Goal: Task Accomplishment & Management: Use online tool/utility

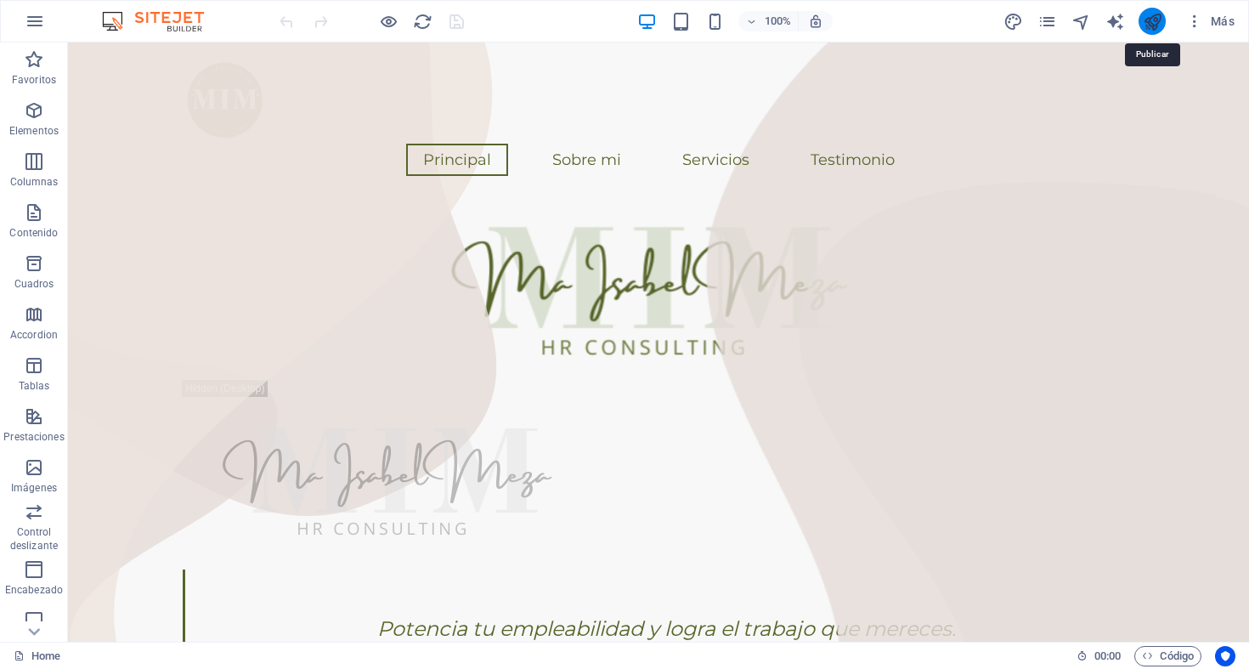
click at [1157, 21] on icon "publish" at bounding box center [1152, 22] width 20 height 20
click at [693, 24] on div "100%" at bounding box center [734, 21] width 196 height 27
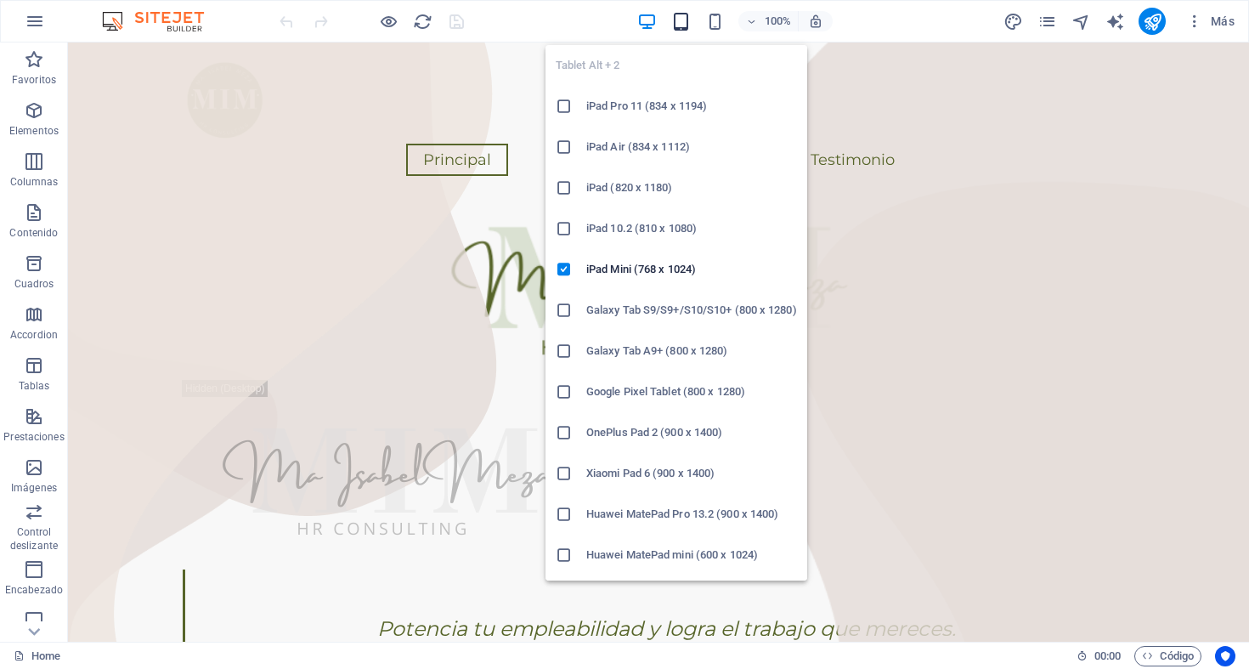
click at [685, 20] on icon "button" at bounding box center [681, 22] width 20 height 20
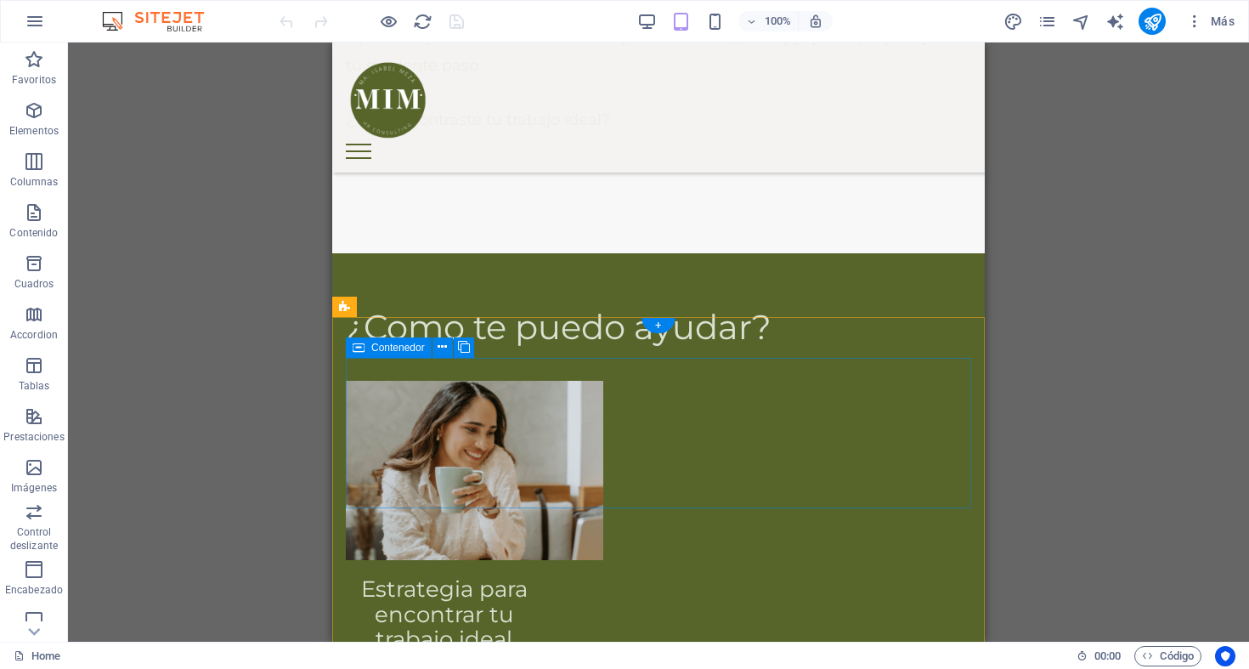
scroll to position [1594, 0]
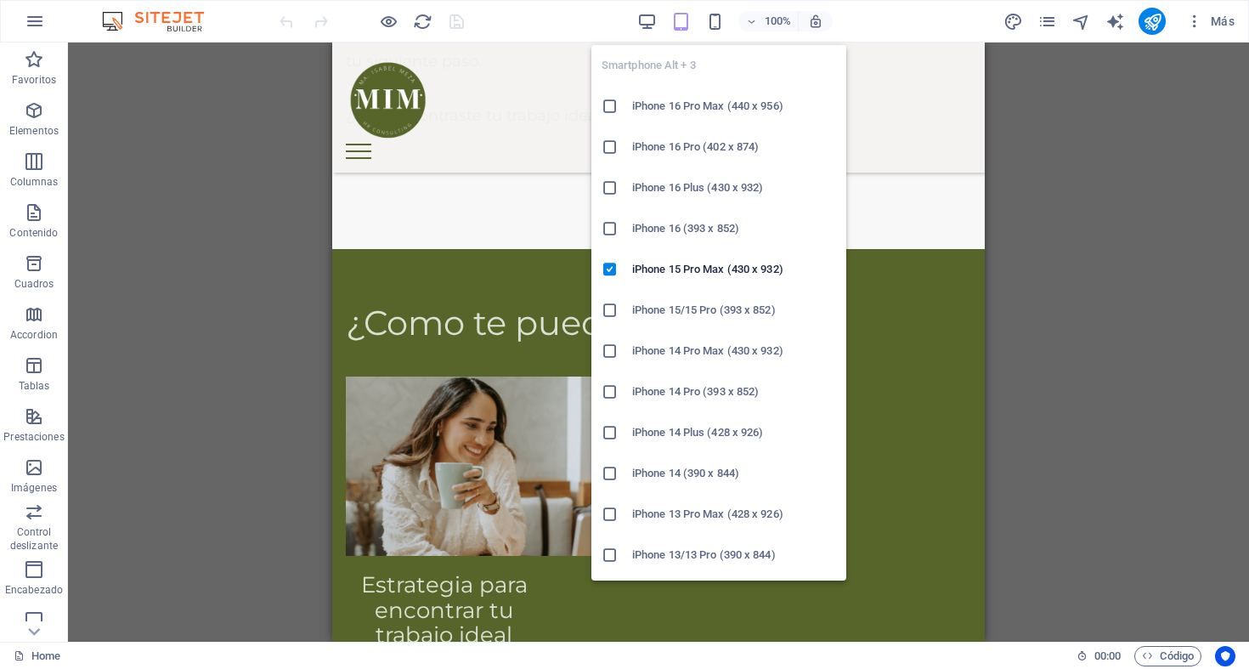
click at [711, 31] on div "Smartphone Alt + 3 iPhone 16 Pro Max (440 x 956) iPhone 16 Pro (402 x 874) iPho…" at bounding box center [718, 305] width 255 height 549
click at [712, 22] on icon "button" at bounding box center [715, 22] width 20 height 20
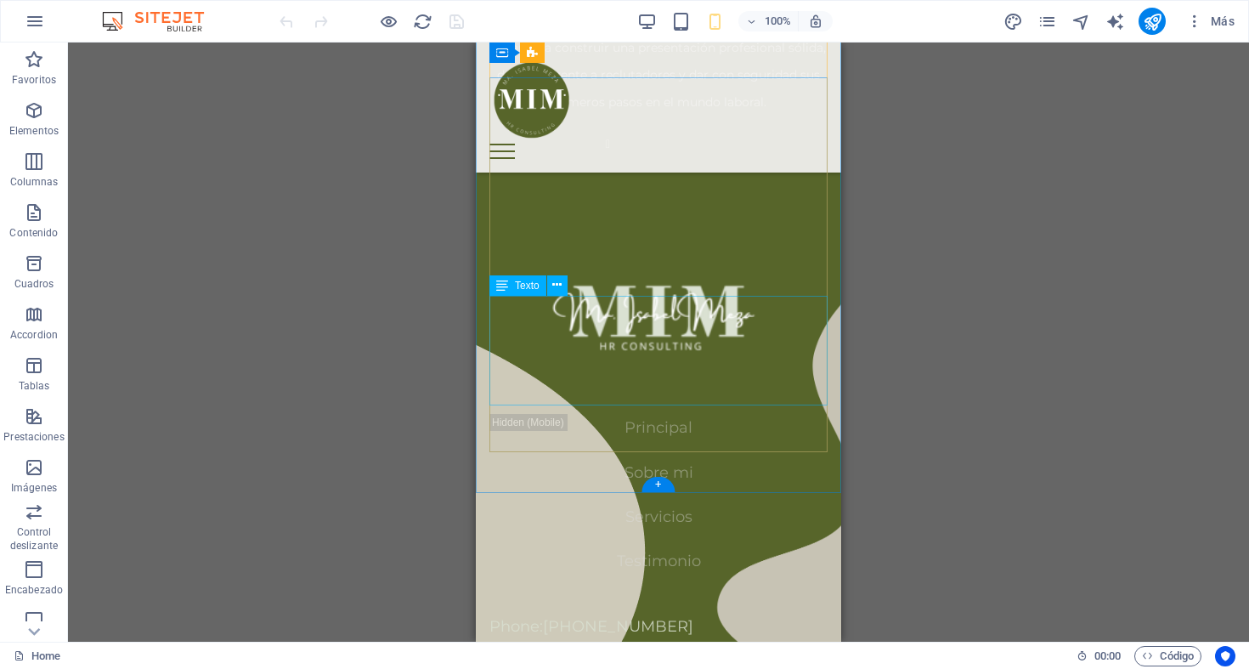
scroll to position [3008, 0]
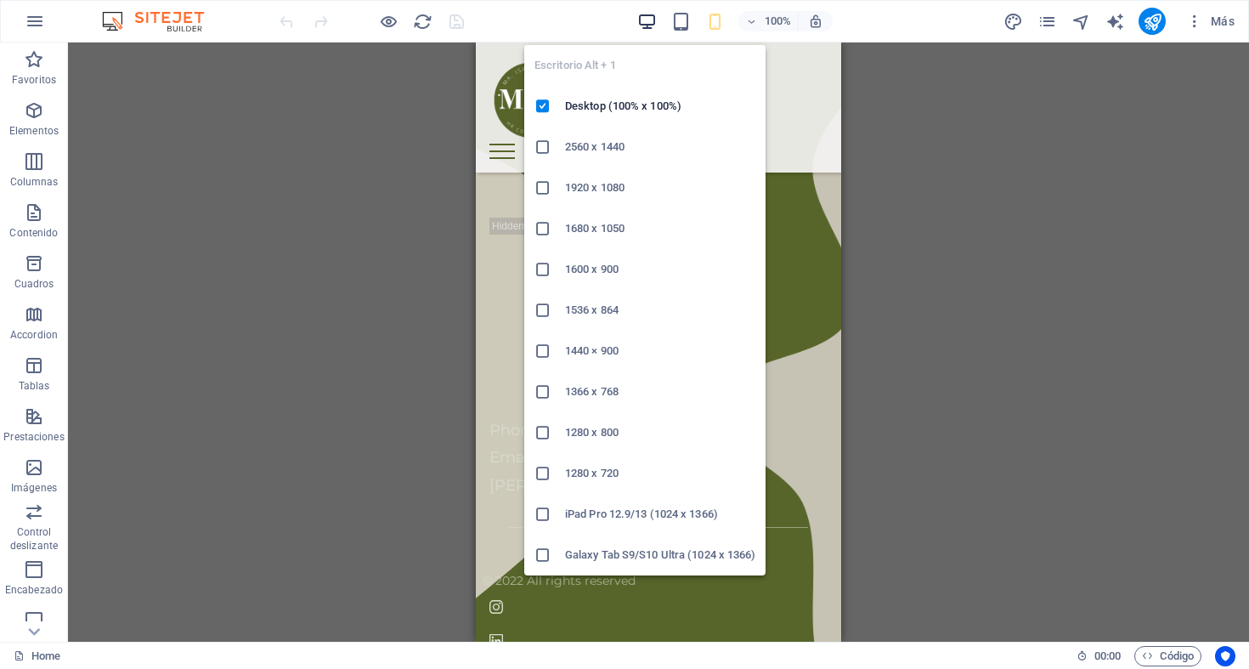
click at [653, 17] on icon "button" at bounding box center [647, 22] width 20 height 20
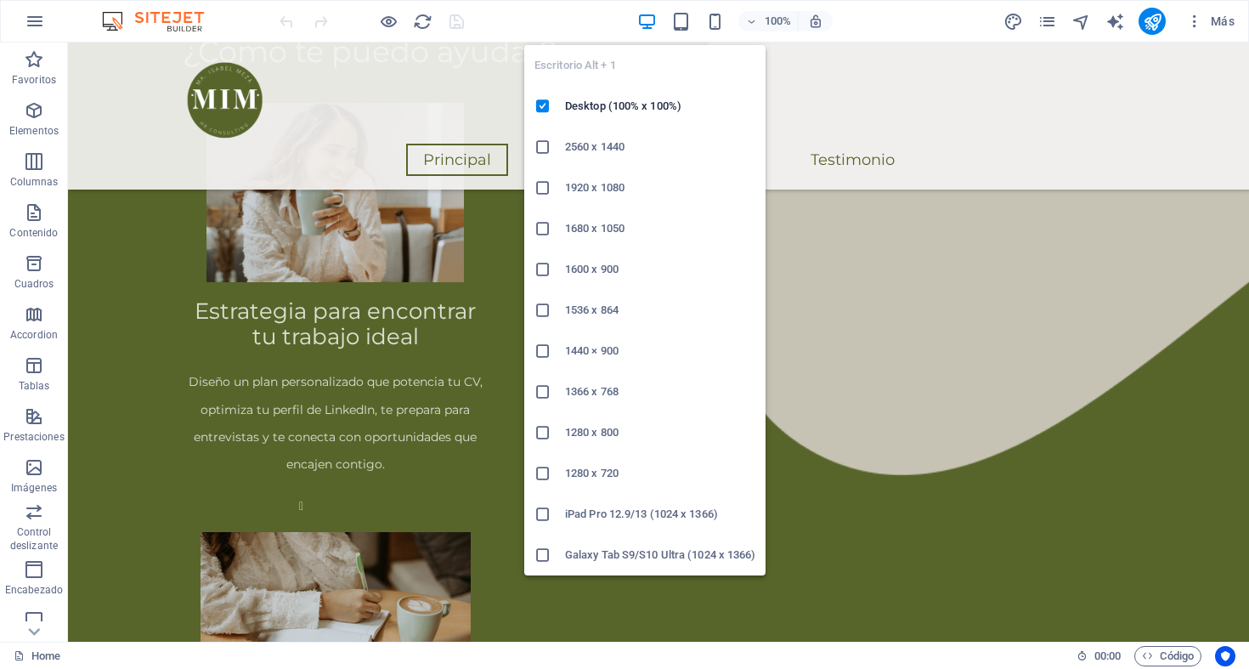
scroll to position [1521, 0]
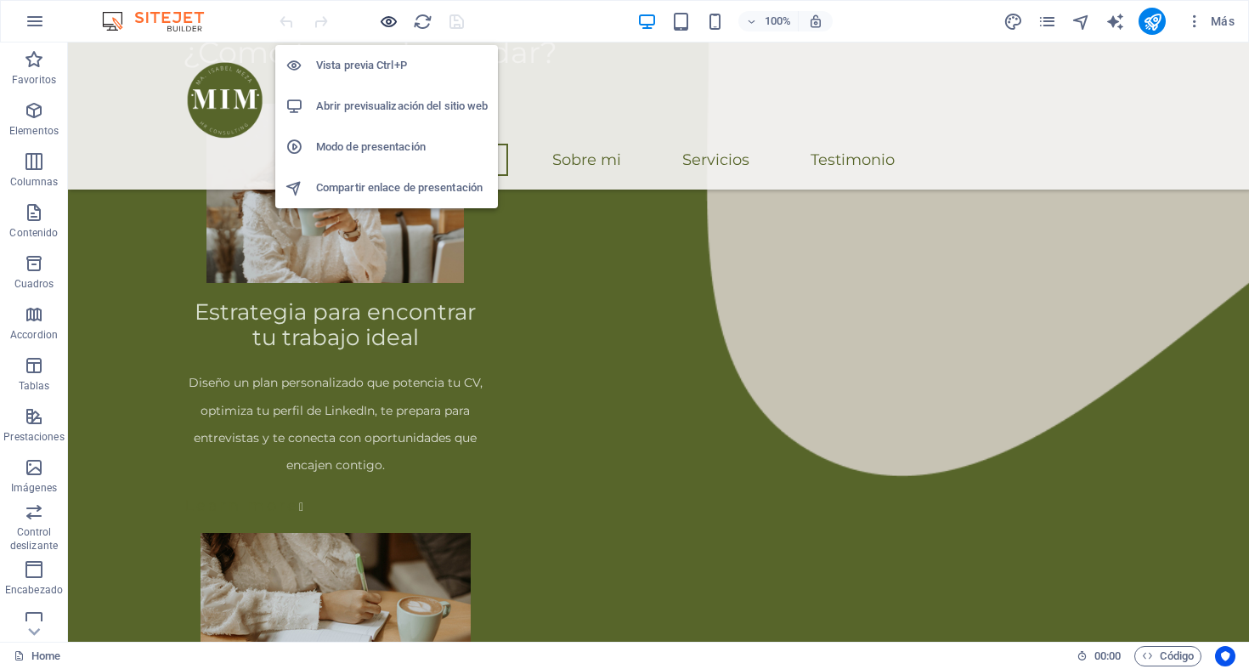
click at [384, 24] on icon "button" at bounding box center [389, 22] width 20 height 20
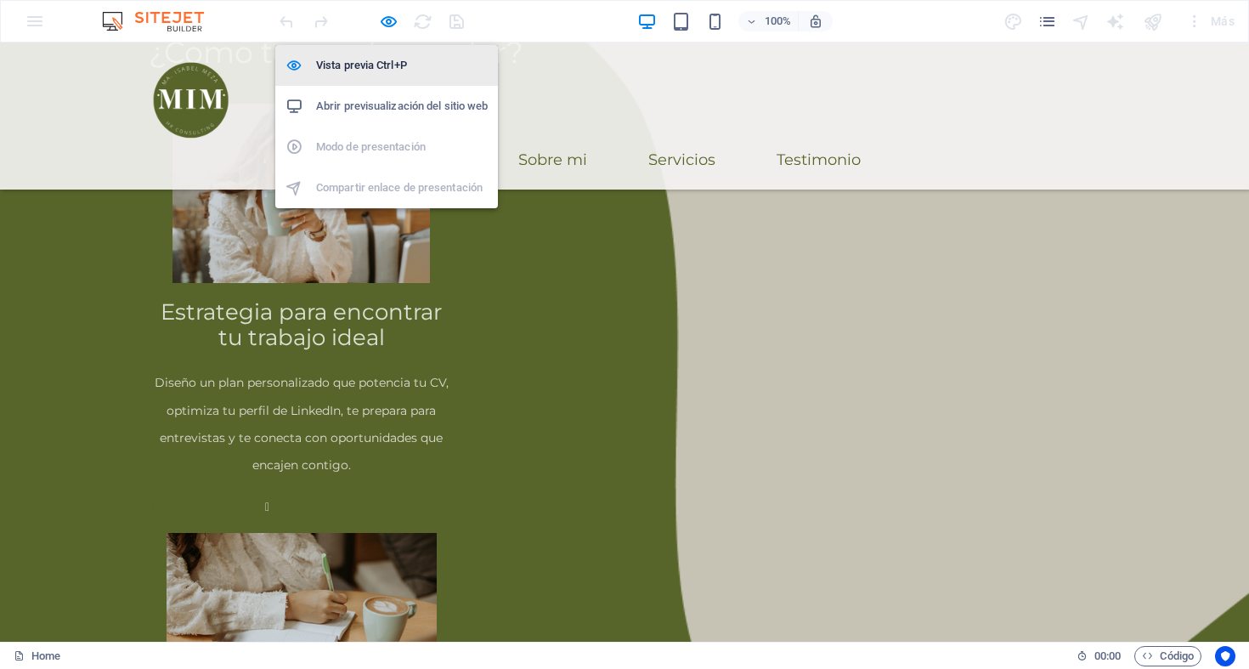
click at [381, 57] on h6 "Vista previa Ctrl+P" at bounding box center [402, 65] width 172 height 20
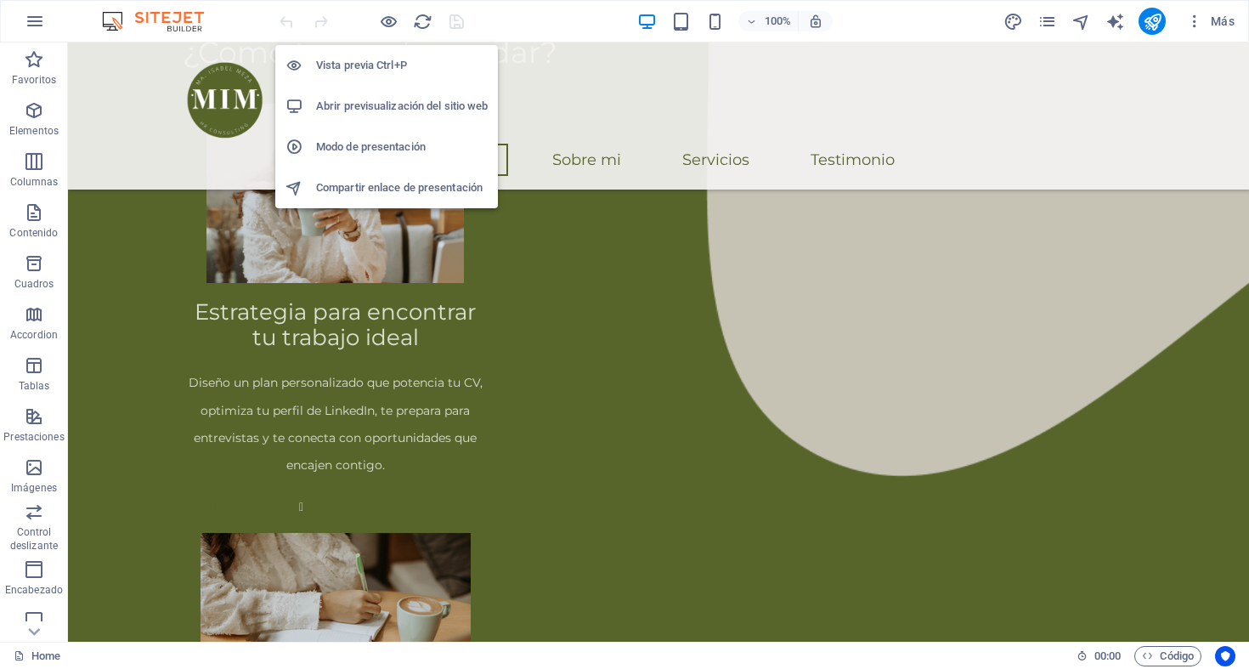
click at [381, 57] on h6 "Vista previa Ctrl+P" at bounding box center [402, 65] width 172 height 20
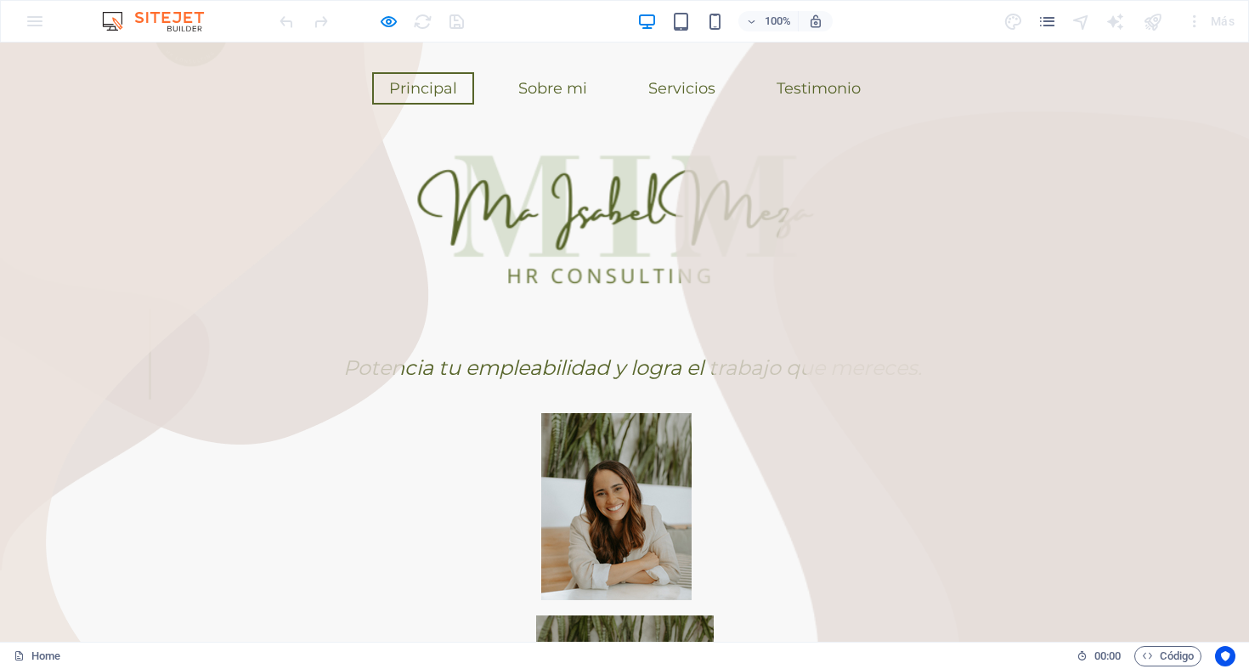
scroll to position [0, 0]
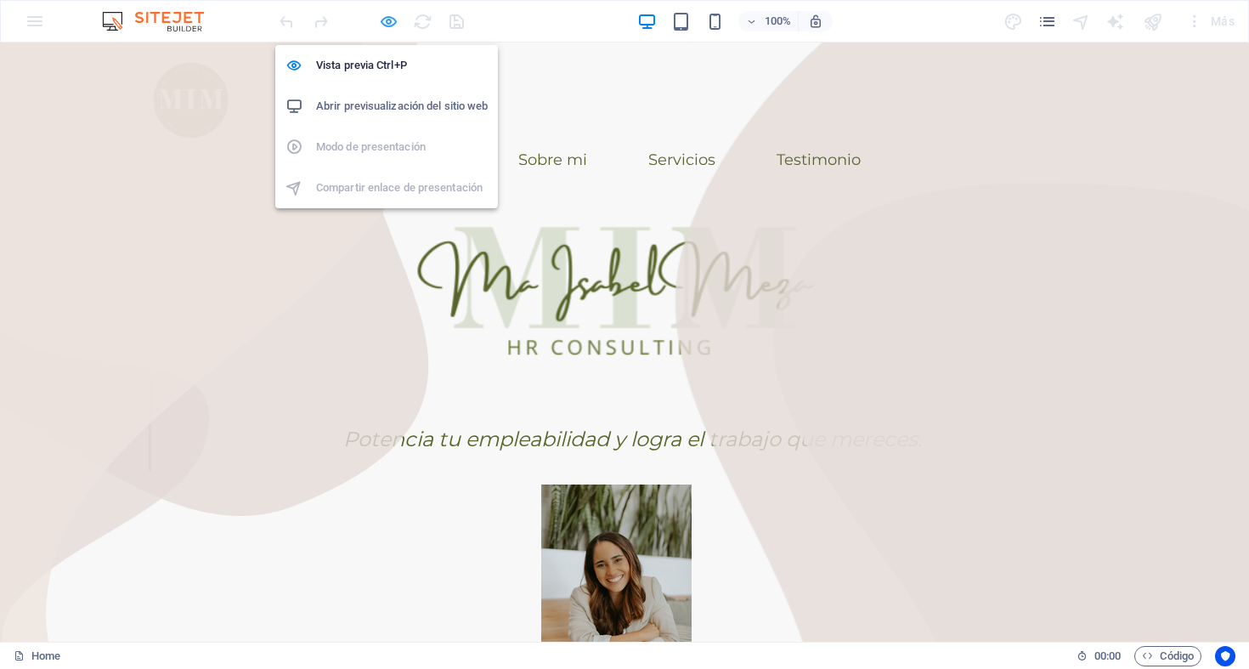
click at [392, 20] on icon "button" at bounding box center [389, 22] width 20 height 20
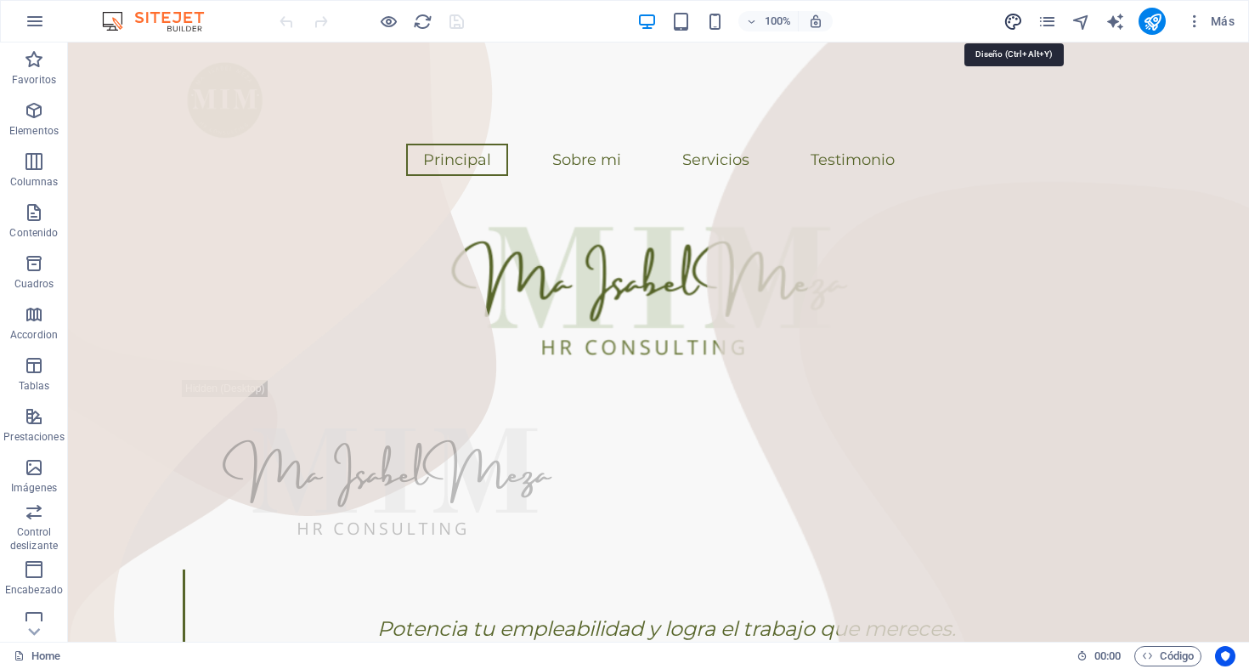
click at [1015, 19] on icon "design" at bounding box center [1013, 22] width 20 height 20
select select "px"
select select "400"
select select "px"
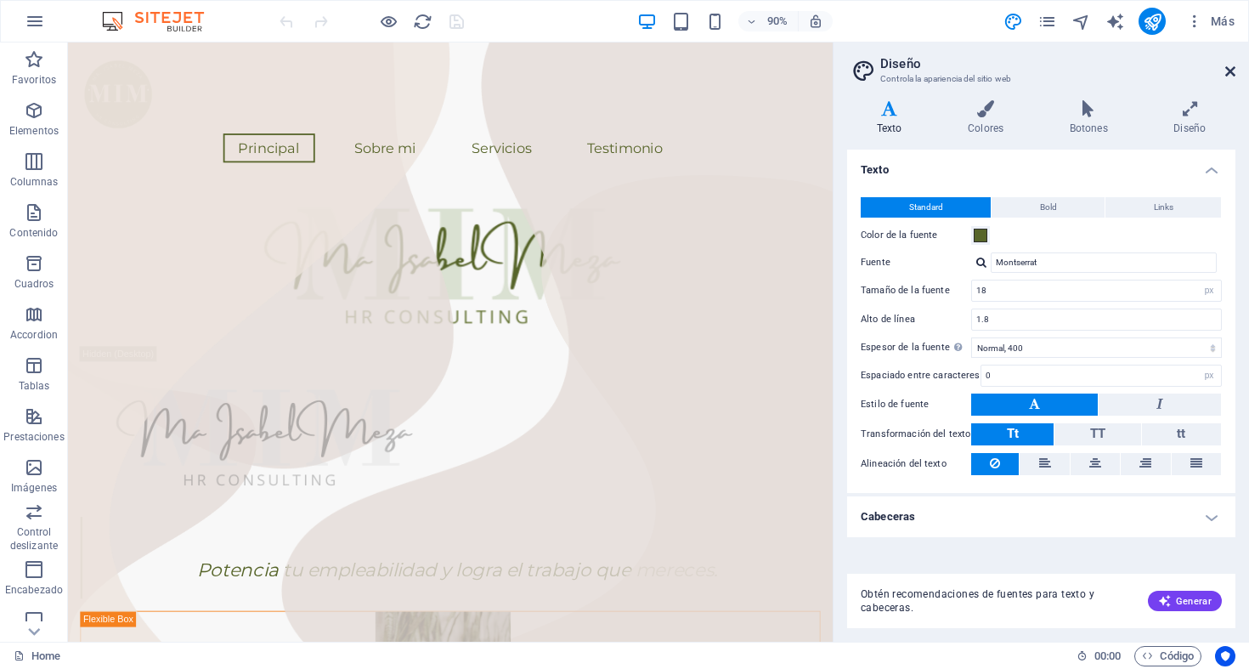
click at [1227, 71] on icon at bounding box center [1230, 72] width 10 height 14
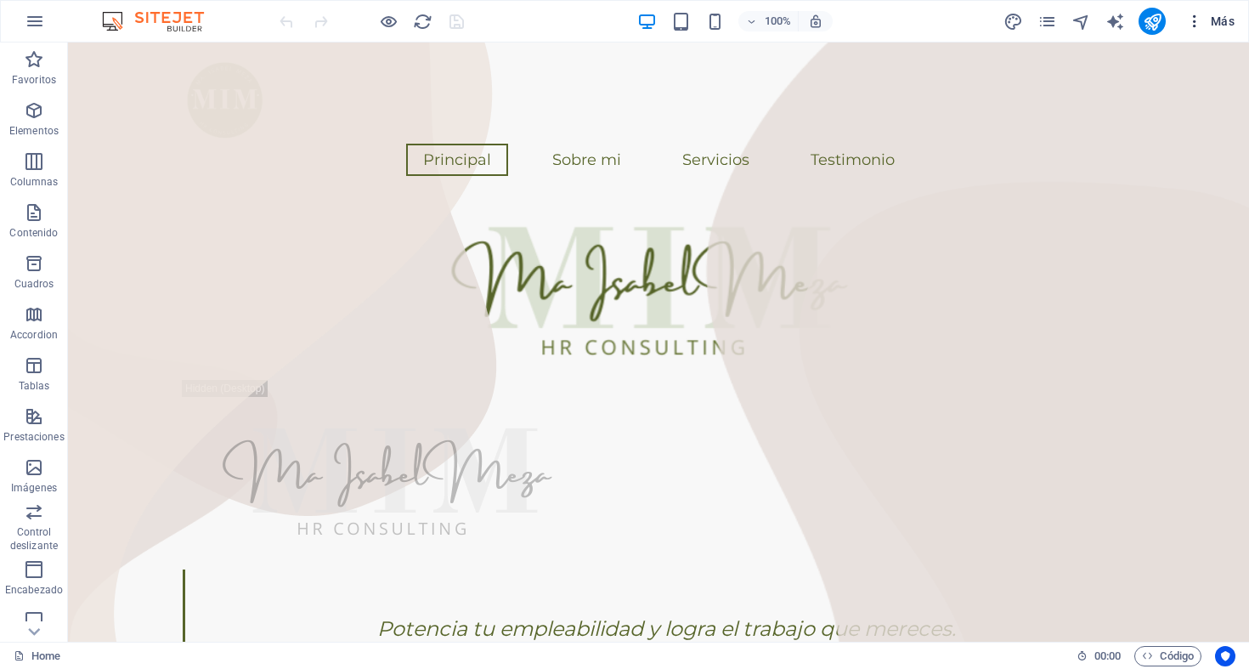
click at [1204, 23] on span "Más" at bounding box center [1210, 21] width 48 height 17
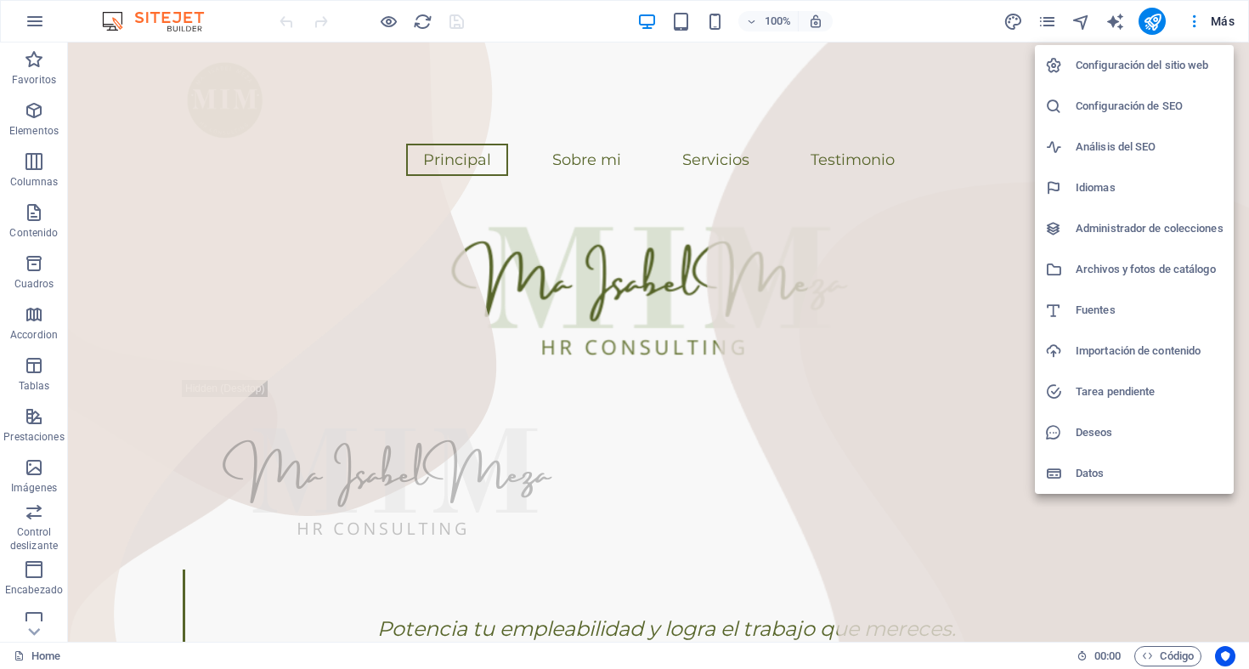
click at [979, 177] on div at bounding box center [624, 334] width 1249 height 669
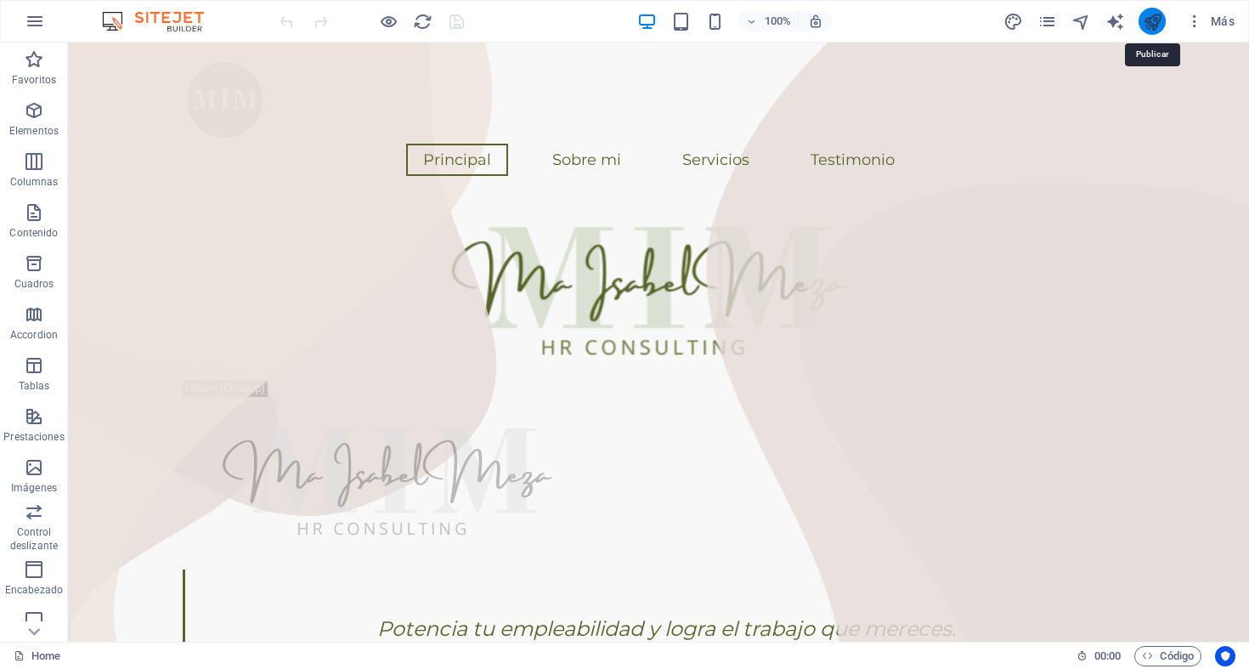
click at [1148, 18] on icon "publish" at bounding box center [1152, 22] width 20 height 20
click at [41, 23] on icon "button" at bounding box center [35, 21] width 20 height 20
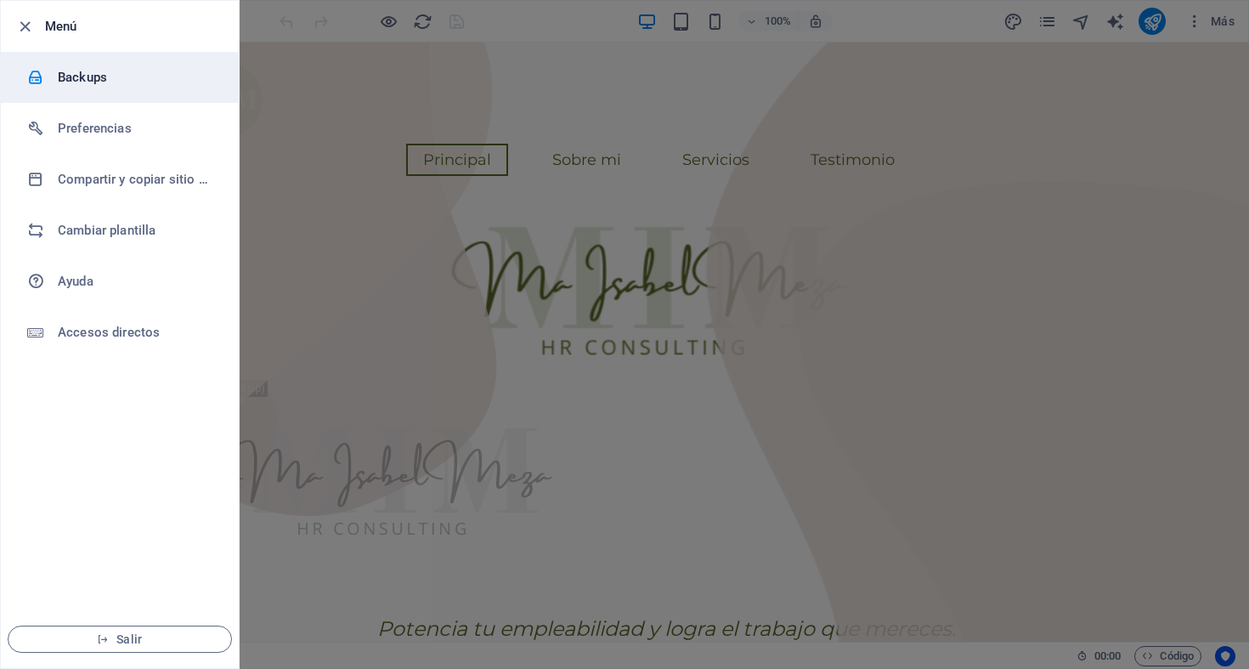
click at [76, 87] on li "Backups" at bounding box center [120, 77] width 238 height 51
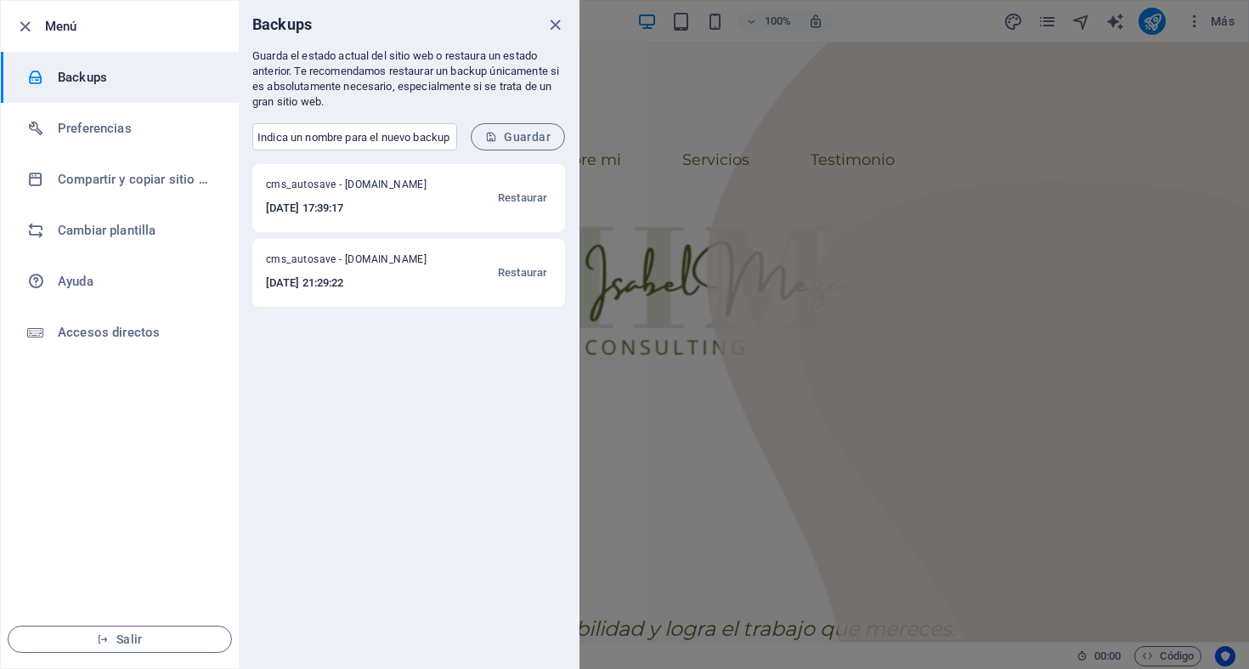
click at [641, 120] on div at bounding box center [624, 334] width 1249 height 669
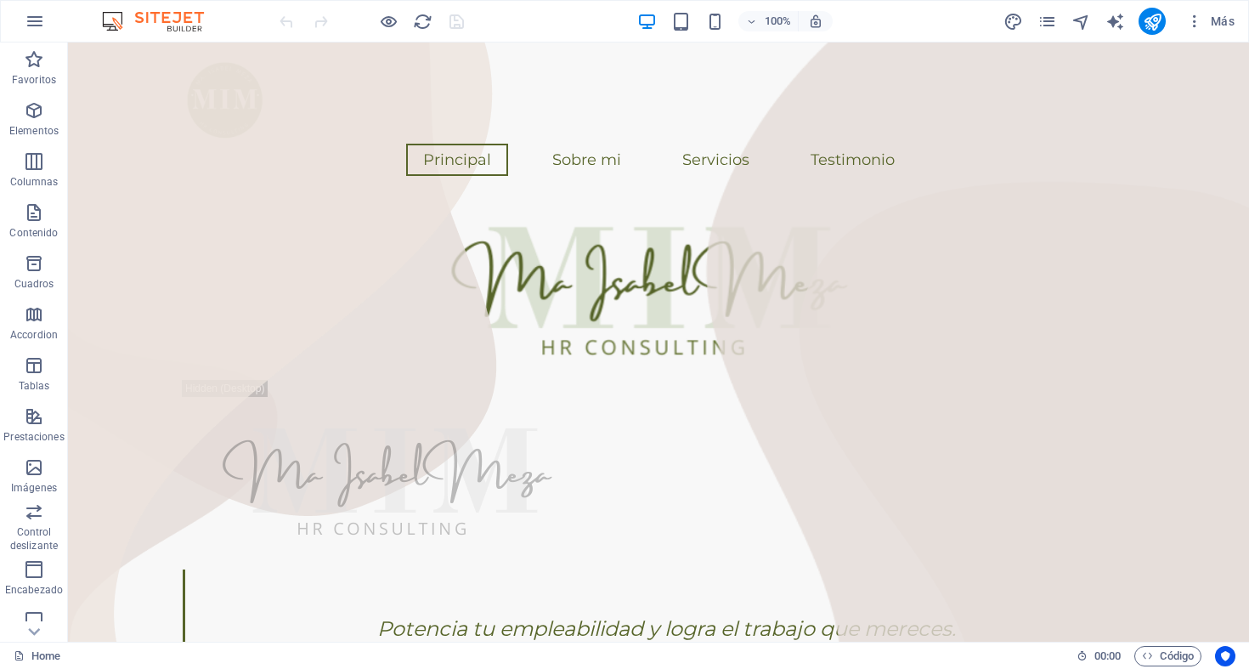
click at [457, 22] on div at bounding box center [371, 21] width 190 height 27
click at [25, 23] on icon "button" at bounding box center [35, 21] width 20 height 20
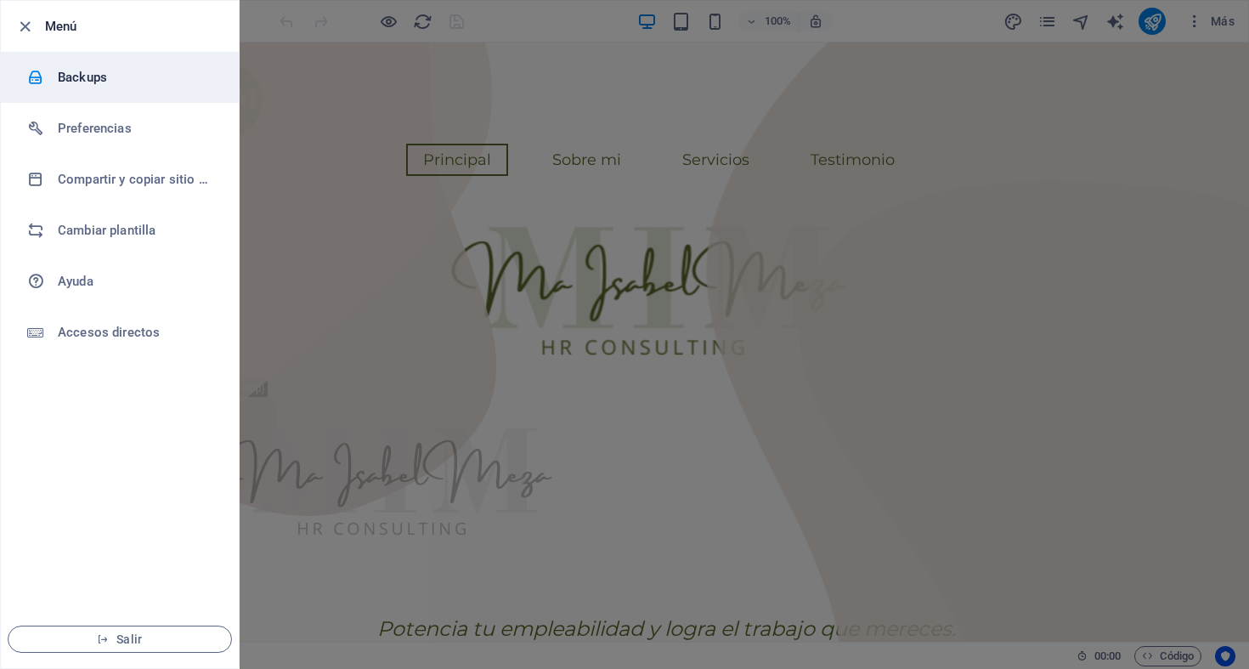
click at [96, 83] on h6 "Backups" at bounding box center [136, 77] width 157 height 20
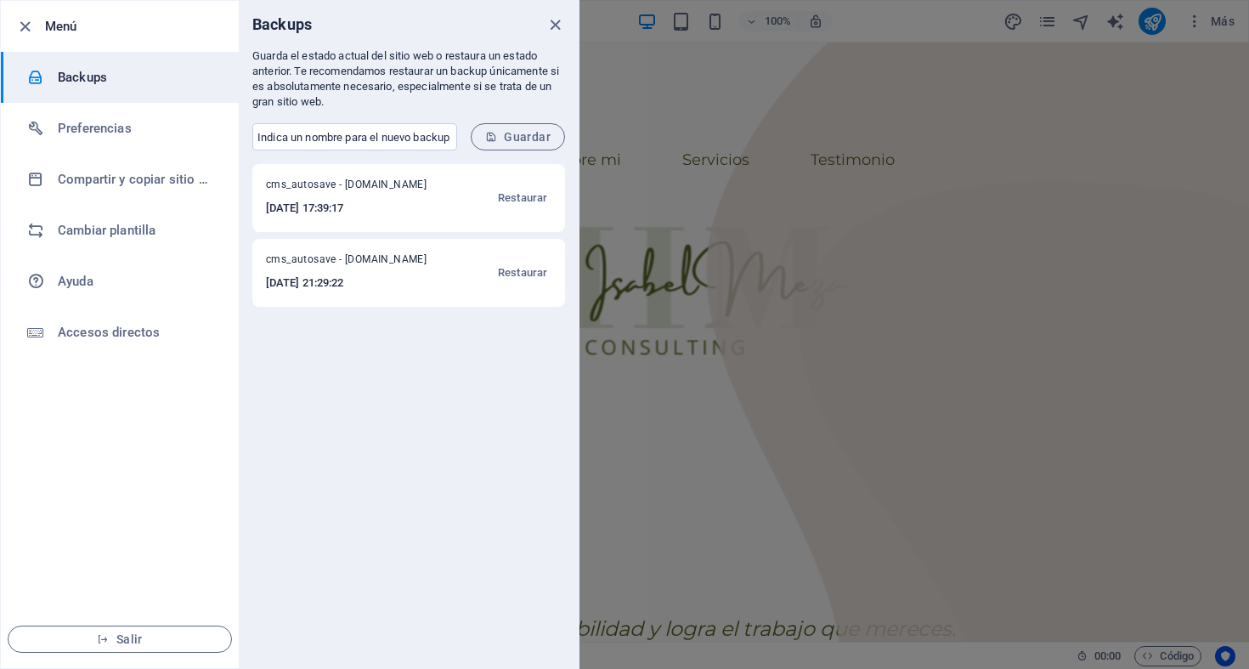
click at [332, 187] on span "cms_autosave - maisabelmeza.com" at bounding box center [355, 188] width 178 height 20
click at [324, 208] on h6 "2025-08-18 17:39:17" at bounding box center [355, 208] width 178 height 20
click at [533, 203] on span "Restaurar" at bounding box center [522, 198] width 49 height 20
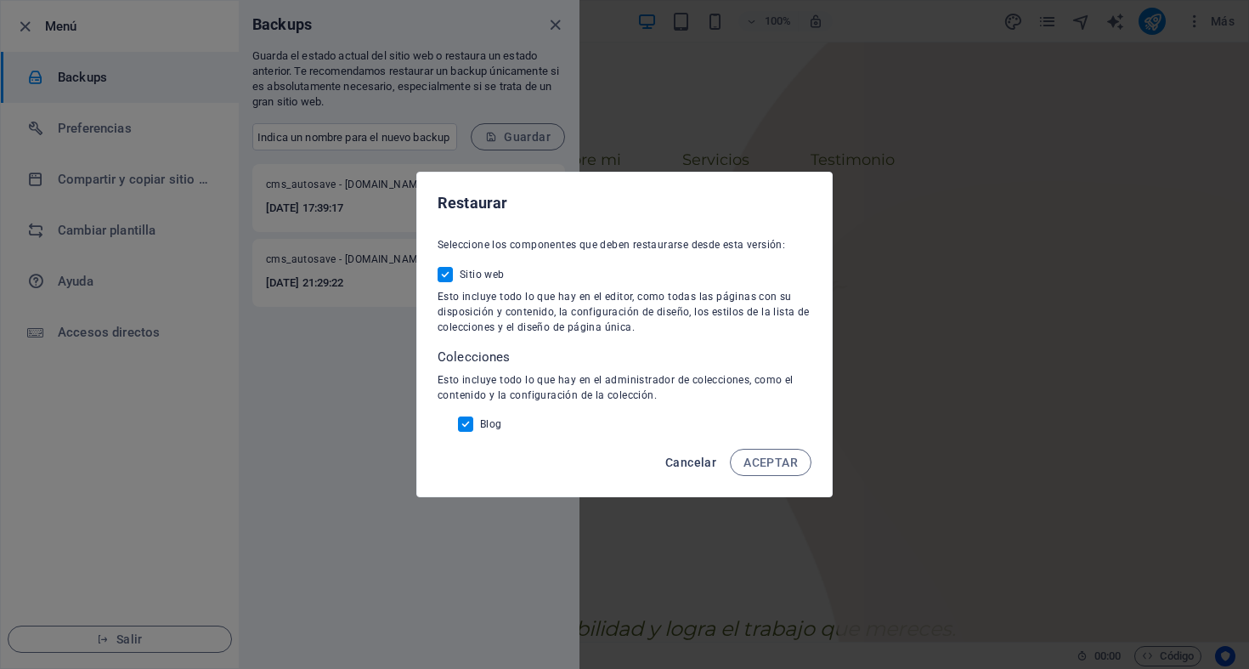
click at [694, 459] on span "Cancelar" at bounding box center [690, 462] width 51 height 14
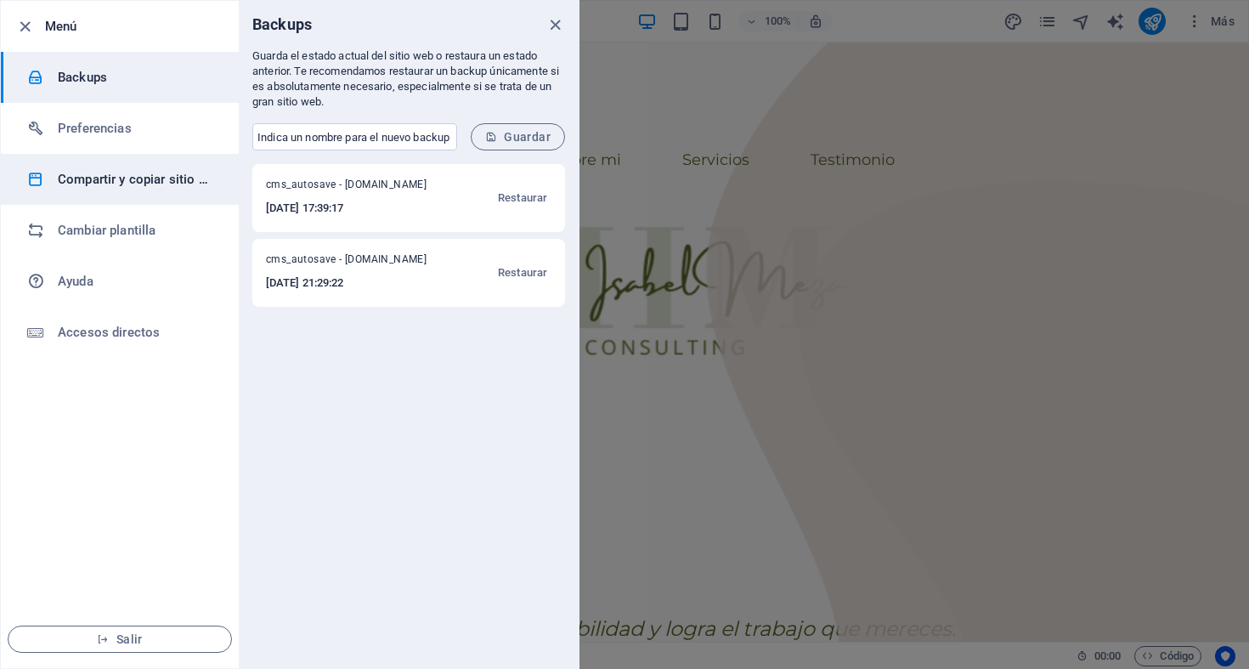
click at [87, 158] on li "Compartir y copiar sitio web" at bounding box center [120, 179] width 238 height 51
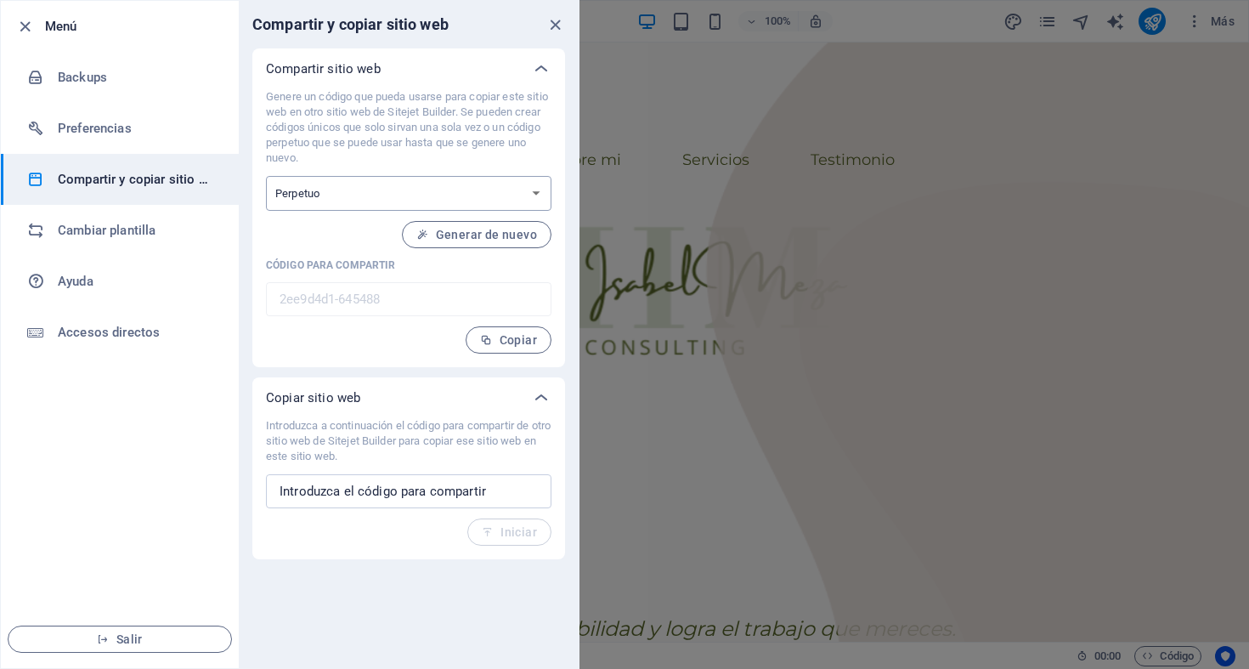
click at [376, 199] on select "Único Perpetuo" at bounding box center [408, 193] width 285 height 35
click at [319, 190] on select "Único Perpetuo" at bounding box center [408, 193] width 285 height 35
select select "onetime"
click at [266, 176] on select "Único Perpetuo" at bounding box center [408, 193] width 285 height 35
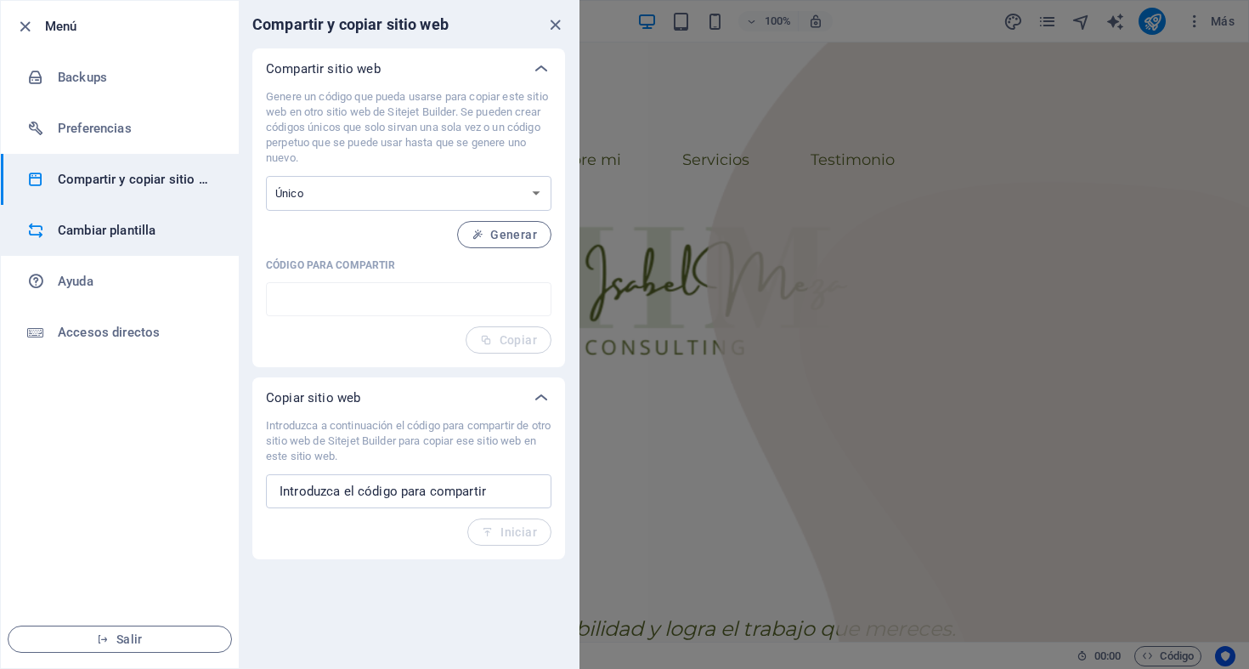
click at [155, 229] on h6 "Cambiar plantilla" at bounding box center [136, 230] width 157 height 20
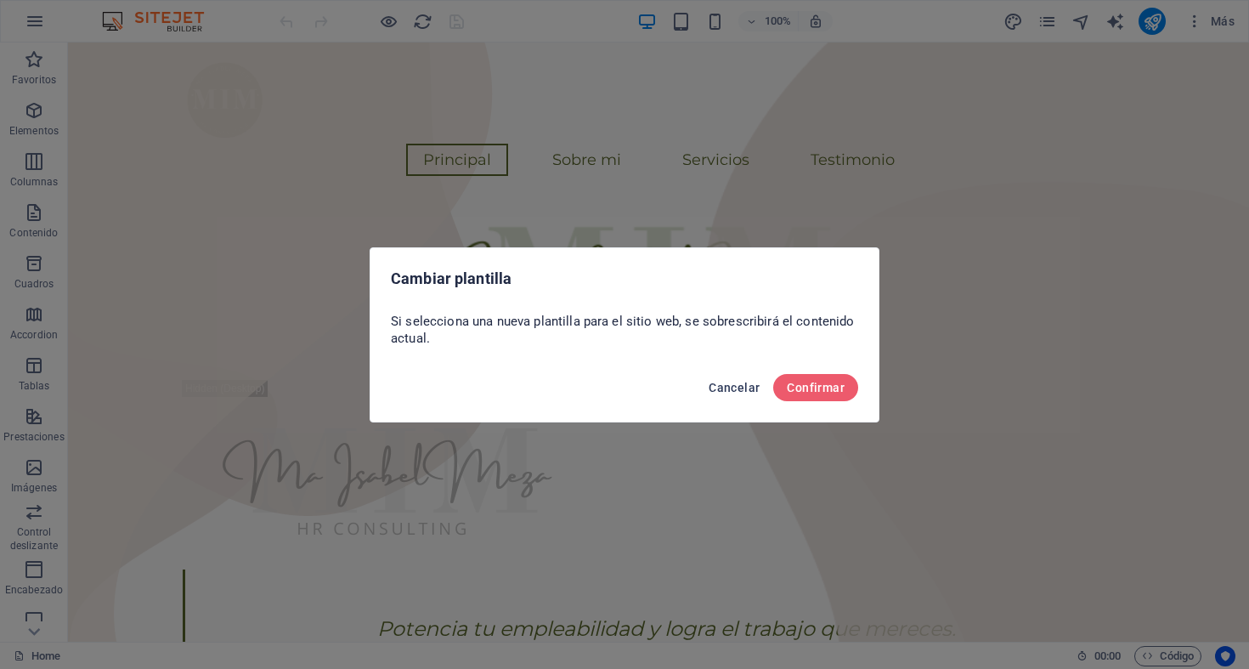
click at [736, 386] on span "Cancelar" at bounding box center [733, 388] width 51 height 14
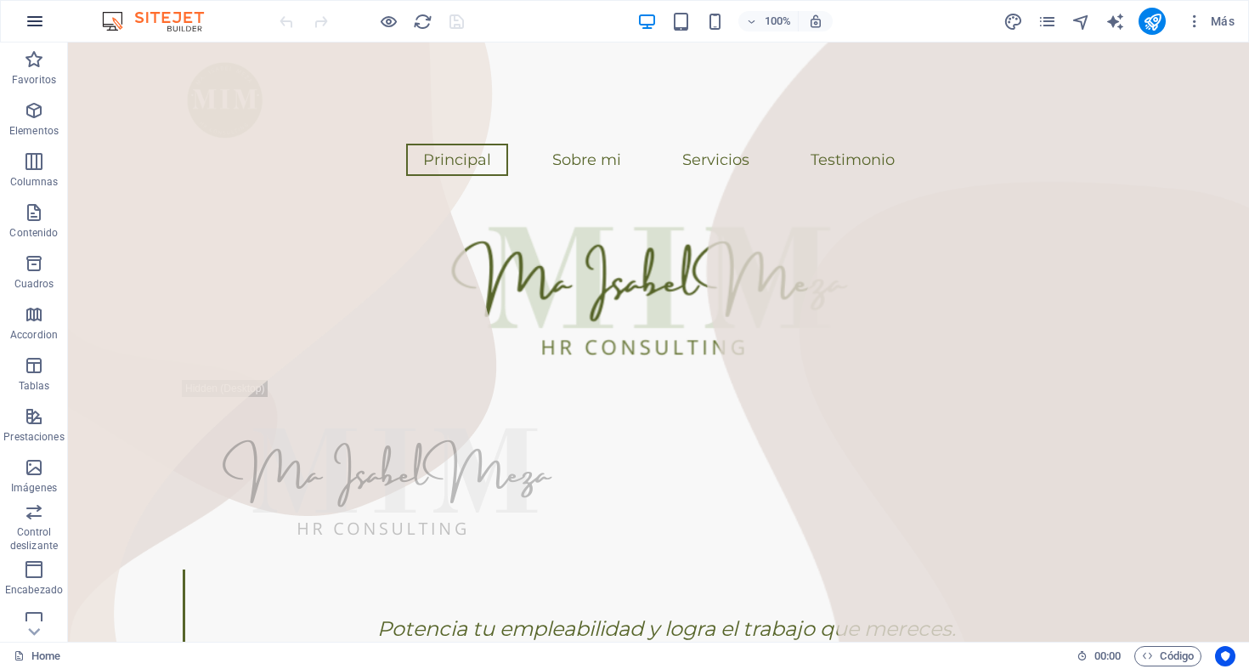
click at [37, 20] on icon "button" at bounding box center [35, 21] width 20 height 20
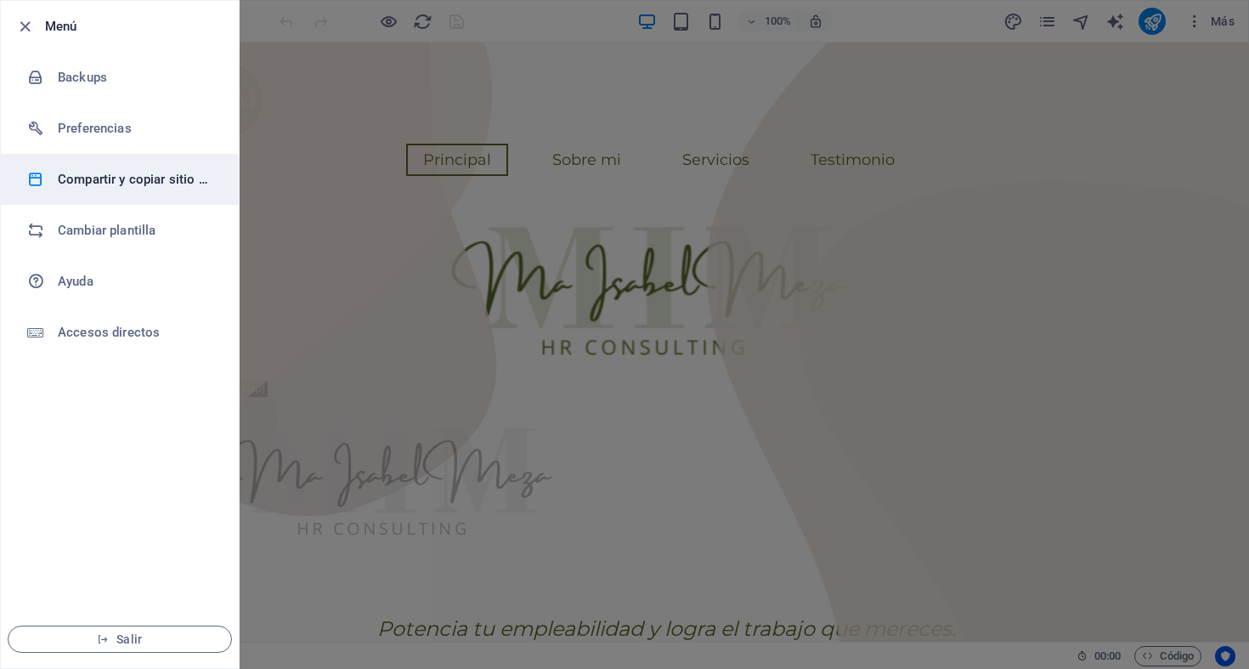
click at [104, 179] on h6 "Compartir y copiar sitio web" at bounding box center [136, 179] width 157 height 20
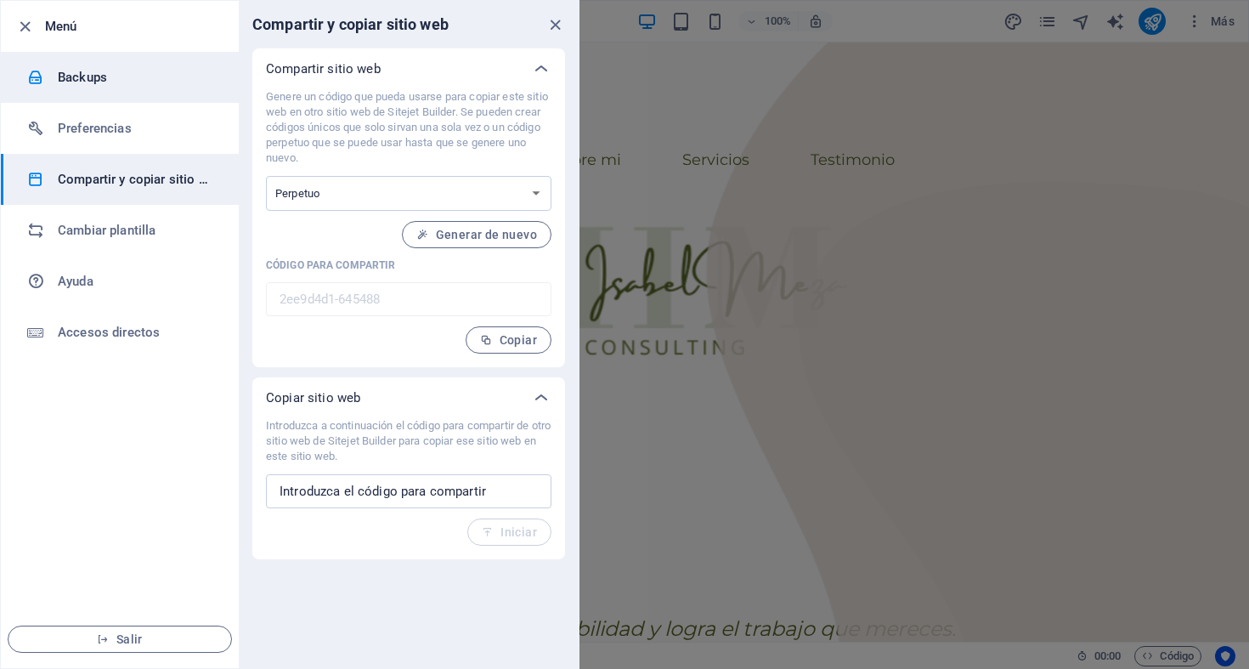
click at [91, 83] on h6 "Backups" at bounding box center [136, 77] width 157 height 20
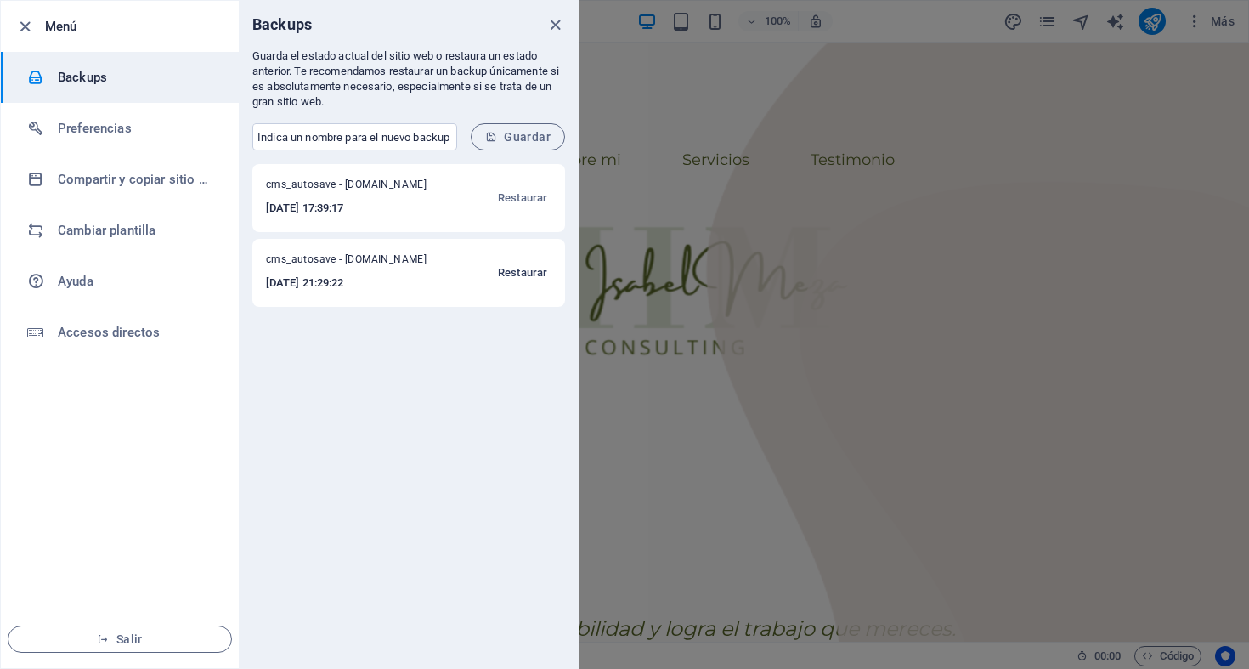
click at [515, 270] on span "Restaurar" at bounding box center [522, 272] width 49 height 20
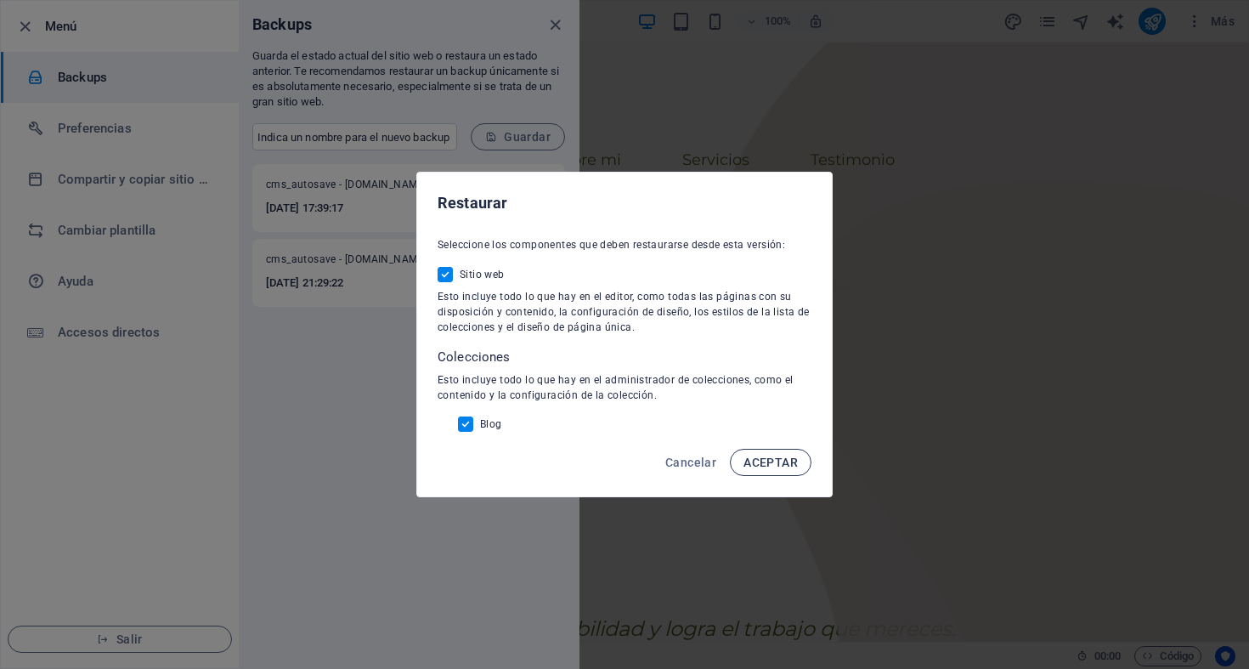
click at [767, 459] on span "ACEPTAR" at bounding box center [770, 462] width 54 height 14
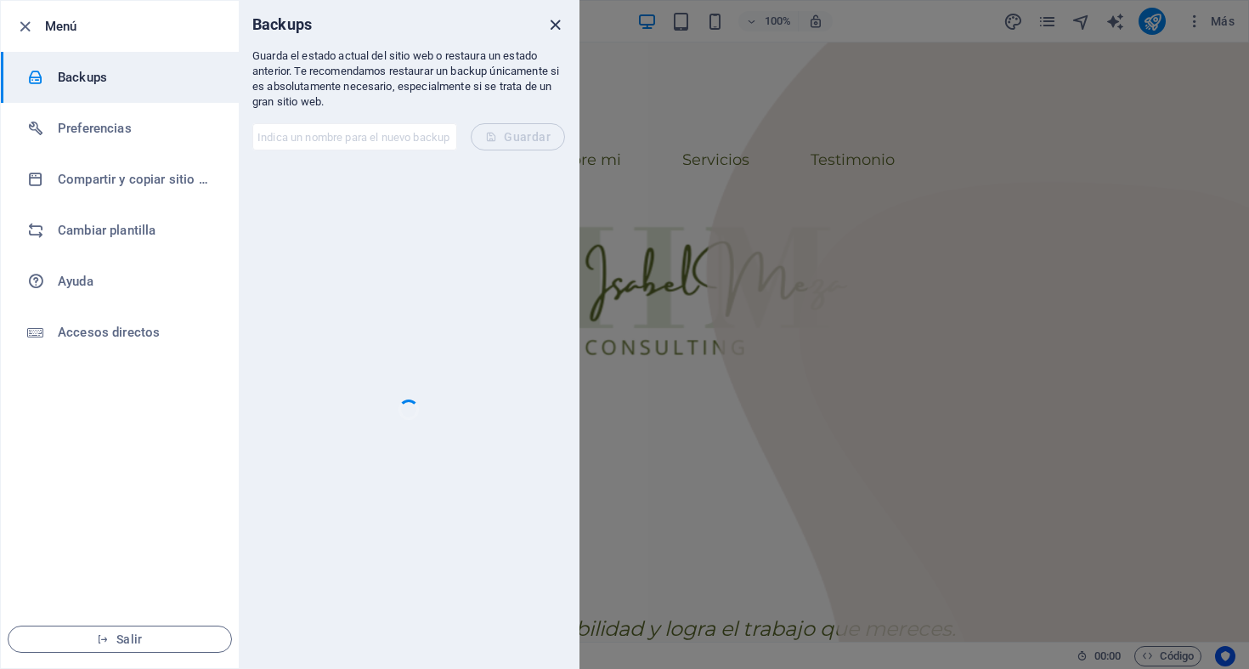
click at [555, 25] on icon "close" at bounding box center [555, 25] width 20 height 20
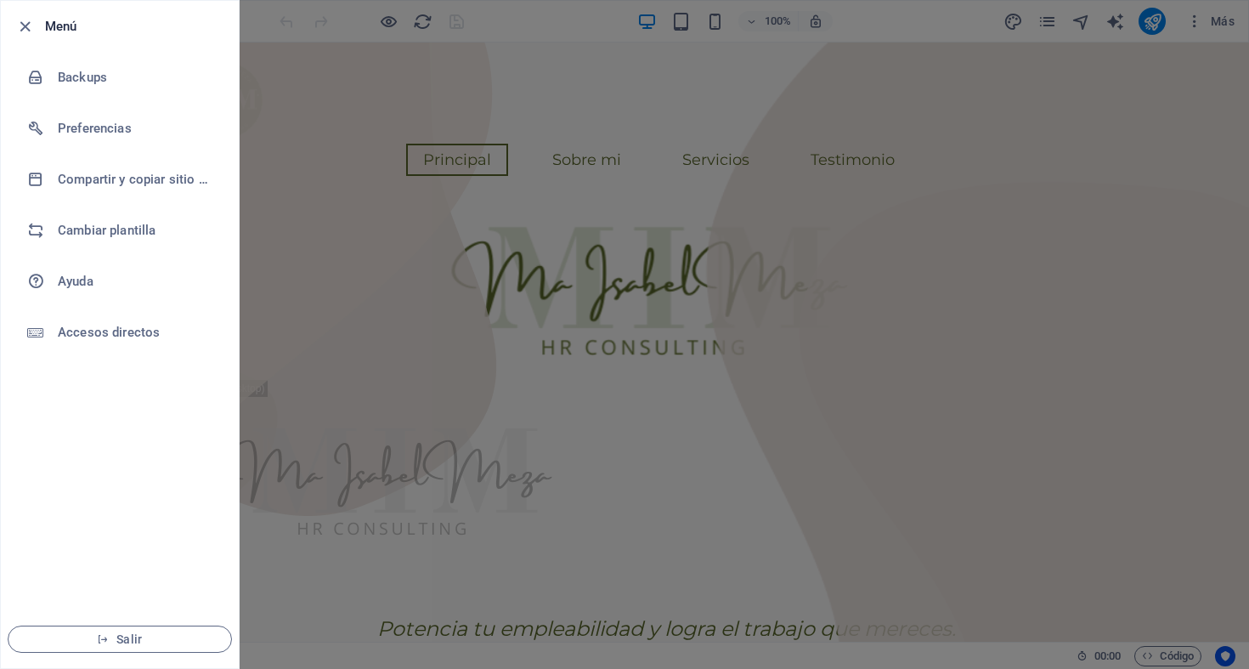
click at [350, 121] on div at bounding box center [624, 334] width 1249 height 669
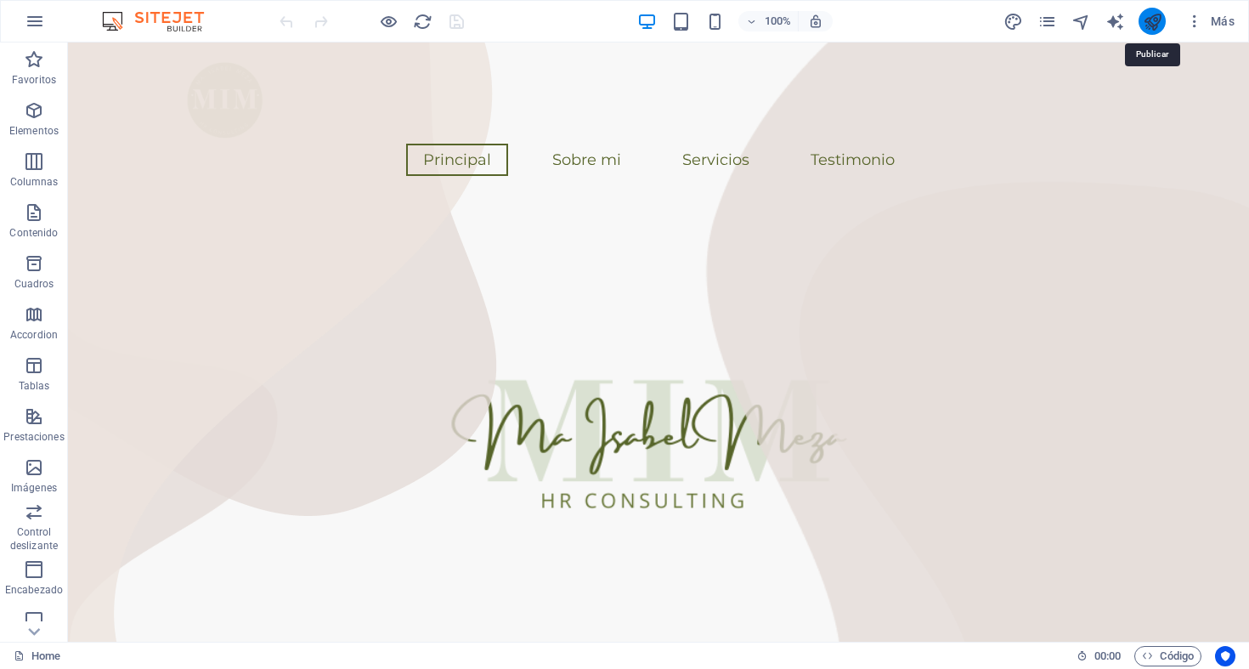
click at [1154, 19] on icon "publish" at bounding box center [1152, 22] width 20 height 20
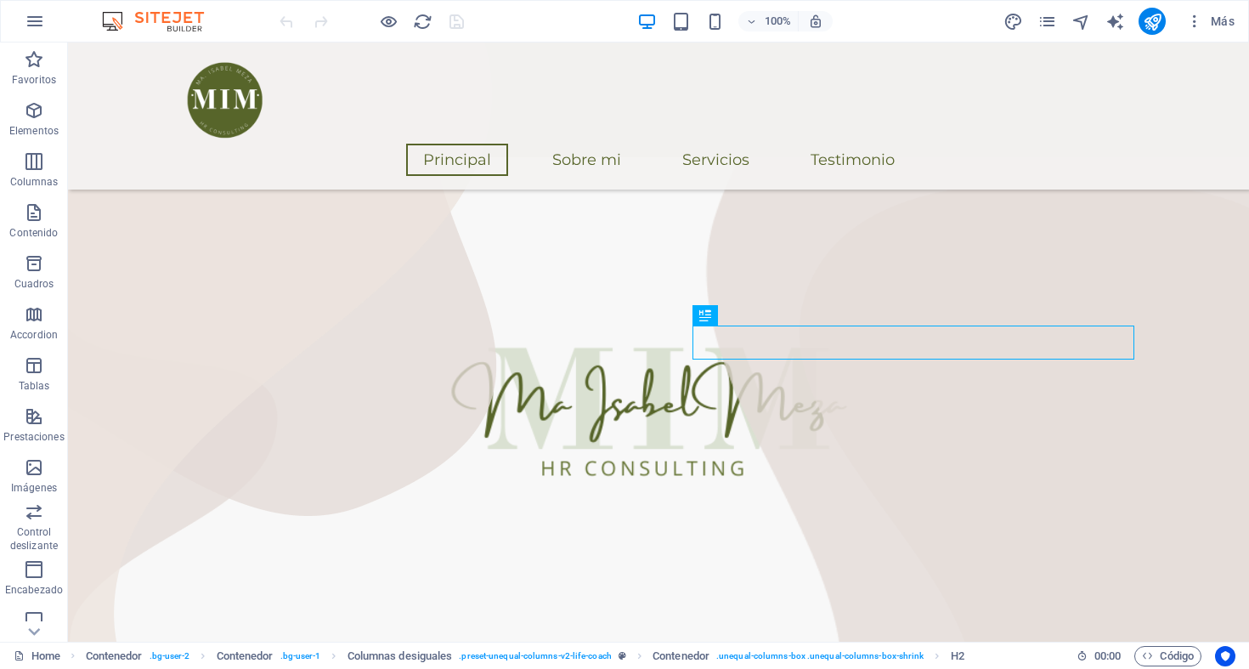
scroll to position [687, 0]
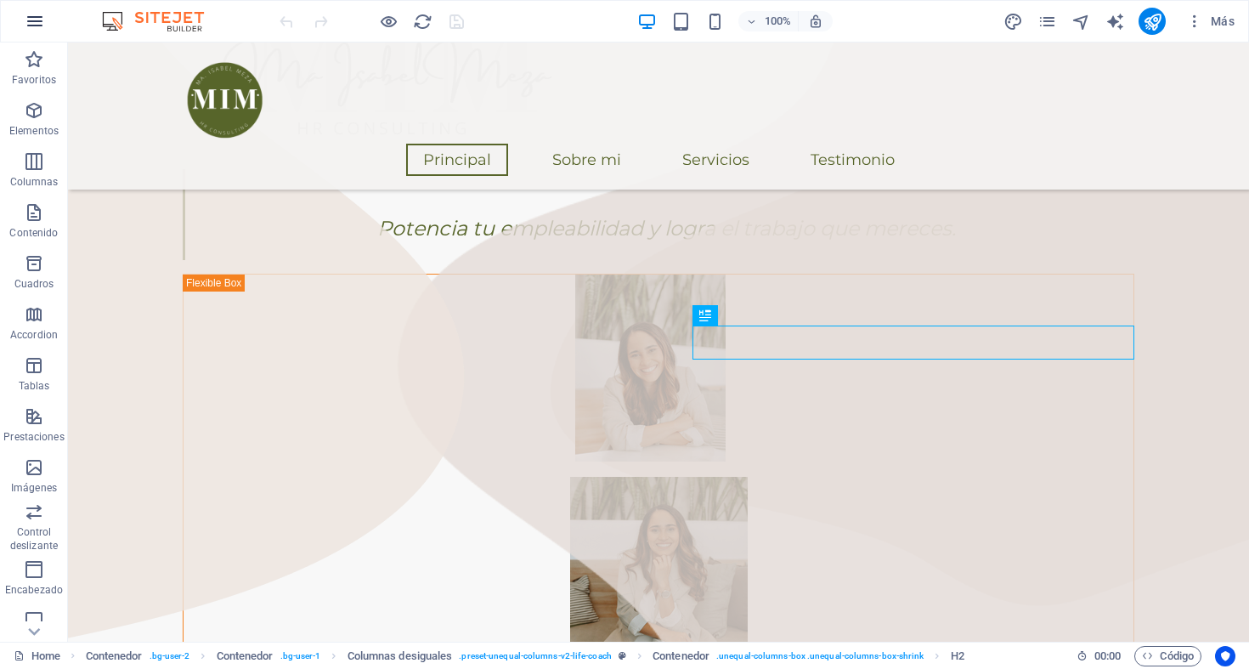
click at [31, 18] on icon "button" at bounding box center [35, 21] width 20 height 20
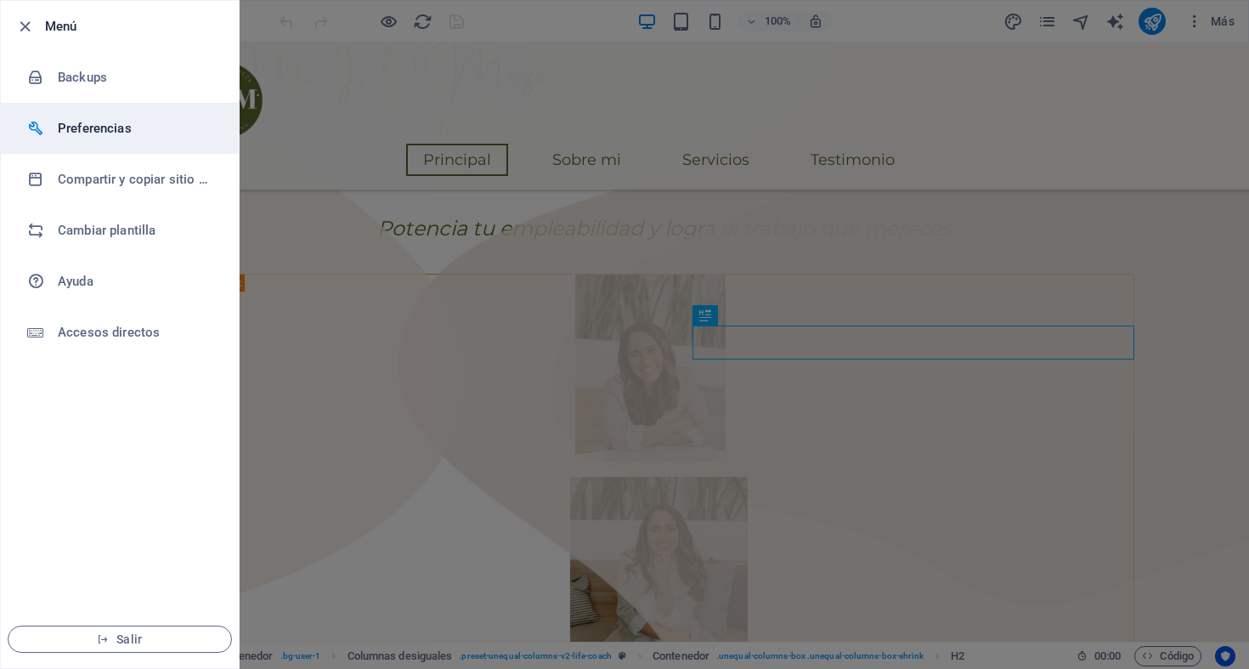
click at [73, 134] on h6 "Preferencias" at bounding box center [136, 128] width 157 height 20
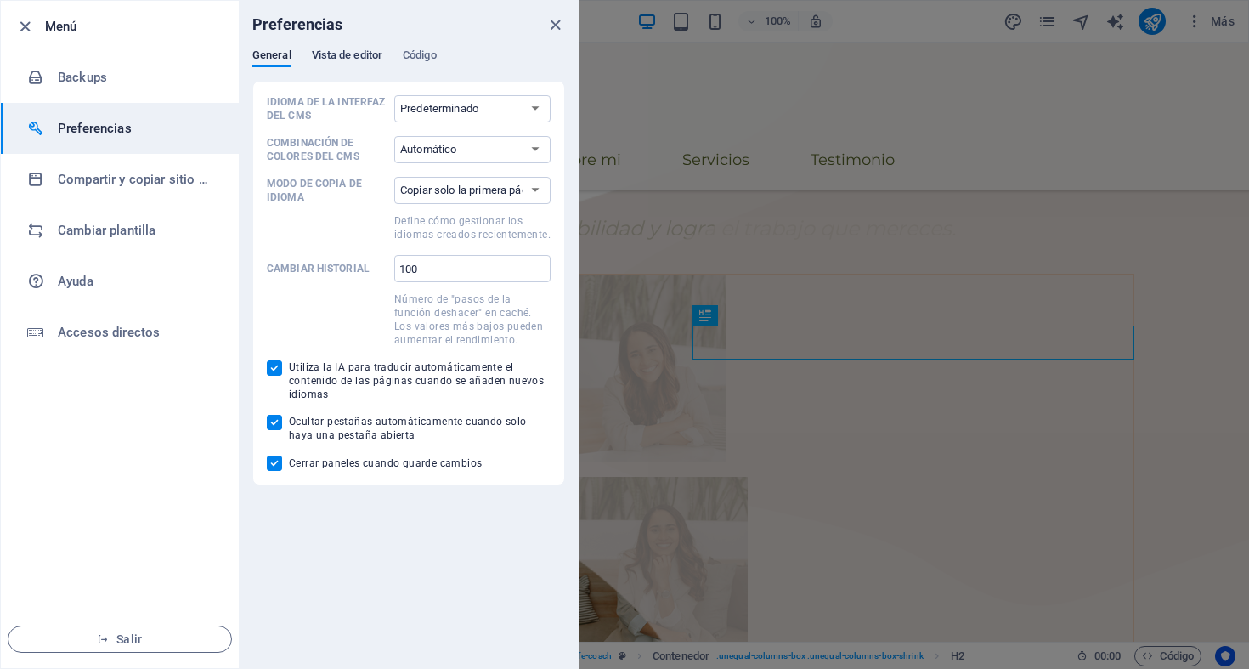
click at [351, 58] on span "Vista de editor" at bounding box center [347, 57] width 71 height 24
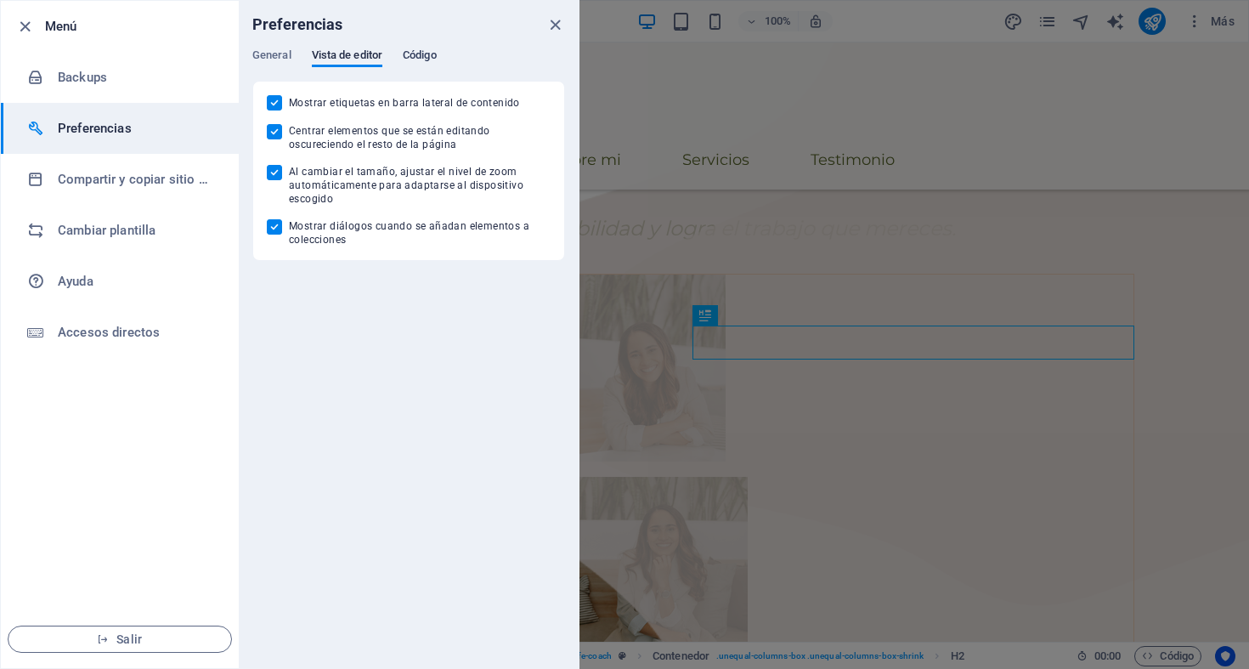
click at [411, 54] on span "Código" at bounding box center [420, 57] width 34 height 24
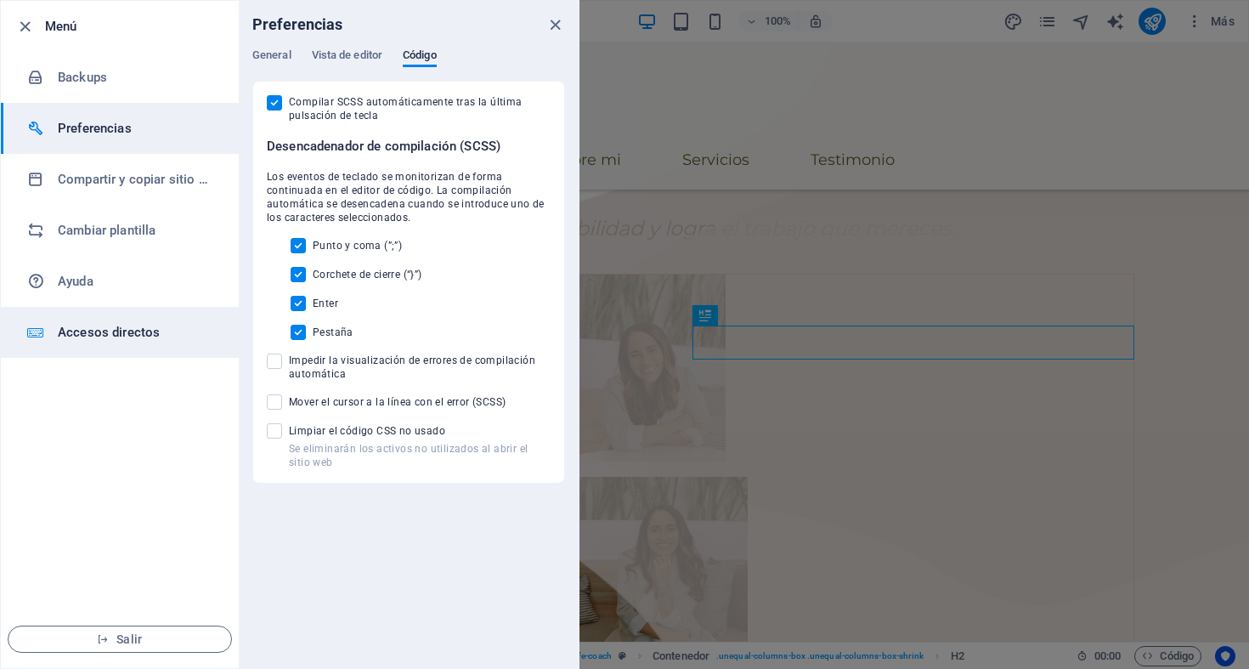
click at [110, 340] on h6 "Accesos directos" at bounding box center [136, 332] width 157 height 20
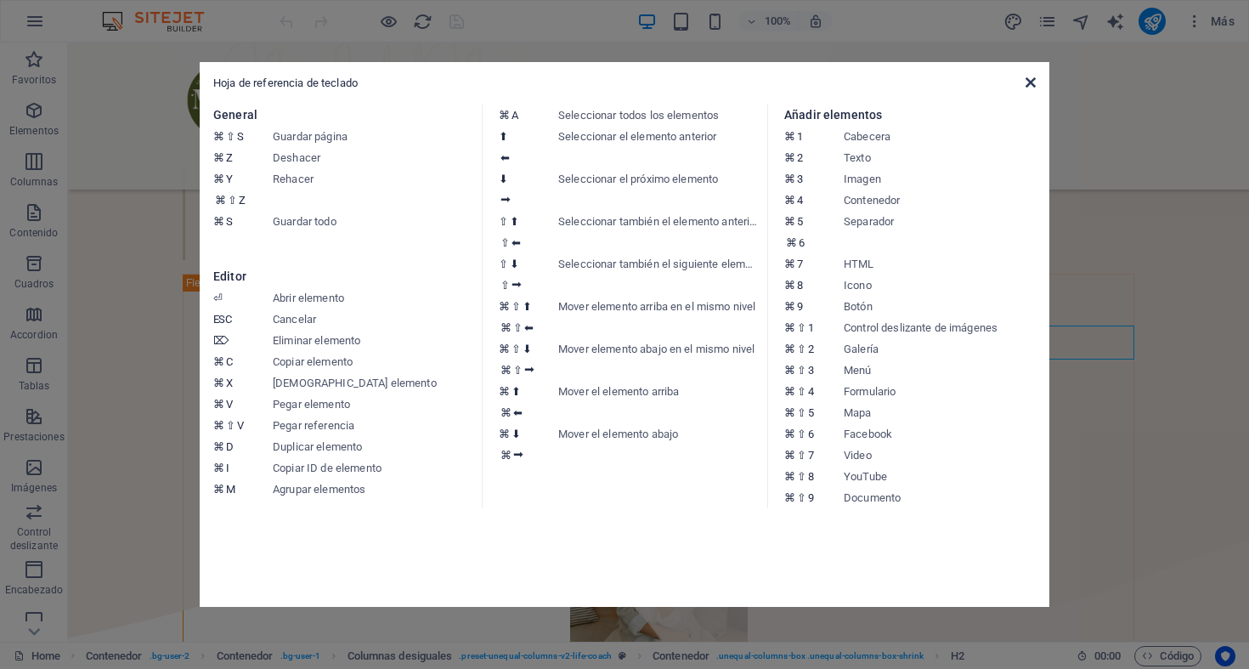
click at [1027, 80] on icon at bounding box center [1030, 83] width 10 height 14
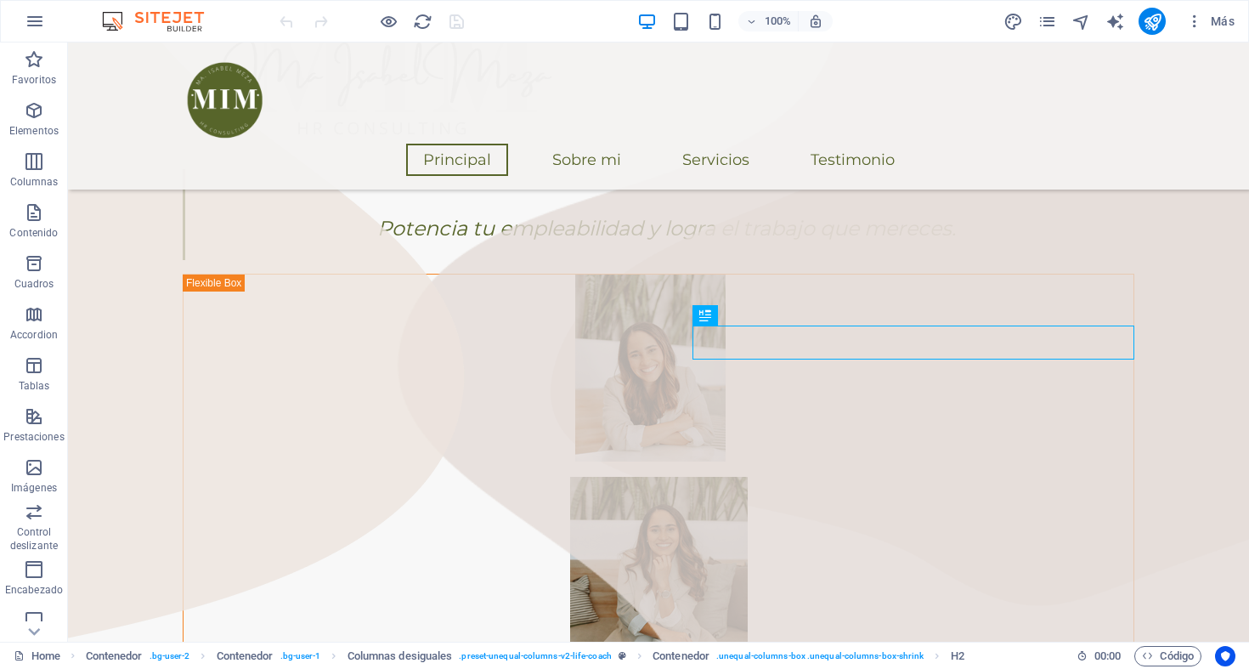
click at [158, 21] on img at bounding box center [161, 21] width 127 height 20
click at [173, 18] on img at bounding box center [161, 21] width 127 height 20
click at [32, 27] on icon "button" at bounding box center [35, 21] width 20 height 20
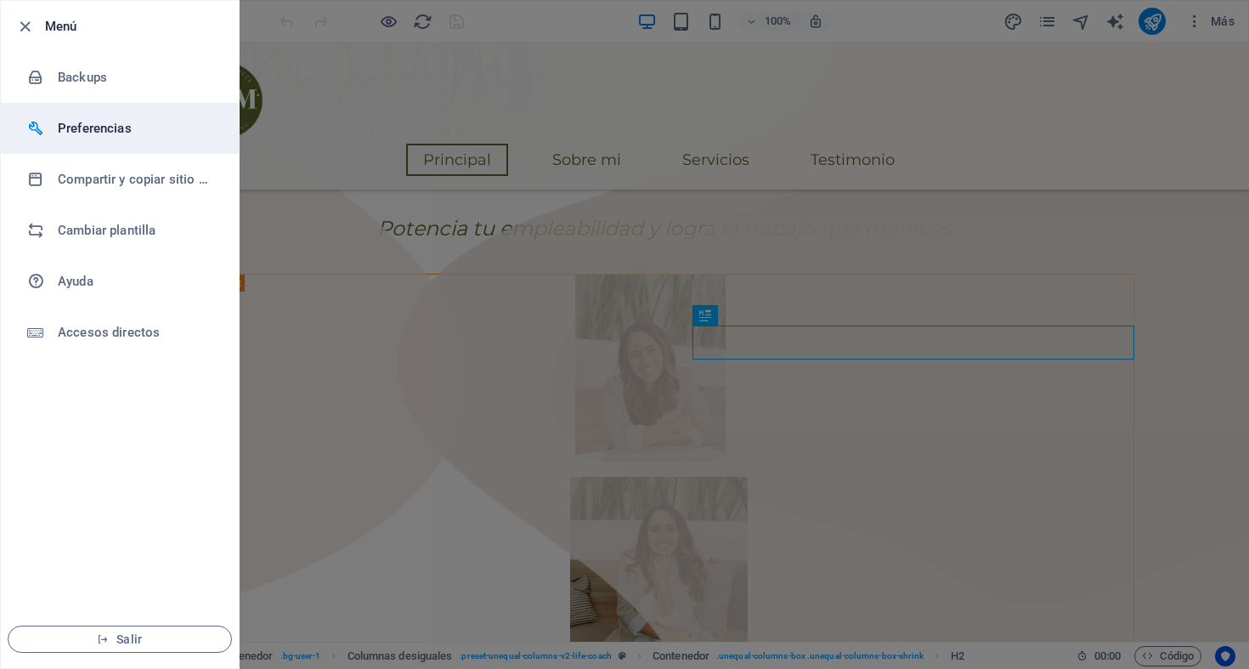
click at [87, 114] on li "Preferencias" at bounding box center [120, 128] width 238 height 51
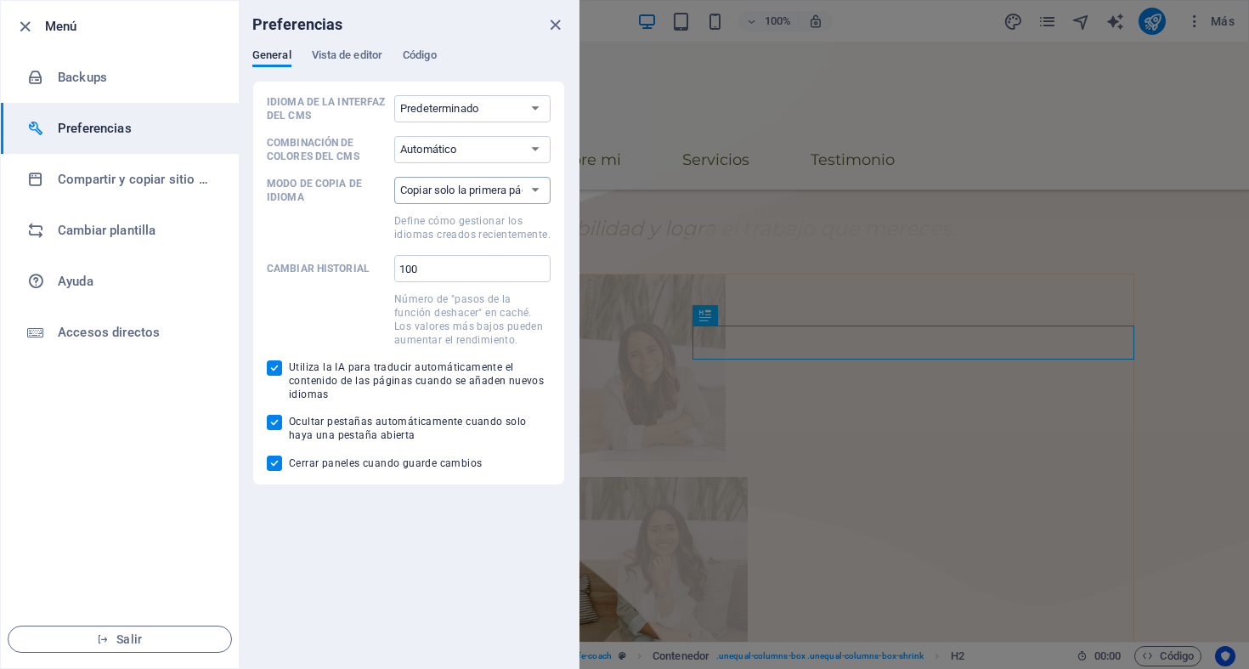
click at [474, 192] on select "Copiar solo la primera página Copiar todas las páginas" at bounding box center [472, 190] width 156 height 27
click at [346, 49] on span "Vista de editor" at bounding box center [347, 57] width 71 height 24
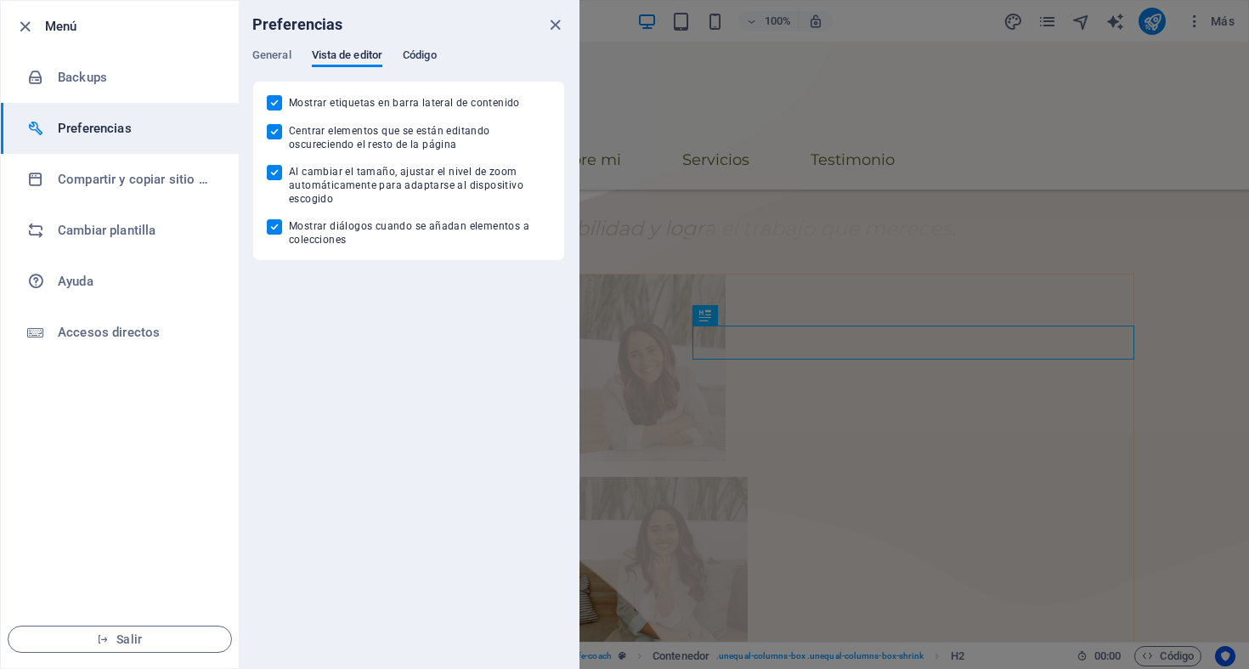
click at [421, 59] on span "Código" at bounding box center [420, 57] width 34 height 24
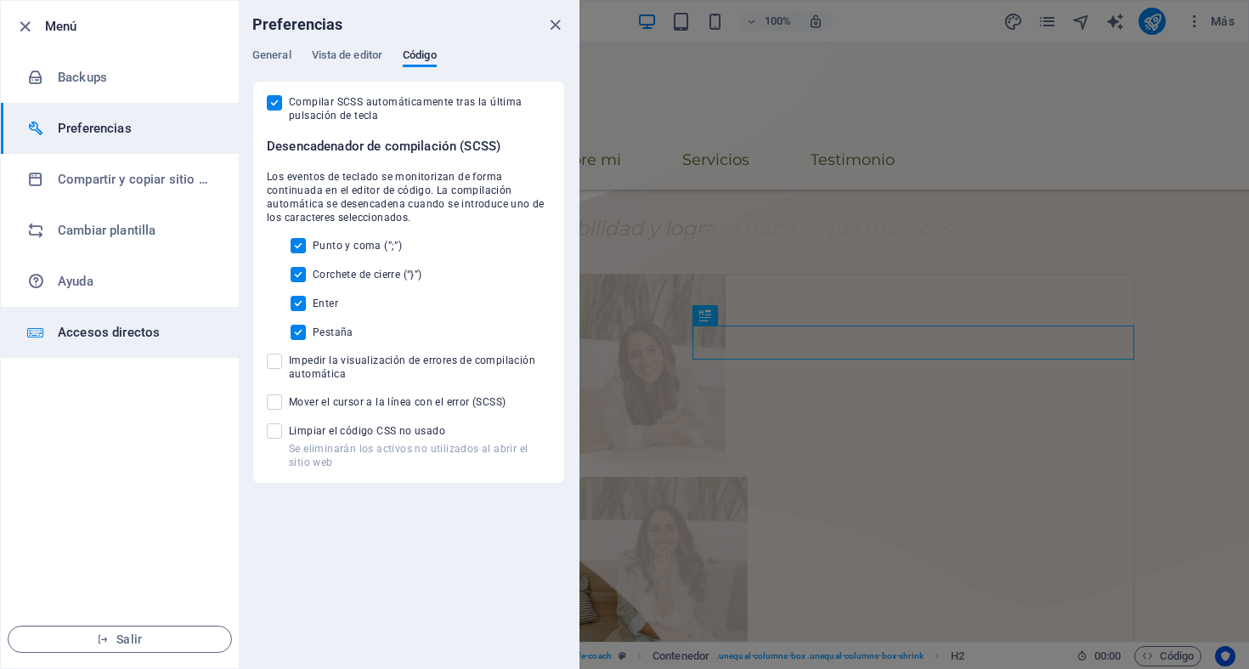
click at [90, 334] on h6 "Accesos directos" at bounding box center [136, 332] width 157 height 20
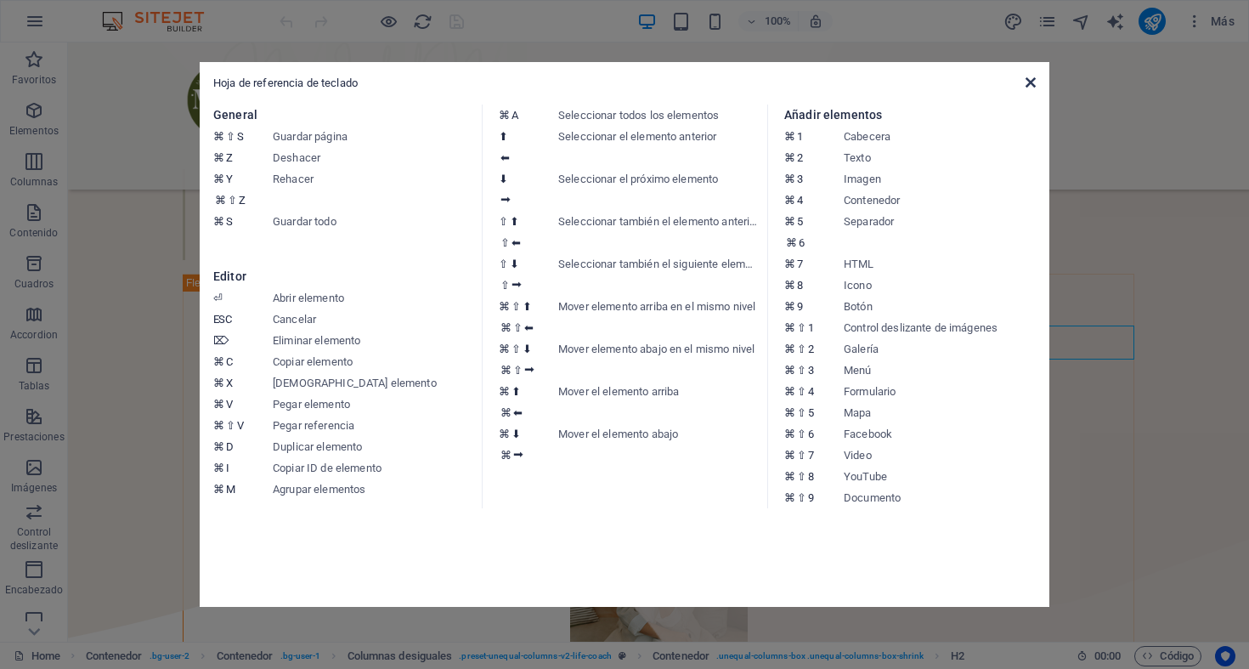
click at [1026, 84] on icon at bounding box center [1030, 83] width 10 height 14
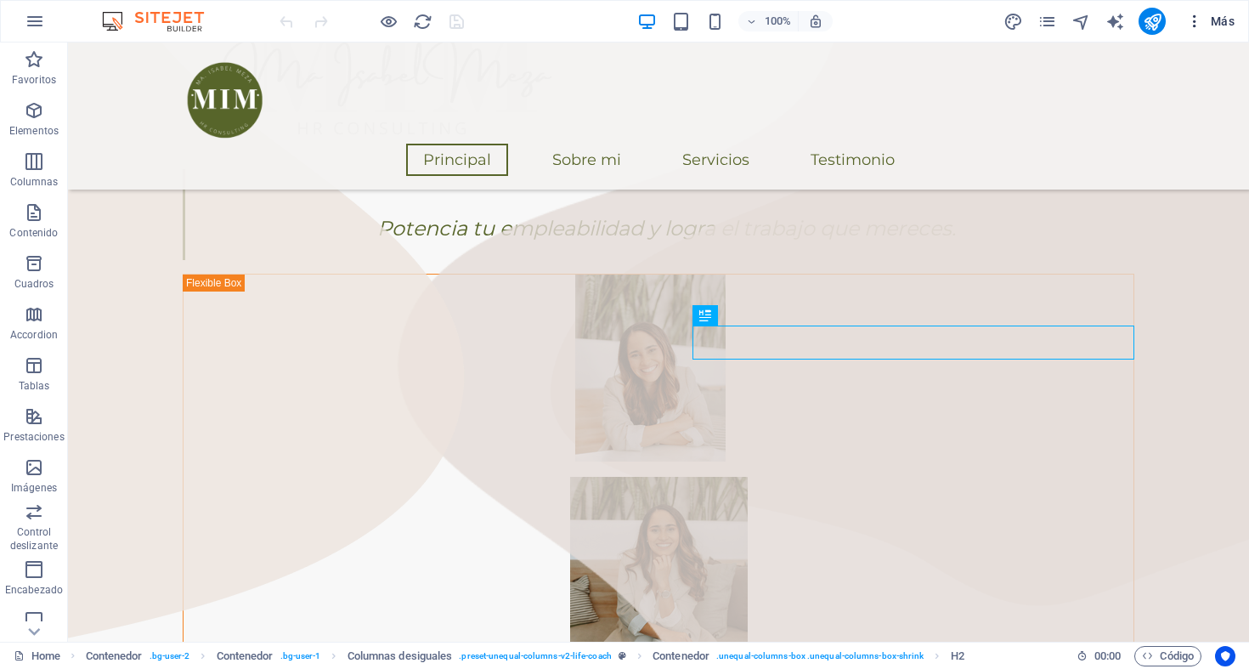
click at [1199, 20] on icon "button" at bounding box center [1194, 21] width 17 height 17
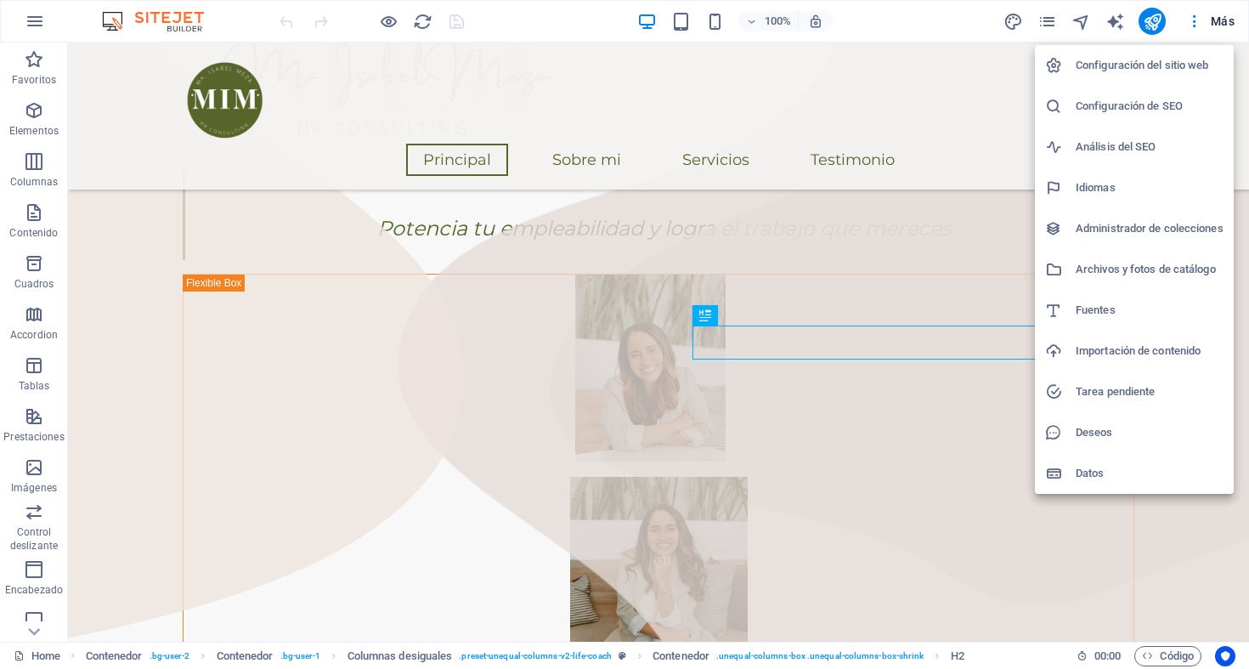
click at [1103, 69] on h6 "Configuración del sitio web" at bounding box center [1149, 65] width 148 height 20
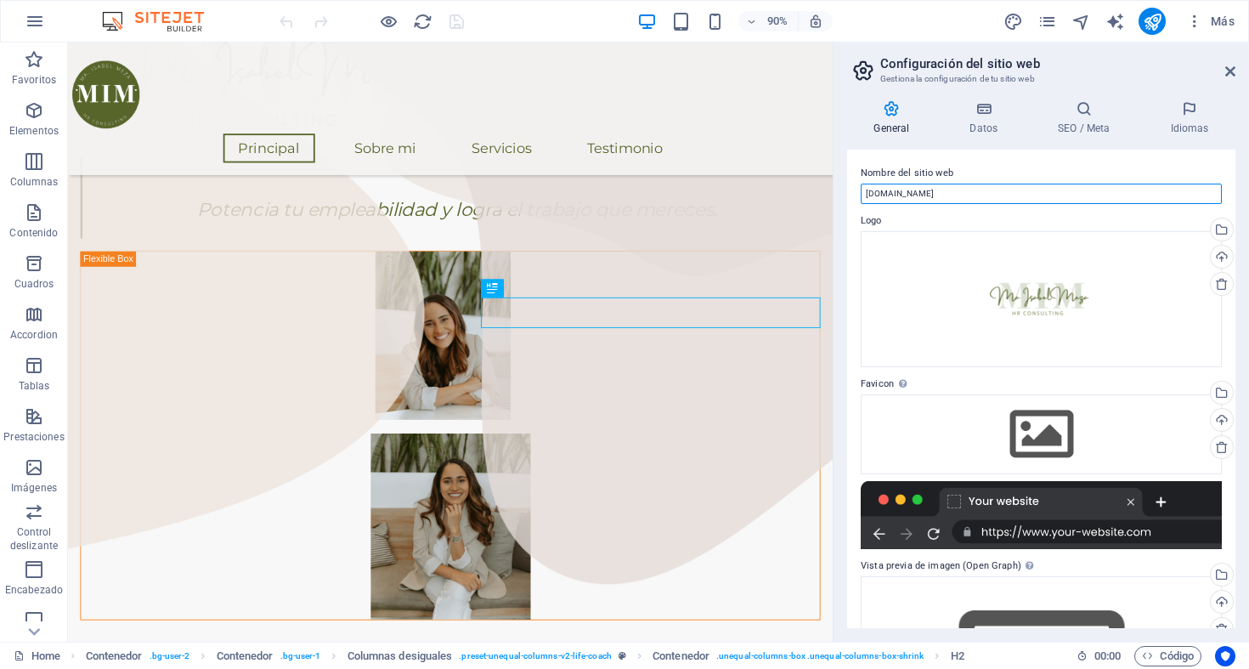
click at [961, 190] on input "[DOMAIN_NAME]" at bounding box center [1040, 193] width 361 height 20
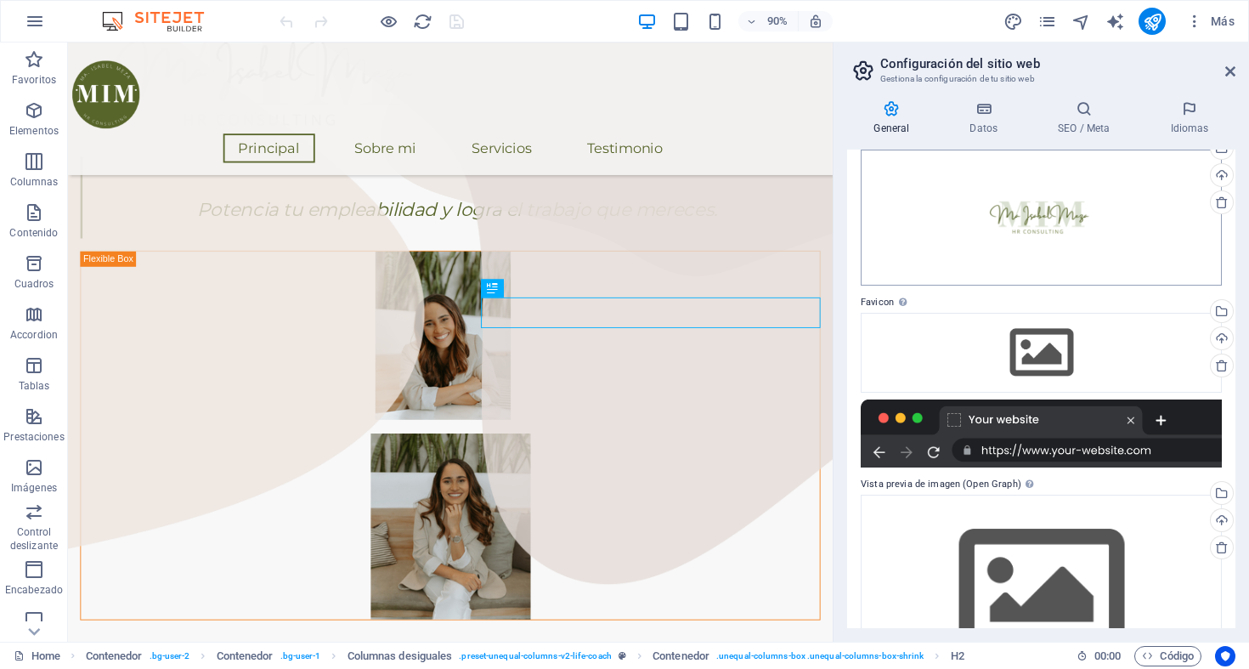
scroll to position [156, 0]
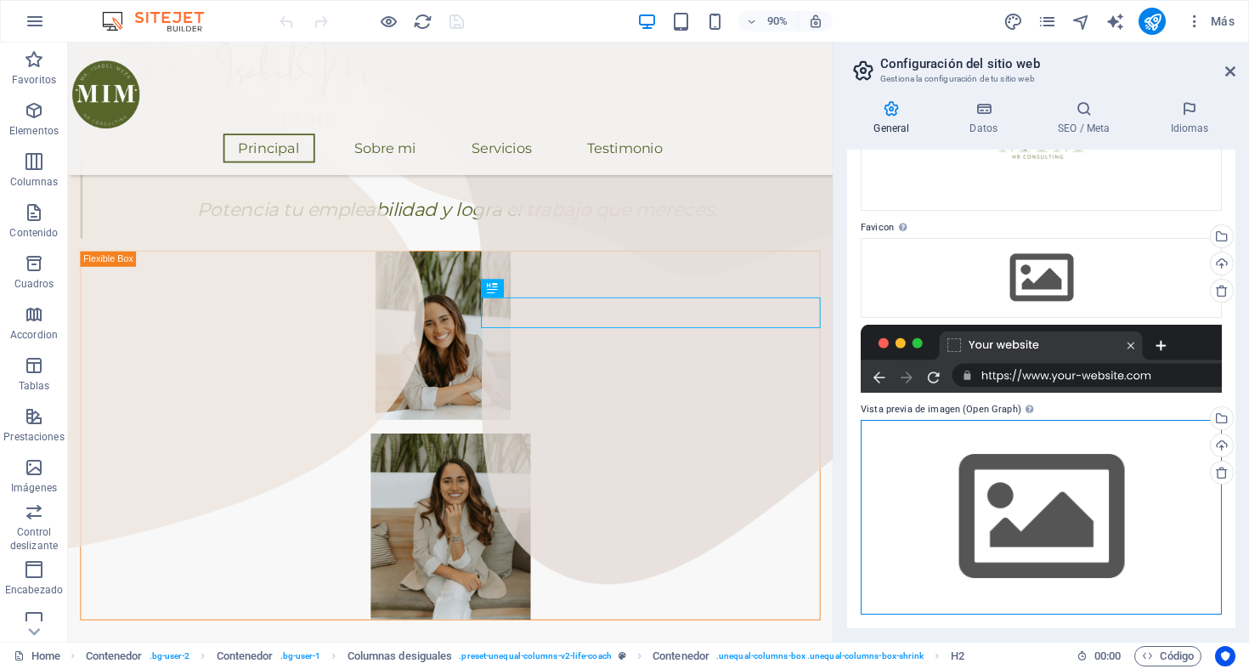
click at [996, 490] on div "Arrastra archivos aquí, haz clic para escoger archivos o selecciona archivos de…" at bounding box center [1040, 517] width 361 height 195
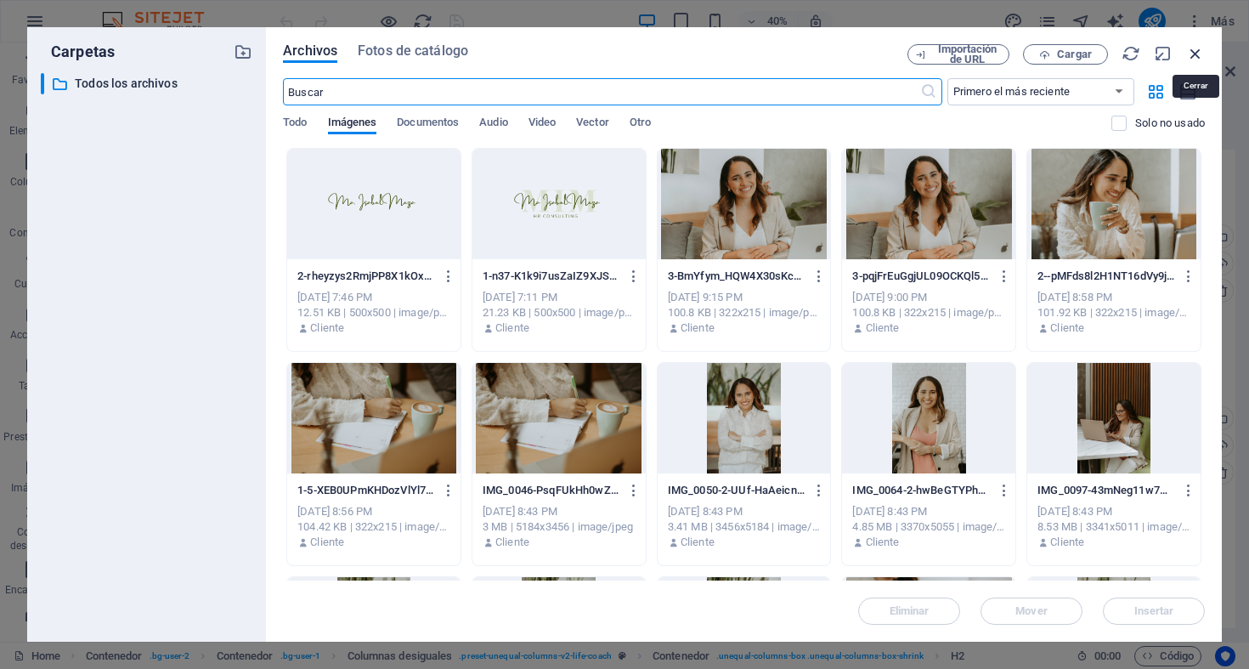
click at [1196, 50] on icon "button" at bounding box center [1195, 53] width 19 height 19
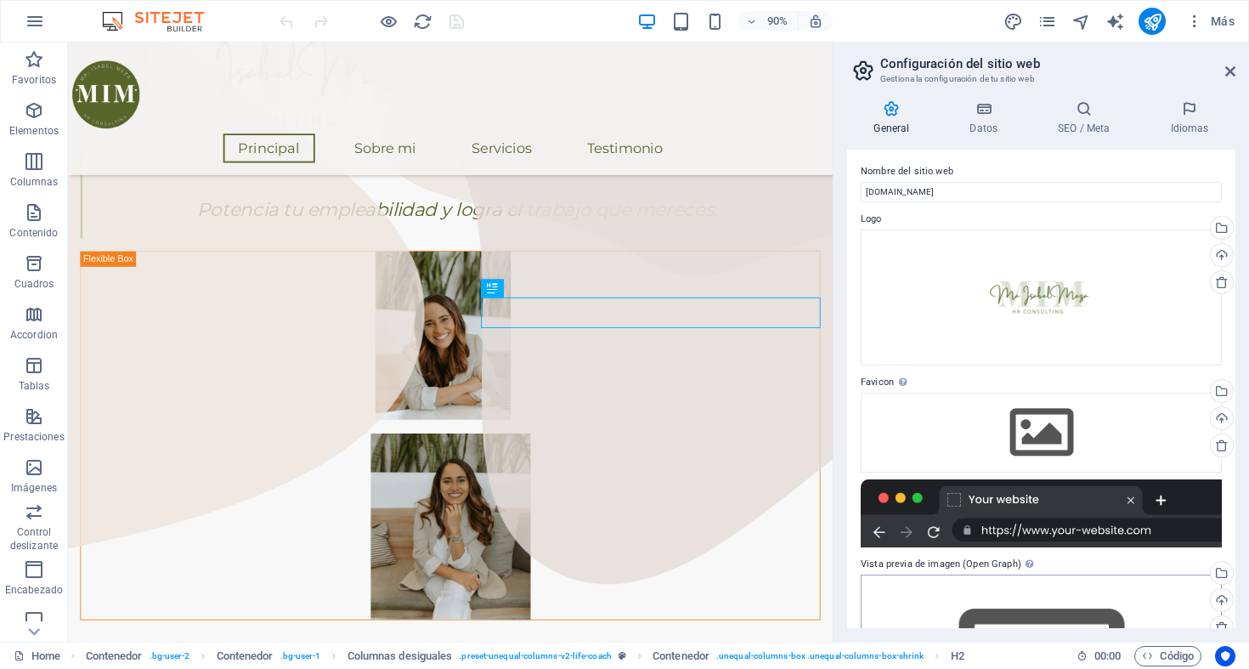
scroll to position [0, 0]
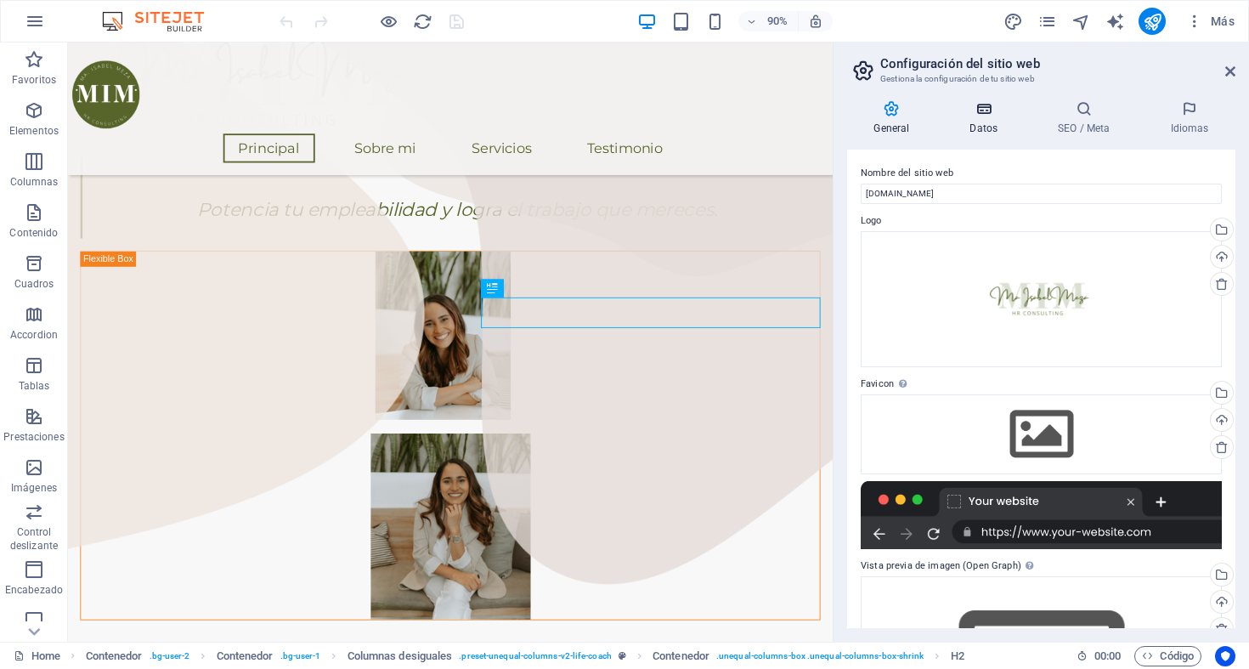
click at [983, 128] on h4 "Datos" at bounding box center [987, 118] width 88 height 36
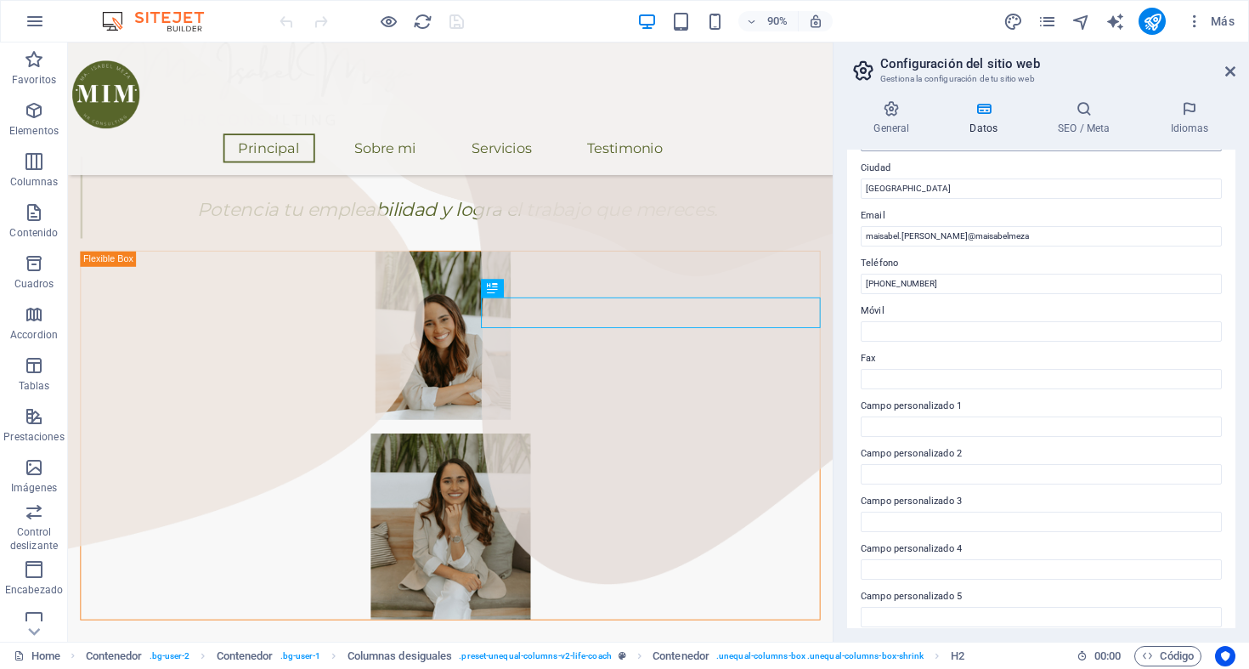
scroll to position [337, 0]
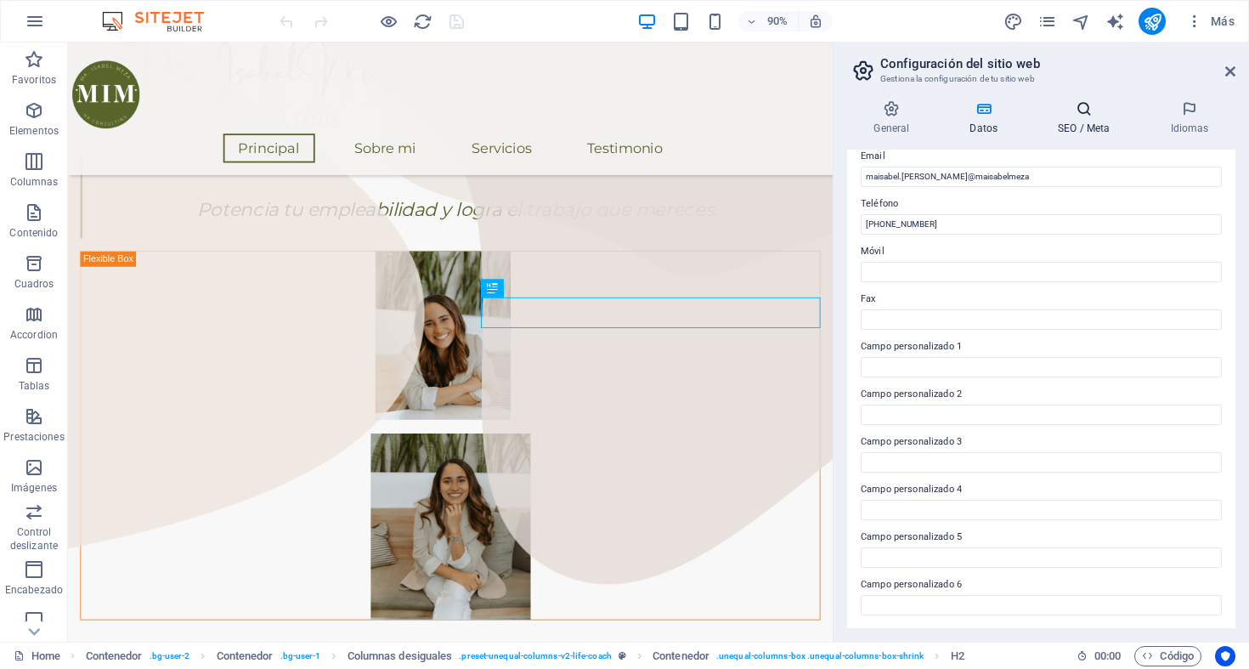
click at [1082, 124] on h4 "SEO / Meta" at bounding box center [1087, 118] width 112 height 36
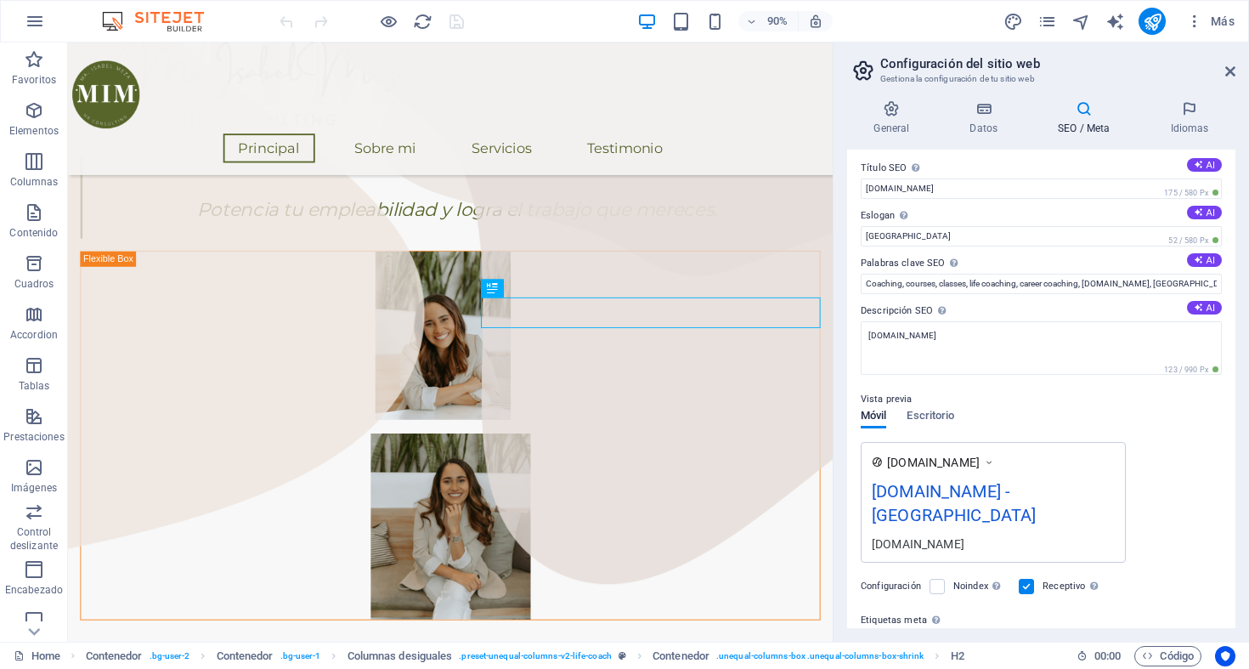
scroll to position [0, 0]
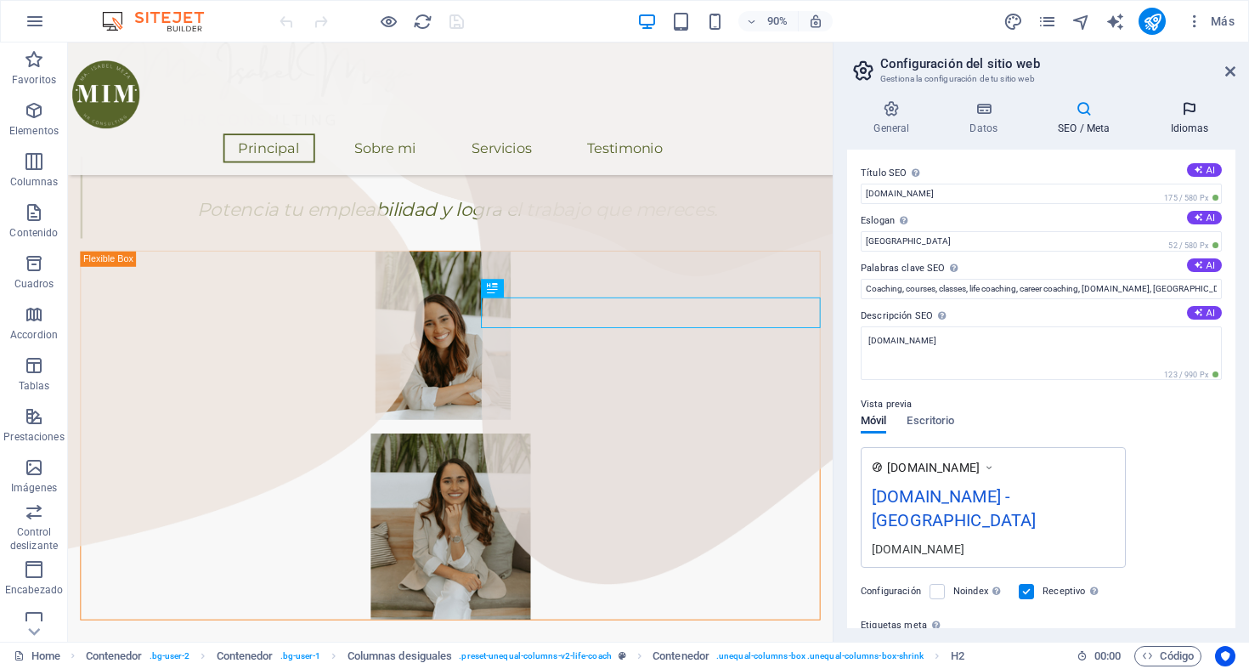
click at [1191, 117] on h4 "Idiomas" at bounding box center [1189, 118] width 92 height 36
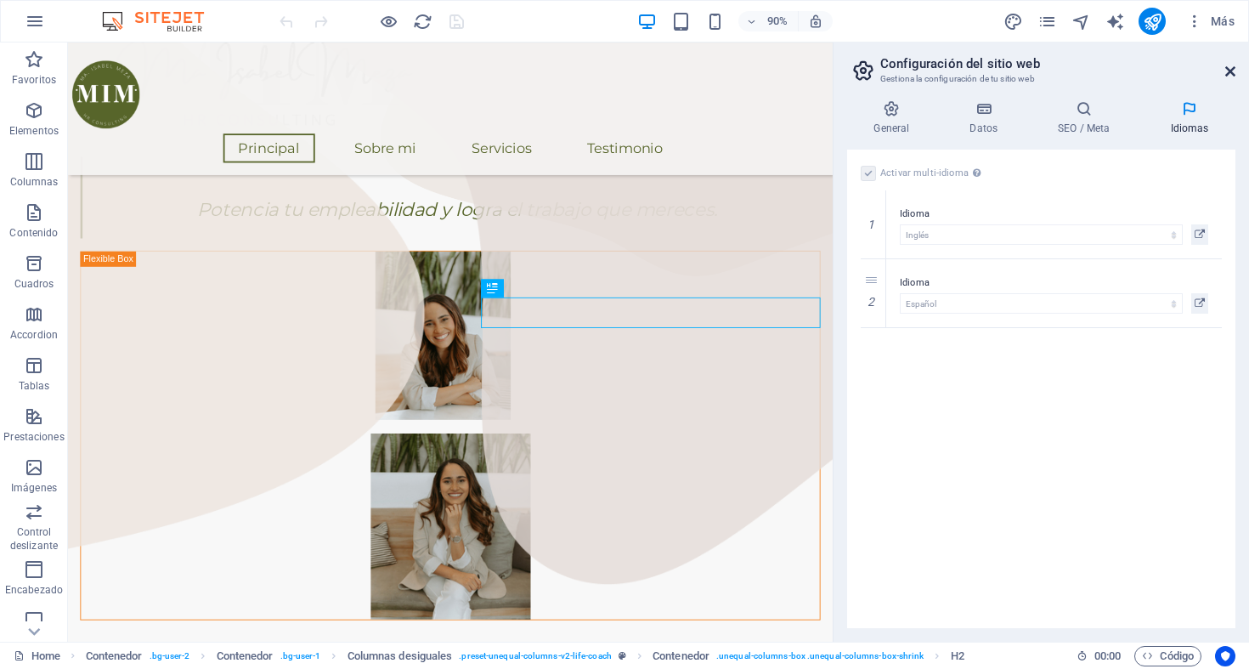
click at [1230, 71] on icon at bounding box center [1230, 72] width 10 height 14
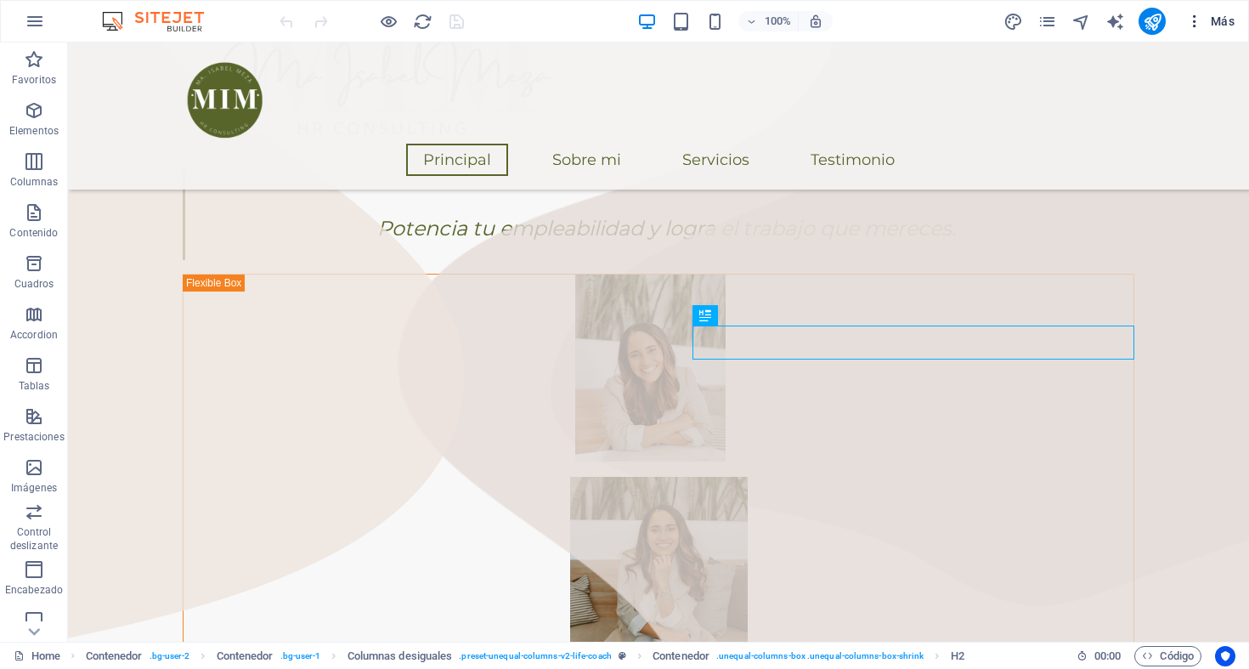
click at [1212, 19] on span "Más" at bounding box center [1210, 21] width 48 height 17
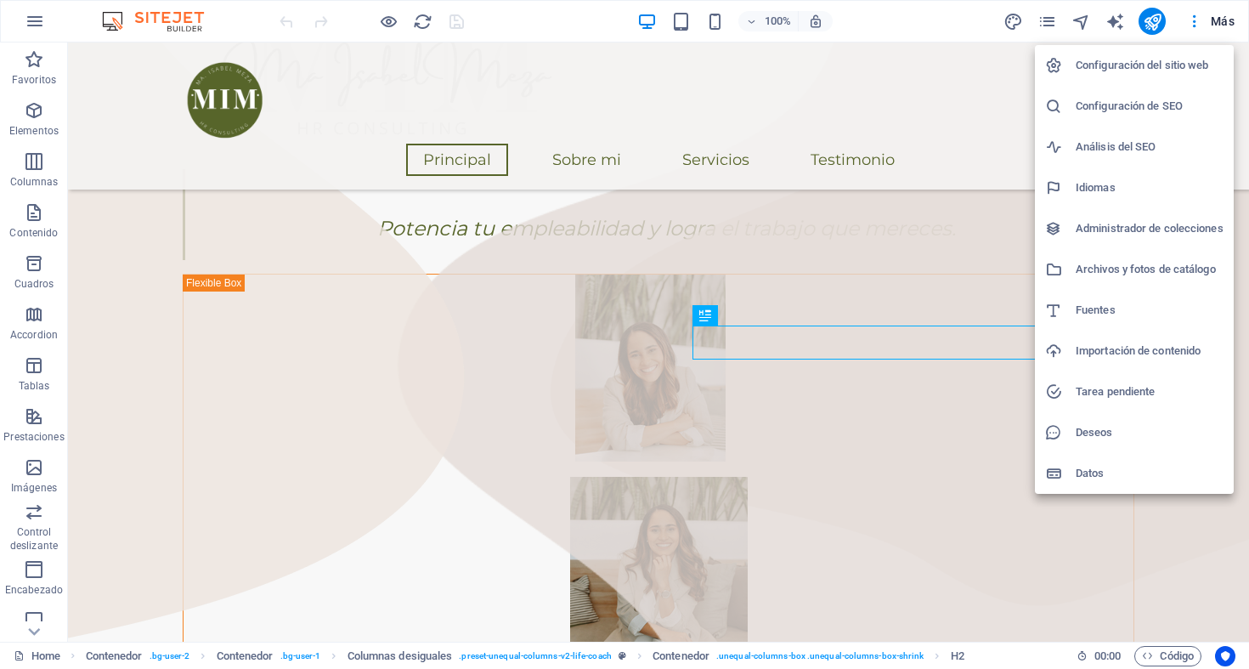
click at [1119, 107] on h6 "Configuración de SEO" at bounding box center [1149, 106] width 148 height 20
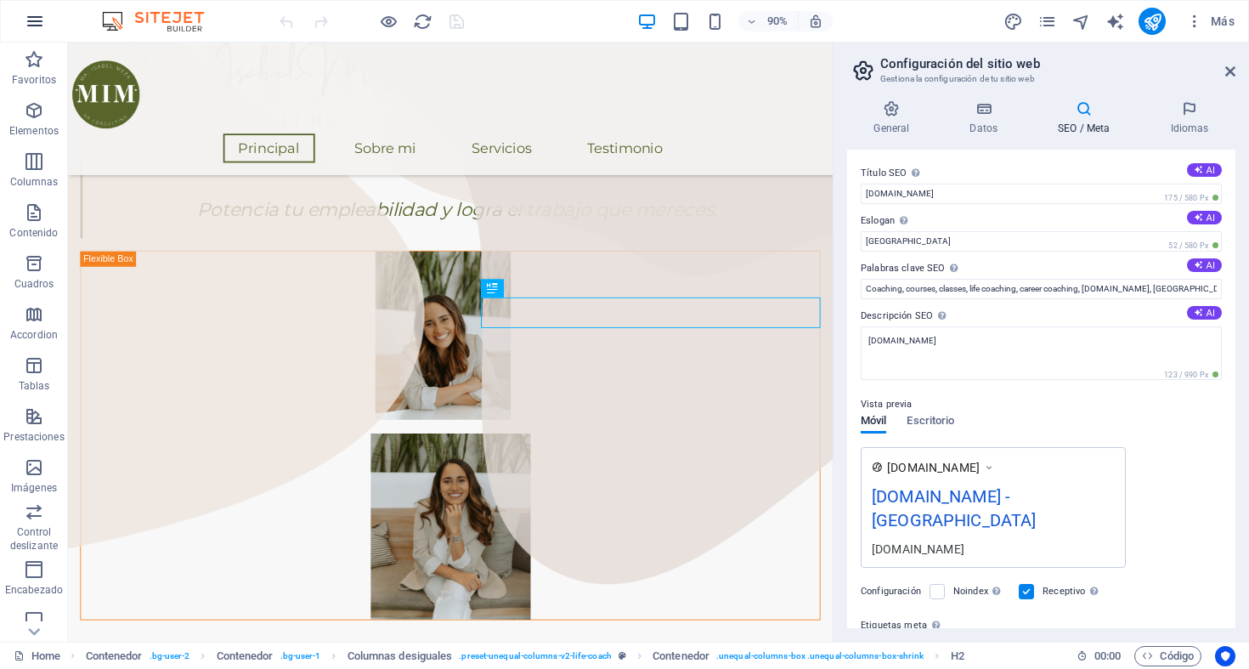
click at [45, 19] on button "button" at bounding box center [34, 21] width 41 height 41
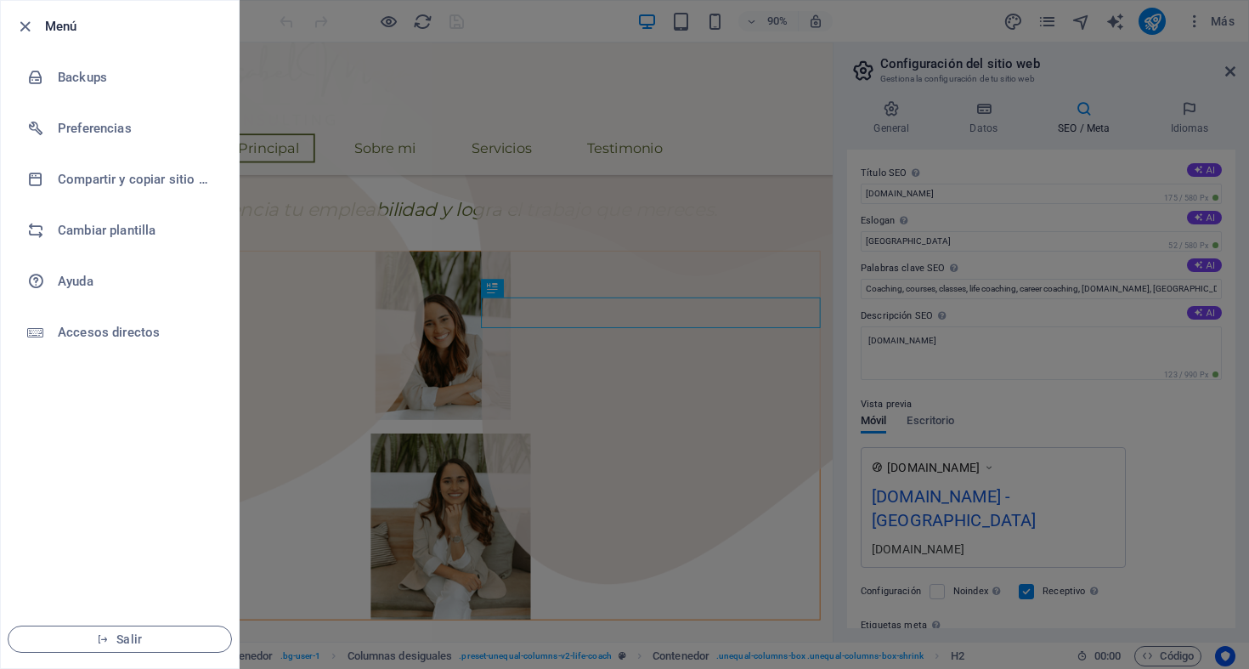
click at [1197, 26] on div at bounding box center [624, 334] width 1249 height 669
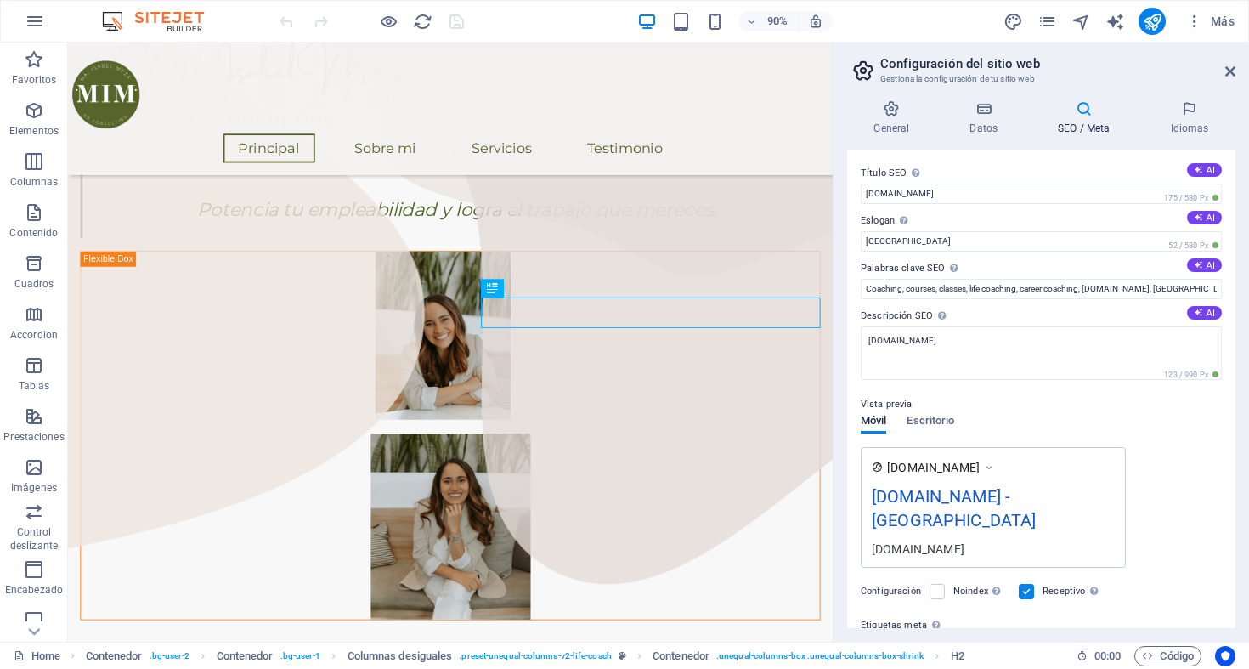
click at [1197, 26] on icon "button" at bounding box center [1194, 21] width 17 height 17
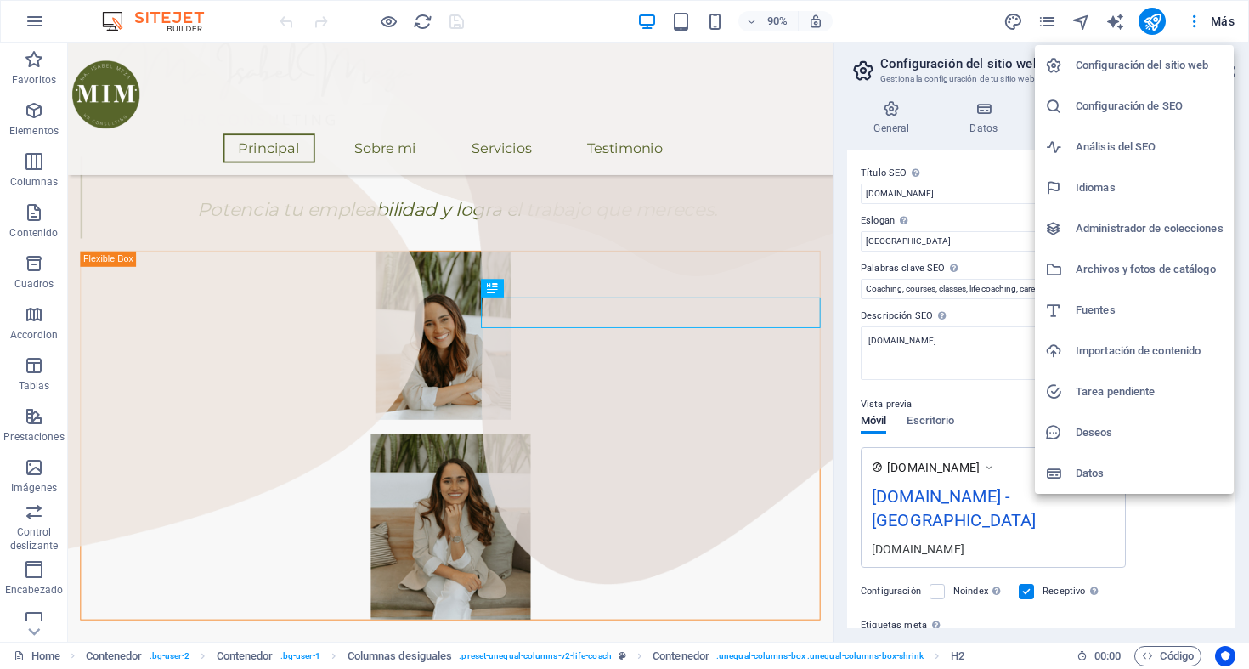
click at [1176, 71] on h6 "Configuración del sitio web" at bounding box center [1149, 65] width 148 height 20
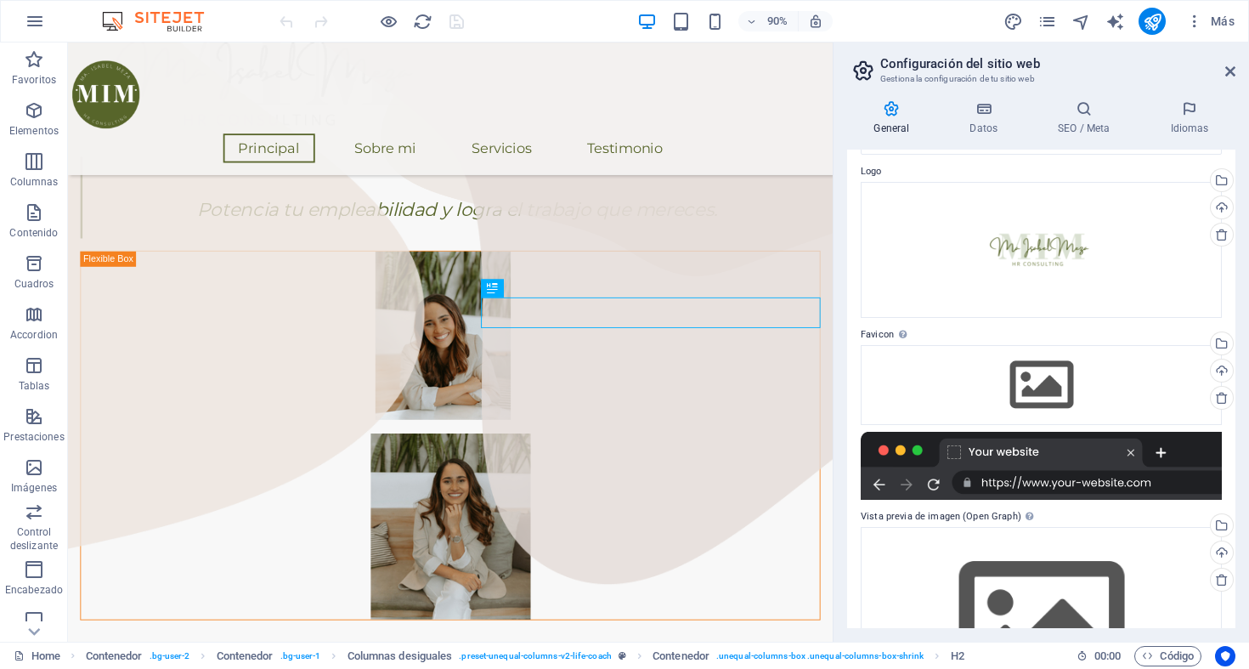
scroll to position [156, 0]
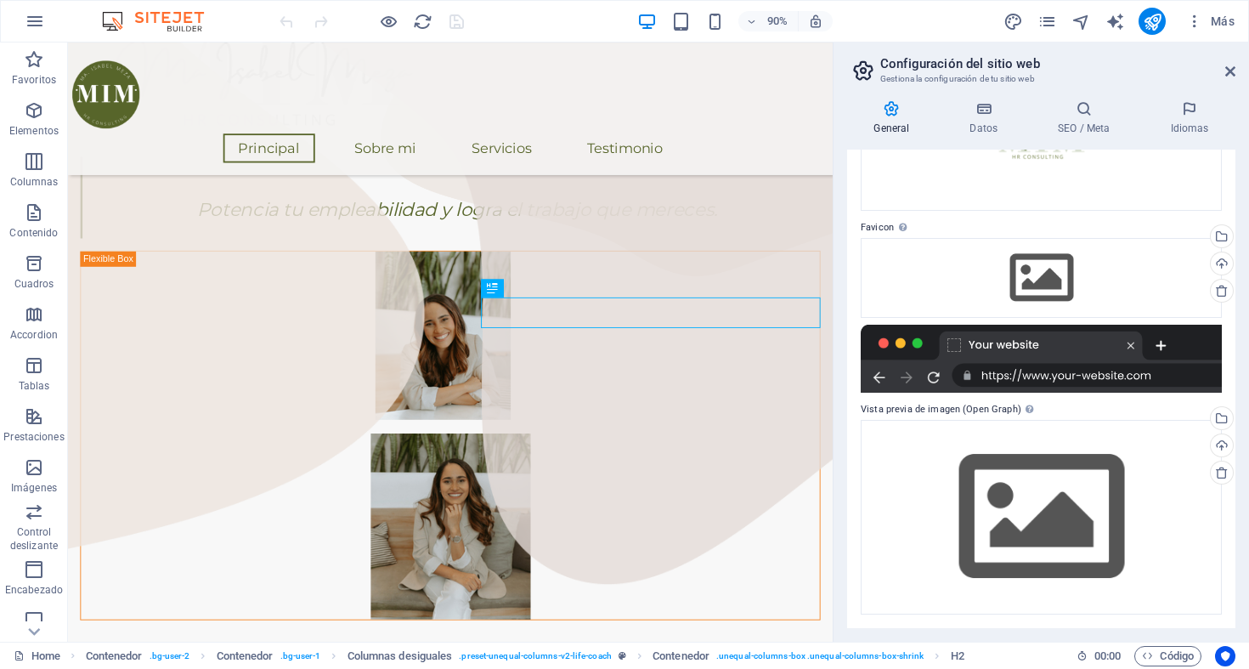
click at [1137, 351] on div at bounding box center [1040, 358] width 361 height 68
click at [970, 399] on label "Vista previa de imagen (Open Graph) Esta imagen se mostrará cuando el sitio web…" at bounding box center [1040, 409] width 361 height 20
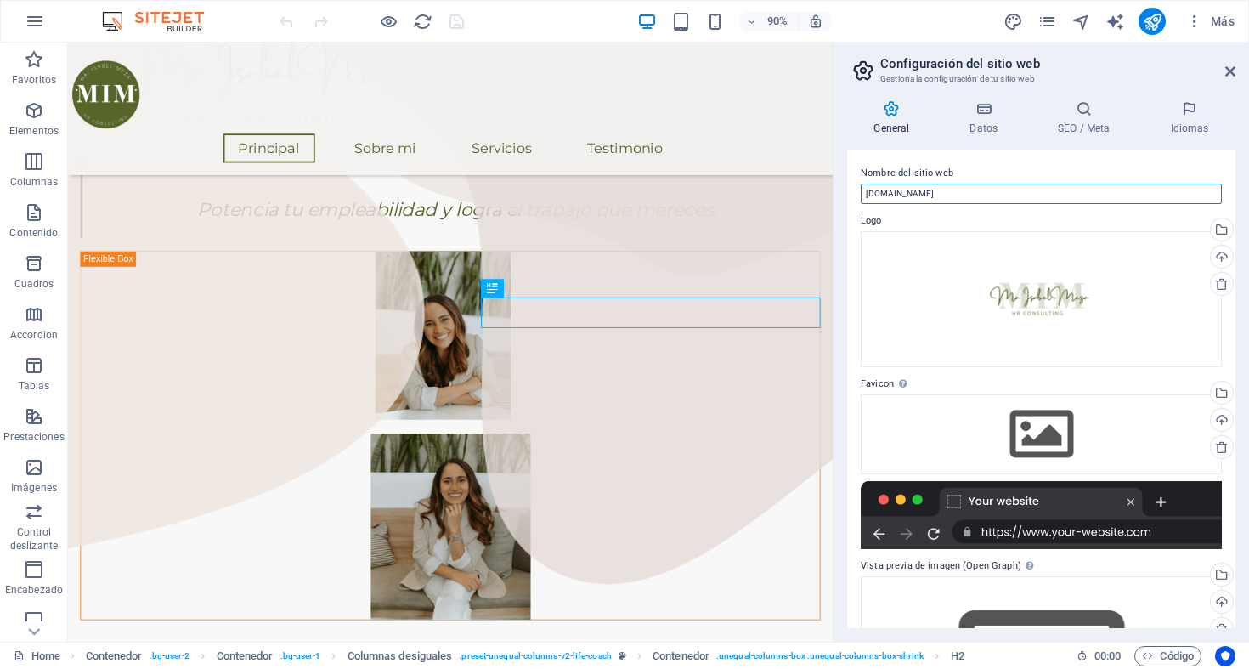
click at [990, 196] on input "[DOMAIN_NAME]" at bounding box center [1040, 193] width 361 height 20
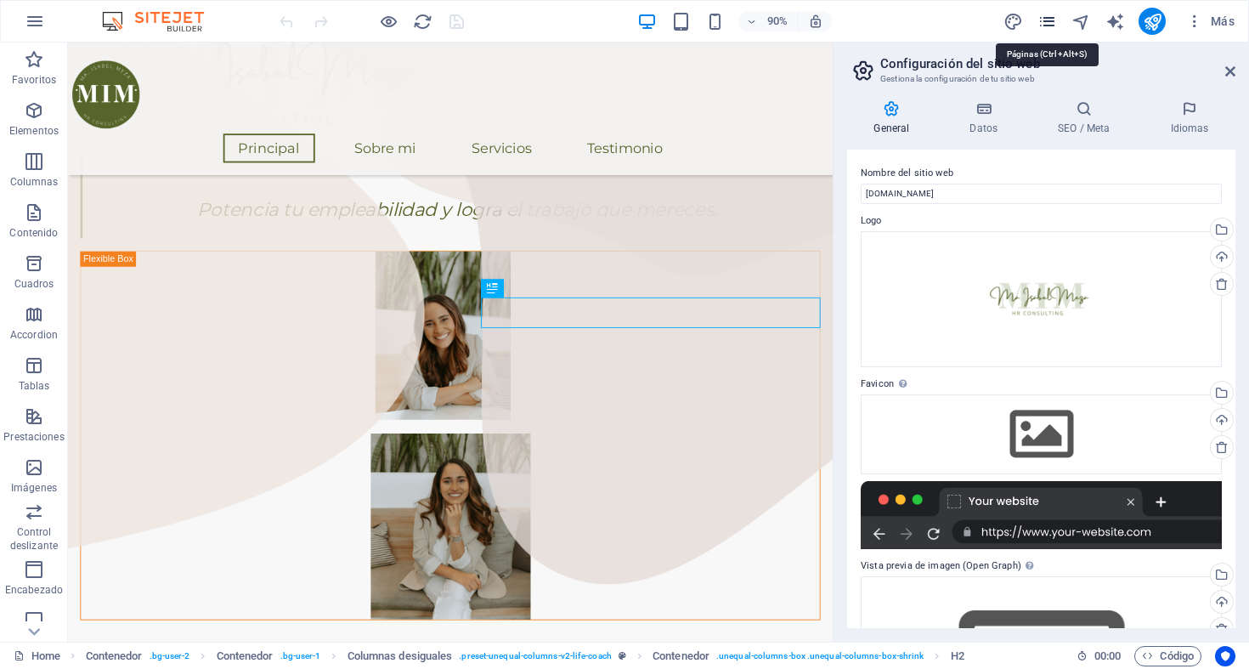
click at [1042, 25] on icon "pages" at bounding box center [1047, 22] width 20 height 20
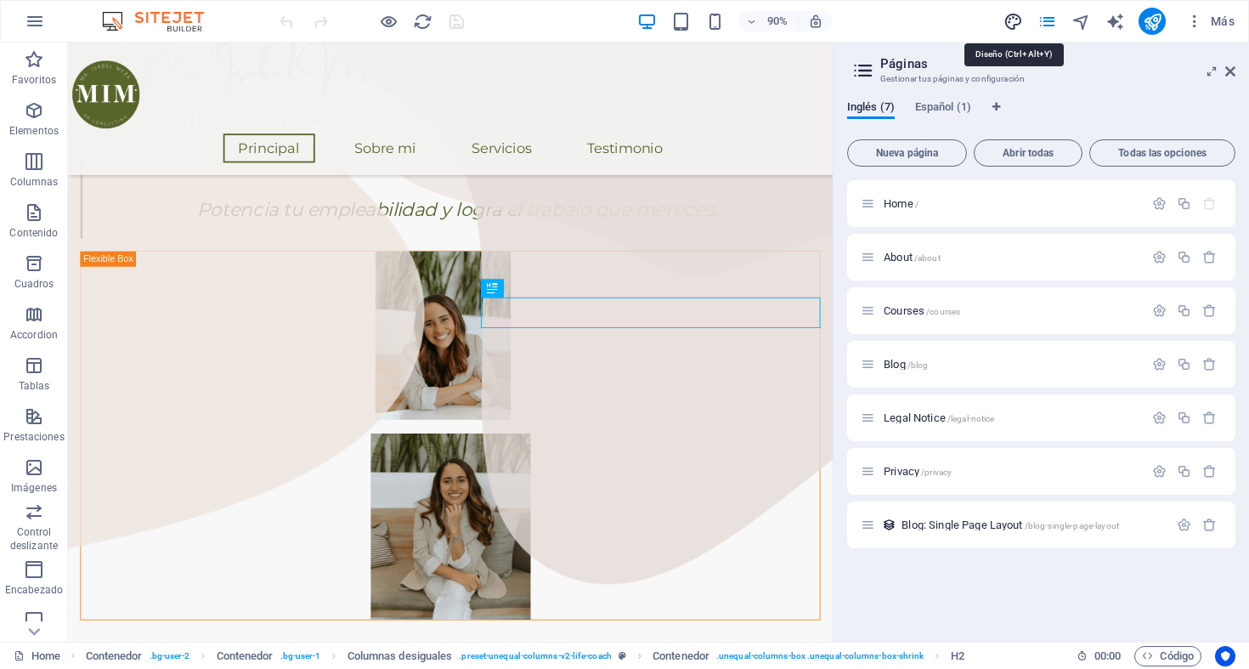
click at [1017, 20] on icon "design" at bounding box center [1013, 22] width 20 height 20
select select "px"
select select "400"
select select "px"
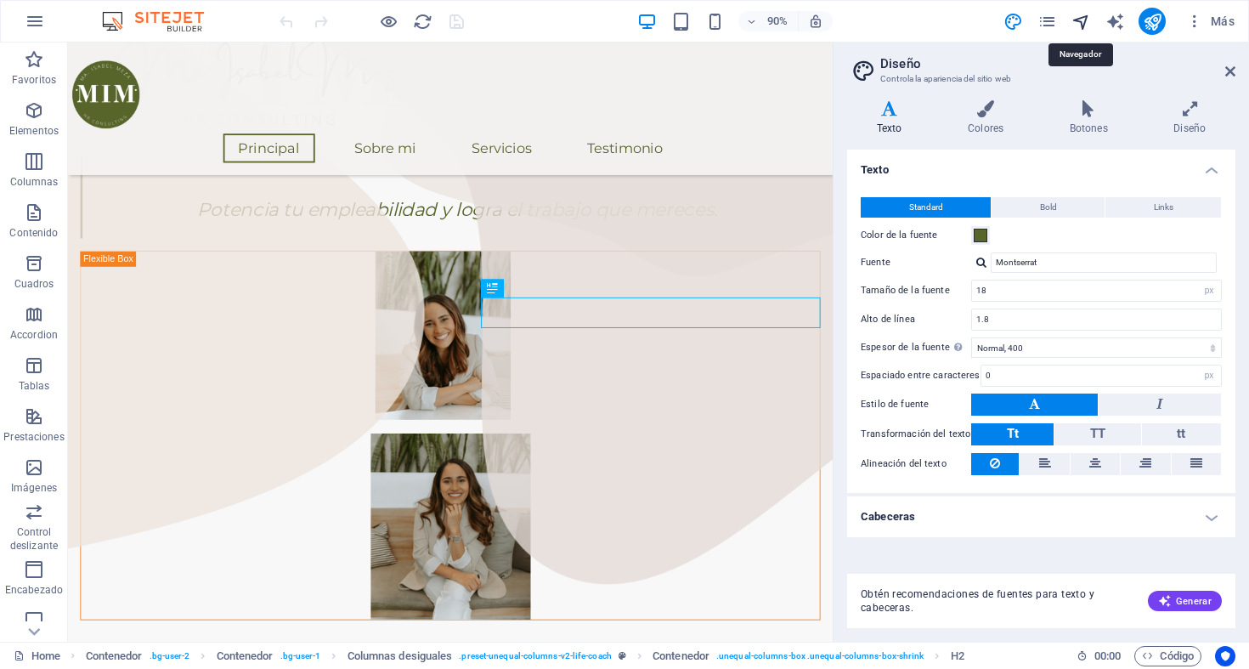
click at [1085, 22] on icon "navigator" at bounding box center [1081, 22] width 20 height 20
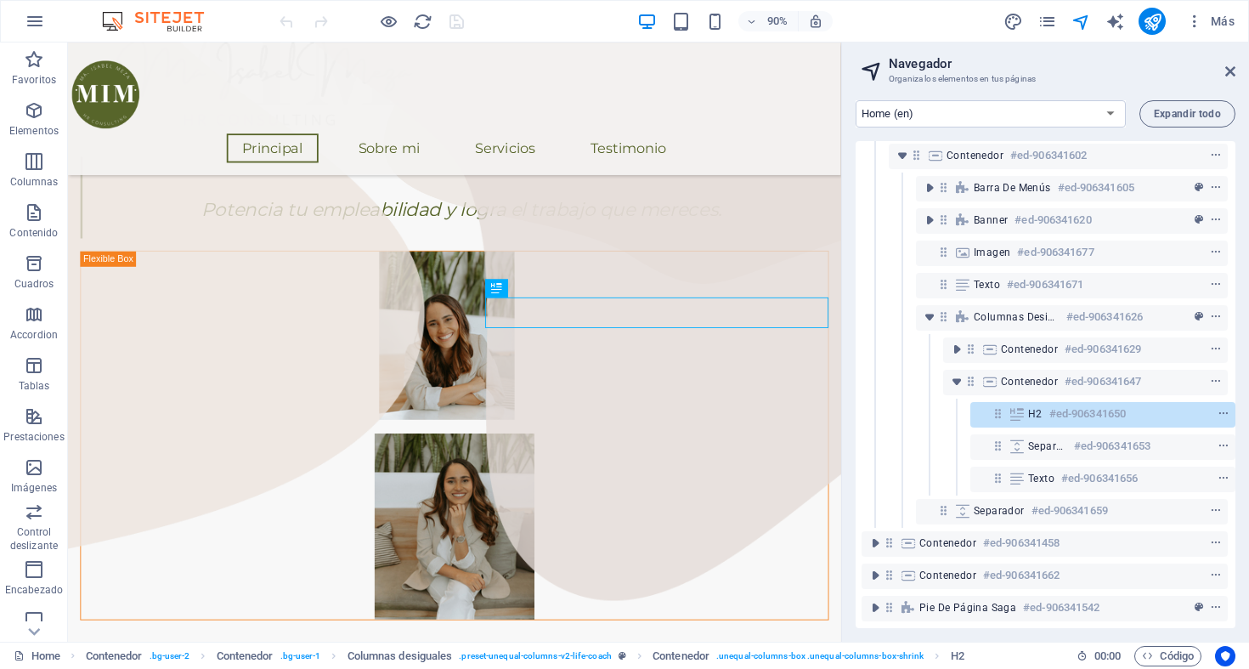
scroll to position [0, 4]
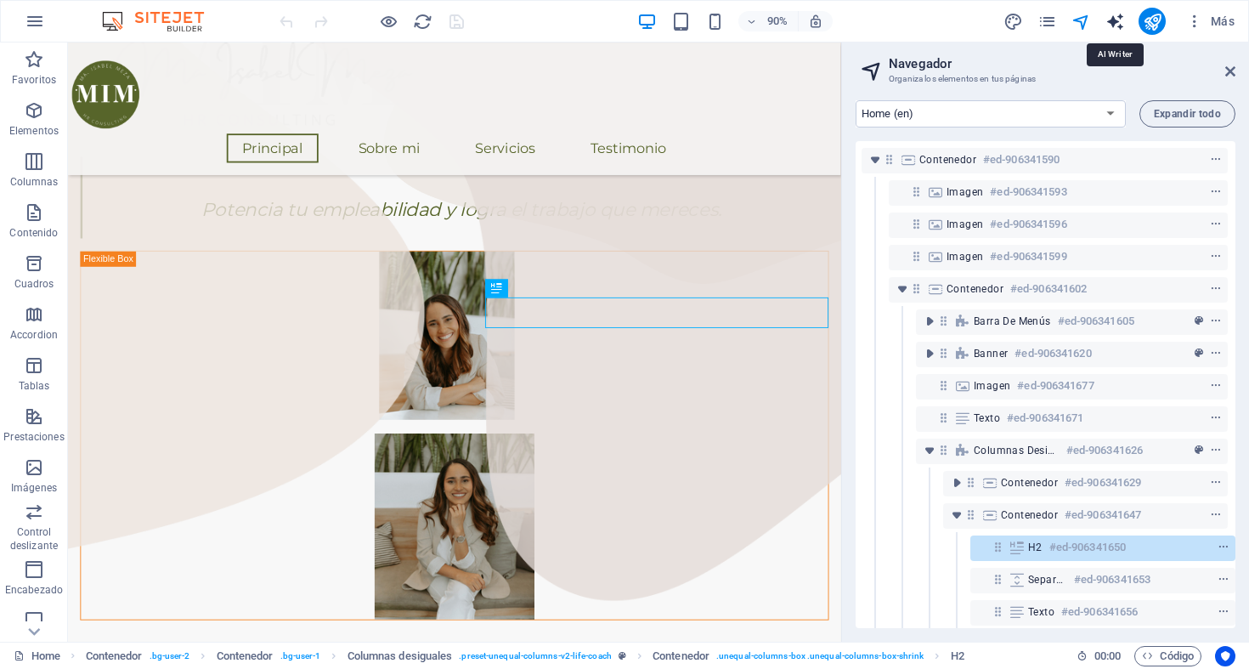
click at [1108, 23] on icon "text_generator" at bounding box center [1115, 22] width 20 height 20
select select "English"
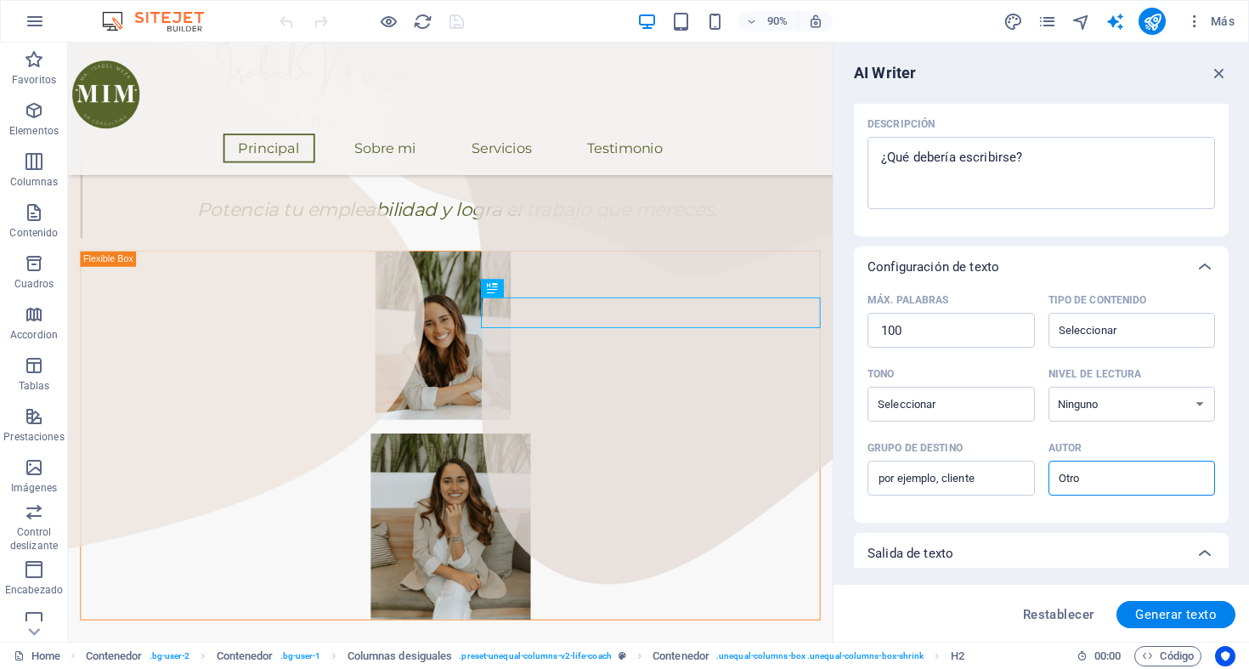
scroll to position [313, 0]
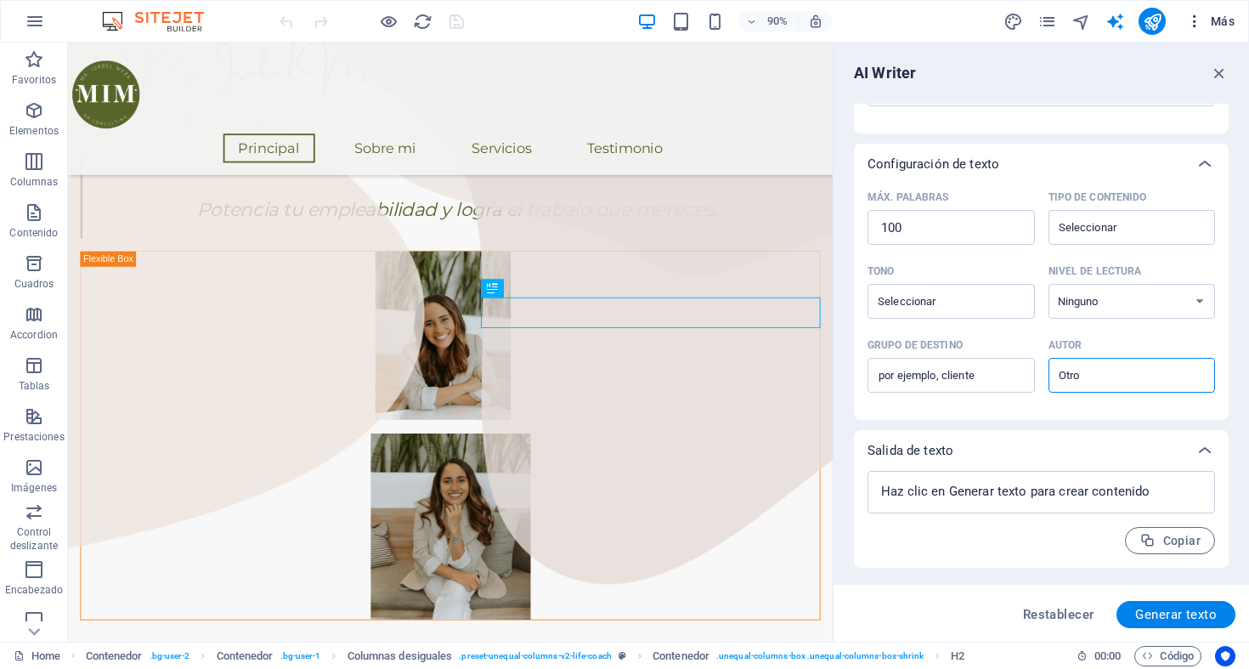
click at [1193, 27] on icon "button" at bounding box center [1194, 21] width 17 height 17
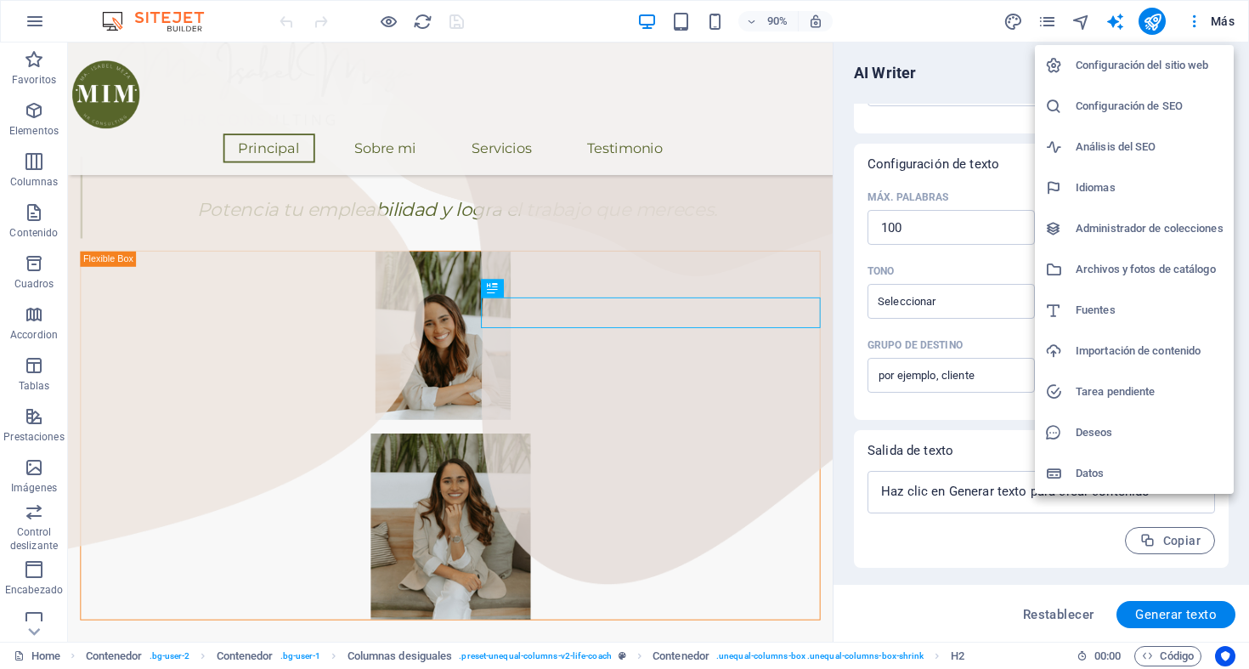
click at [1083, 467] on h6 "Datos" at bounding box center [1149, 473] width 148 height 20
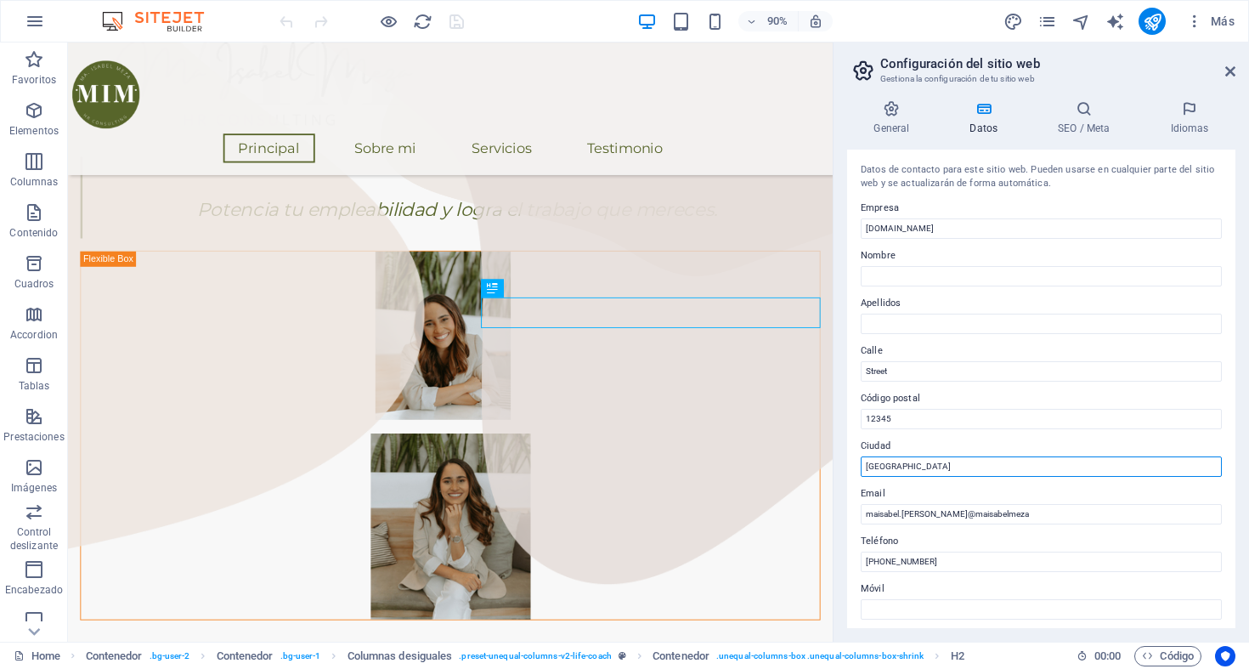
drag, startPoint x: 896, startPoint y: 456, endPoint x: 836, endPoint y: 451, distance: 60.5
click at [838, 452] on div "General Datos SEO / Meta Idiomas Nombre del sitio web maisabelmeza.com Logo Arr…" at bounding box center [1040, 364] width 415 height 555
type input "Guayaquil"
drag, startPoint x: 911, startPoint y: 467, endPoint x: 838, endPoint y: 465, distance: 73.1
click at [846, 467] on div "General Datos SEO / Meta Idiomas Nombre del sitio web maisabelmeza.com Logo Arr…" at bounding box center [1040, 364] width 415 height 555
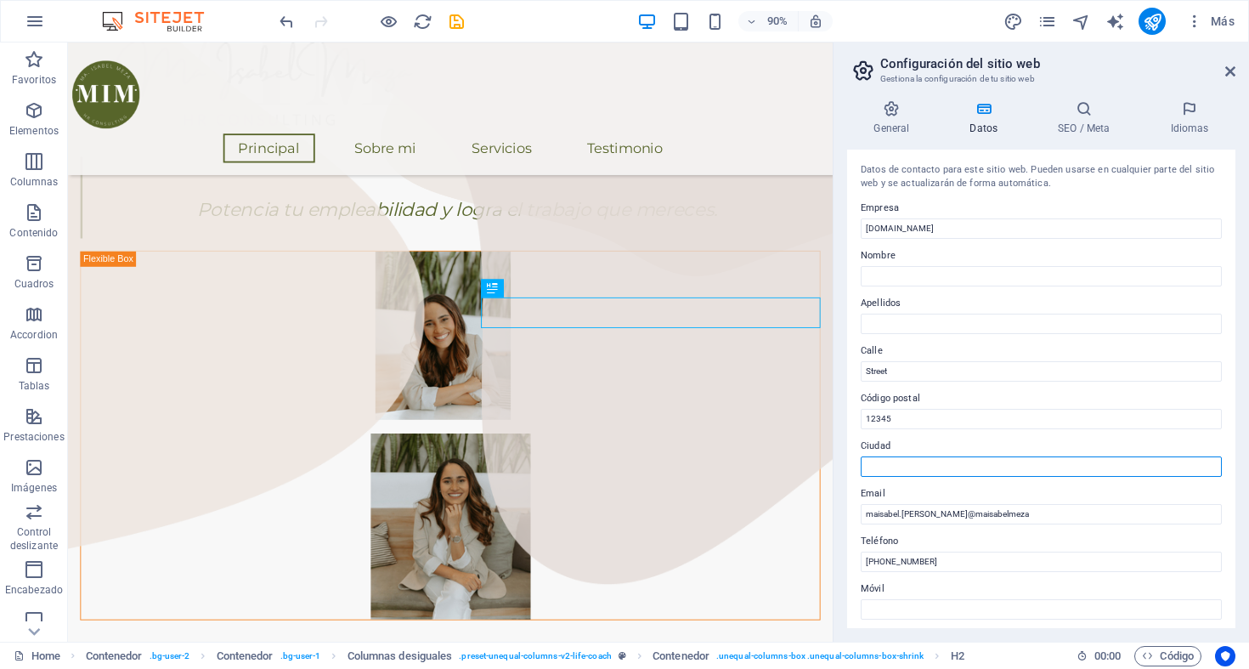
type input "D"
type input "Guayaquil"
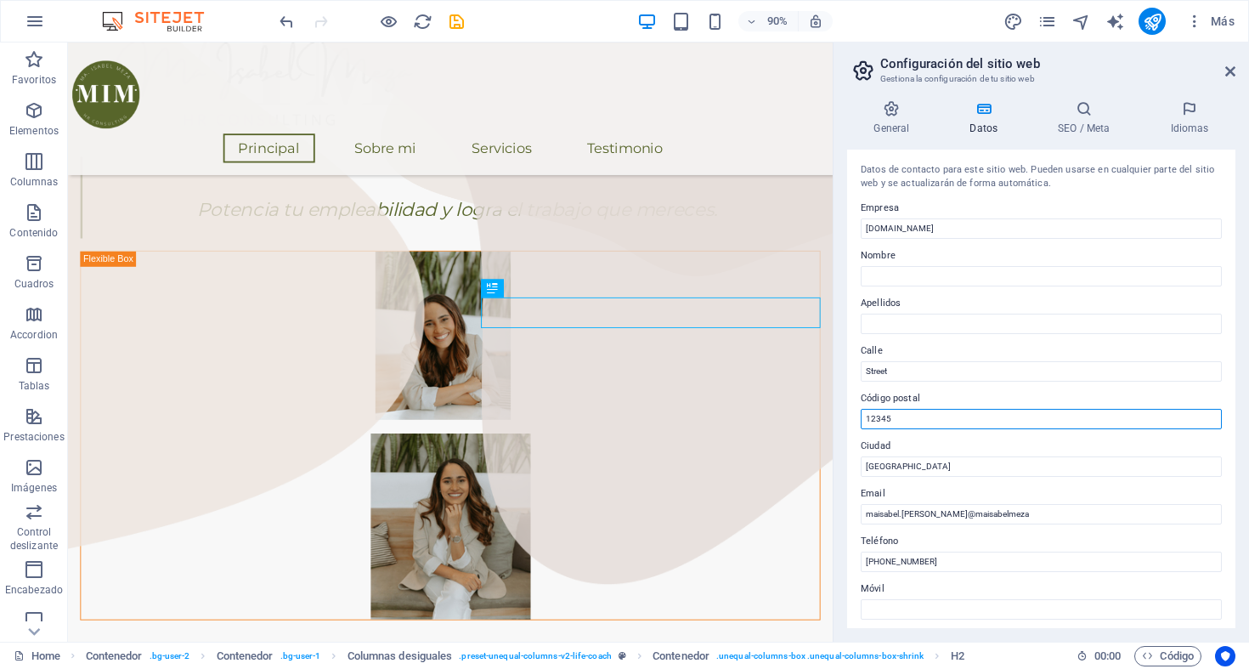
drag, startPoint x: 899, startPoint y: 416, endPoint x: 845, endPoint y: 415, distance: 53.5
click at [849, 416] on div "Datos de contacto para este sitio web. Pueden usarse en cualquier parte del sit…" at bounding box center [1041, 389] width 388 height 478
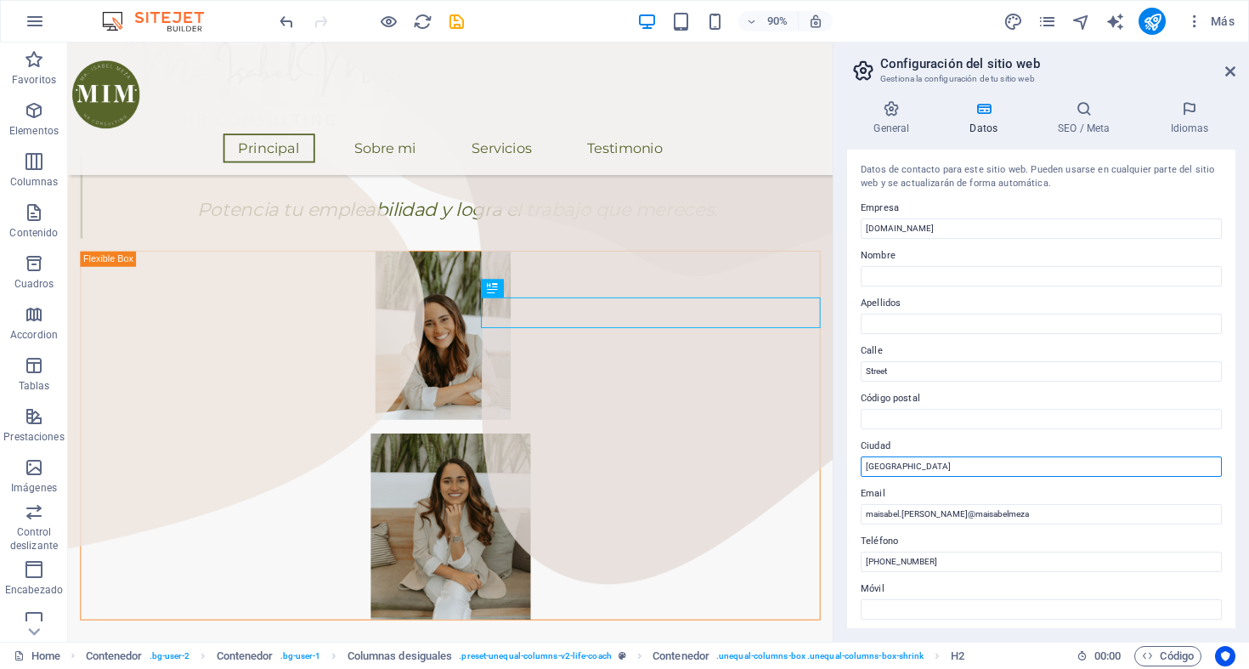
drag, startPoint x: 907, startPoint y: 461, endPoint x: 834, endPoint y: 455, distance: 73.3
click at [836, 455] on aside "Configuración del sitio web Gestiona la configuración de tu sitio web General D…" at bounding box center [1040, 341] width 416 height 599
type input "Guayaquil"
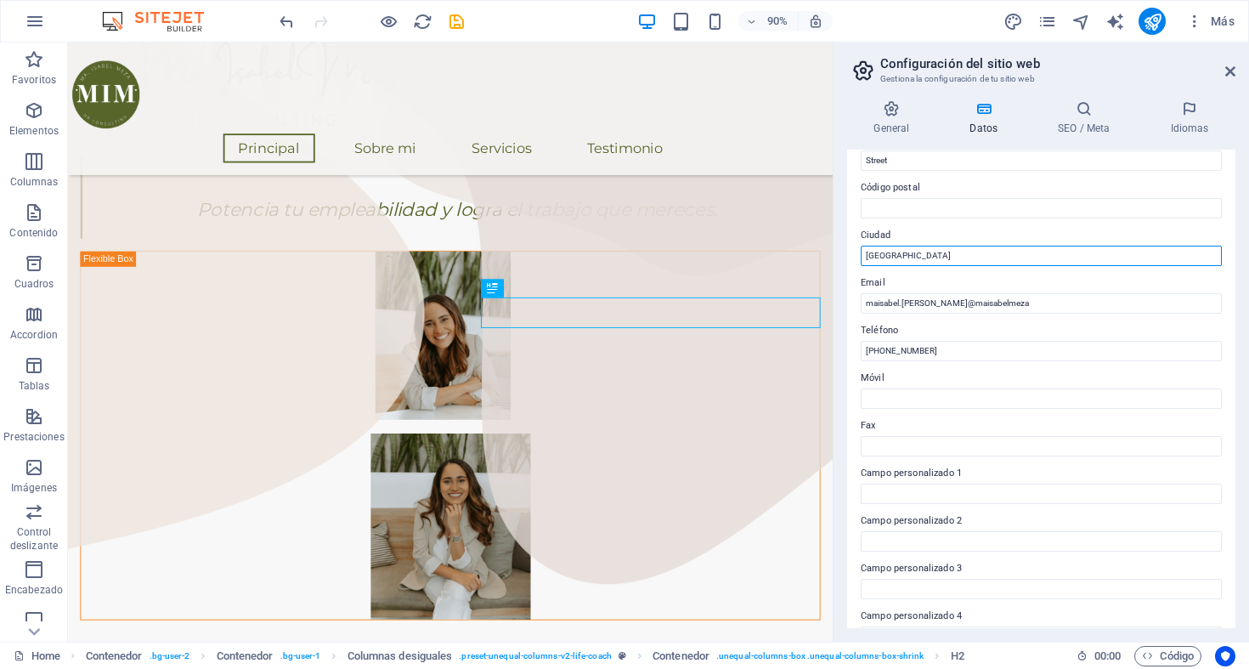
scroll to position [337, 0]
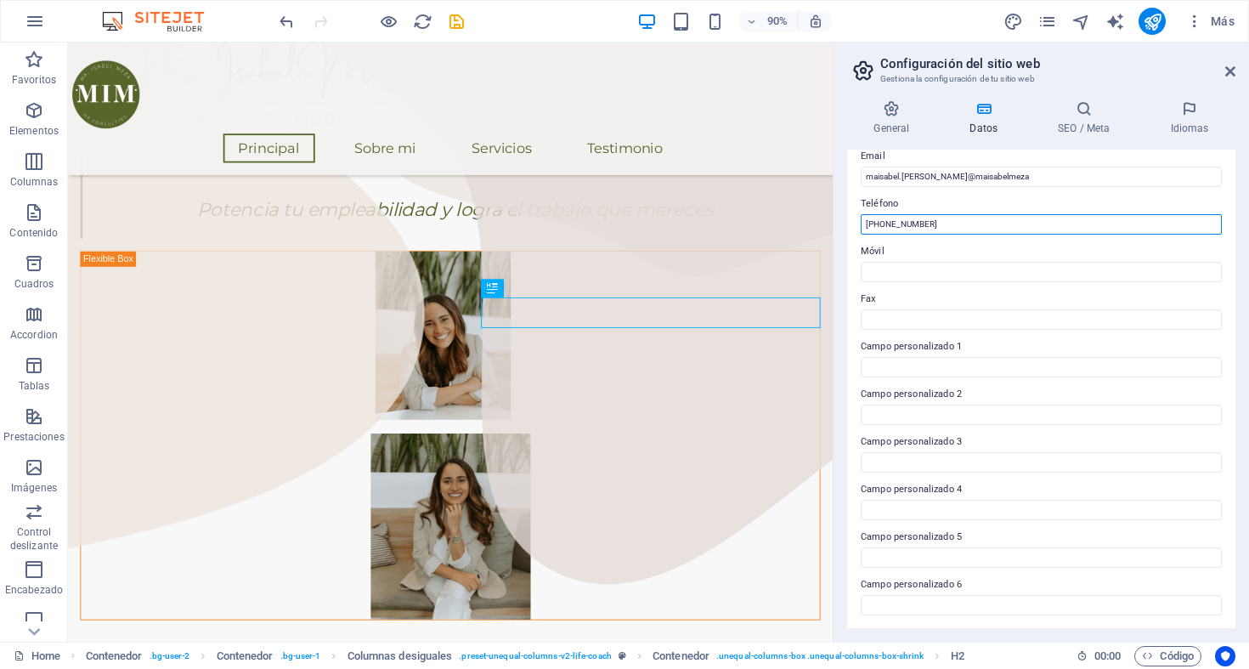
drag, startPoint x: 939, startPoint y: 223, endPoint x: 832, endPoint y: 218, distance: 107.1
click at [833, 219] on aside "Configuración del sitio web Gestiona la configuración de tu sitio web General D…" at bounding box center [1040, 341] width 416 height 599
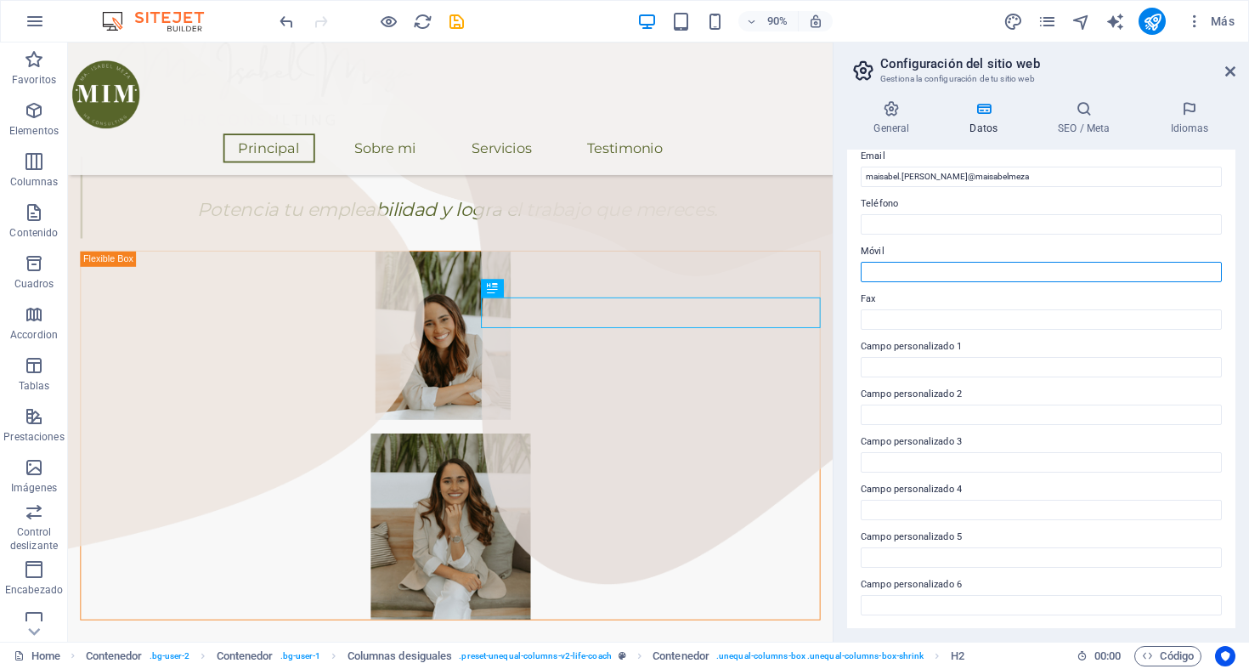
click at [881, 268] on input "Móvil" at bounding box center [1040, 272] width 361 height 20
paste input "[PHONE_NUMBER]"
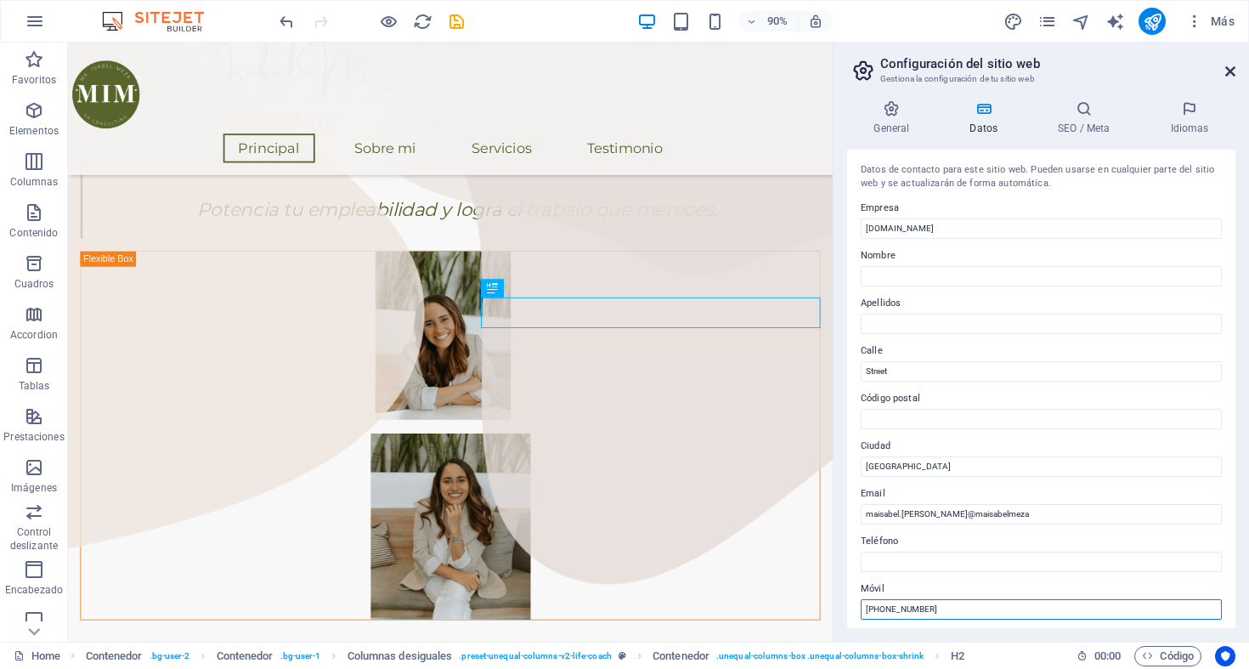
type input "[PHONE_NUMBER]"
click at [1233, 67] on icon at bounding box center [1230, 72] width 10 height 14
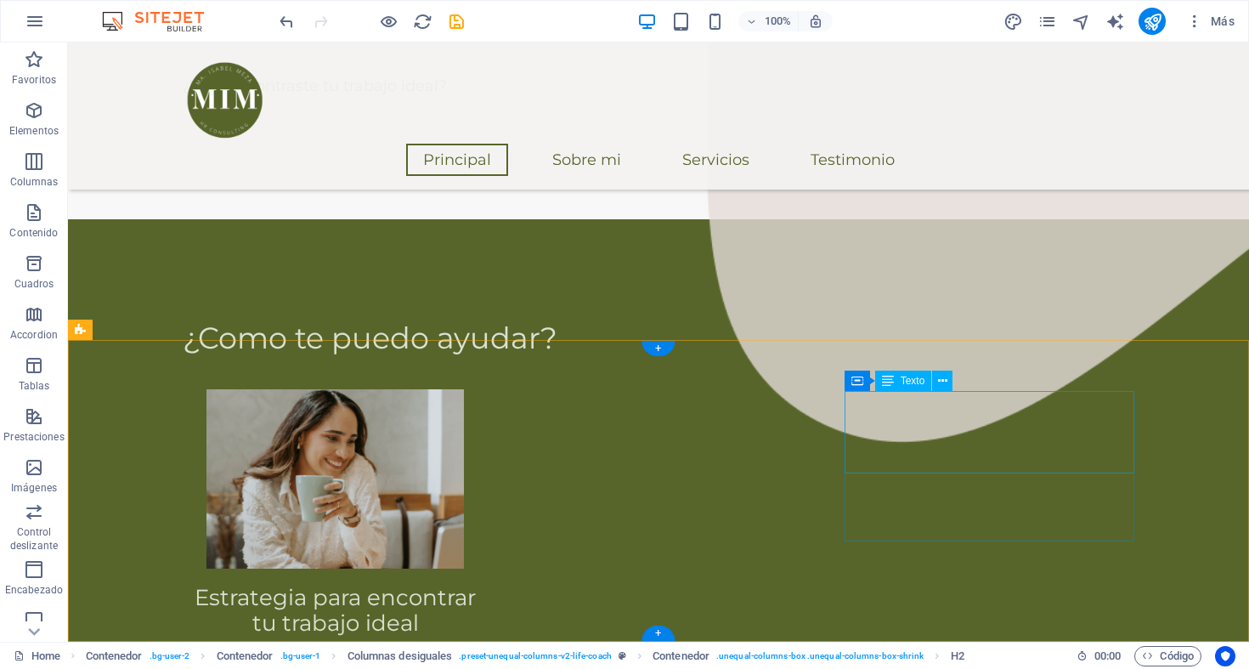
scroll to position [1844, 0]
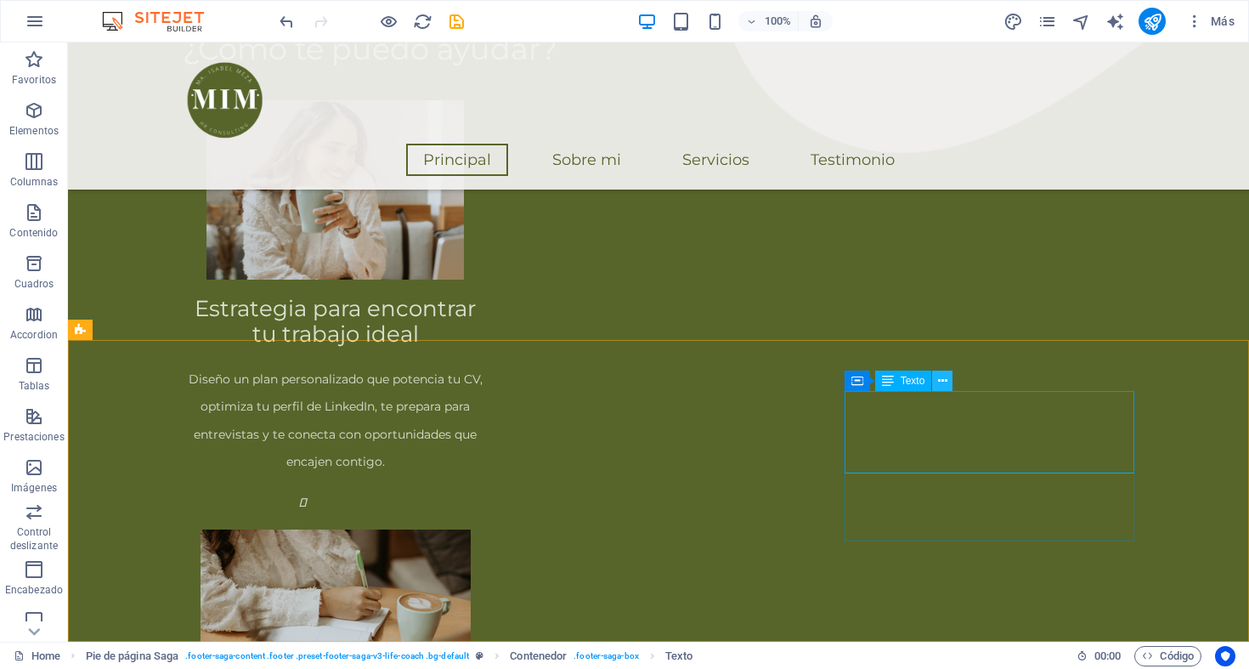
click at [939, 381] on icon at bounding box center [942, 381] width 9 height 18
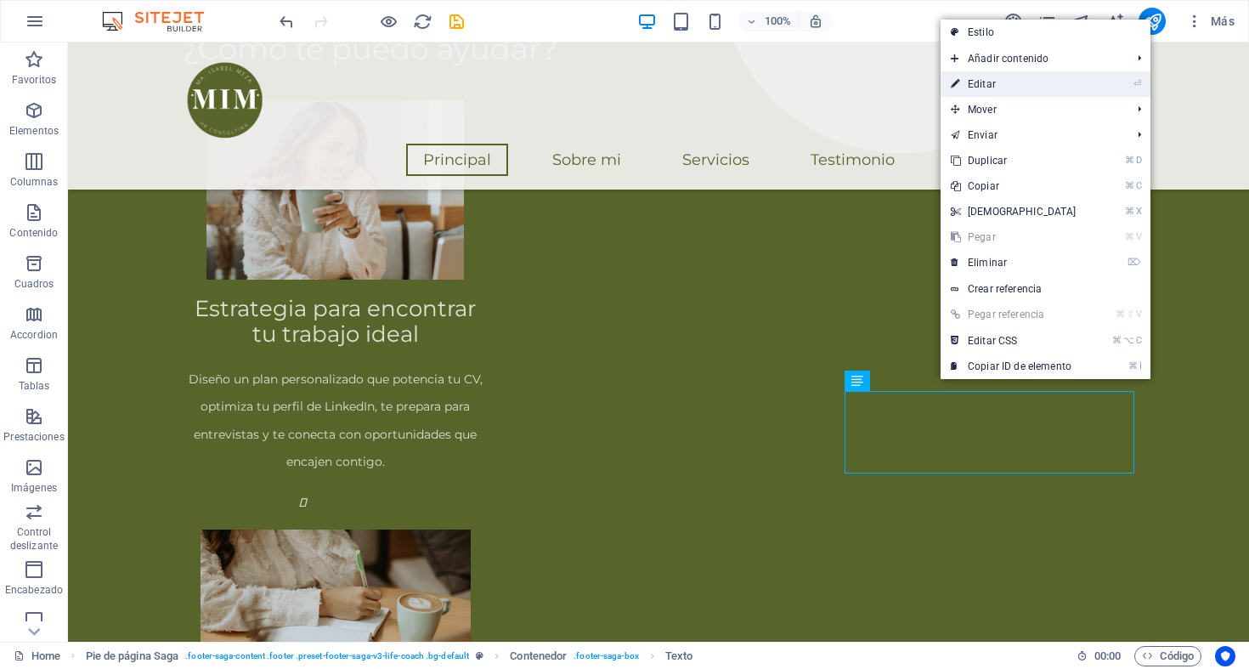
click at [987, 88] on link "⏎ Editar" at bounding box center [1013, 83] width 146 height 25
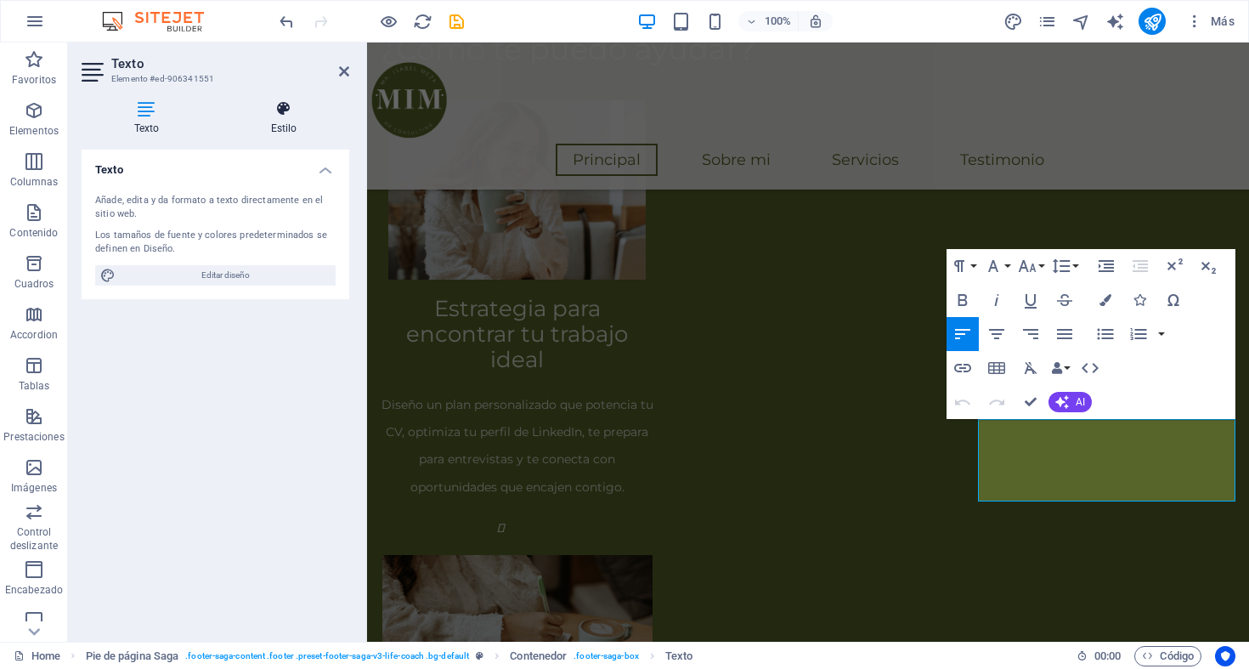
click at [278, 131] on h4 "Estilo" at bounding box center [283, 118] width 131 height 36
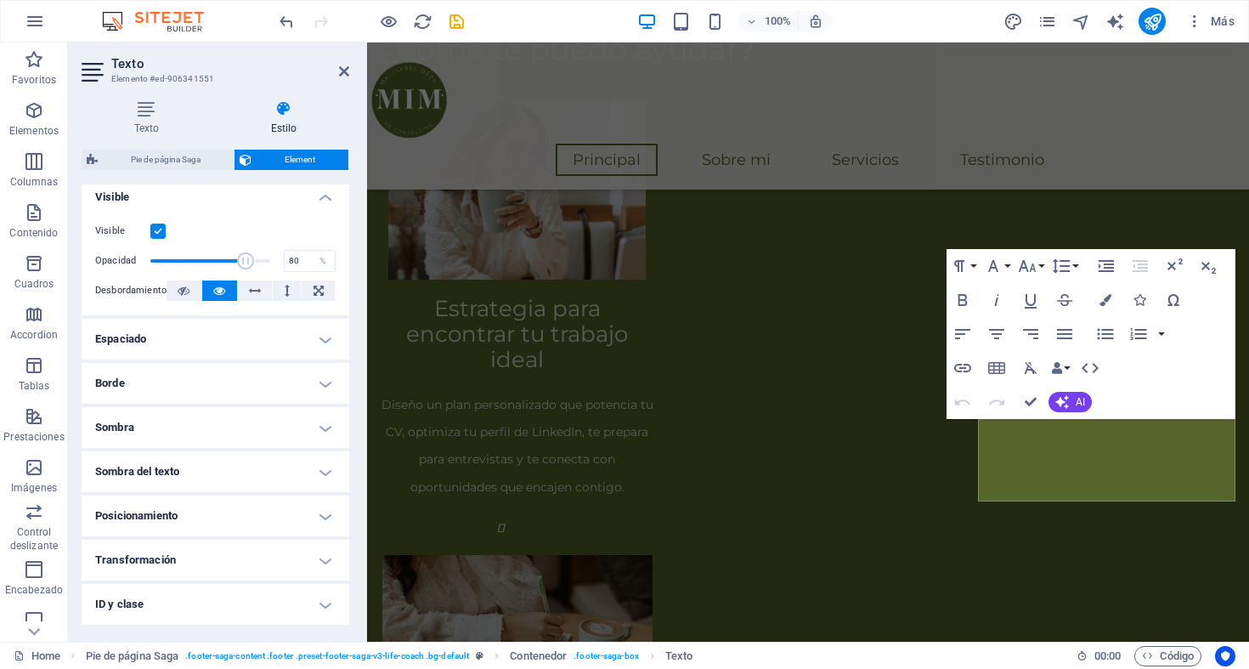
scroll to position [288, 0]
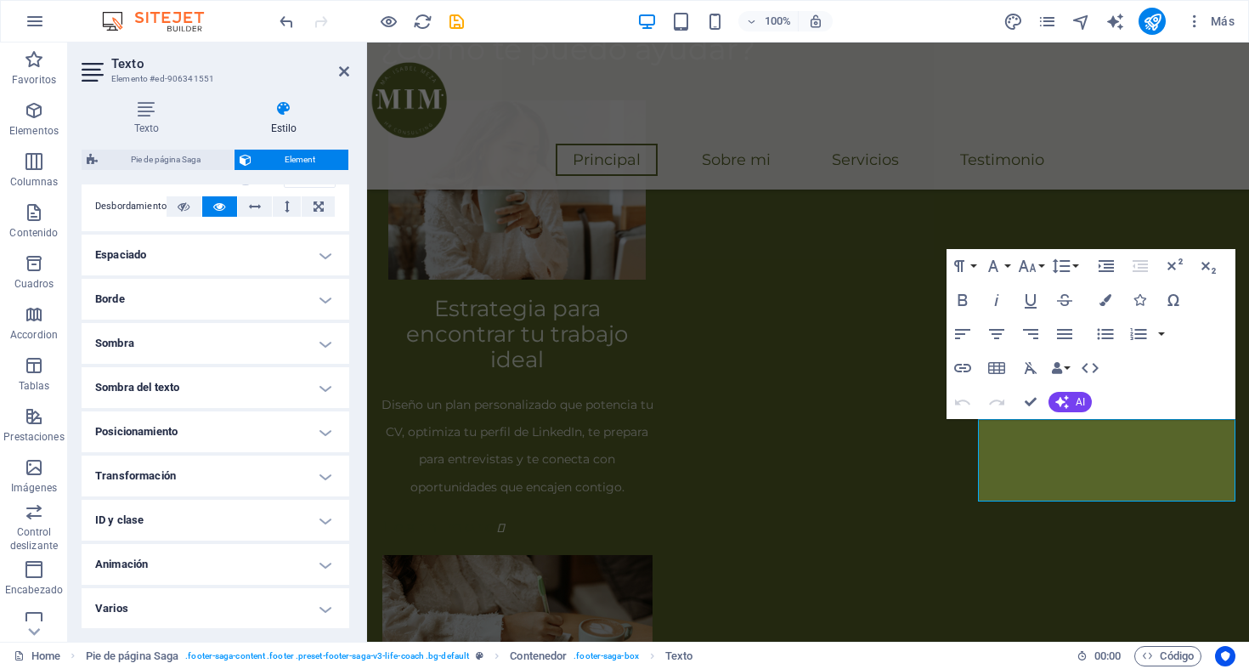
click at [201, 598] on h4 "Varios" at bounding box center [216, 608] width 268 height 41
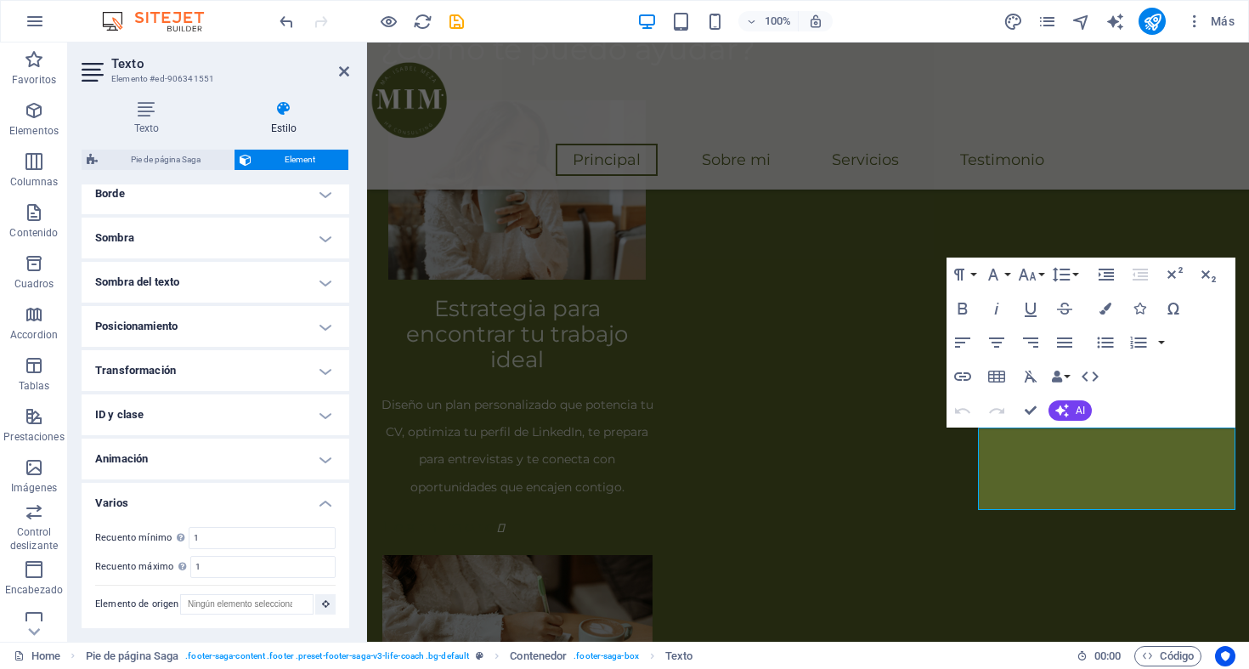
scroll to position [1729, 0]
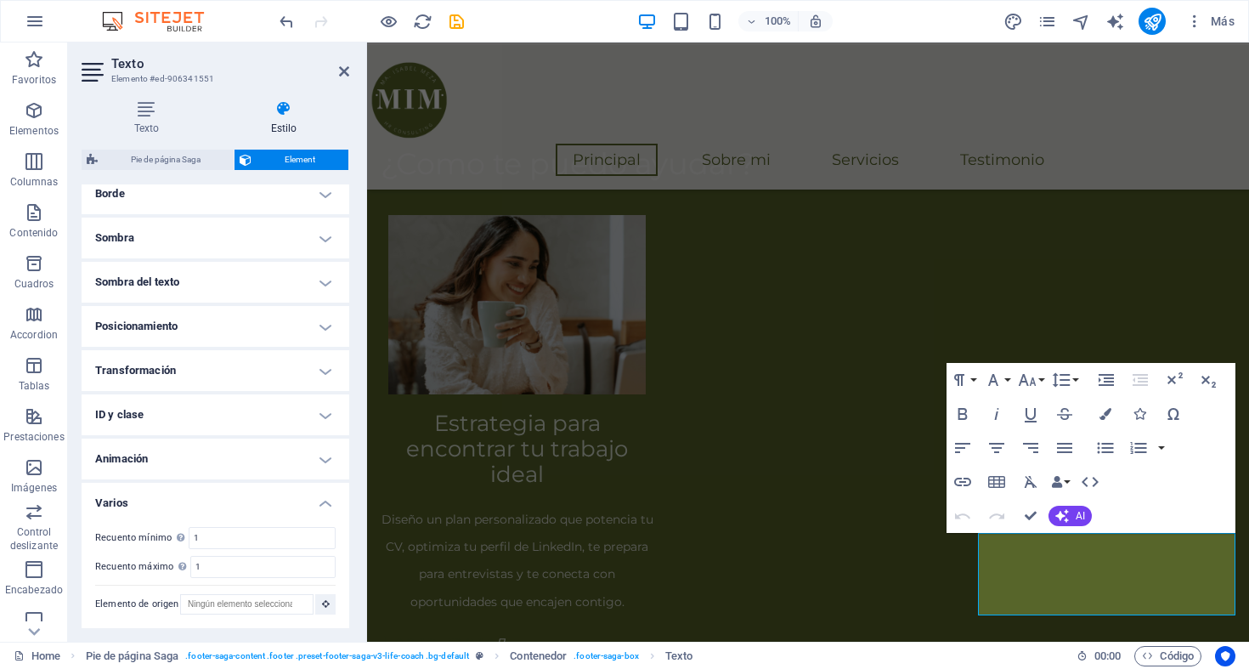
click at [157, 498] on h4 "Varios" at bounding box center [216, 497] width 268 height 31
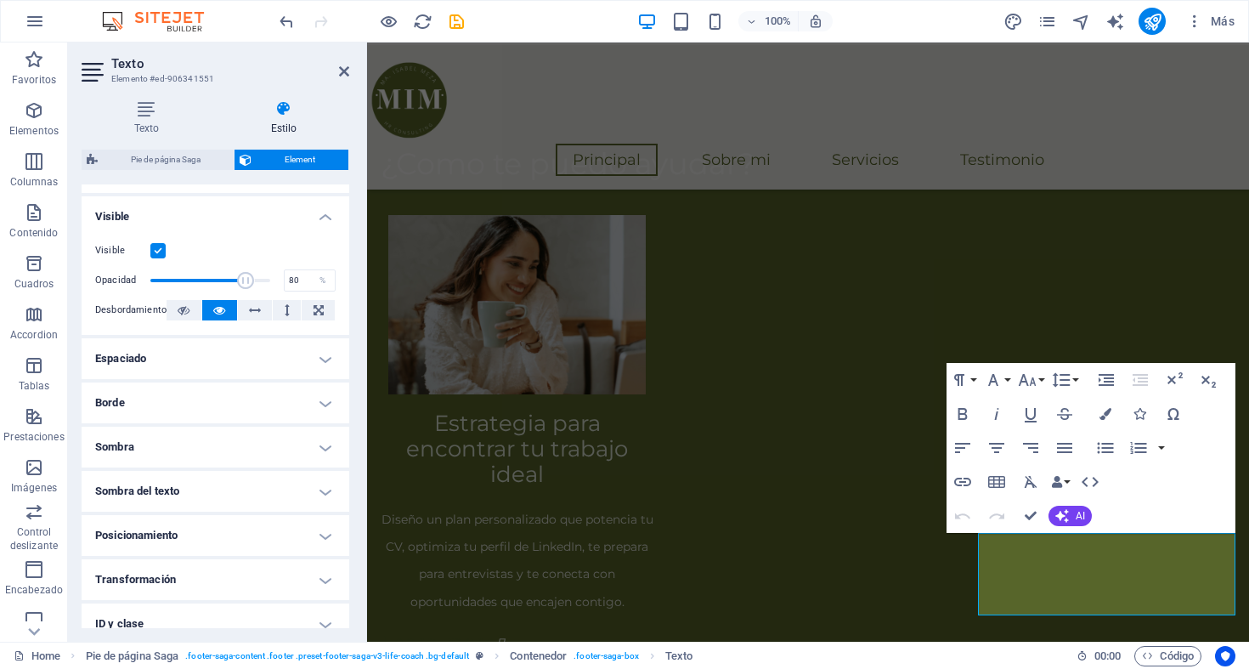
scroll to position [153, 0]
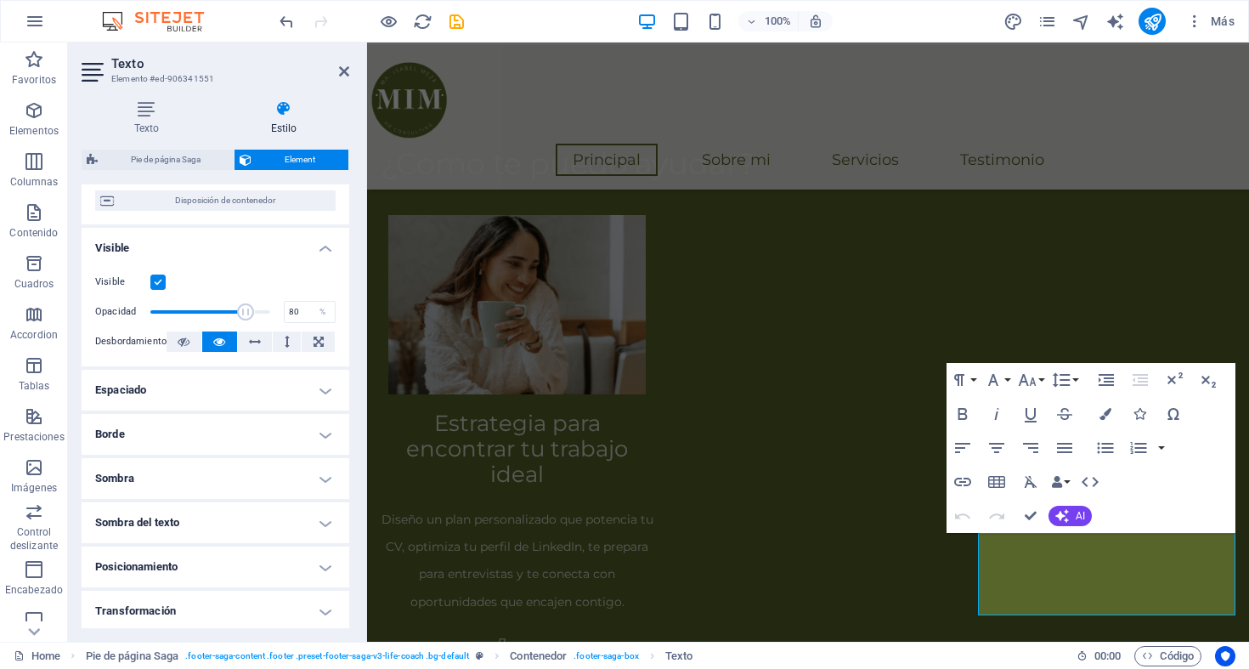
click at [130, 389] on h4 "Espaciado" at bounding box center [216, 390] width 268 height 41
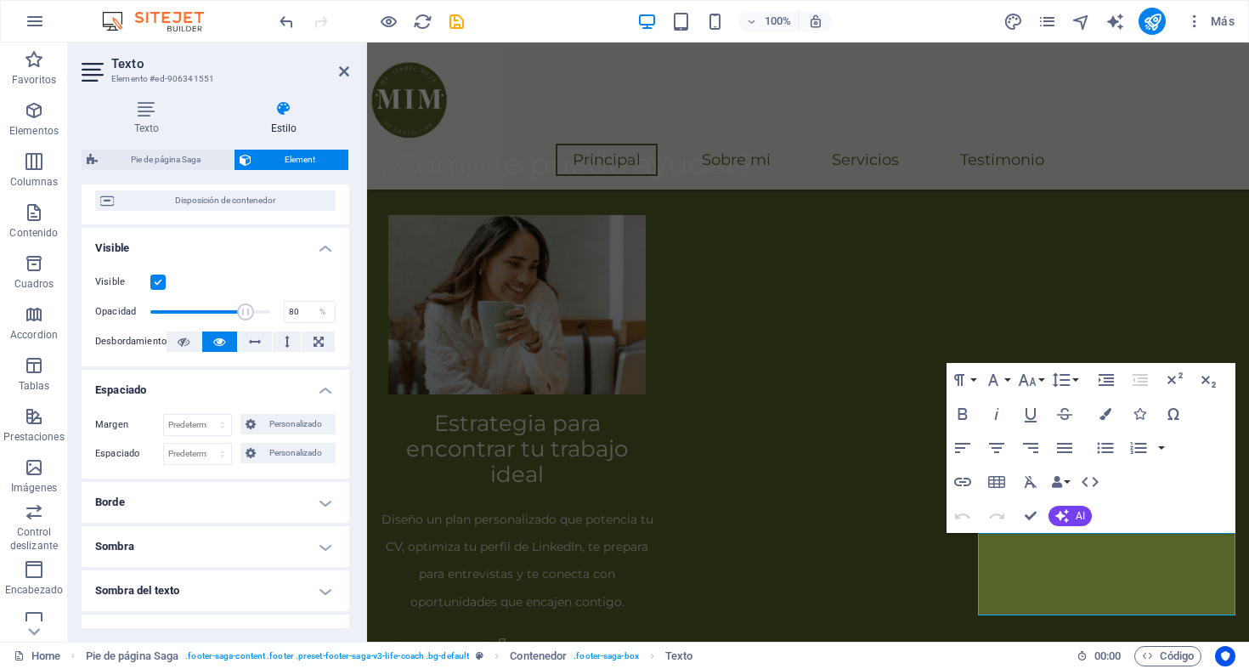
click at [130, 389] on h4 "Espaciado" at bounding box center [216, 385] width 268 height 31
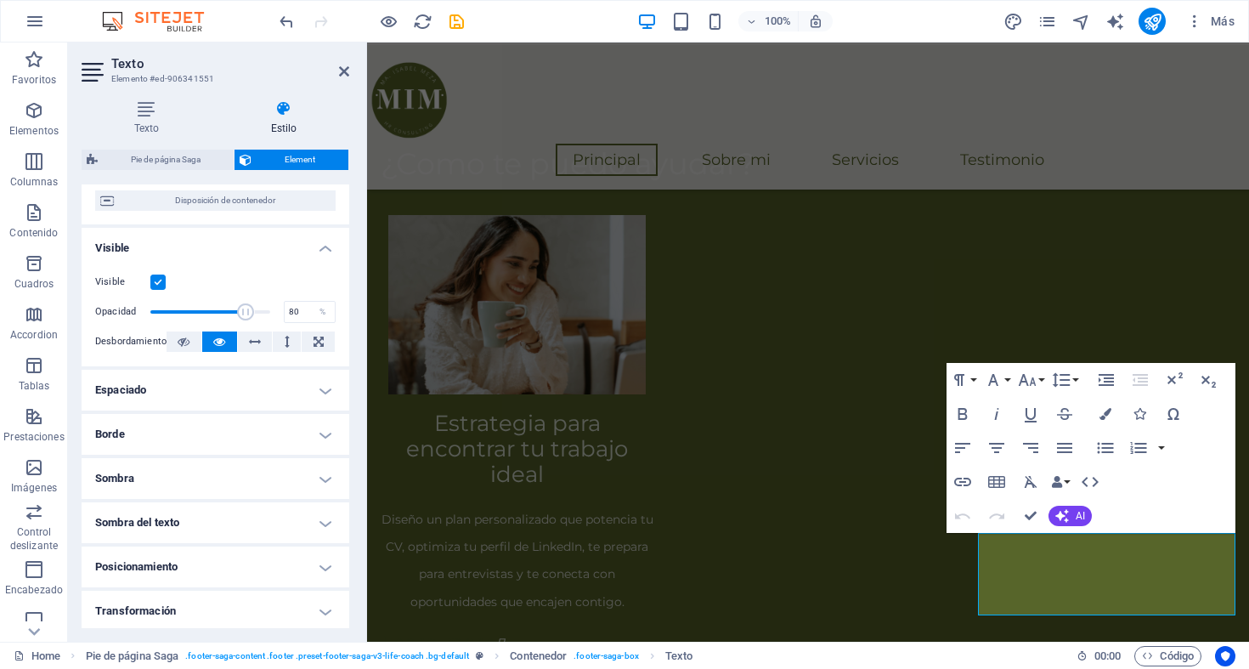
click at [136, 435] on h4 "Borde" at bounding box center [216, 434] width 268 height 41
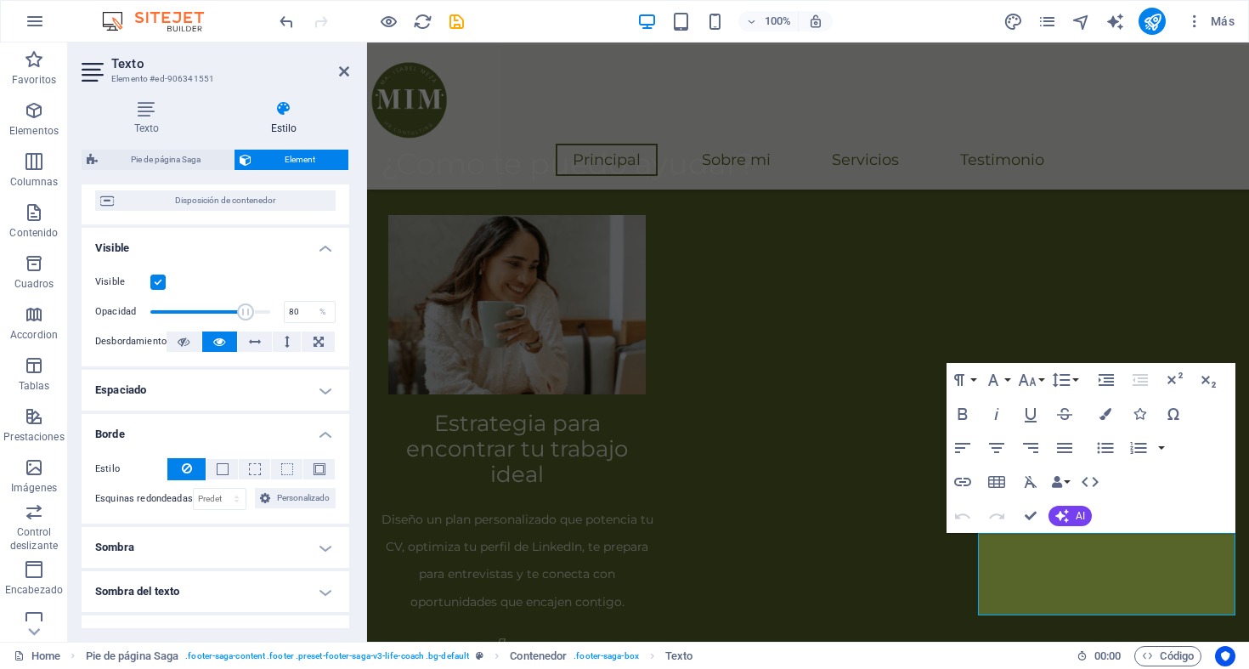
click at [136, 435] on h4 "Borde" at bounding box center [216, 429] width 268 height 31
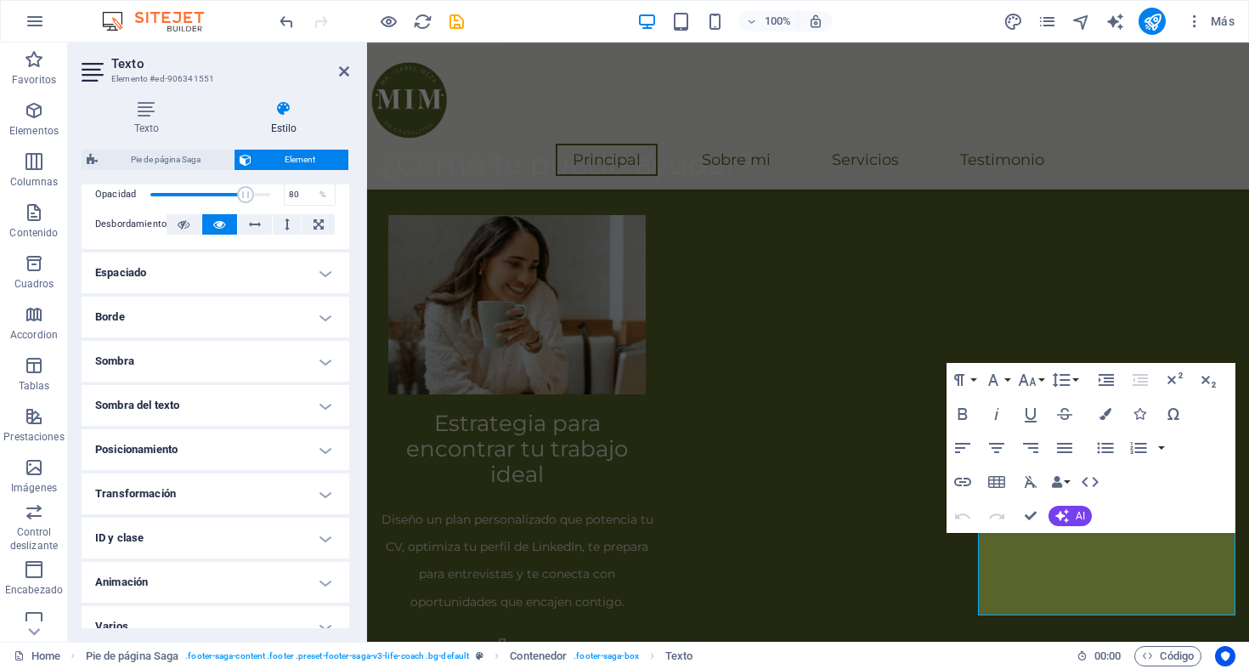
scroll to position [288, 0]
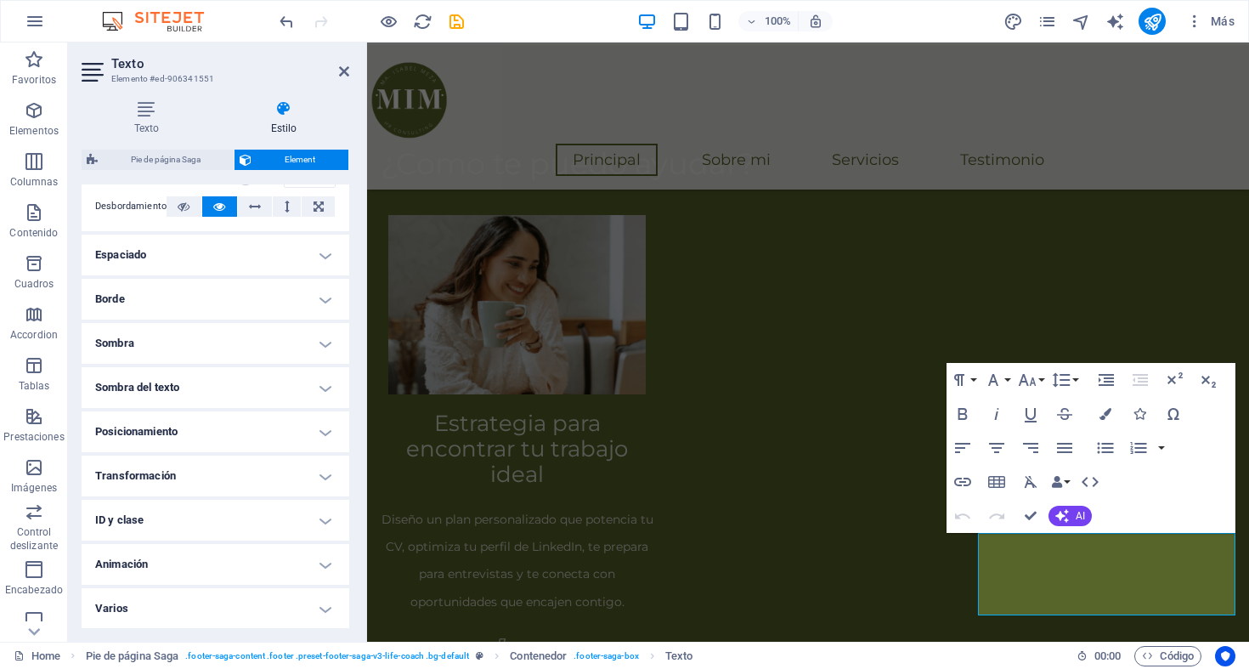
click at [140, 381] on h4 "Sombra del texto" at bounding box center [216, 387] width 268 height 41
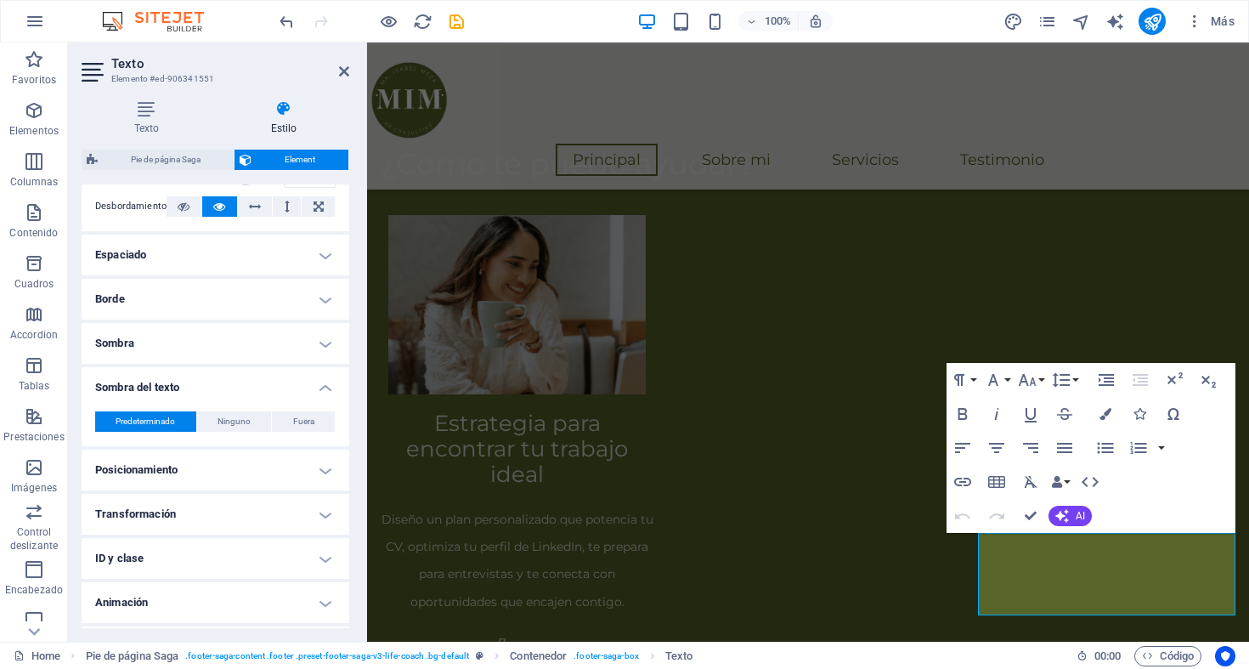
click at [140, 381] on h4 "Sombra del texto" at bounding box center [216, 382] width 268 height 31
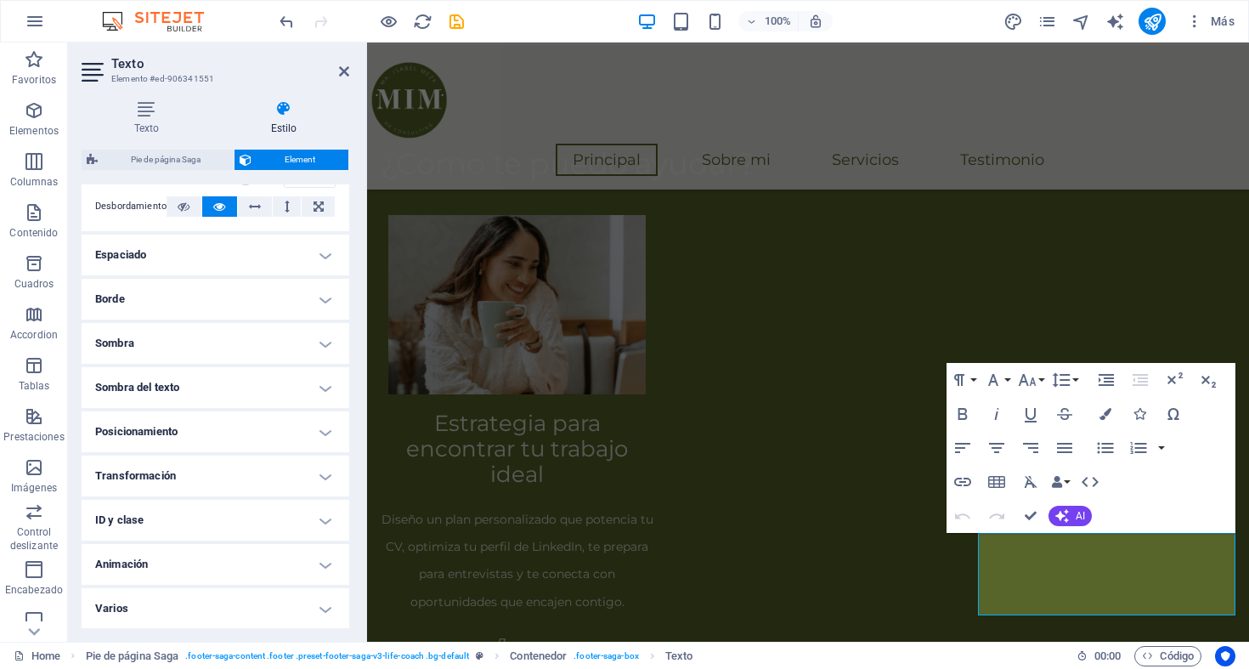
click at [155, 465] on h4 "Transformación" at bounding box center [216, 475] width 268 height 41
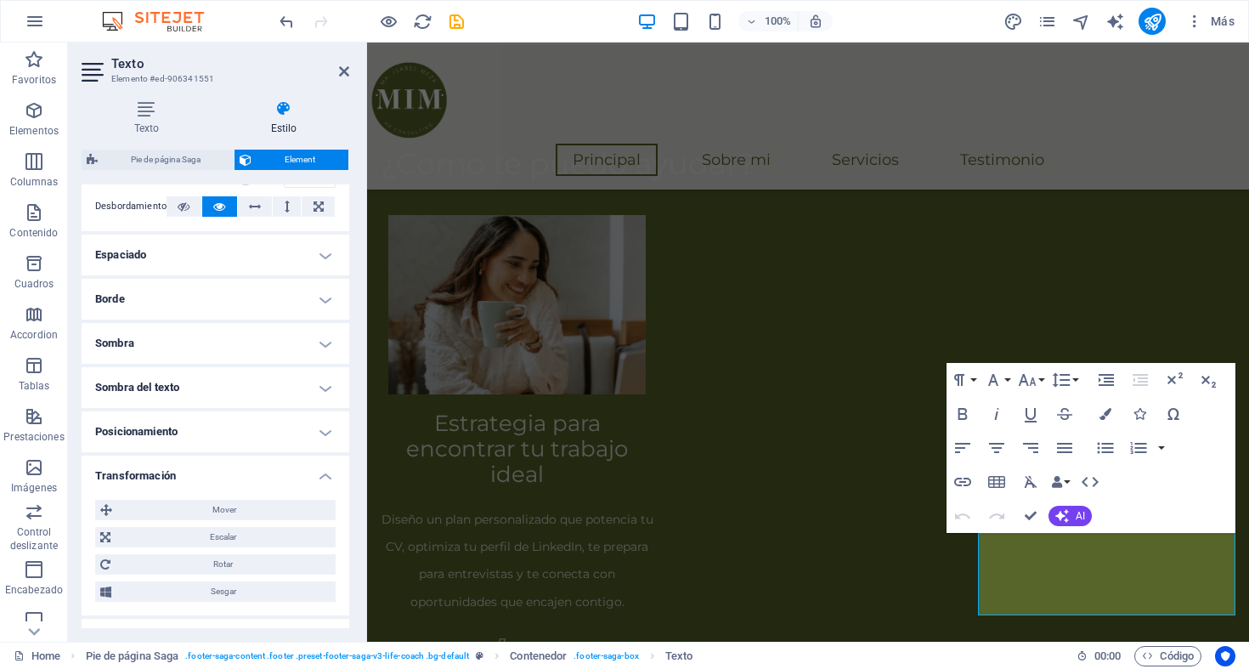
click at [155, 465] on h4 "Transformación" at bounding box center [216, 470] width 268 height 31
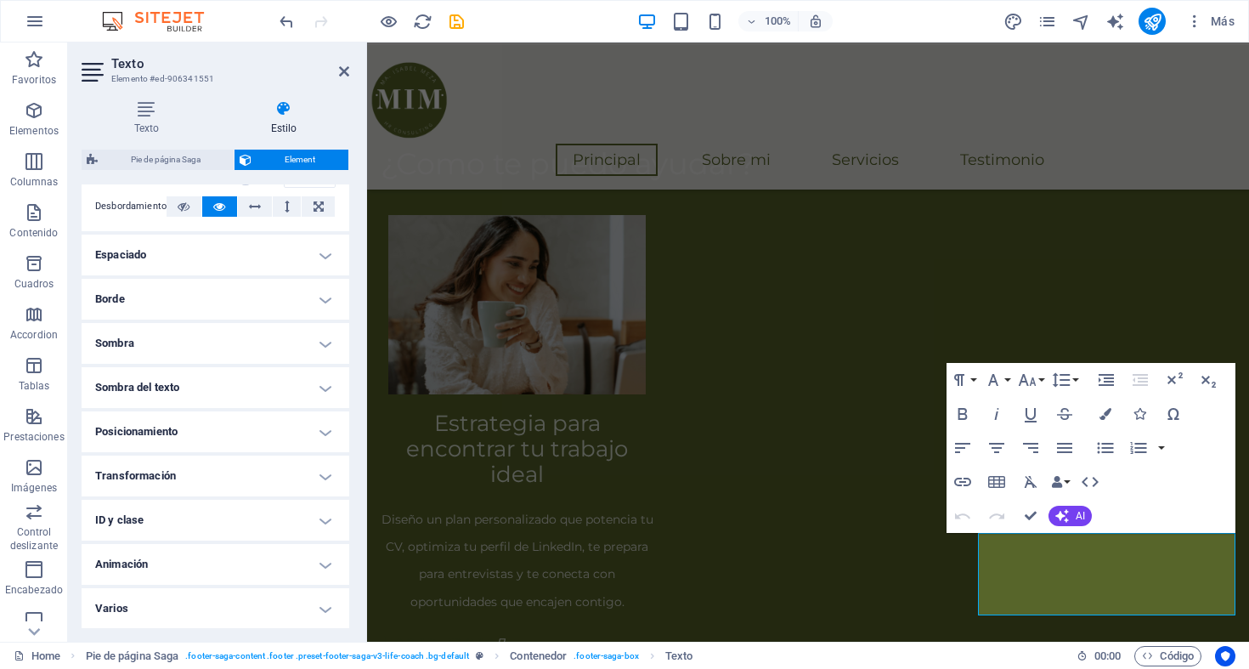
click at [138, 435] on h4 "Posicionamiento" at bounding box center [216, 431] width 268 height 41
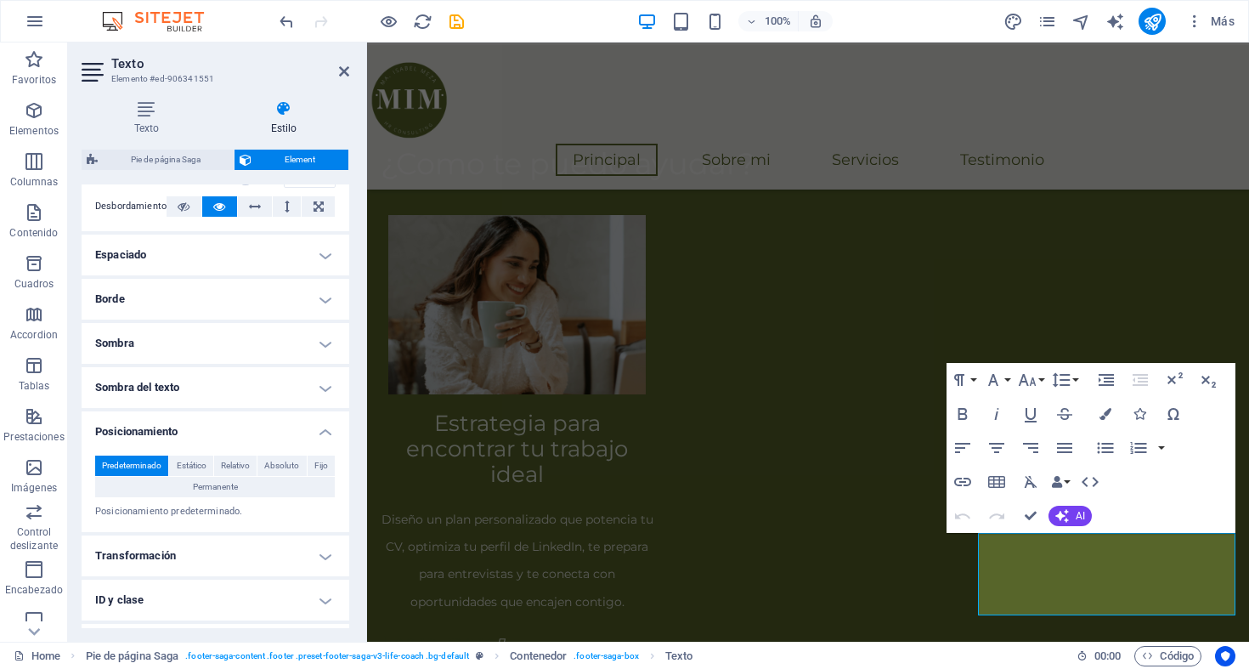
click at [138, 435] on h4 "Posicionamiento" at bounding box center [216, 426] width 268 height 31
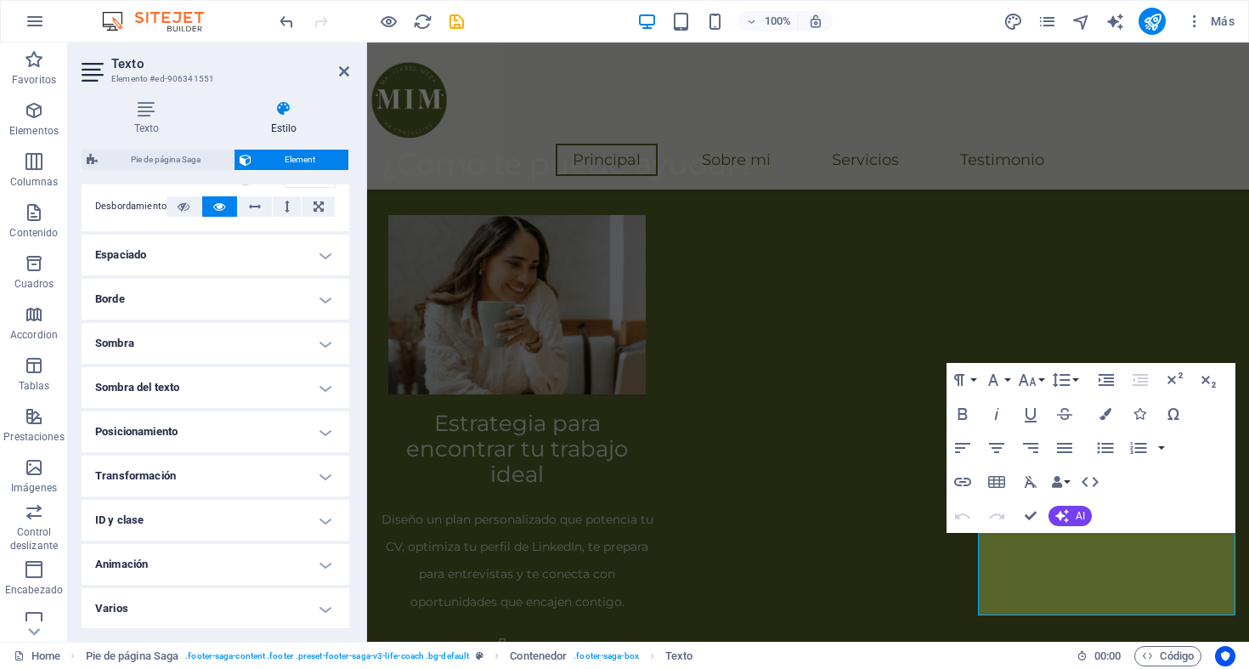
click at [130, 392] on h4 "Sombra del texto" at bounding box center [216, 387] width 268 height 41
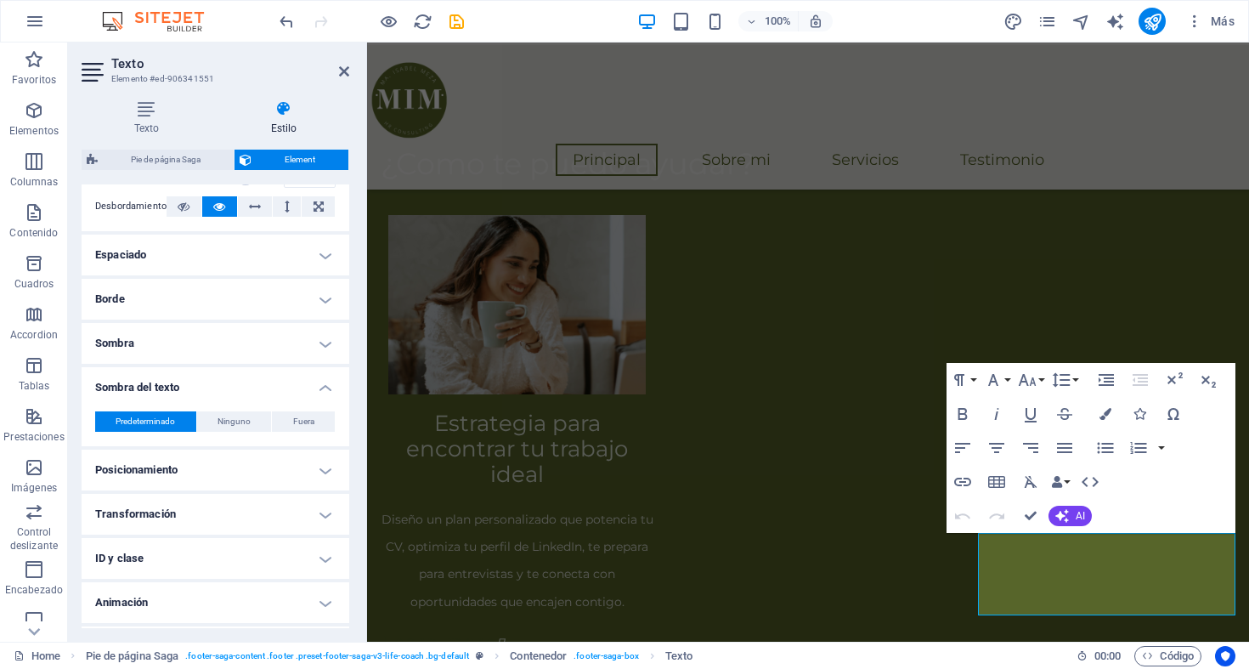
click at [130, 392] on h4 "Sombra del texto" at bounding box center [216, 382] width 268 height 31
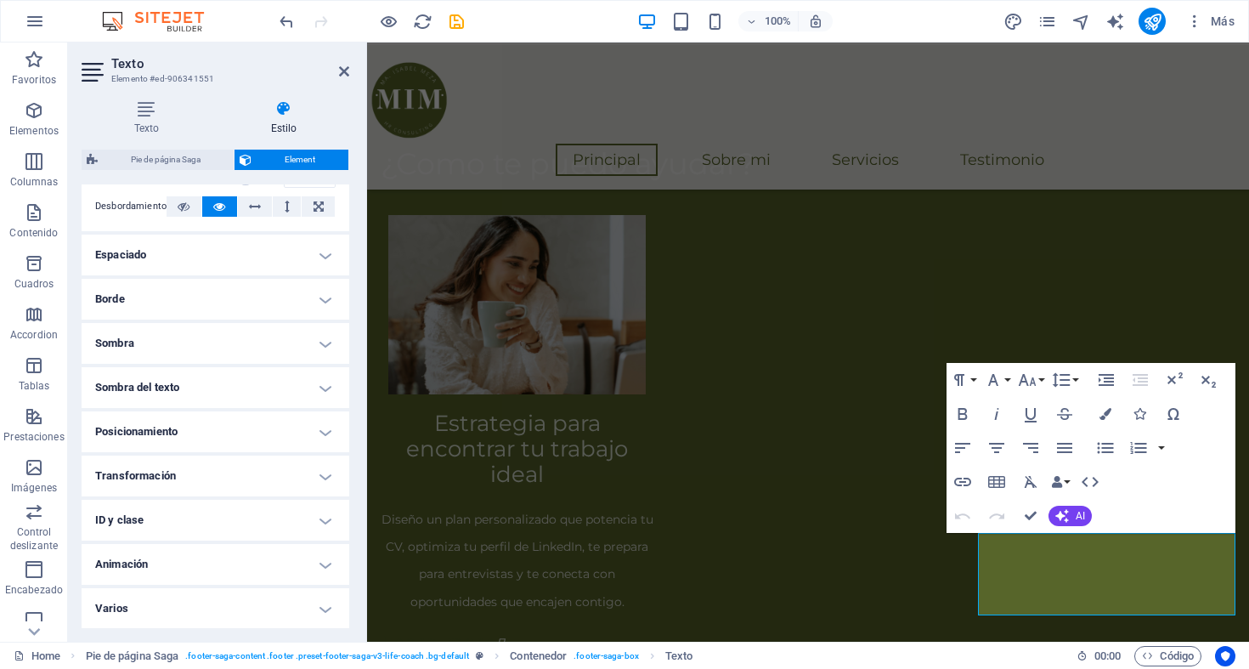
click at [150, 518] on h4 "ID y clase" at bounding box center [216, 519] width 268 height 41
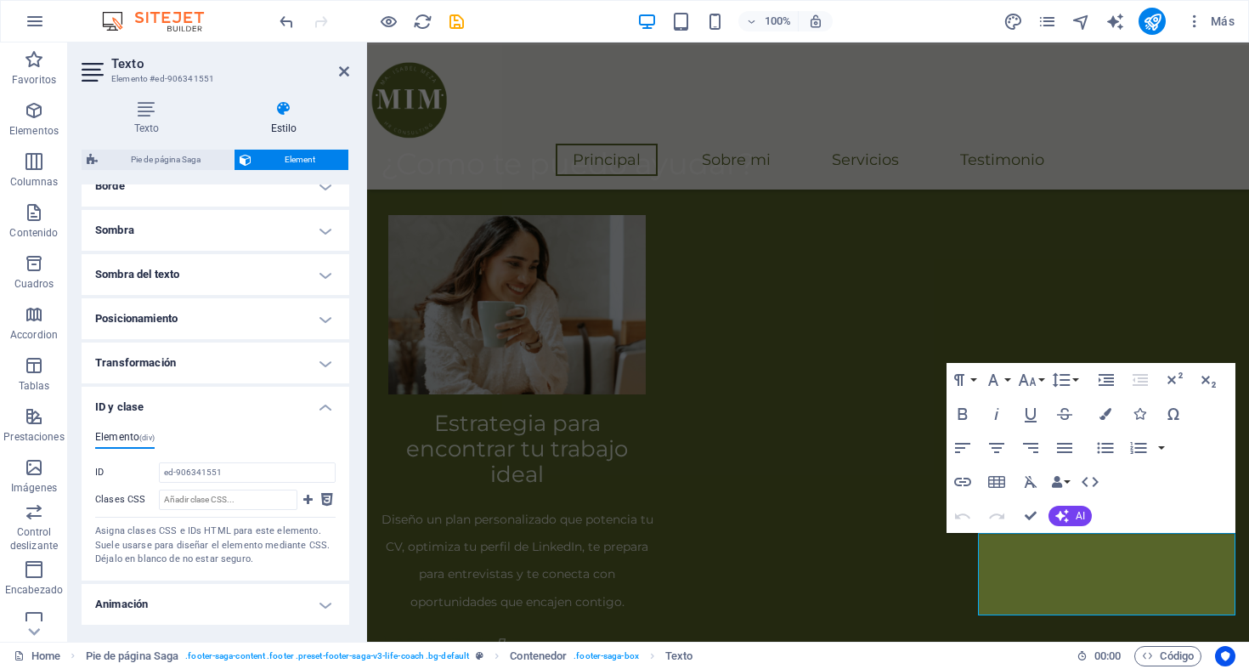
scroll to position [403, 0]
click at [139, 386] on h4 "ID y clase" at bounding box center [216, 400] width 268 height 31
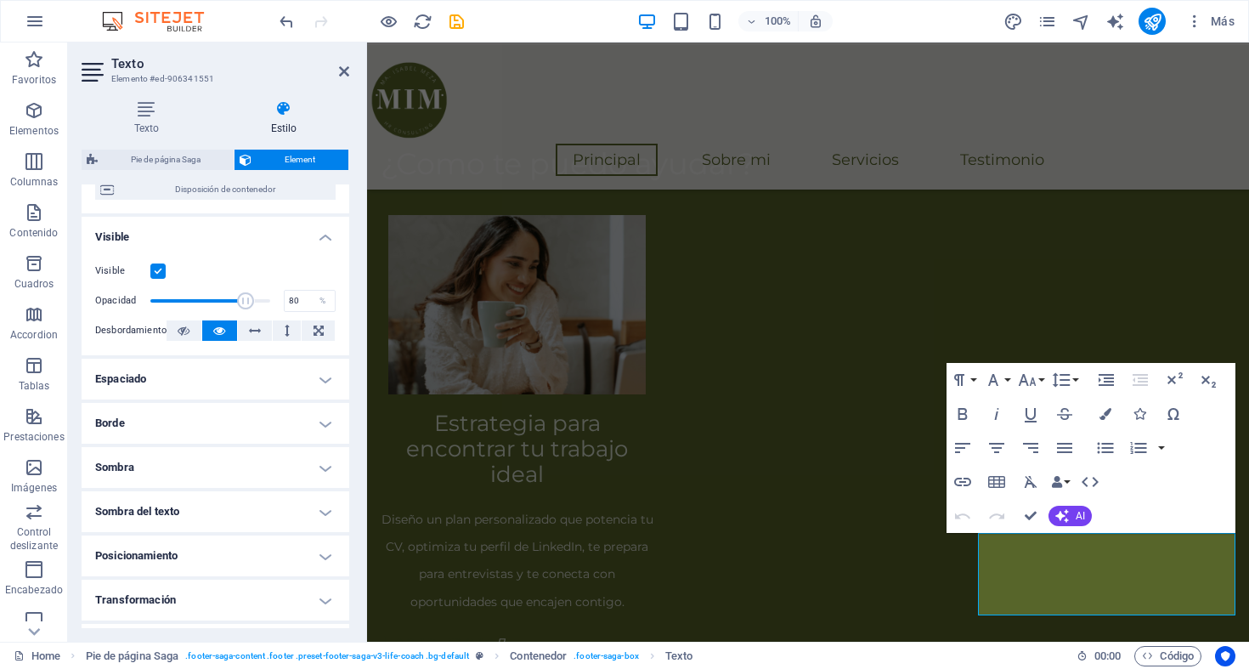
scroll to position [131, 0]
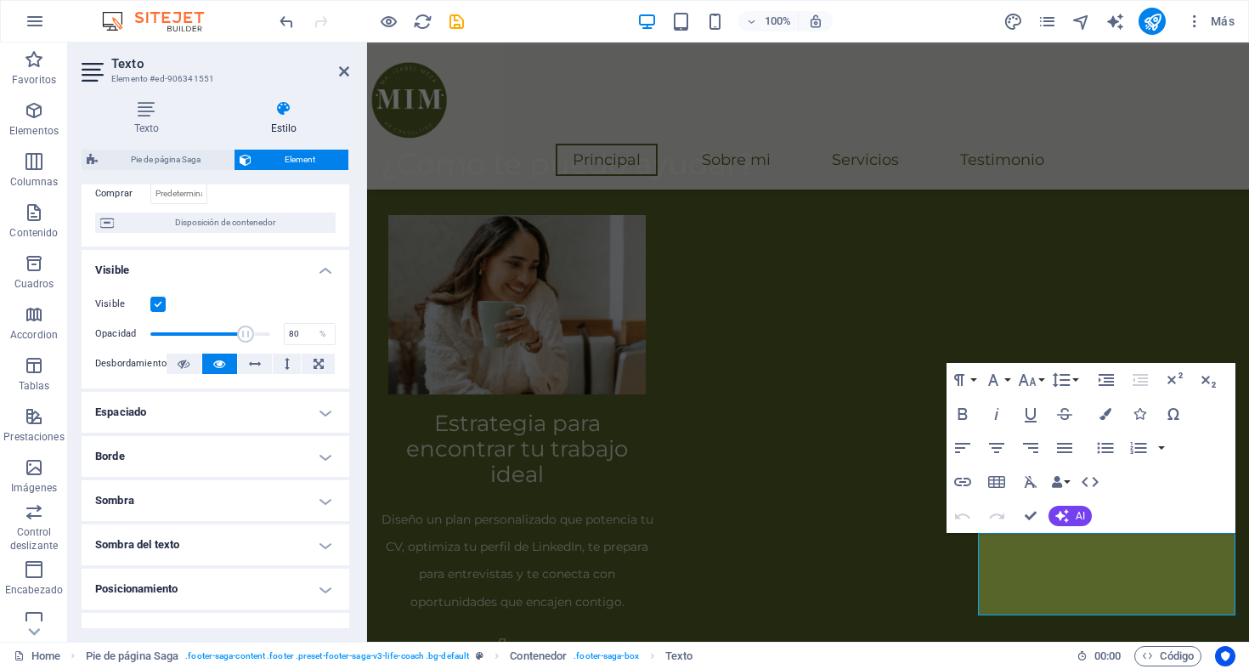
click at [124, 457] on h4 "Borde" at bounding box center [216, 456] width 268 height 41
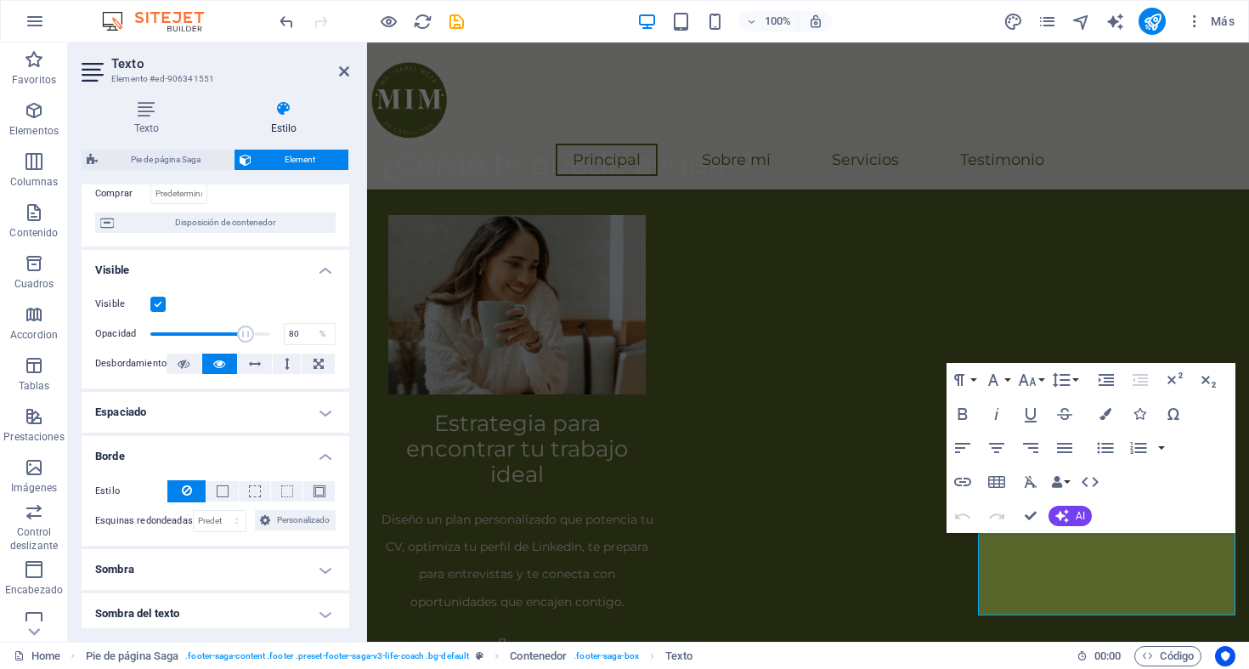
click at [136, 457] on h4 "Borde" at bounding box center [216, 451] width 268 height 31
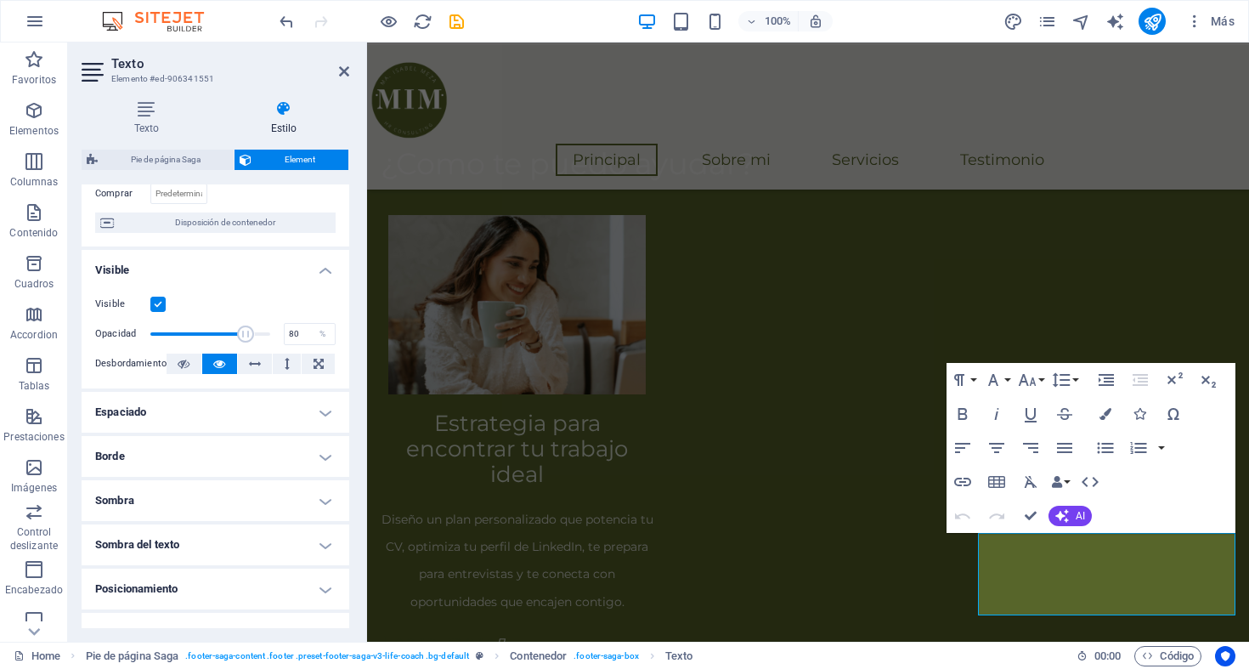
click at [129, 411] on h4 "Espaciado" at bounding box center [216, 412] width 268 height 41
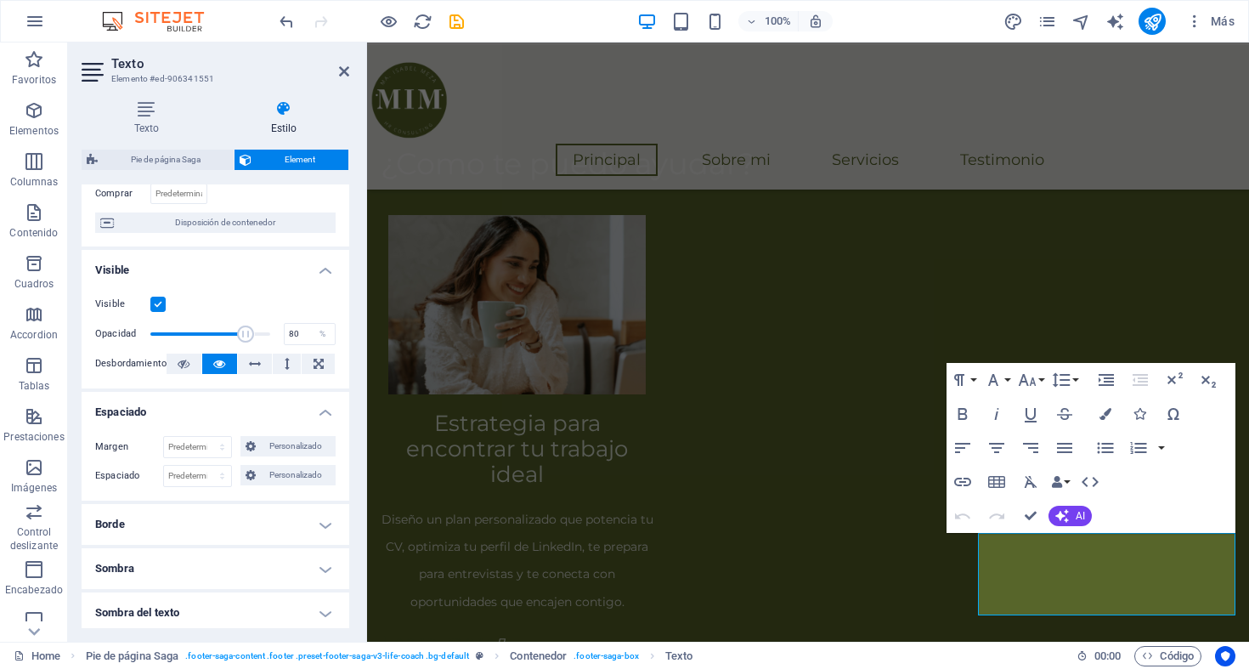
click at [129, 411] on h4 "Espaciado" at bounding box center [216, 407] width 268 height 31
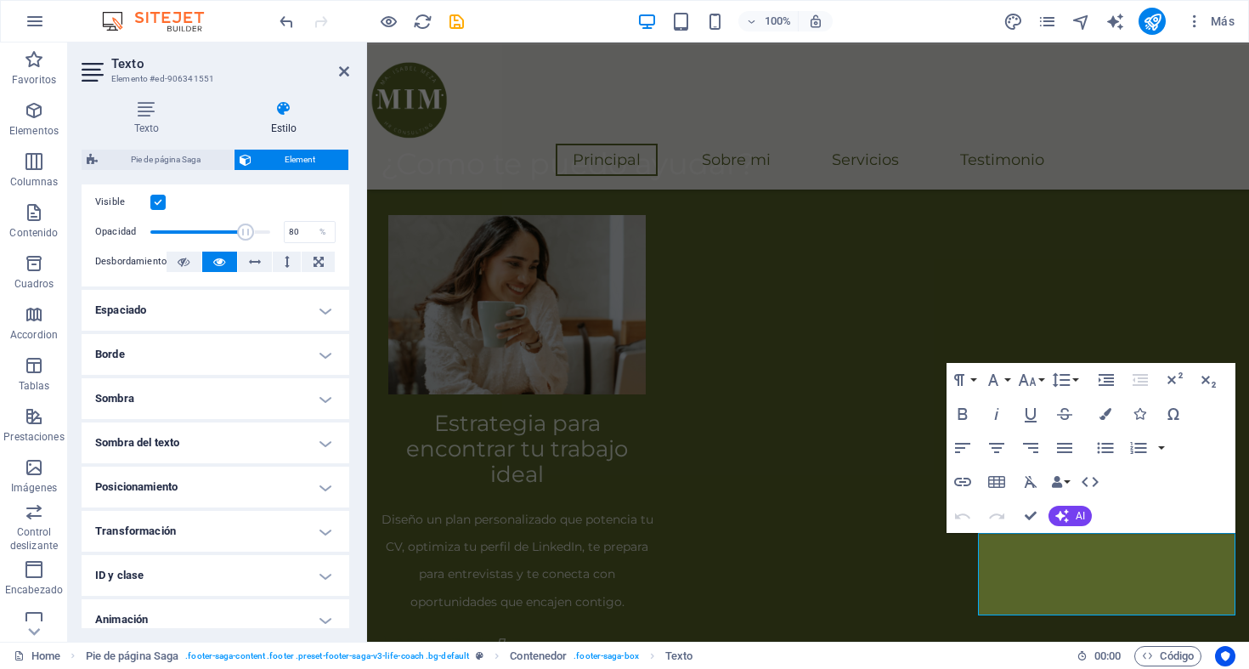
scroll to position [0, 0]
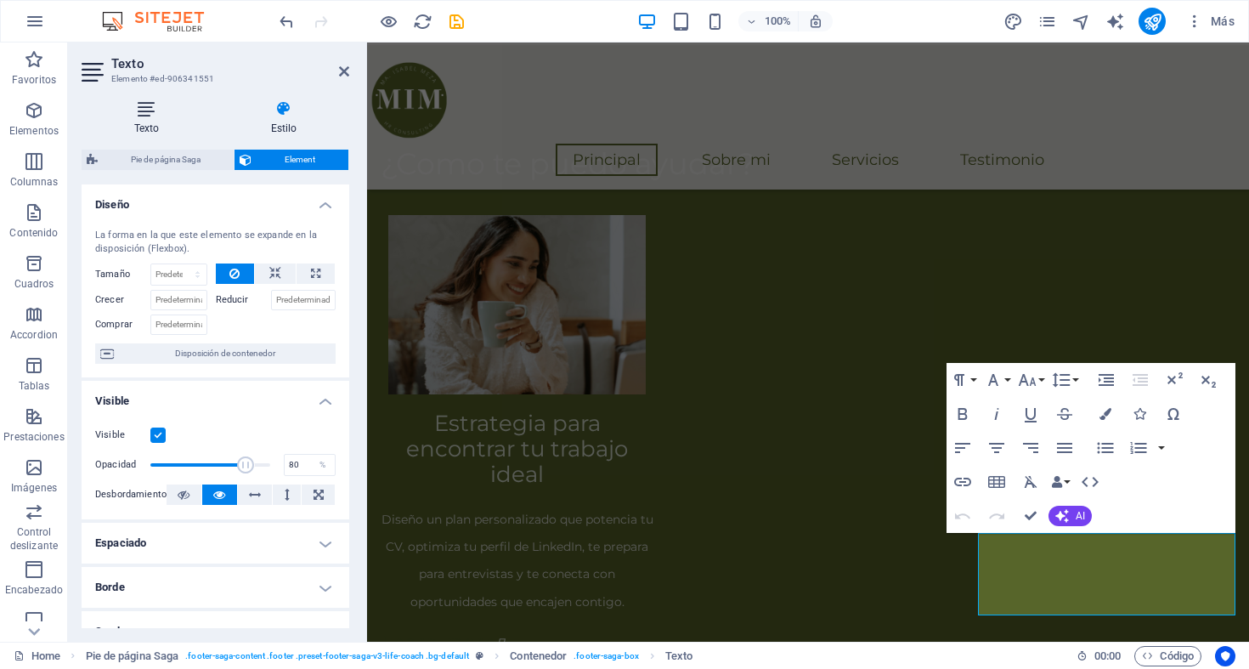
click at [149, 114] on icon at bounding box center [147, 108] width 130 height 17
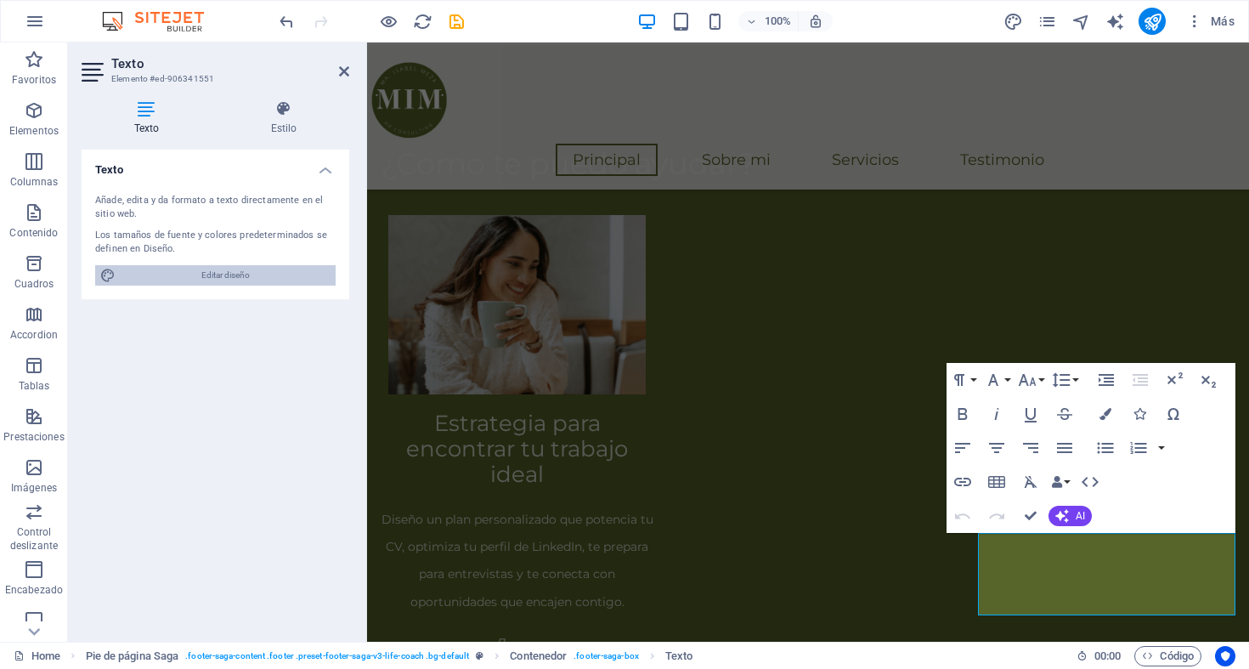
click at [191, 279] on span "Editar diseño" at bounding box center [226, 275] width 210 height 20
select select "px"
select select "400"
select select "px"
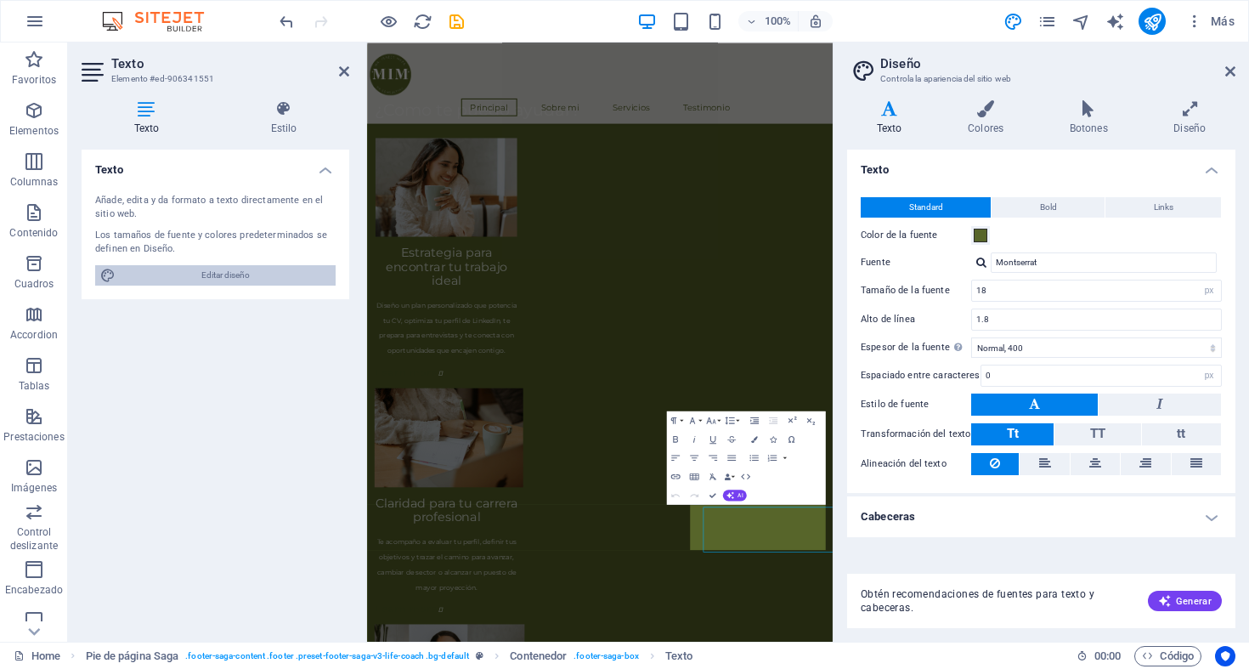
scroll to position [1376, 0]
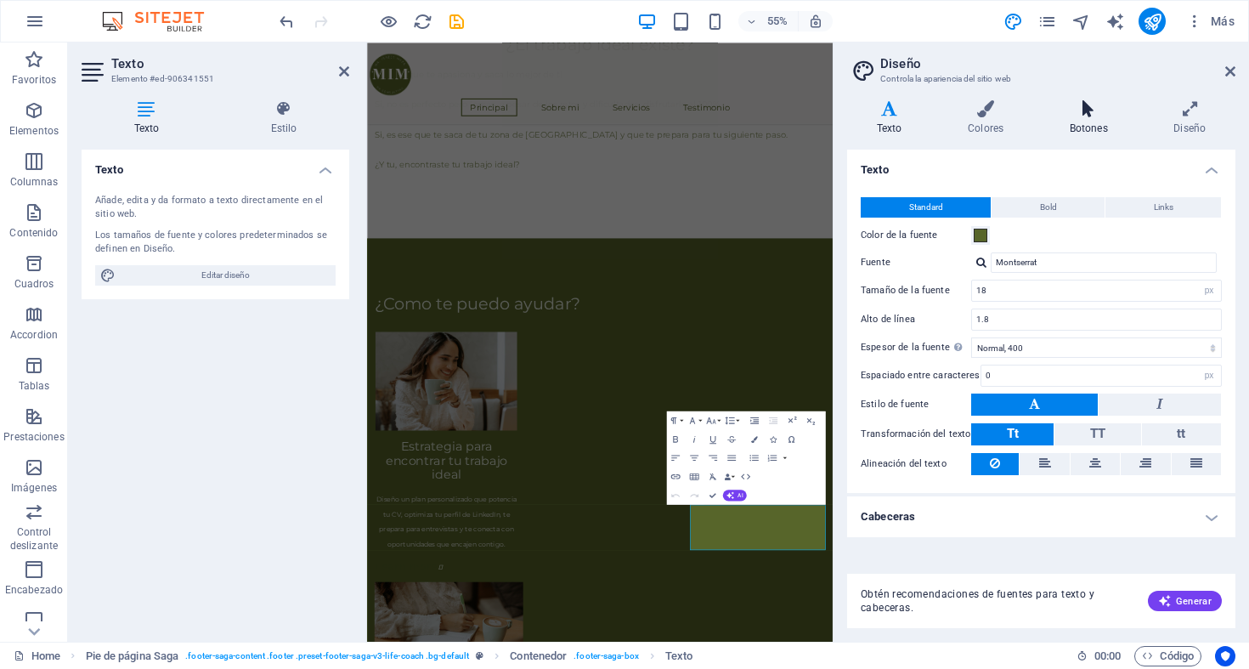
click at [1064, 112] on icon at bounding box center [1089, 108] width 98 height 17
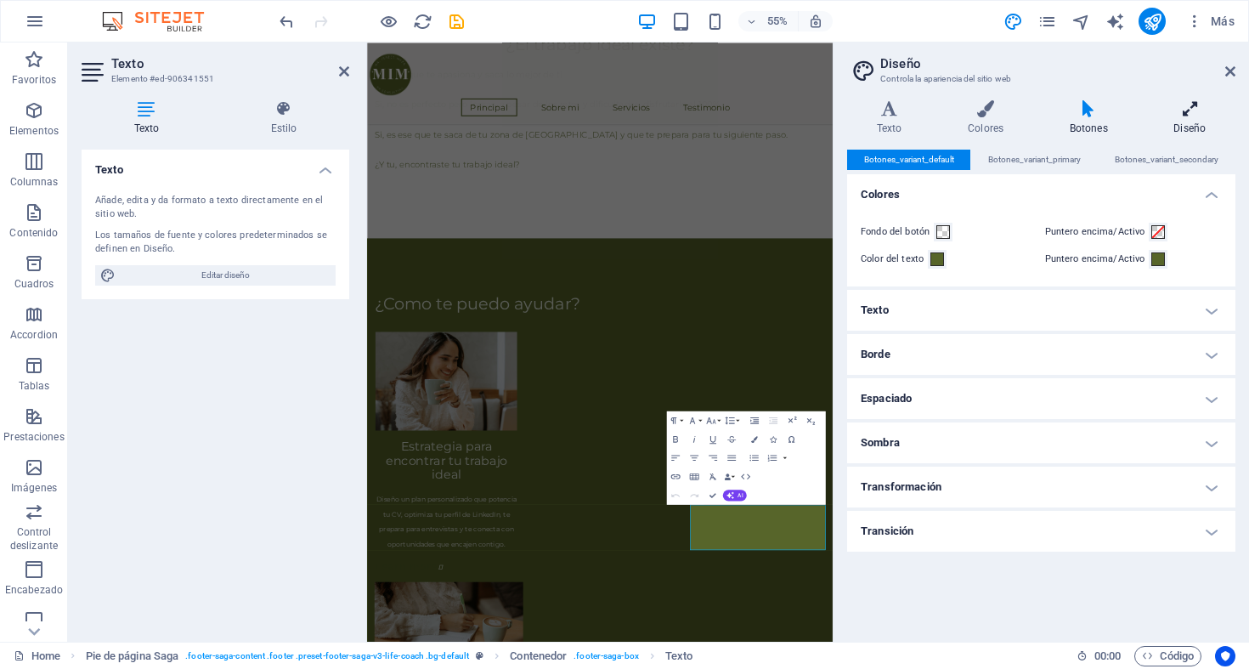
click at [1186, 124] on h4 "Diseño" at bounding box center [1189, 118] width 91 height 36
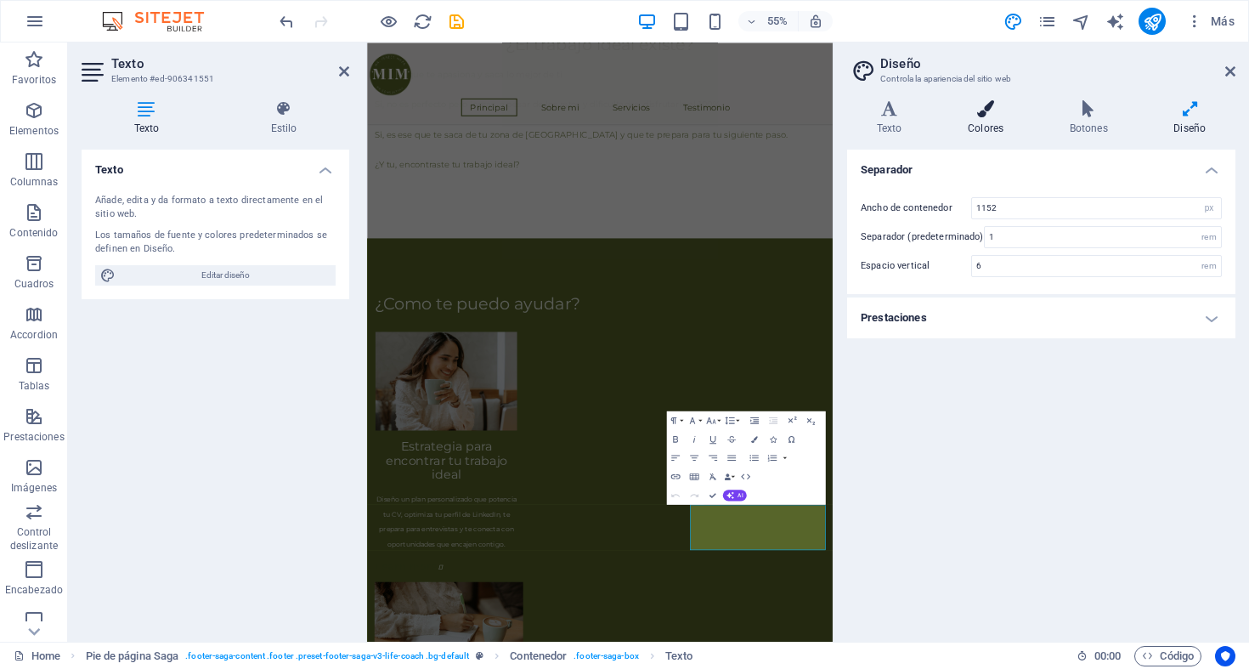
click at [988, 116] on icon at bounding box center [985, 108] width 95 height 17
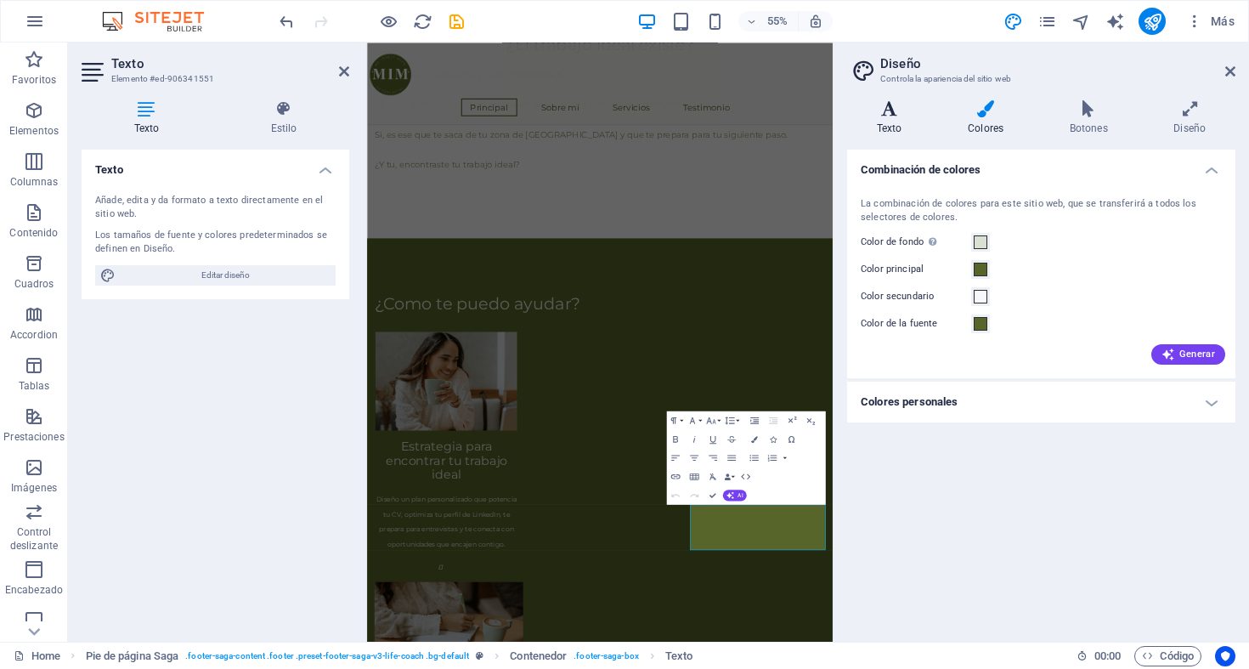
click at [902, 118] on h4 "Texto" at bounding box center [892, 118] width 91 height 36
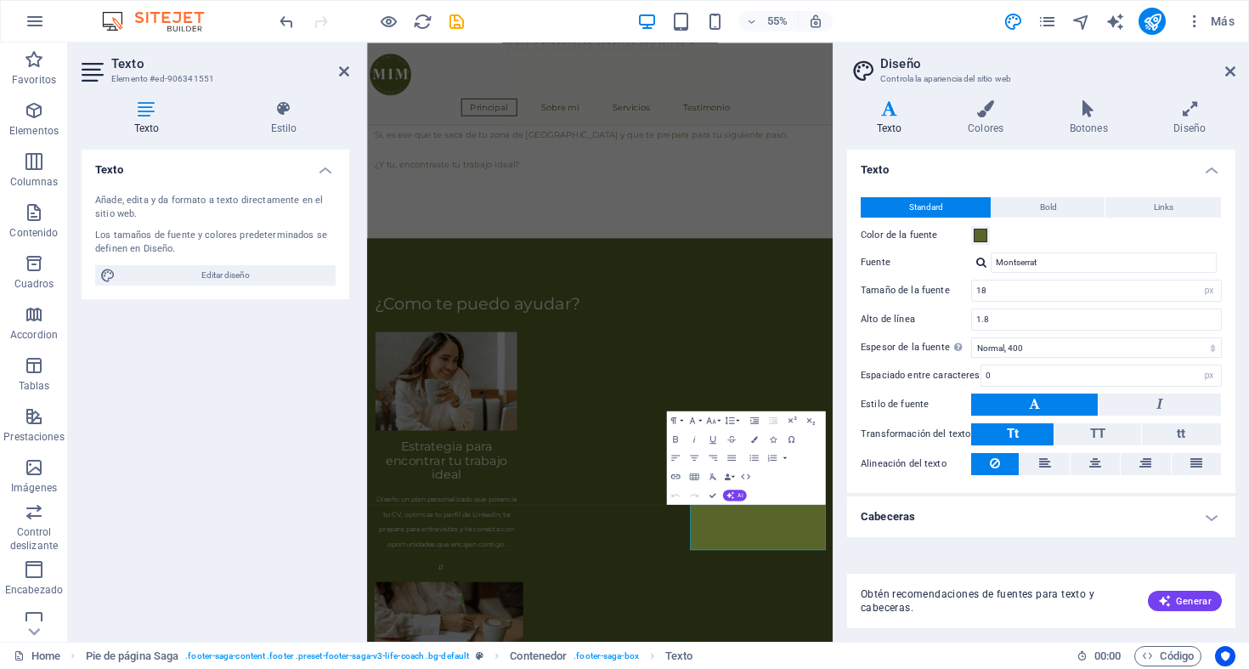
click at [1074, 525] on h4 "Cabeceras" at bounding box center [1041, 516] width 388 height 41
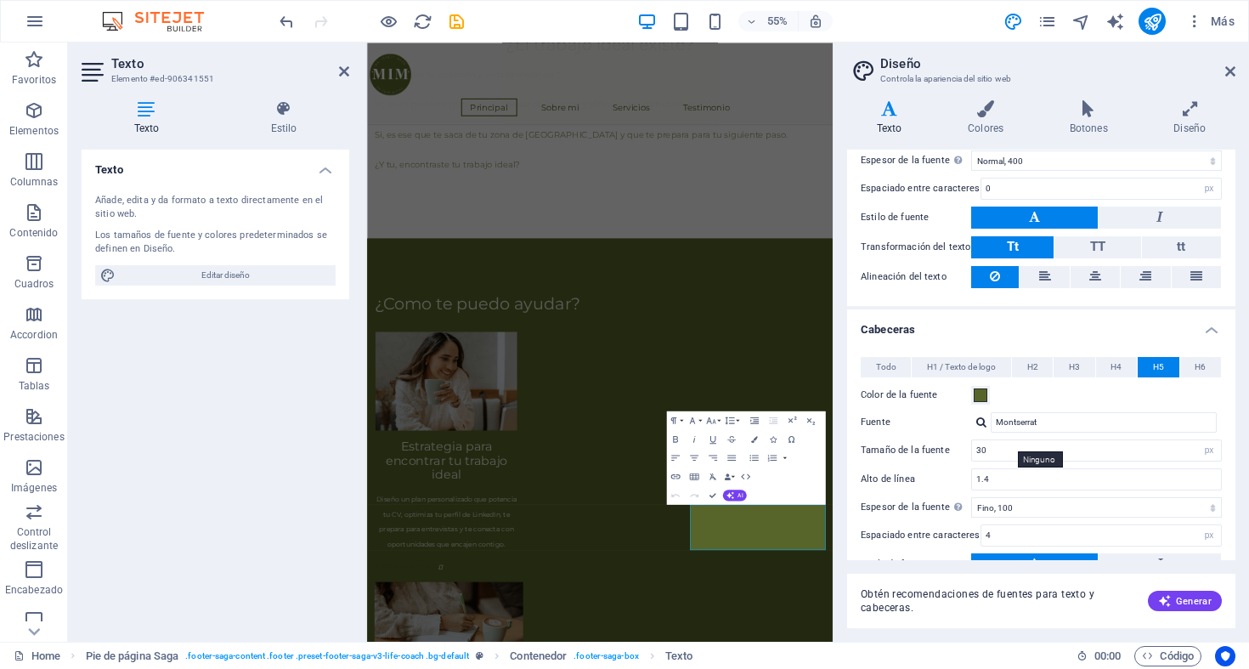
scroll to position [0, 0]
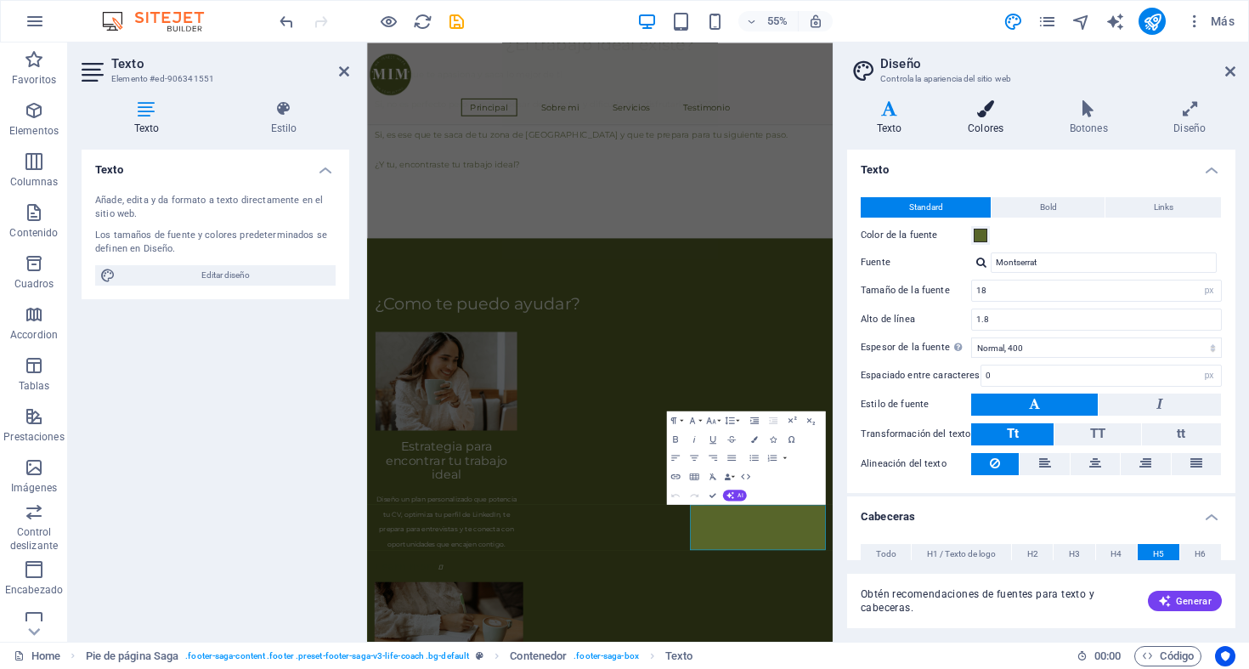
click at [976, 103] on icon at bounding box center [985, 108] width 95 height 17
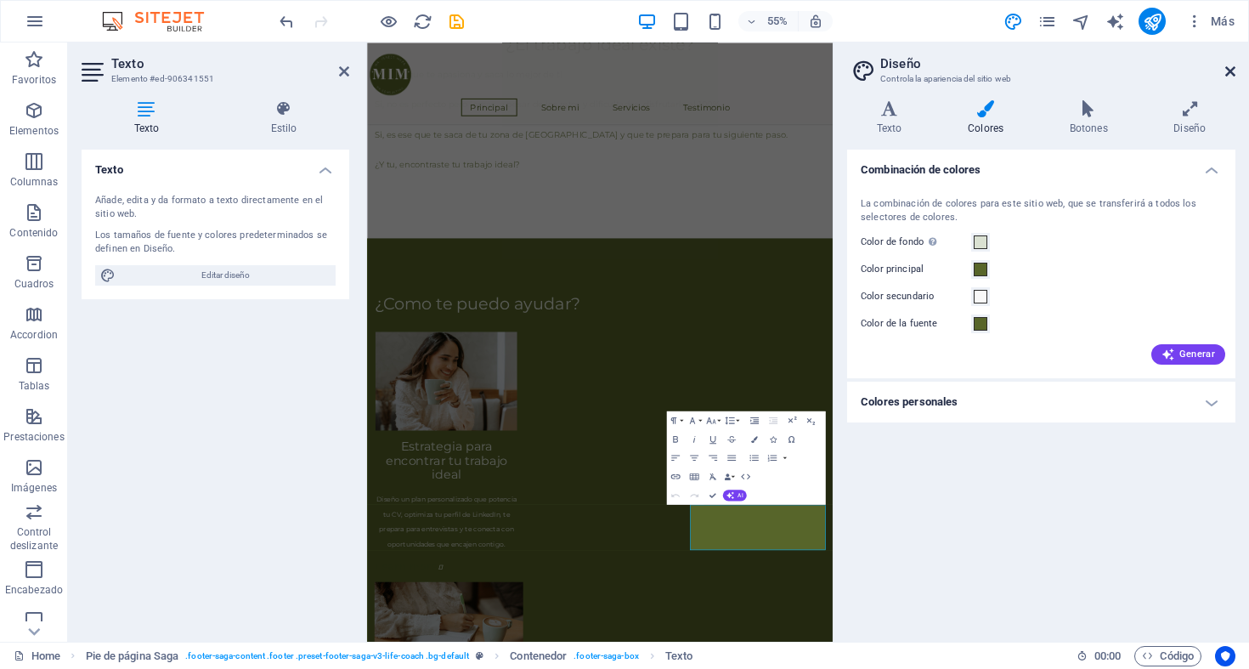
click at [1226, 67] on icon at bounding box center [1230, 72] width 10 height 14
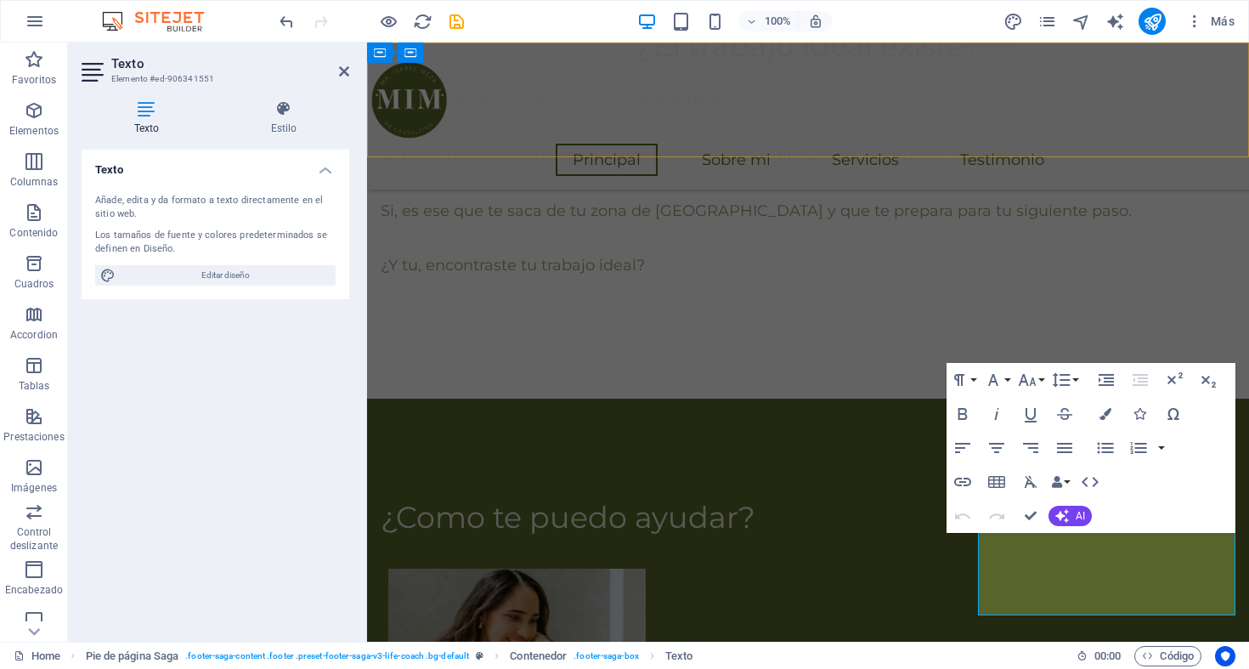
scroll to position [1729, 0]
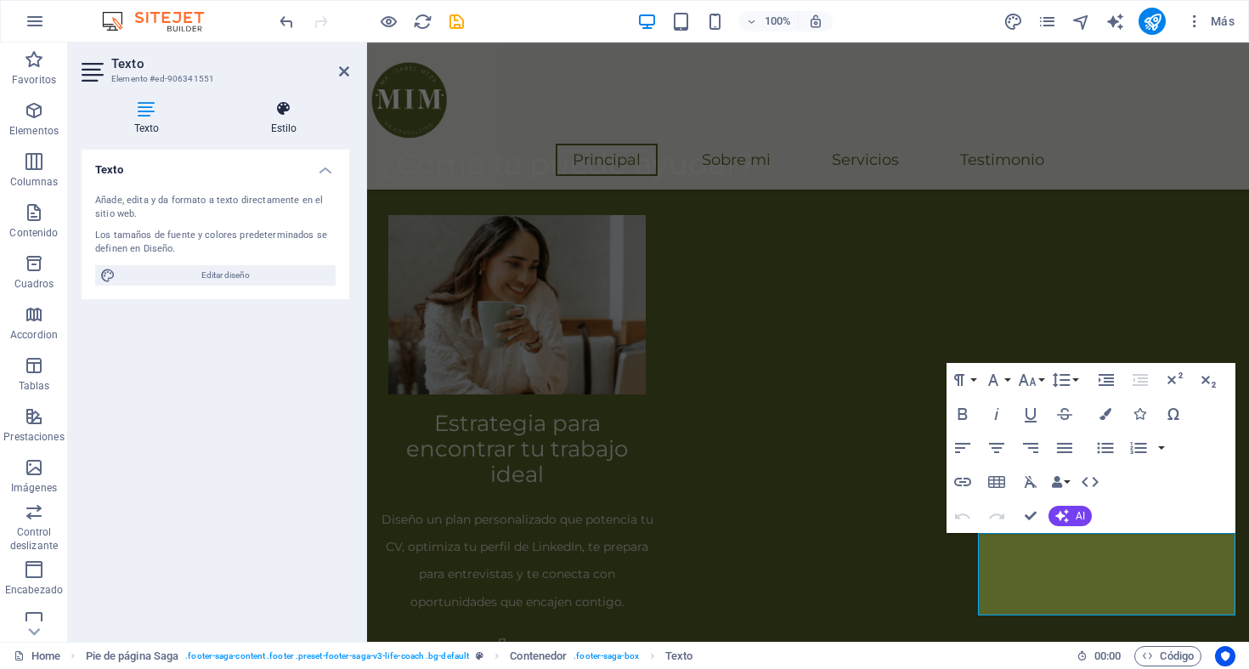
click at [272, 123] on h4 "Estilo" at bounding box center [283, 118] width 131 height 36
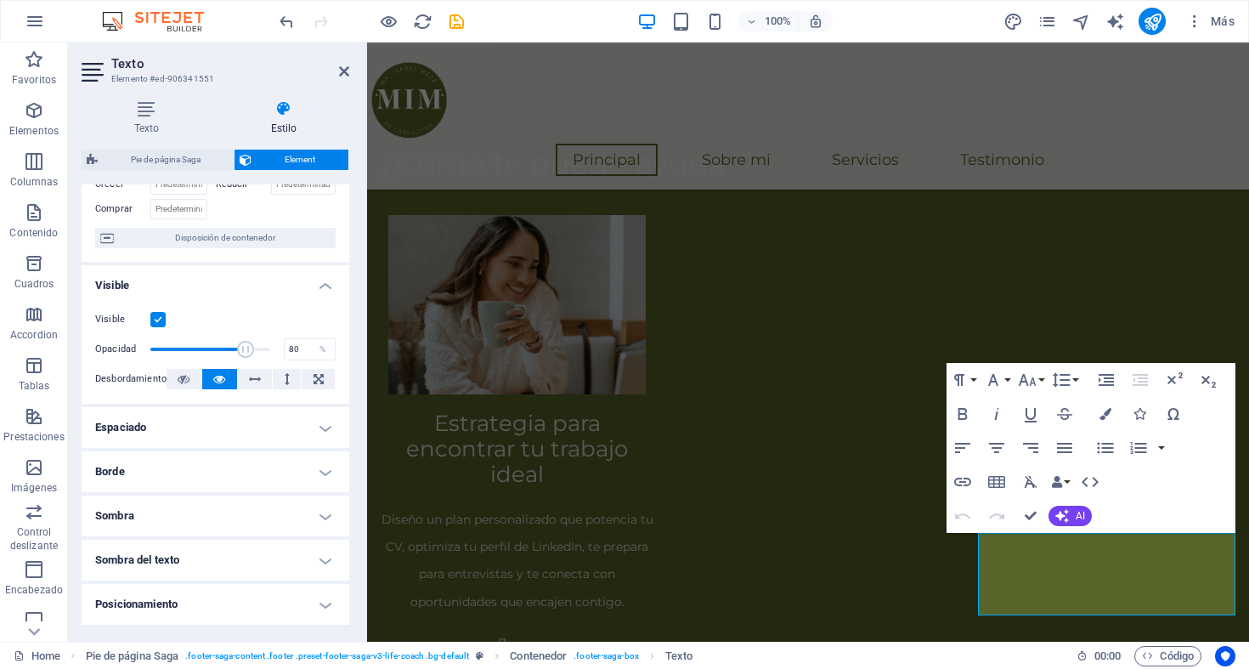
scroll to position [288, 0]
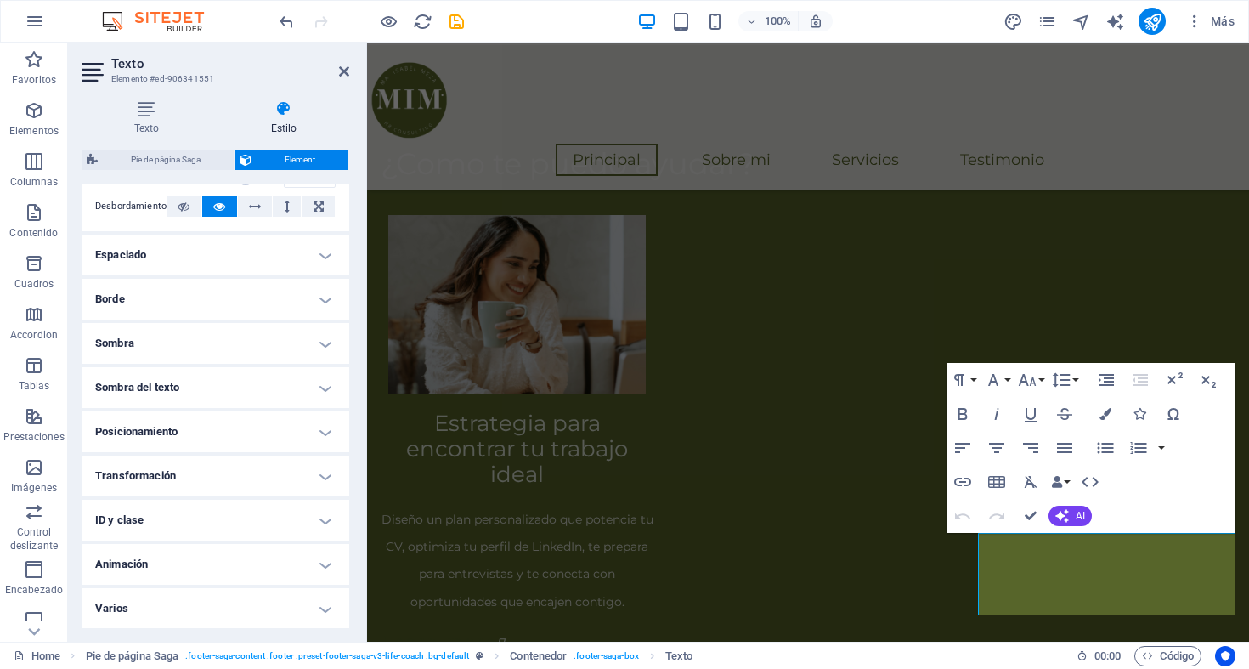
click at [322, 611] on h4 "Varios" at bounding box center [216, 608] width 268 height 41
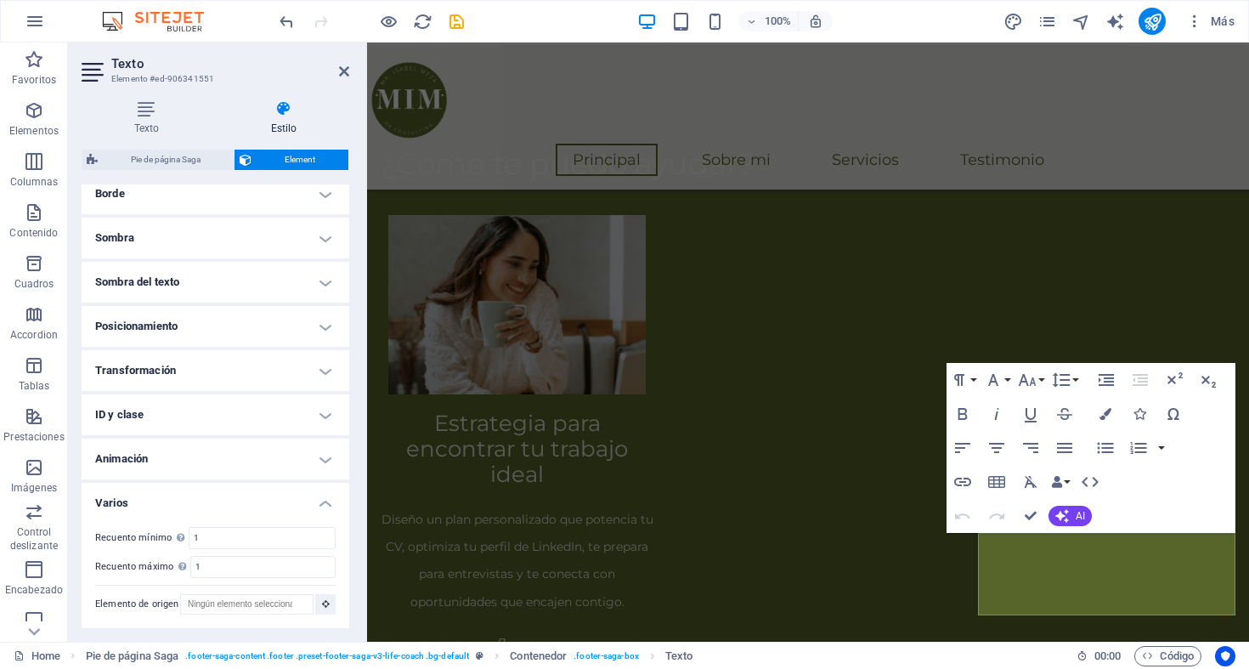
click at [326, 448] on h4 "Animación" at bounding box center [216, 458] width 268 height 41
click at [313, 423] on h4 "ID y clase" at bounding box center [216, 414] width 268 height 41
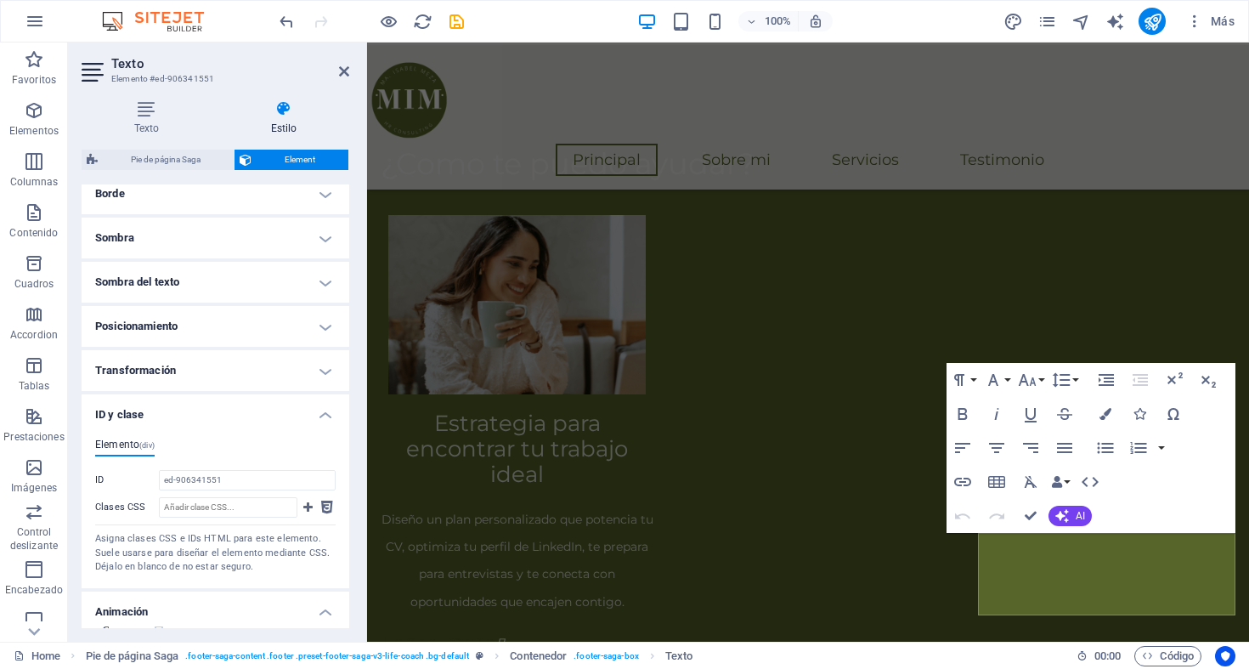
click at [315, 367] on h4 "Transformación" at bounding box center [216, 370] width 268 height 41
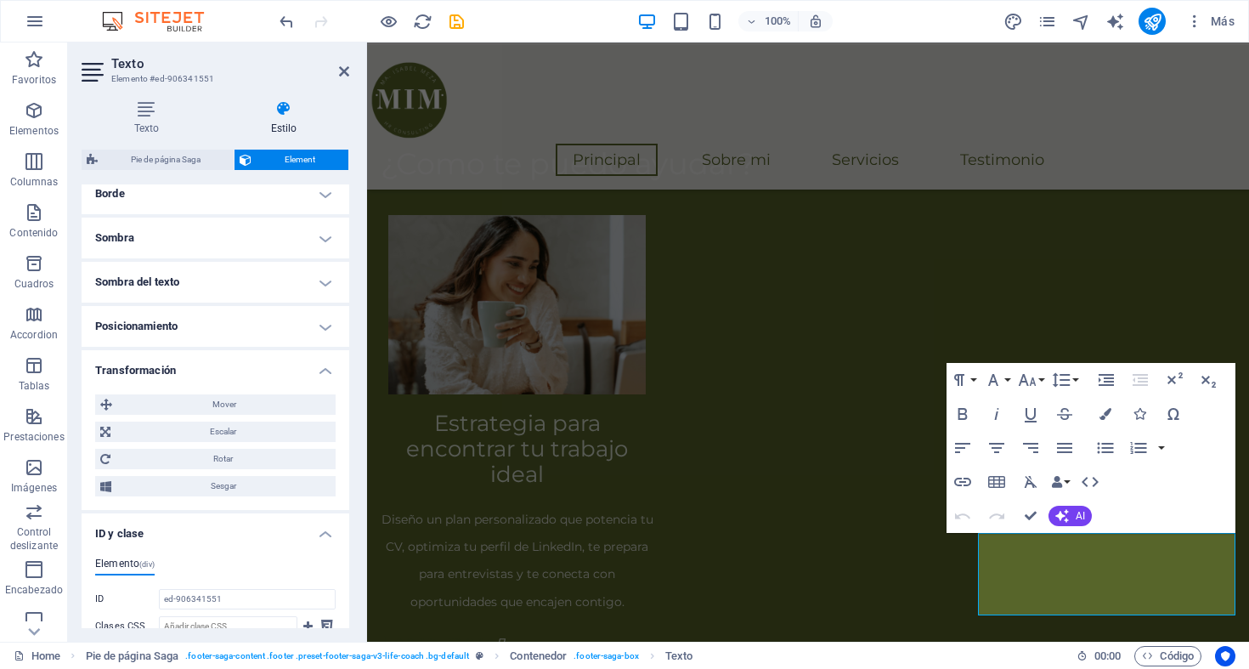
click at [312, 327] on h4 "Posicionamiento" at bounding box center [216, 326] width 268 height 41
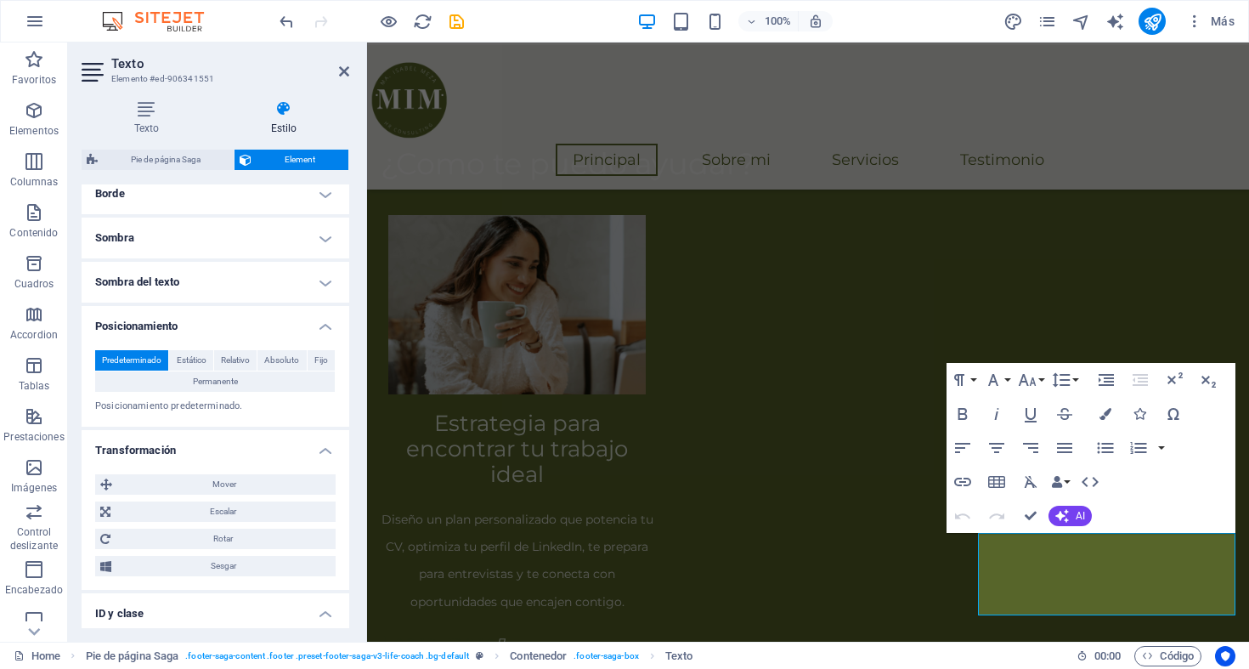
click at [282, 278] on h4 "Sombra del texto" at bounding box center [216, 282] width 268 height 41
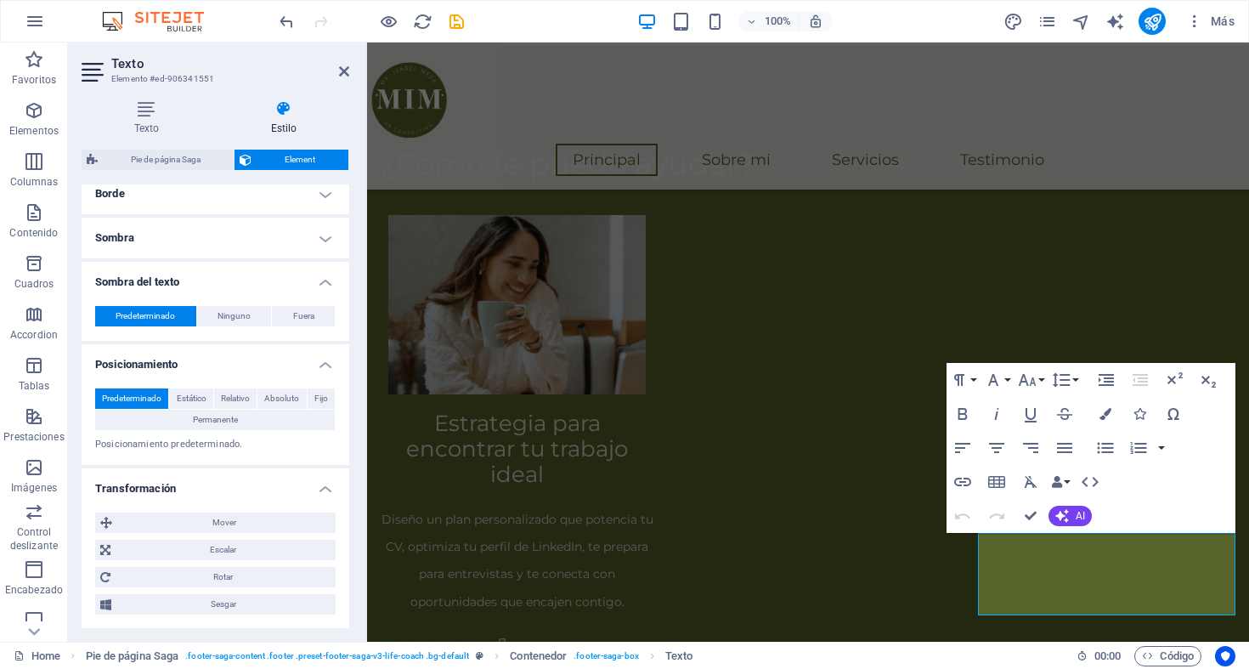
click at [250, 229] on h4 "Sombra" at bounding box center [216, 237] width 268 height 41
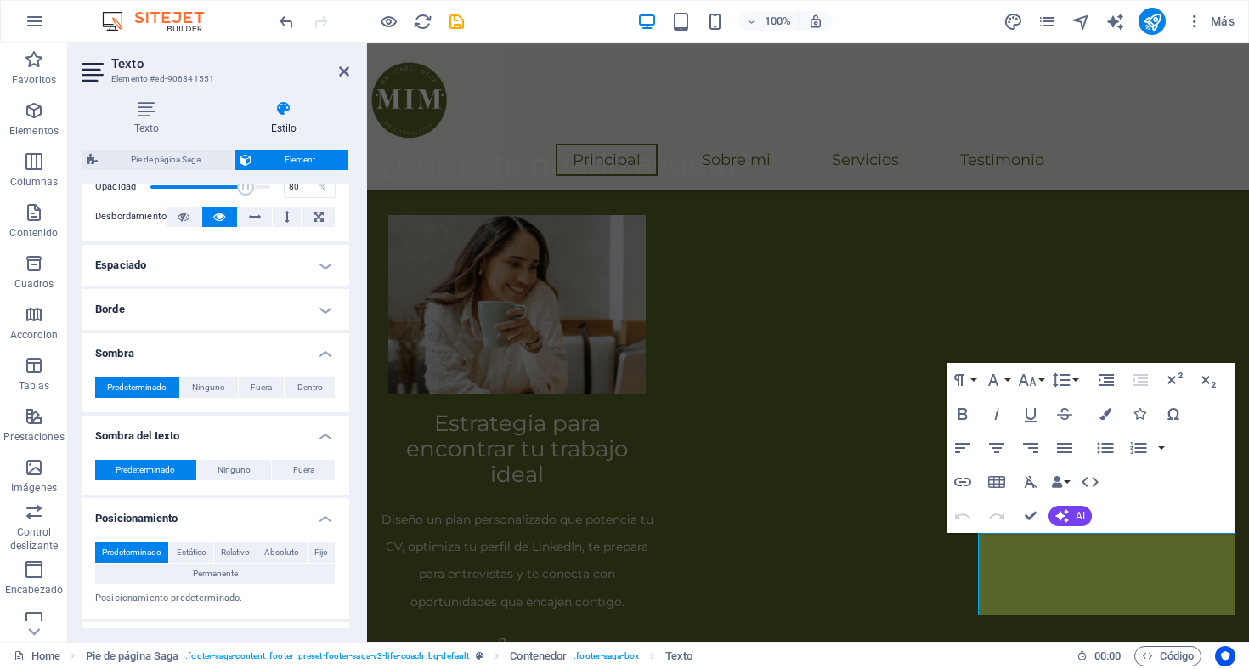
scroll to position [263, 0]
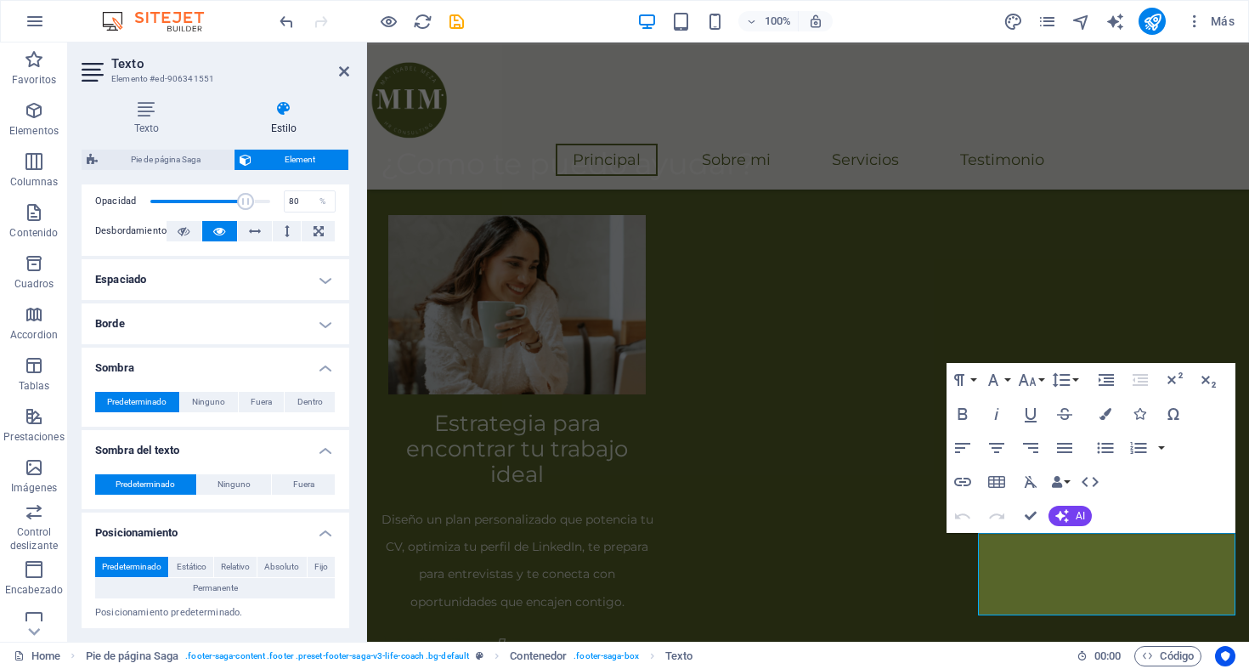
click at [218, 320] on h4 "Borde" at bounding box center [216, 323] width 268 height 41
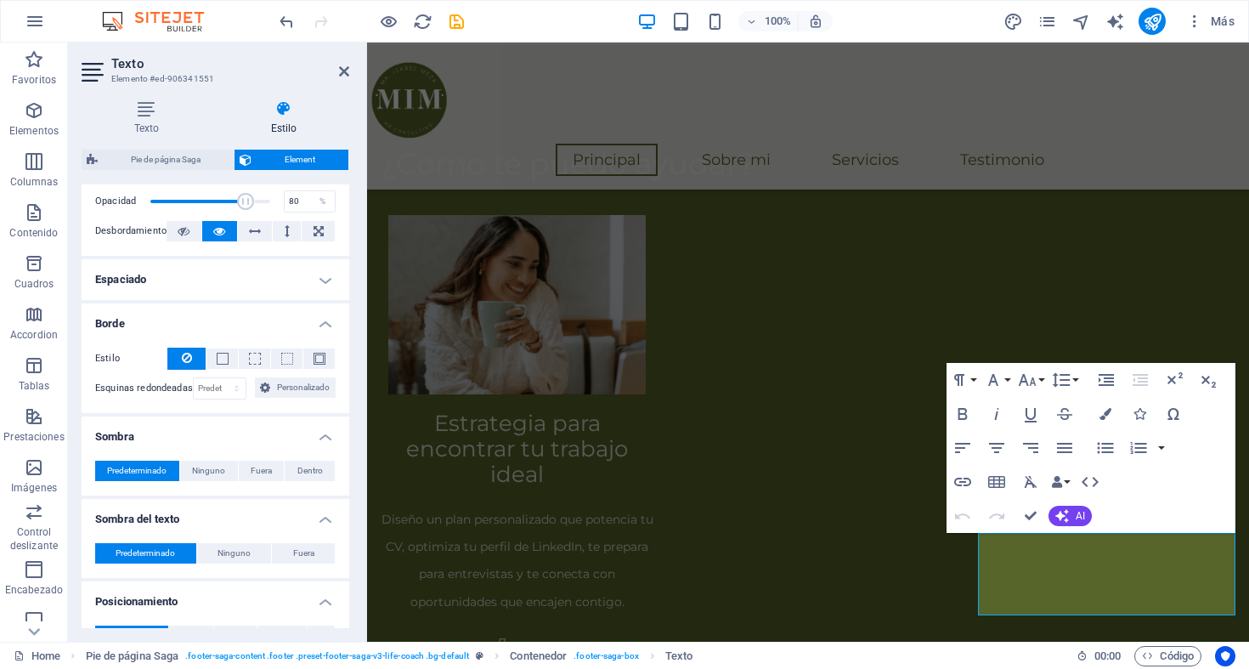
click at [172, 278] on h4 "Espaciado" at bounding box center [216, 279] width 268 height 41
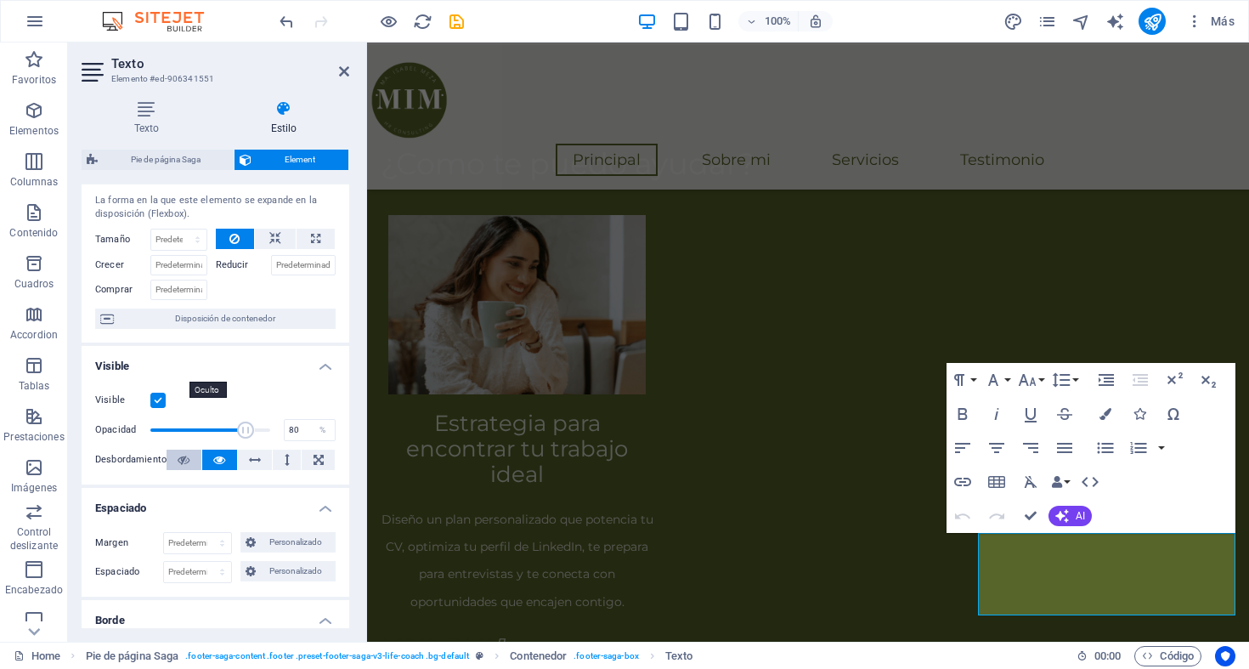
scroll to position [31, 0]
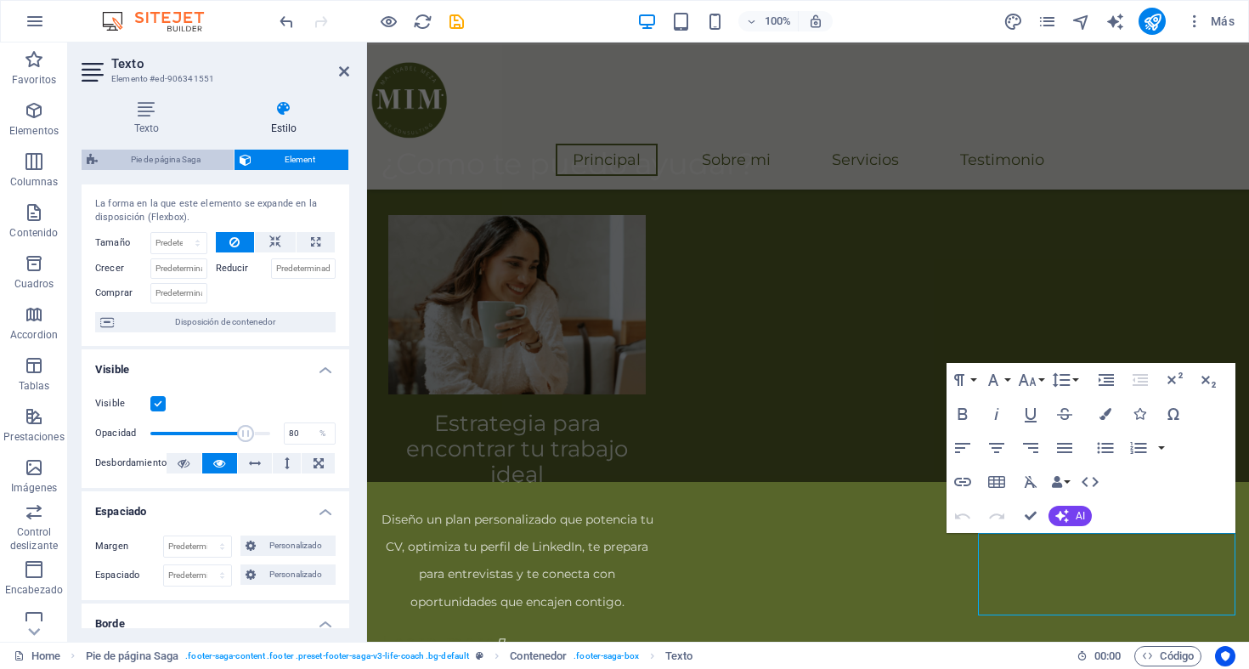
click at [166, 157] on span "Pie de página Saga" at bounding box center [166, 160] width 126 height 20
select select "rem"
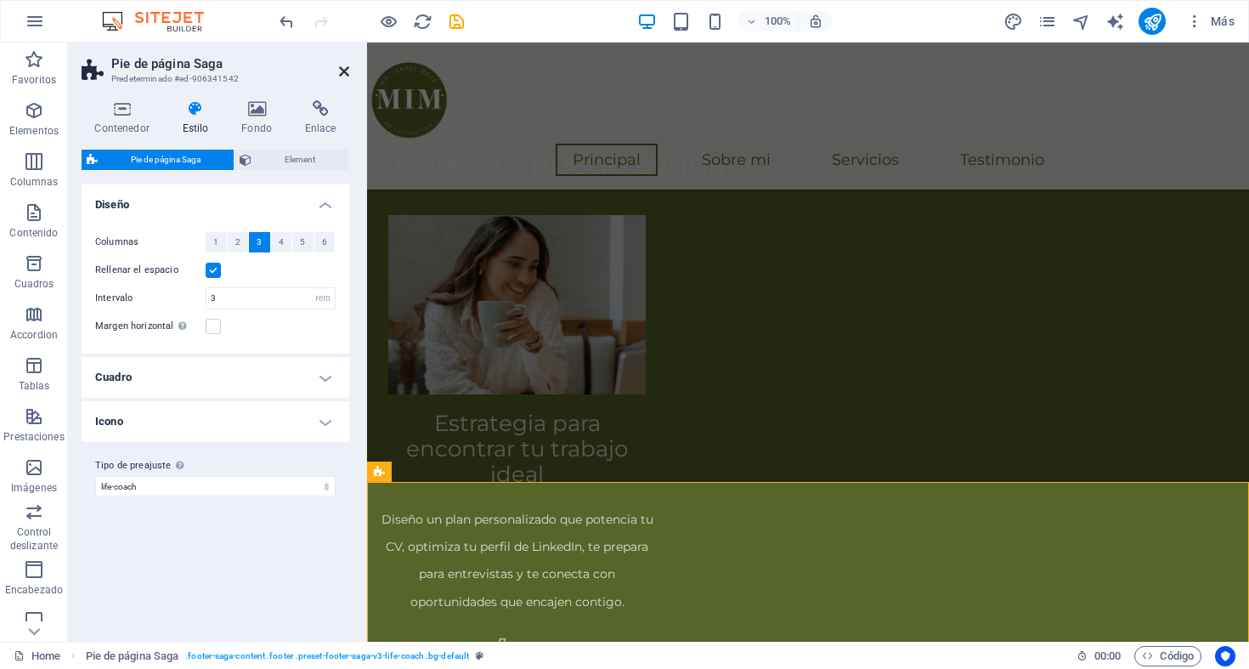
click at [347, 65] on icon at bounding box center [344, 72] width 10 height 14
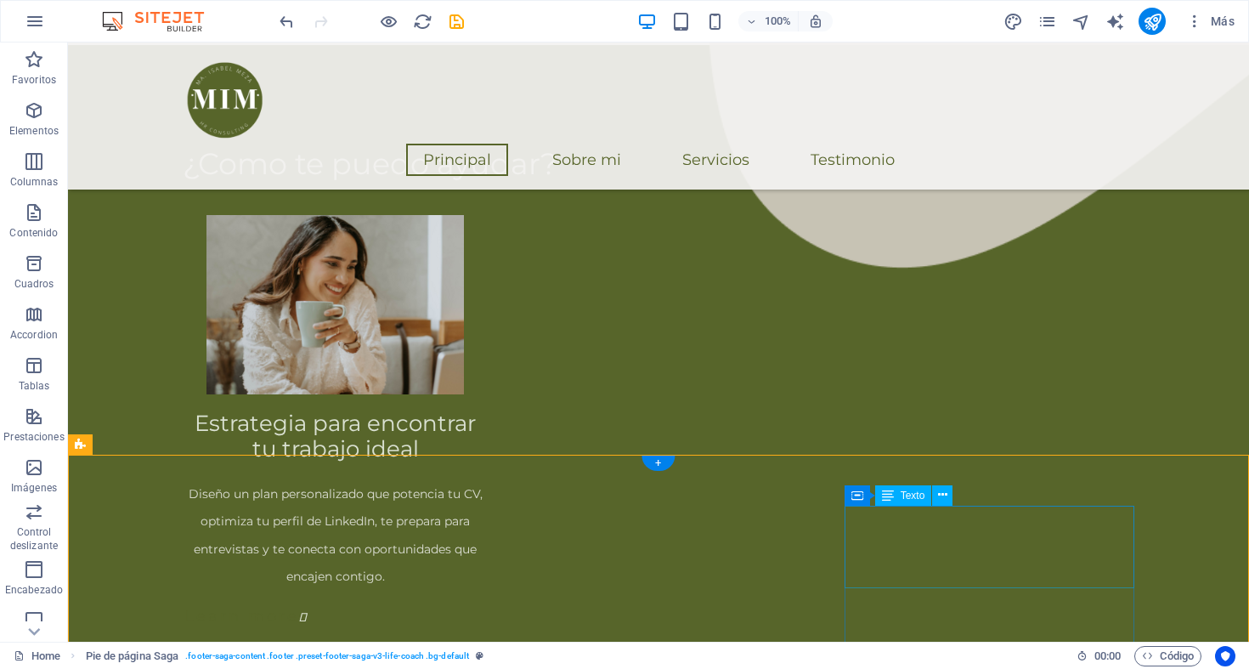
click at [854, 495] on icon at bounding box center [857, 495] width 12 height 20
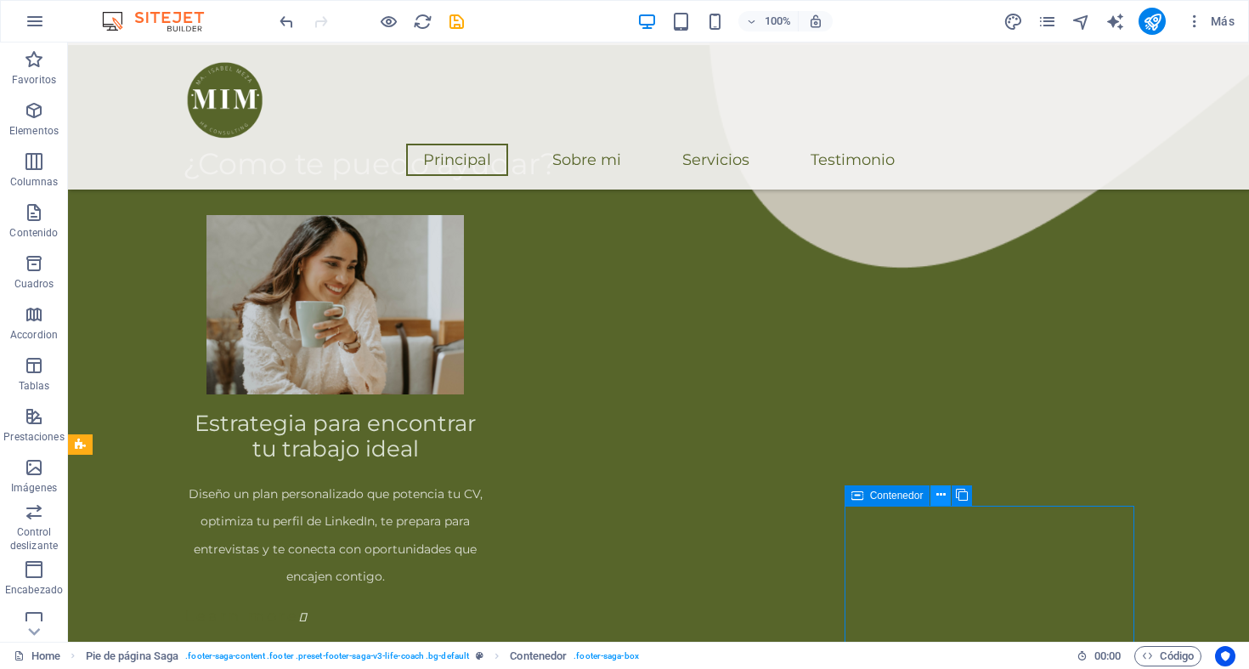
click at [934, 496] on button at bounding box center [940, 495] width 20 height 20
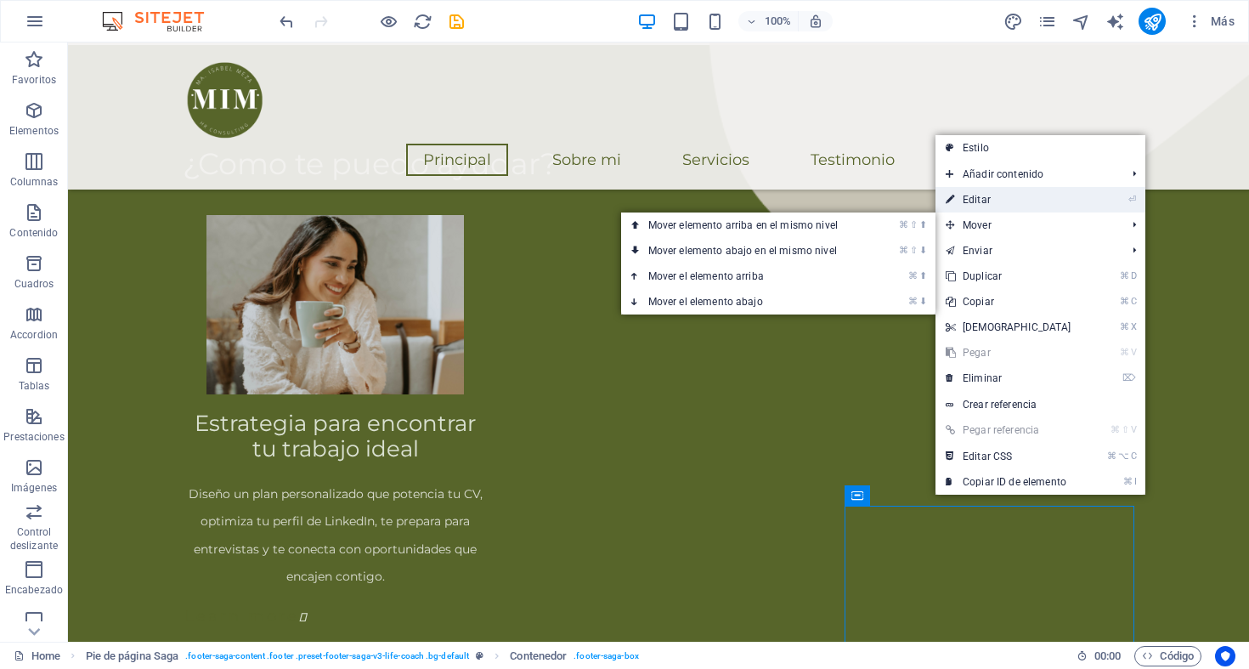
click at [980, 204] on link "⏎ Editar" at bounding box center [1008, 199] width 146 height 25
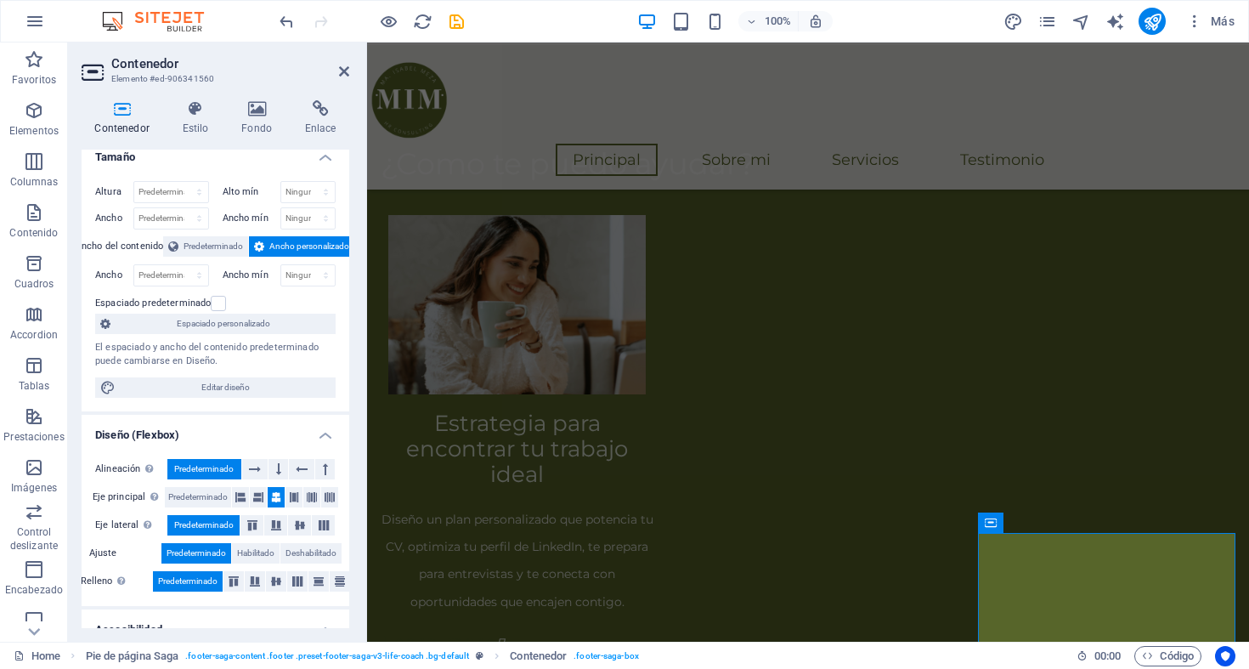
scroll to position [0, 0]
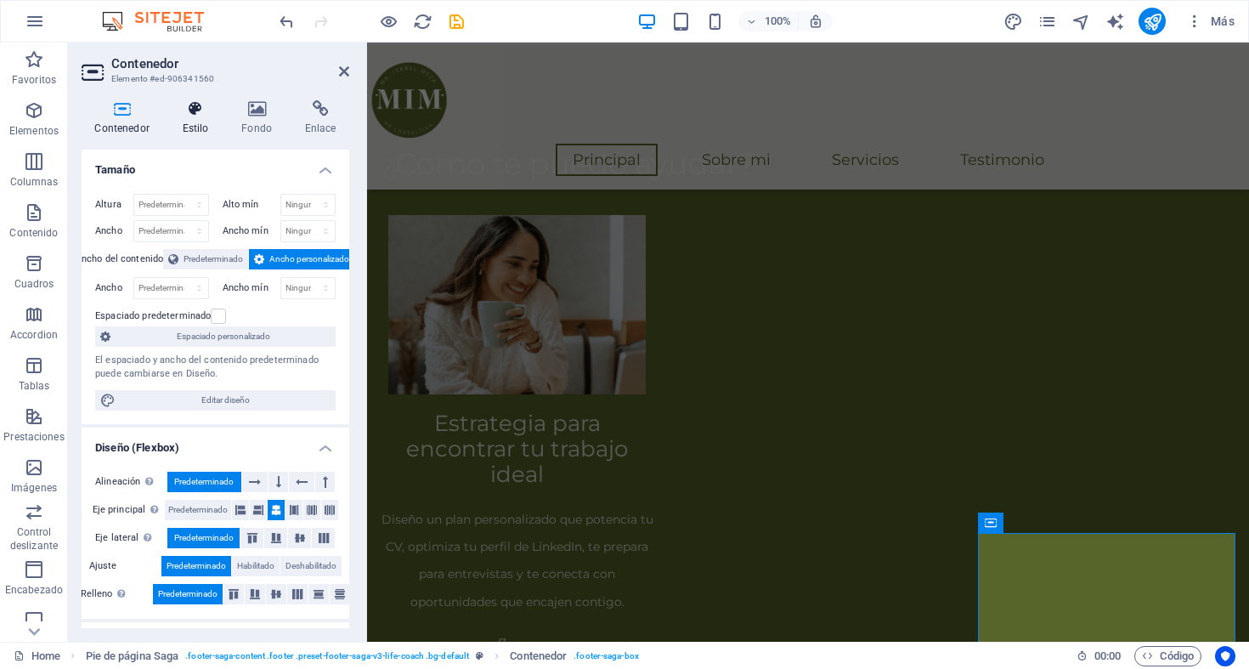
click at [200, 122] on h4 "Estilo" at bounding box center [198, 118] width 59 height 36
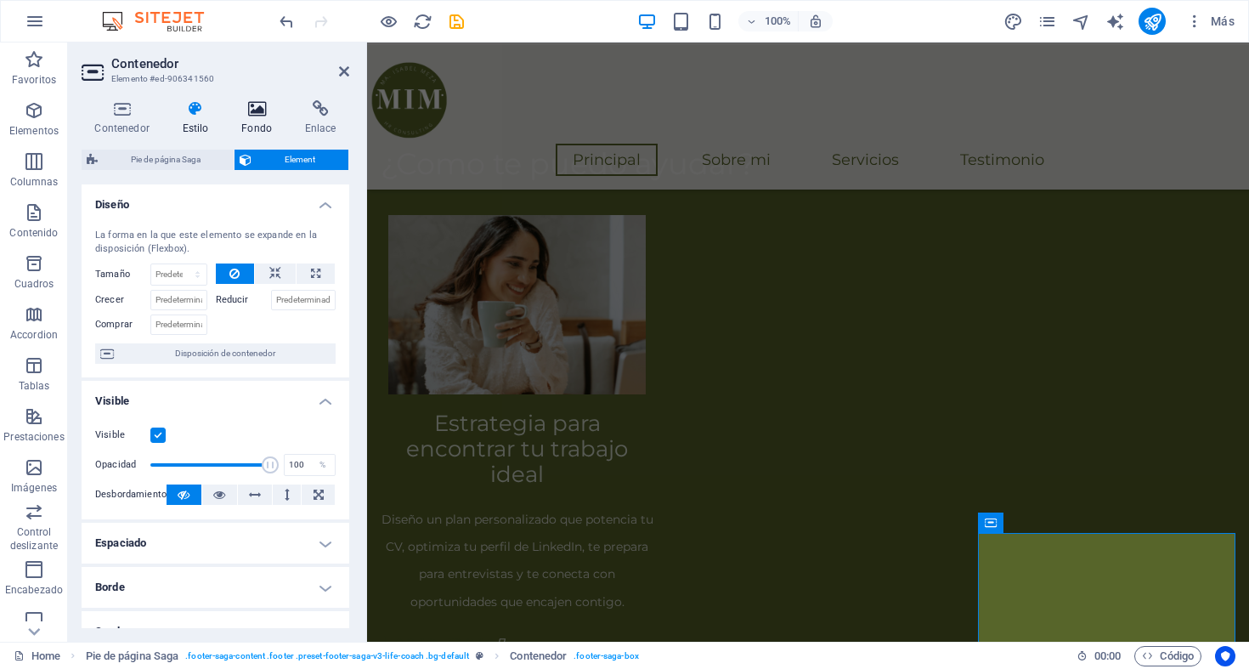
click at [252, 115] on icon at bounding box center [256, 108] width 57 height 17
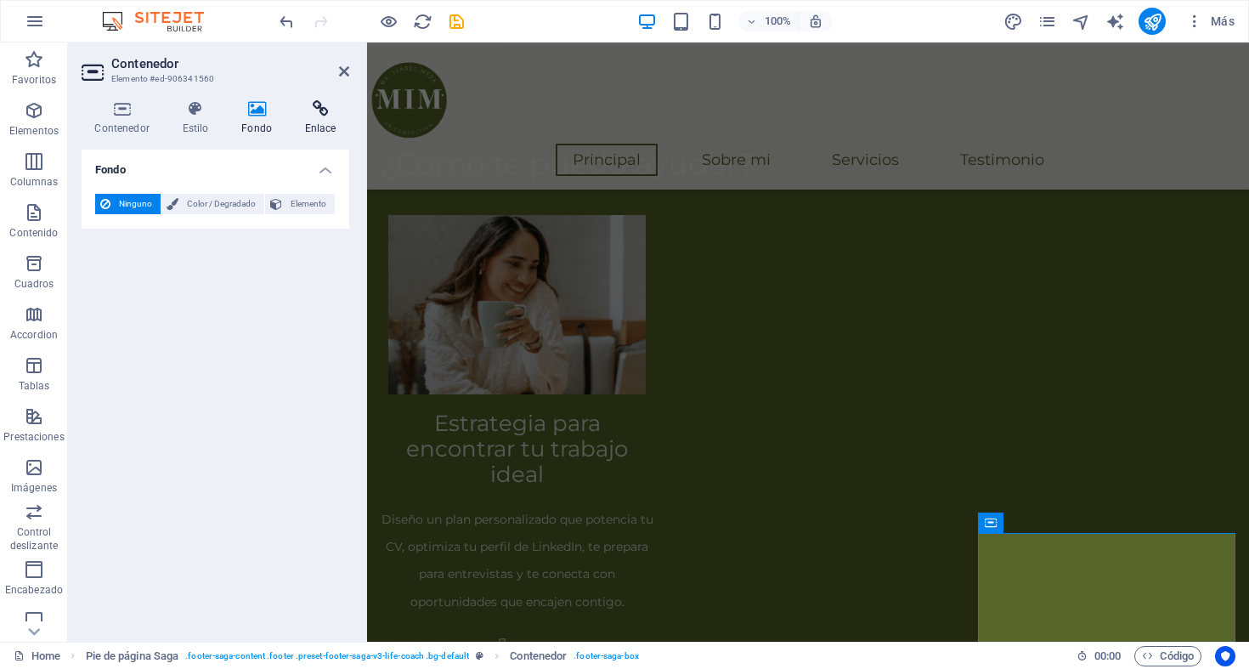
click at [298, 110] on icon at bounding box center [320, 108] width 58 height 17
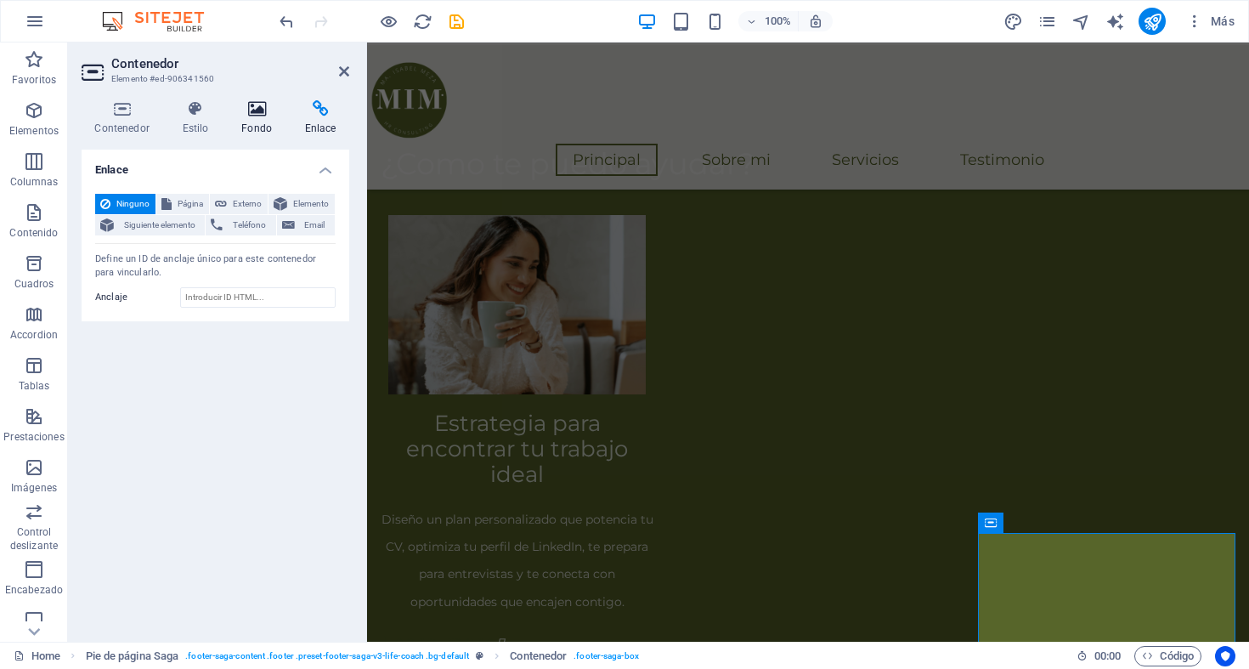
click at [256, 100] on icon at bounding box center [256, 108] width 57 height 17
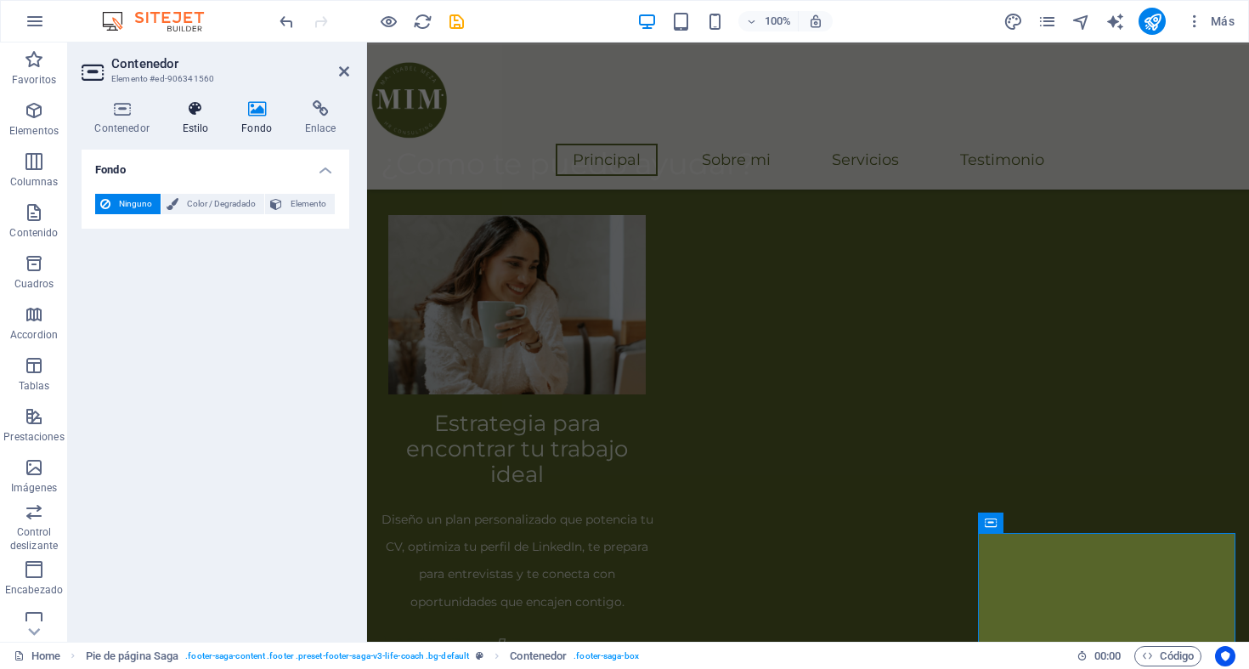
click at [207, 109] on icon at bounding box center [195, 108] width 53 height 17
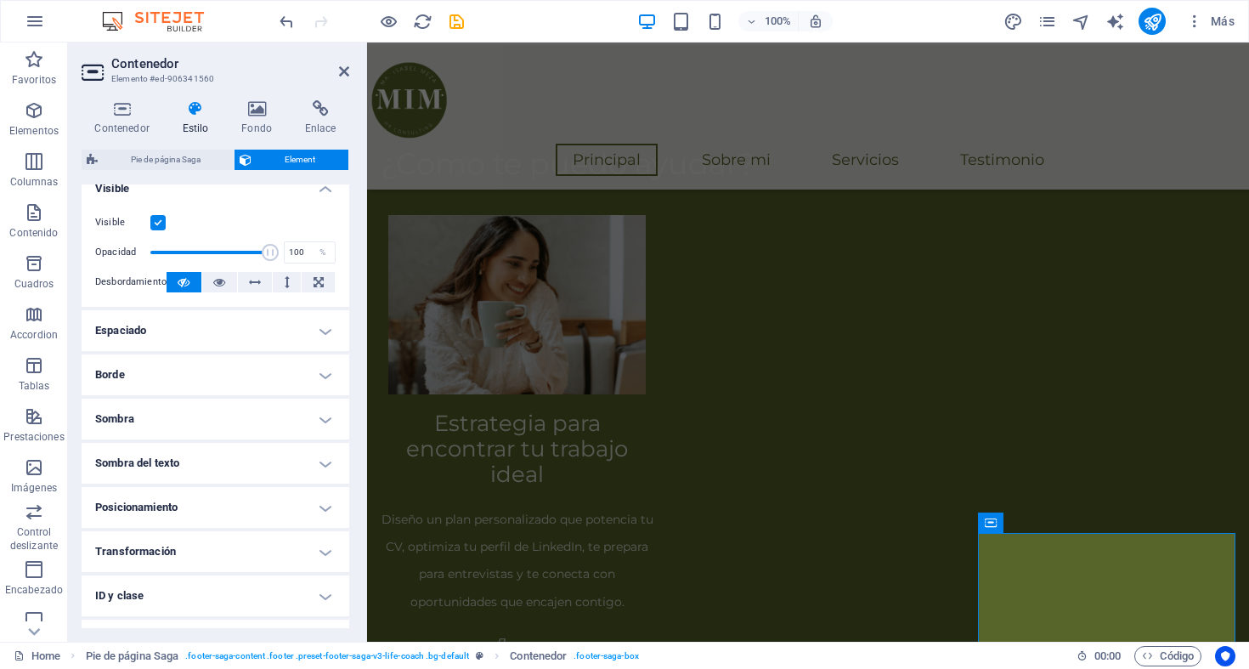
scroll to position [288, 0]
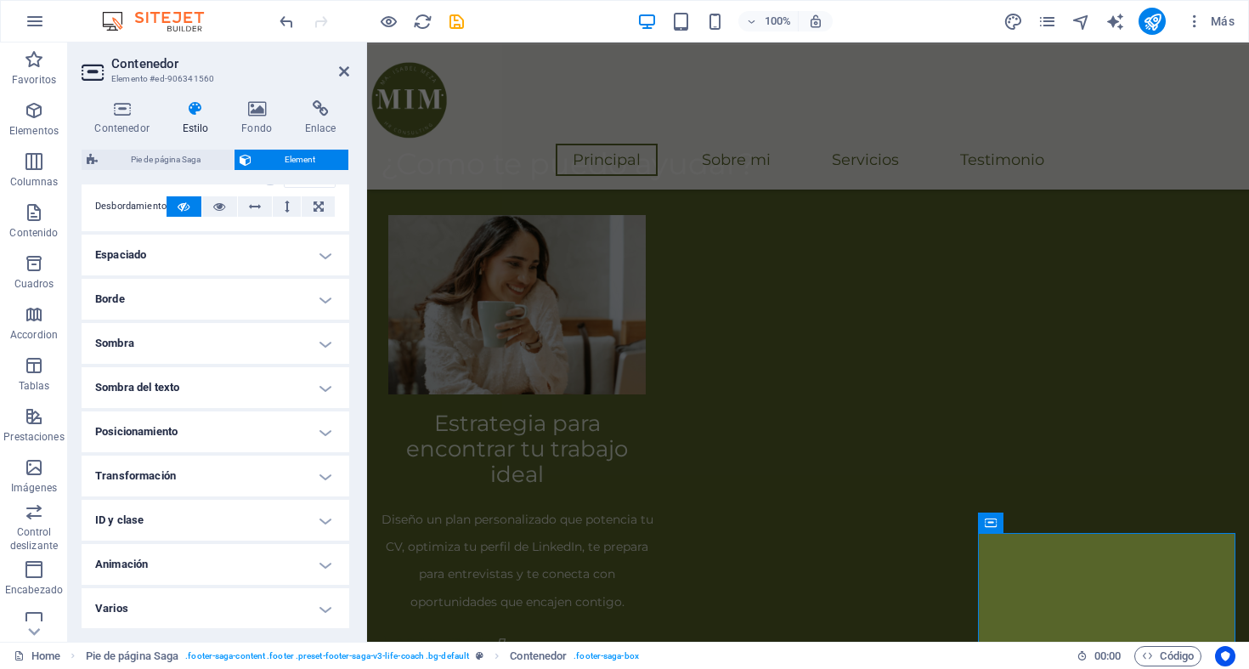
click at [224, 433] on h4 "Posicionamiento" at bounding box center [216, 431] width 268 height 41
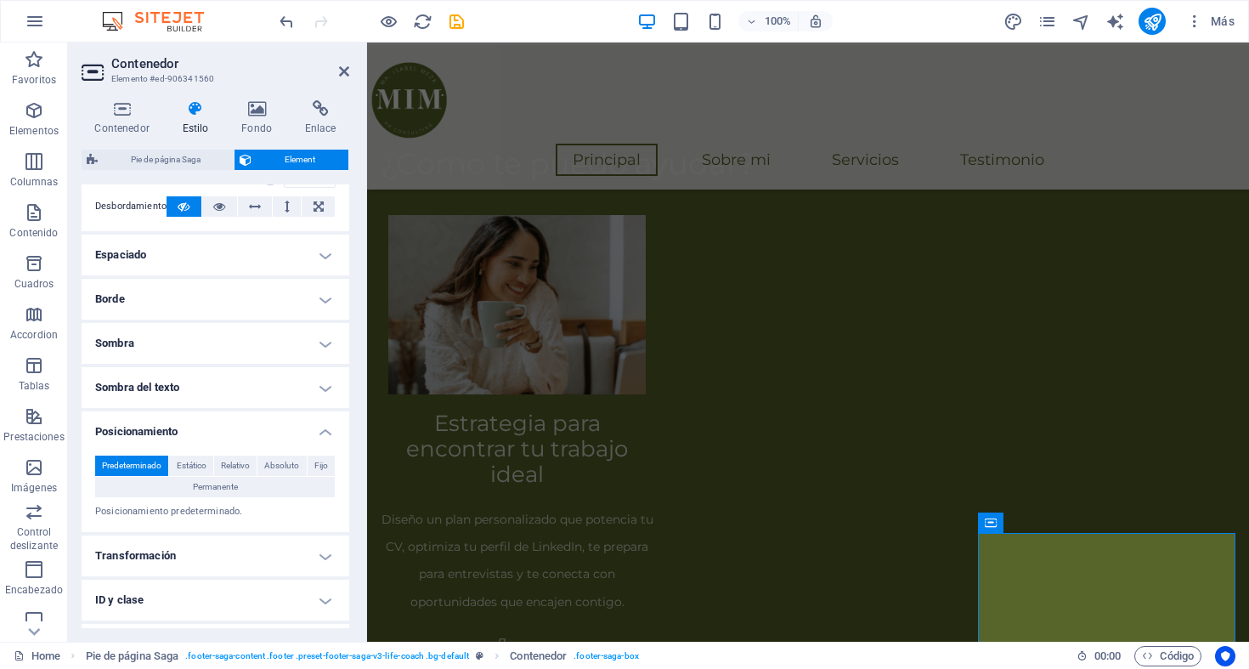
click at [224, 433] on h4 "Posicionamiento" at bounding box center [216, 426] width 268 height 31
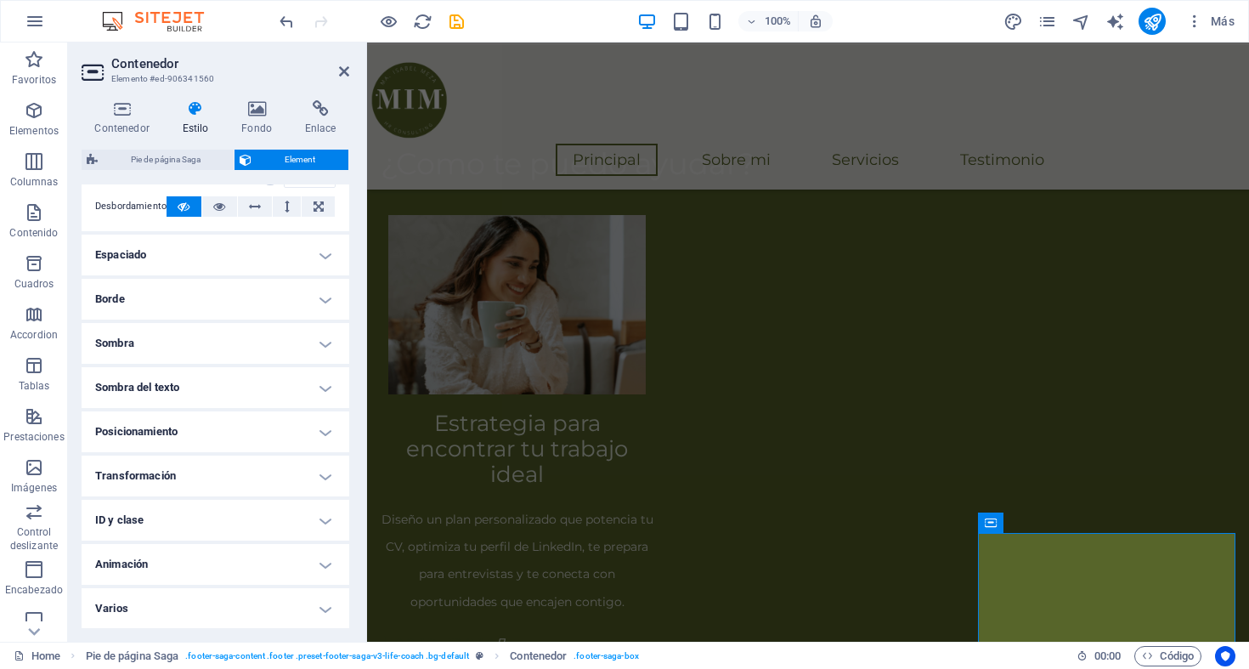
click at [204, 478] on h4 "Transformación" at bounding box center [216, 475] width 268 height 41
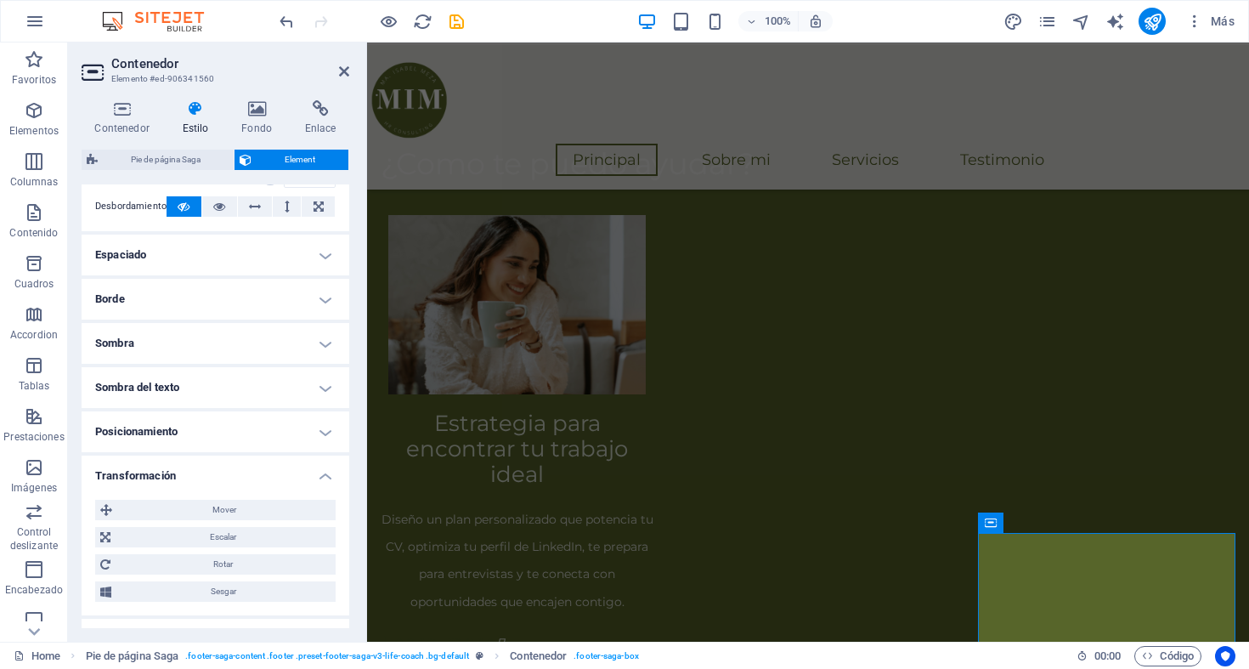
click at [204, 478] on h4 "Transformación" at bounding box center [216, 470] width 268 height 31
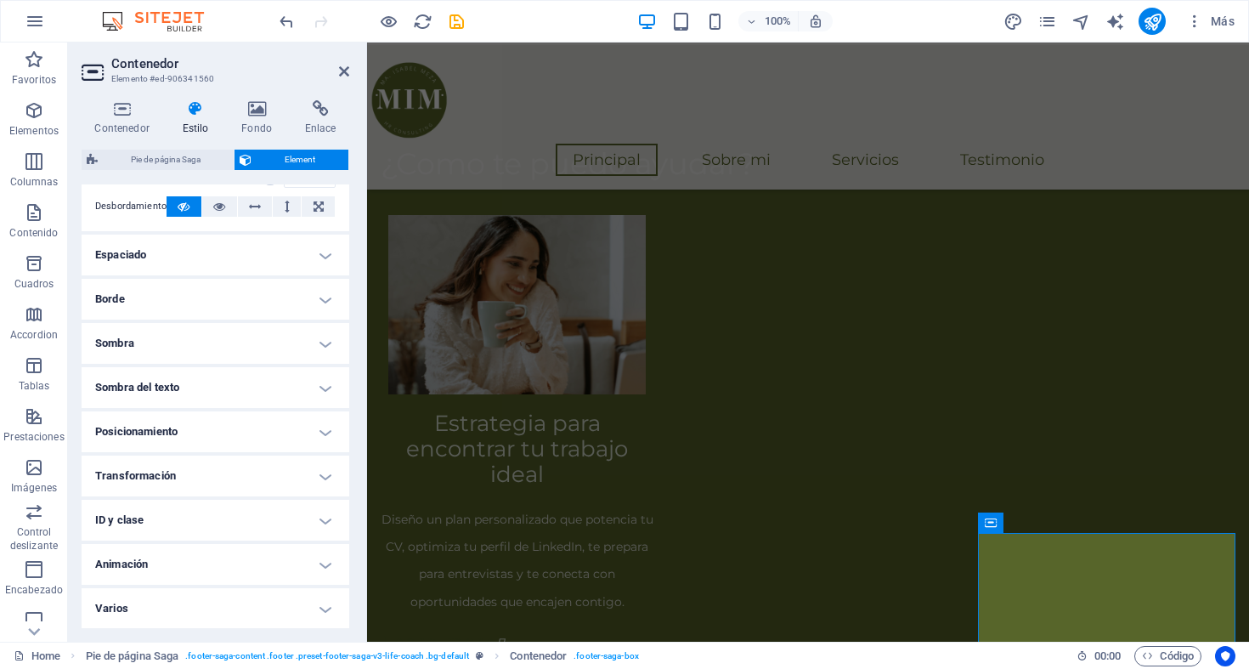
click at [178, 537] on h4 "ID y clase" at bounding box center [216, 519] width 268 height 41
click at [154, 508] on h4 "ID y clase" at bounding box center [216, 514] width 268 height 31
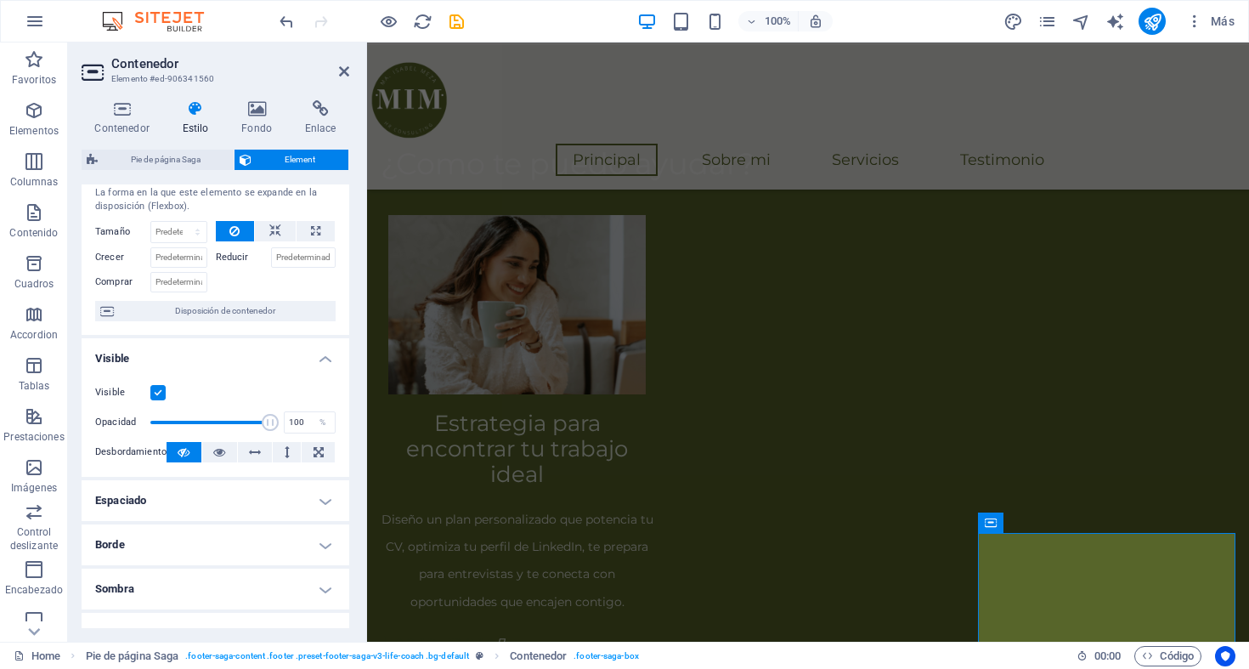
scroll to position [0, 0]
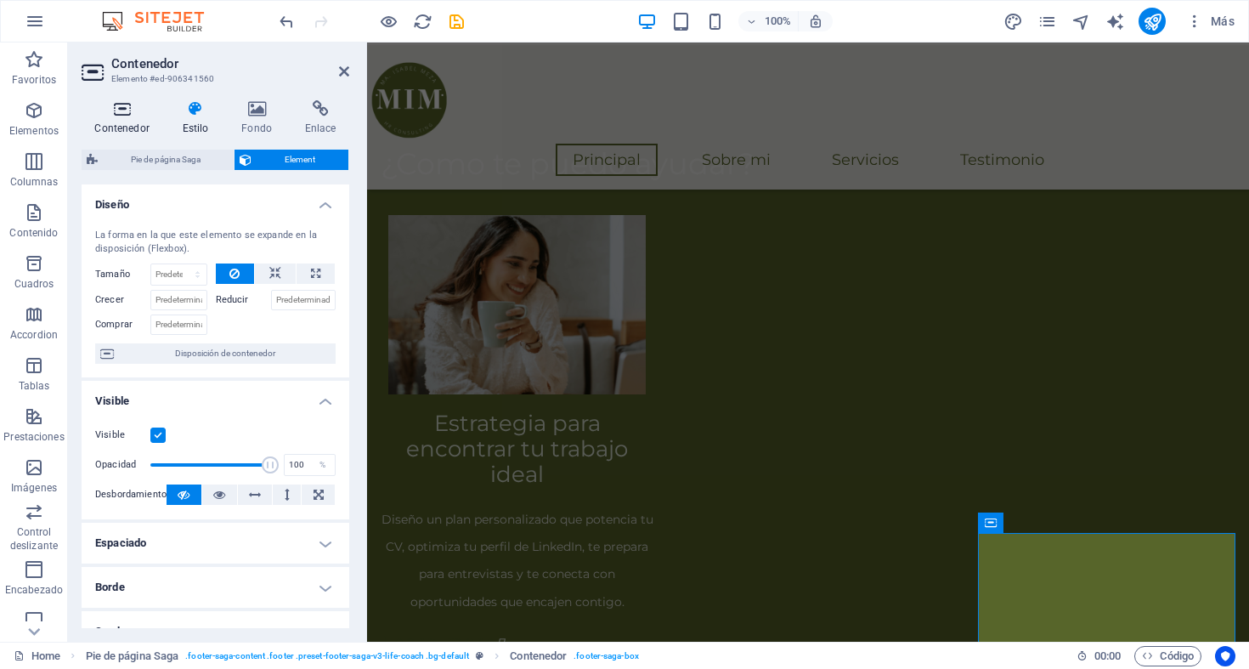
click at [133, 117] on h4 "Contenedor" at bounding box center [125, 118] width 87 height 36
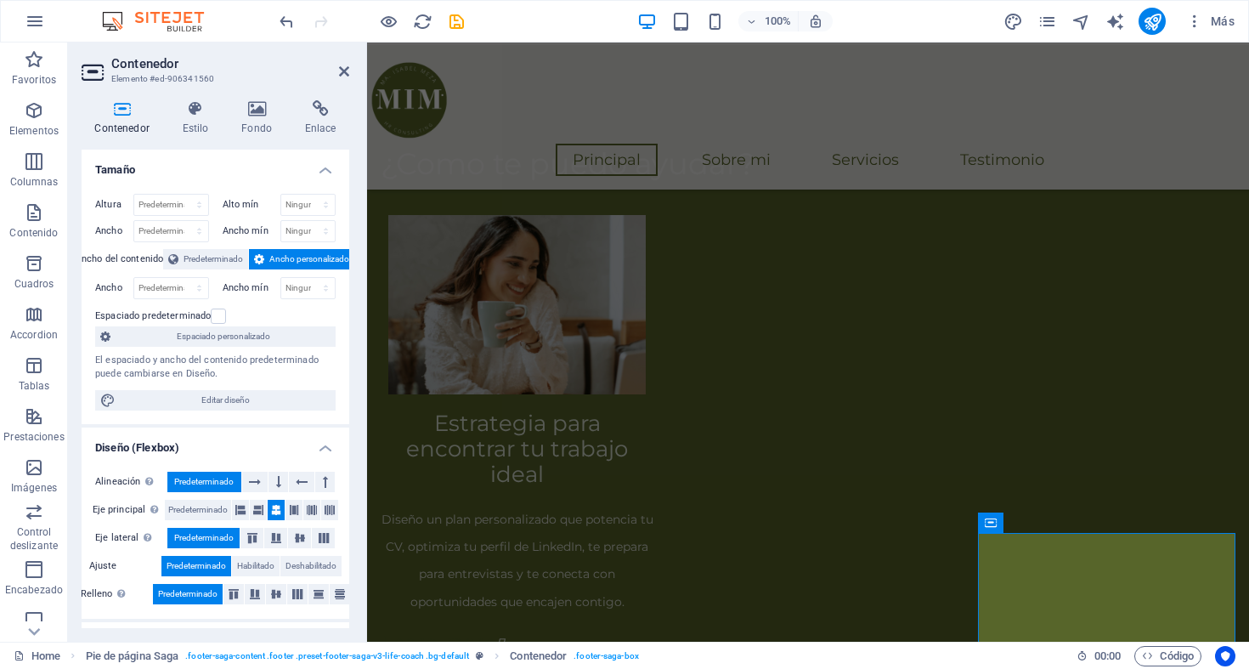
click at [330, 158] on h4 "Tamaño" at bounding box center [216, 165] width 268 height 31
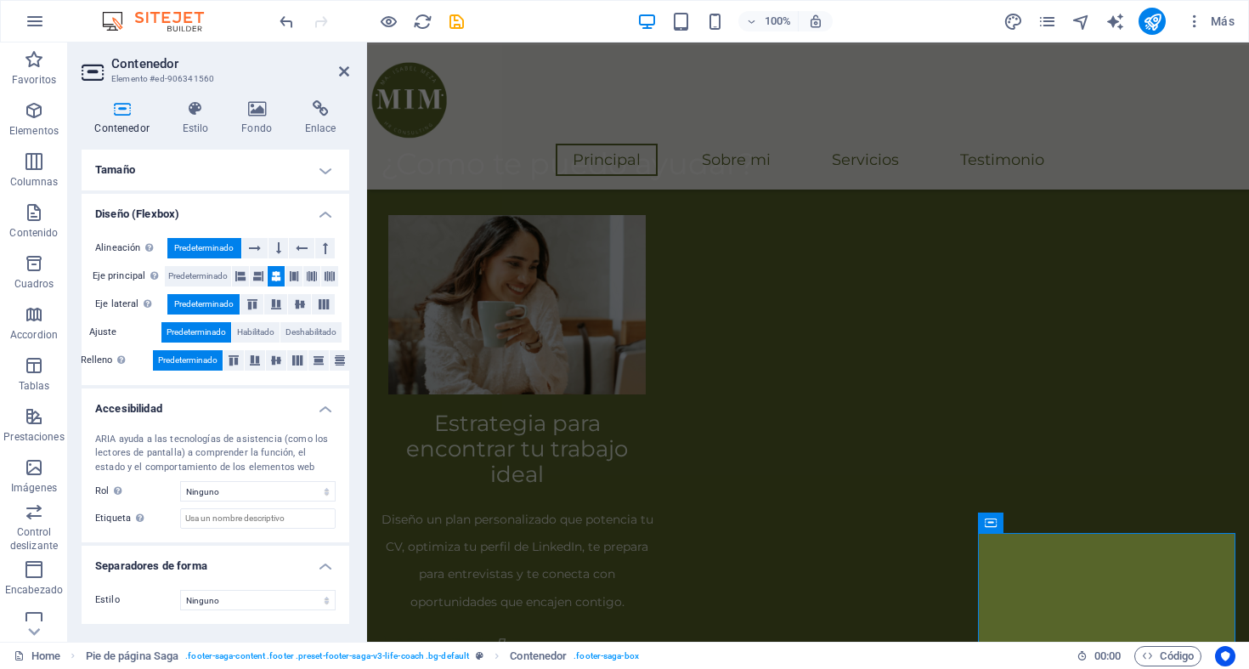
click at [320, 218] on h4 "Diseño (Flexbox)" at bounding box center [216, 209] width 268 height 31
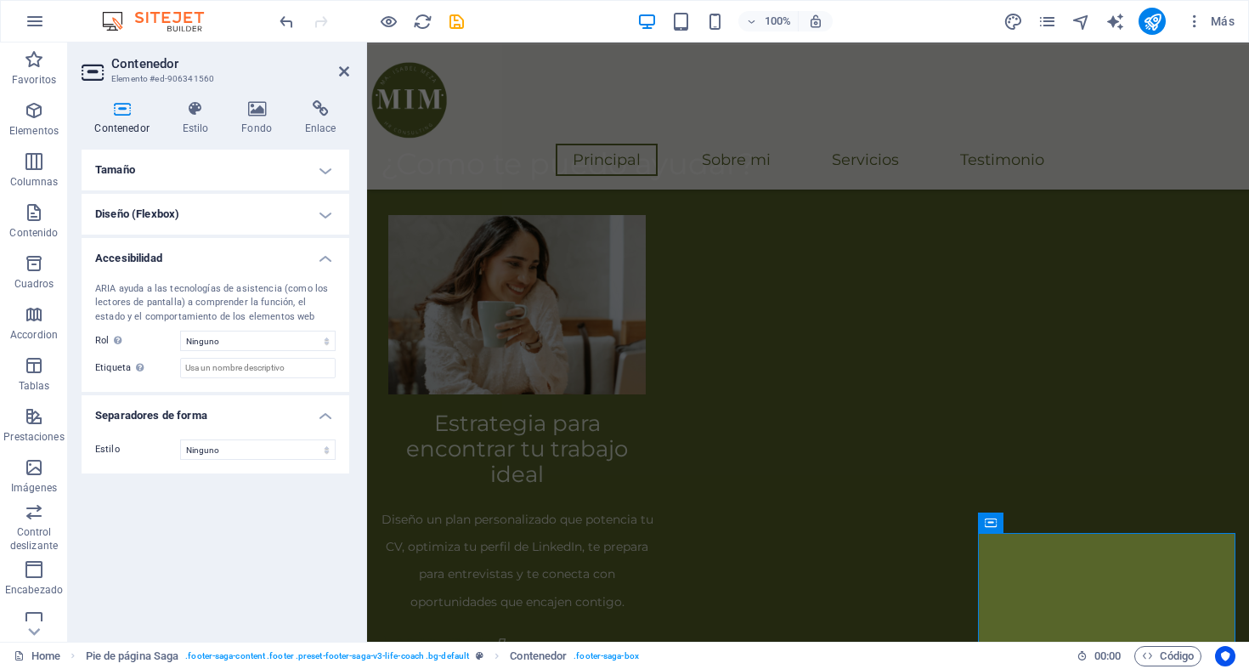
click at [320, 267] on h4 "Accesibilidad" at bounding box center [216, 253] width 268 height 31
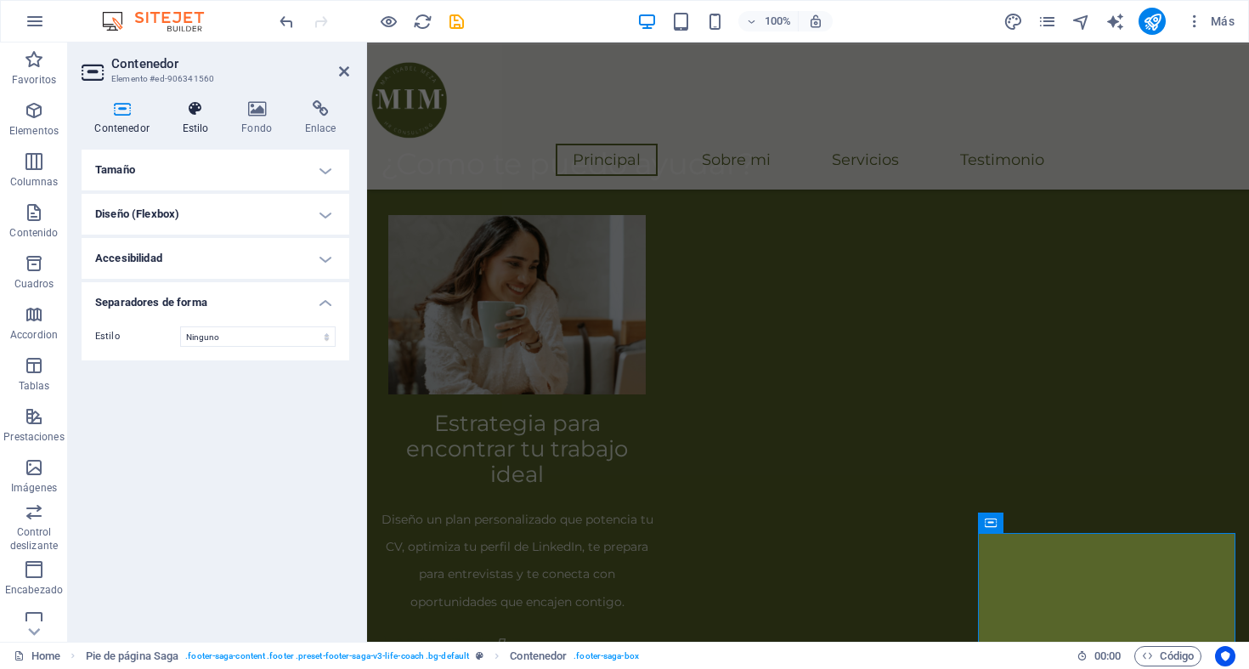
click at [206, 113] on icon at bounding box center [195, 108] width 53 height 17
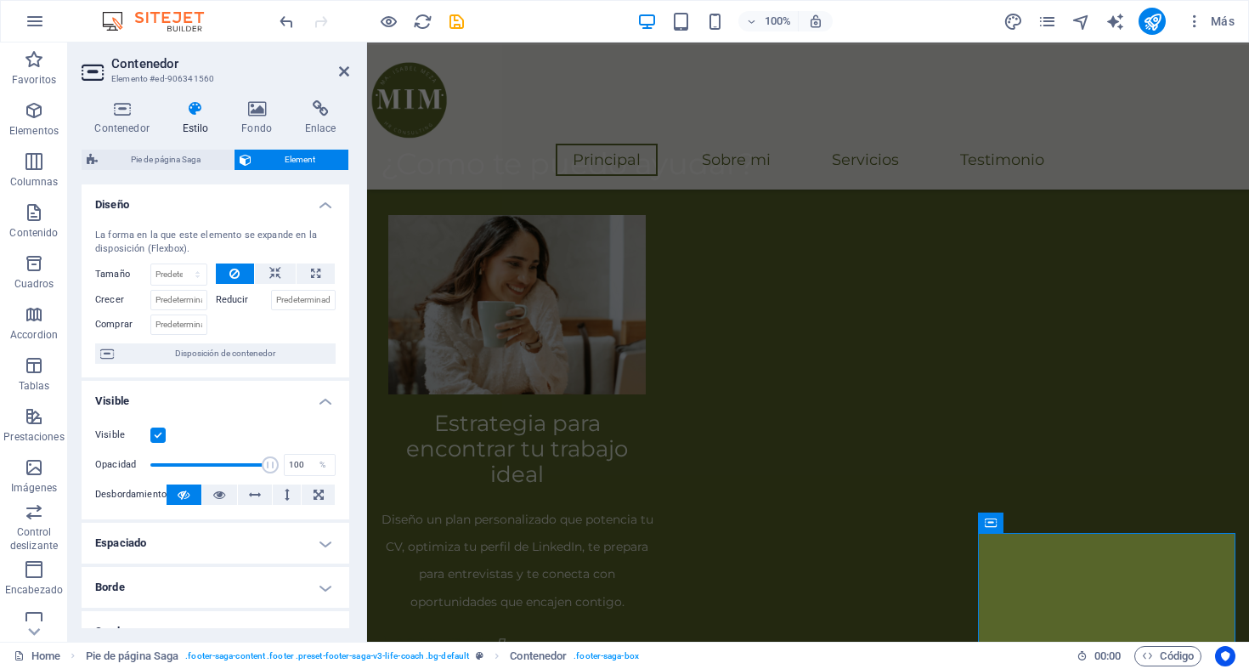
click at [324, 206] on h4 "Diseño" at bounding box center [216, 199] width 268 height 31
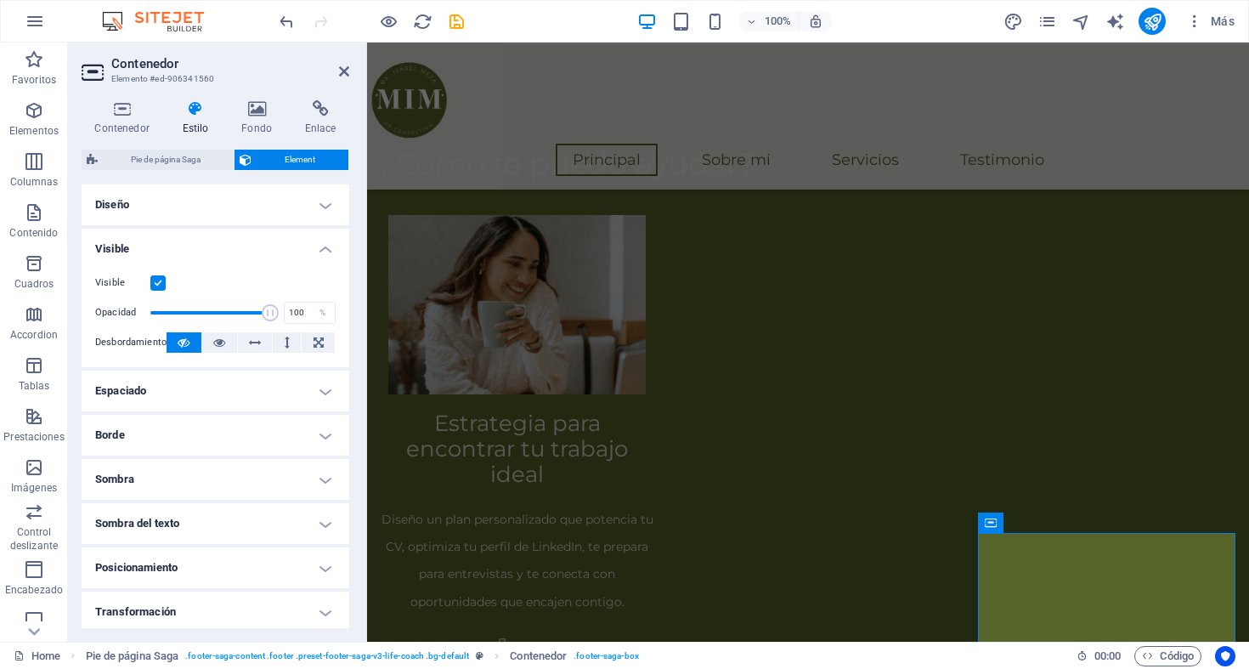
click at [319, 245] on h4 "Visible" at bounding box center [216, 243] width 268 height 31
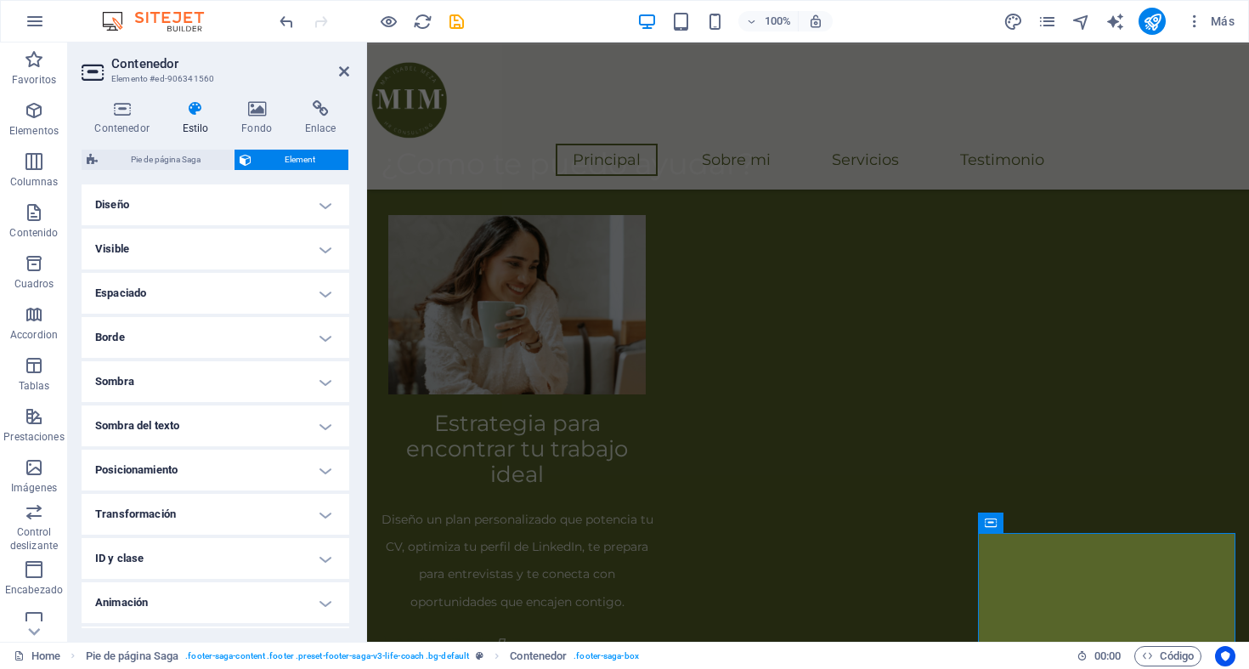
scroll to position [38, 0]
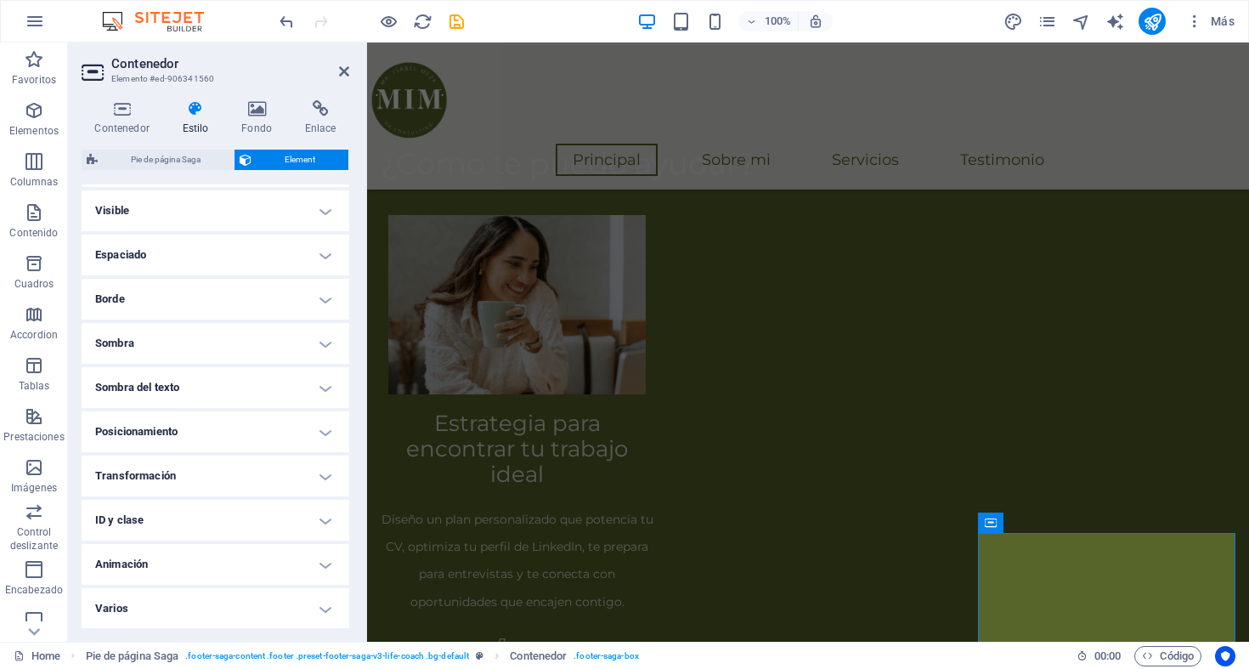
click at [319, 602] on h4 "Varios" at bounding box center [216, 608] width 268 height 41
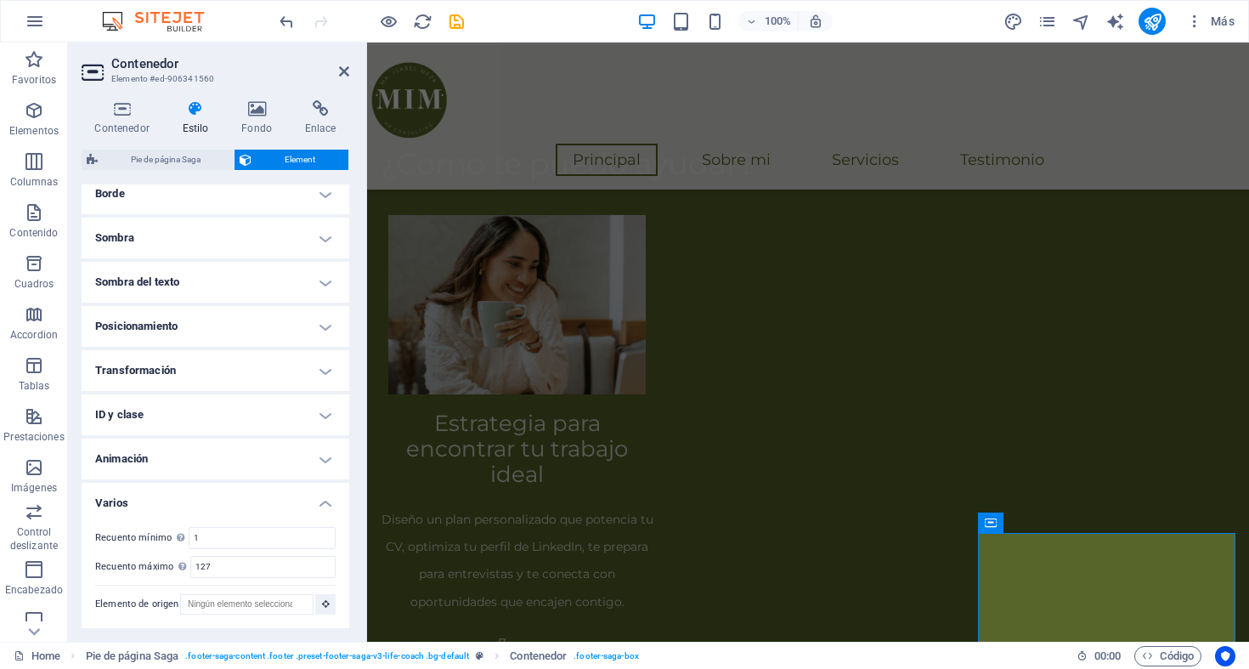
click at [323, 499] on h4 "Varios" at bounding box center [216, 497] width 268 height 31
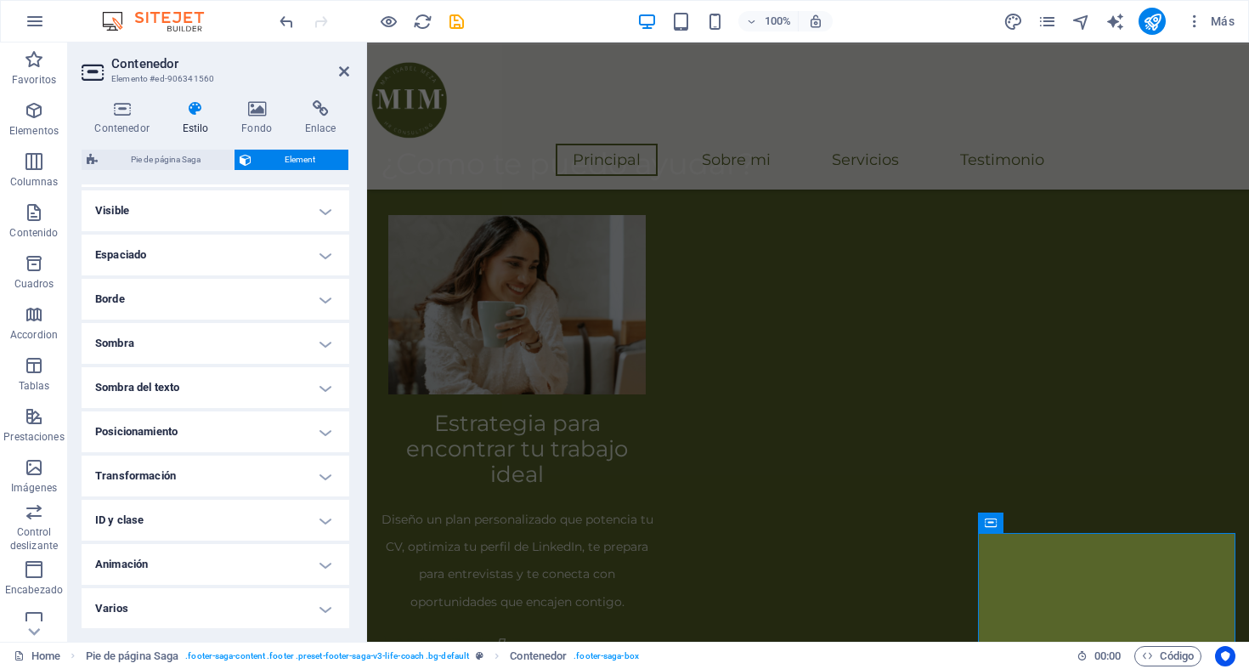
click at [320, 573] on h4 "Animación" at bounding box center [216, 564] width 268 height 41
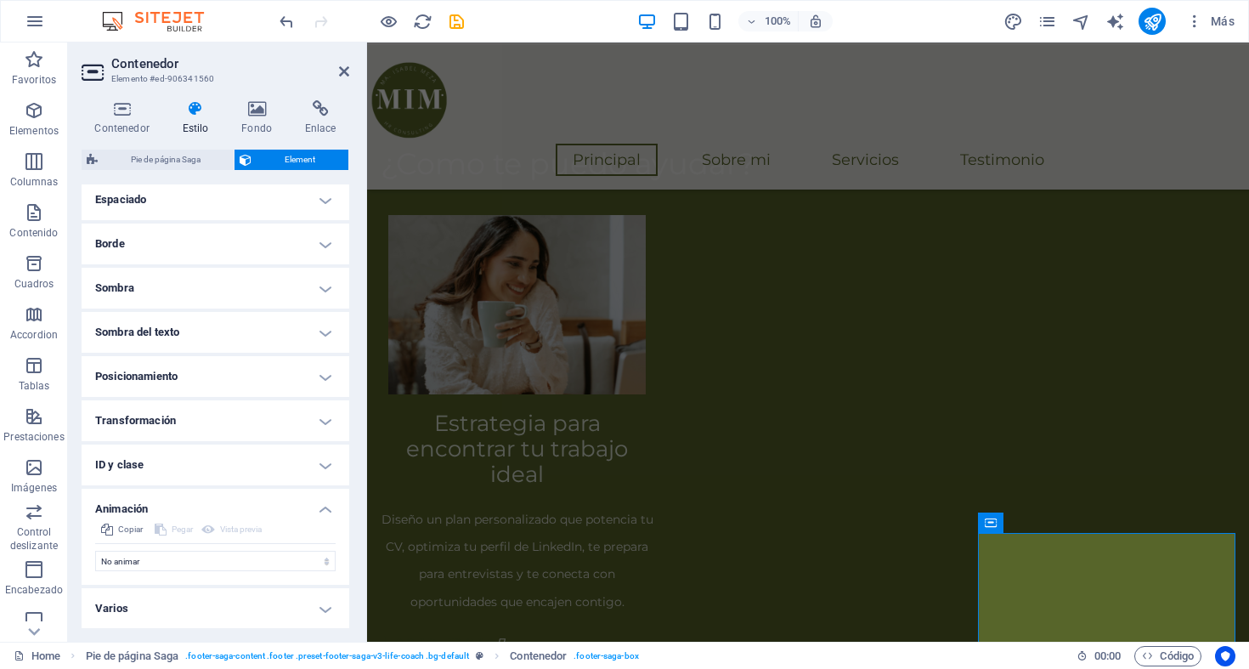
click at [327, 499] on h4 "Animación" at bounding box center [216, 503] width 268 height 31
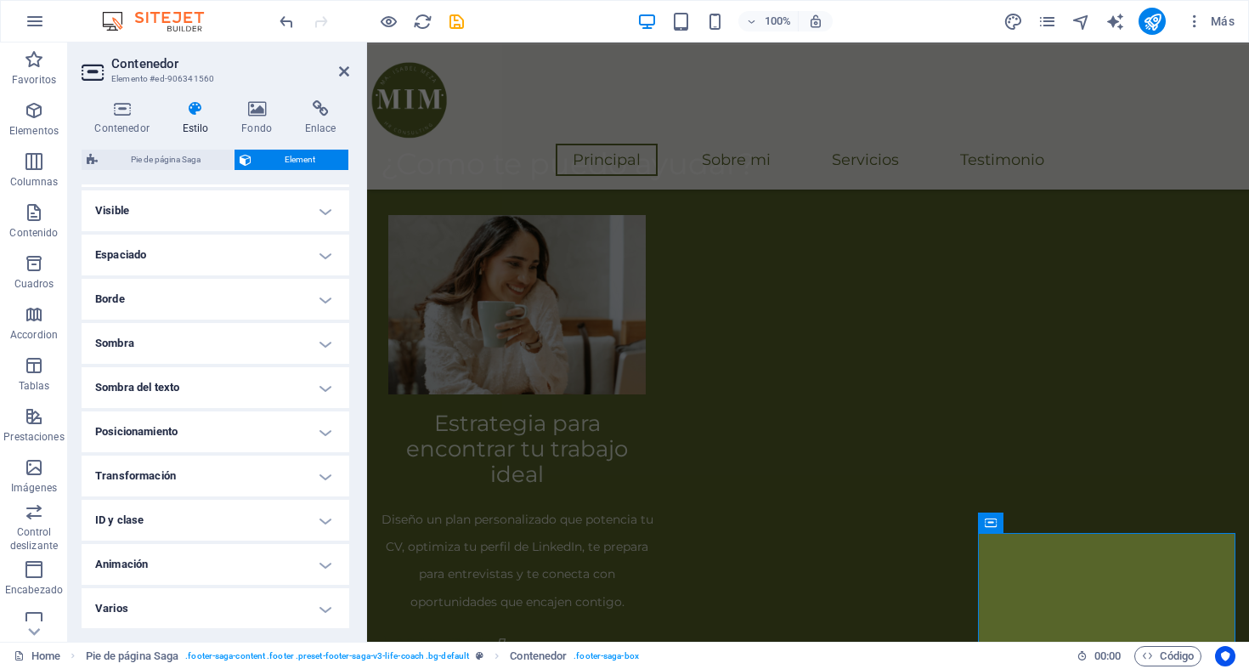
click at [315, 474] on h4 "Transformación" at bounding box center [216, 475] width 268 height 41
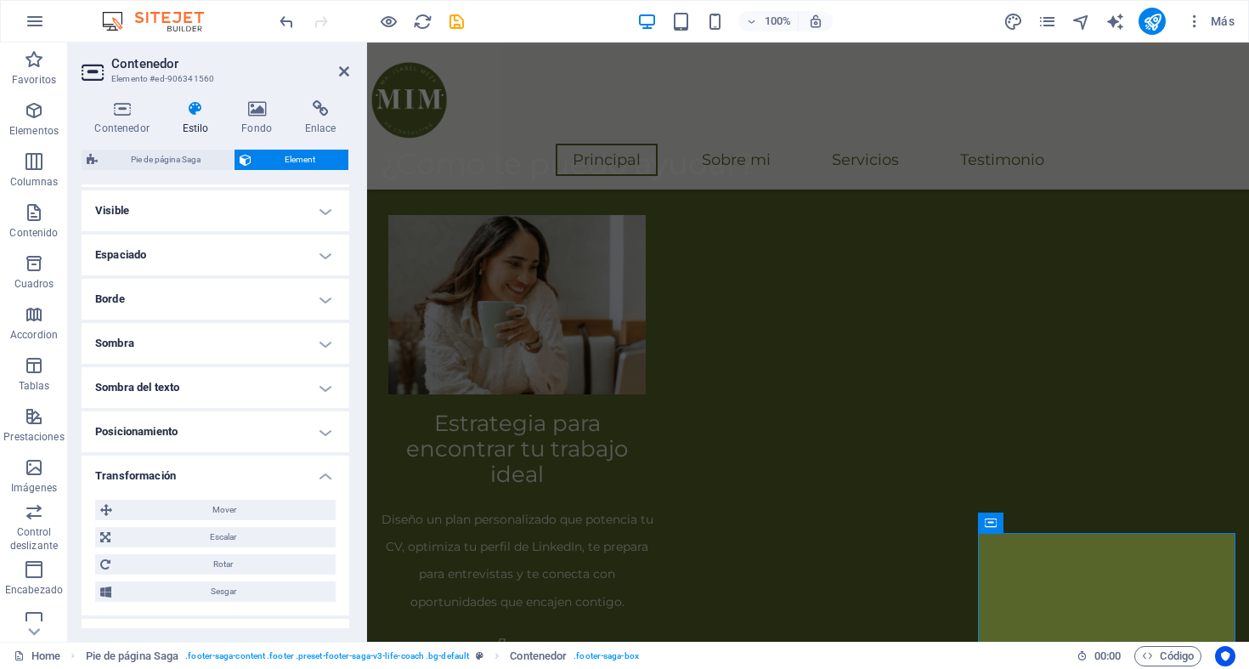
scroll to position [144, 0]
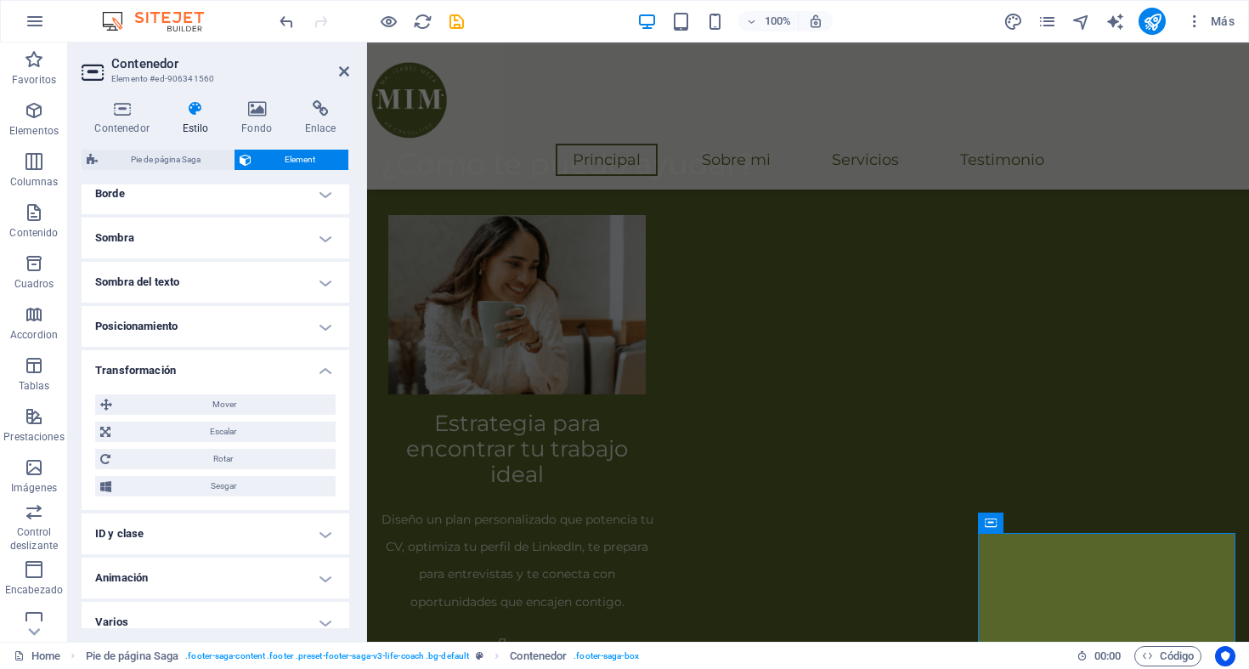
click at [316, 378] on h4 "Transformación" at bounding box center [216, 365] width 268 height 31
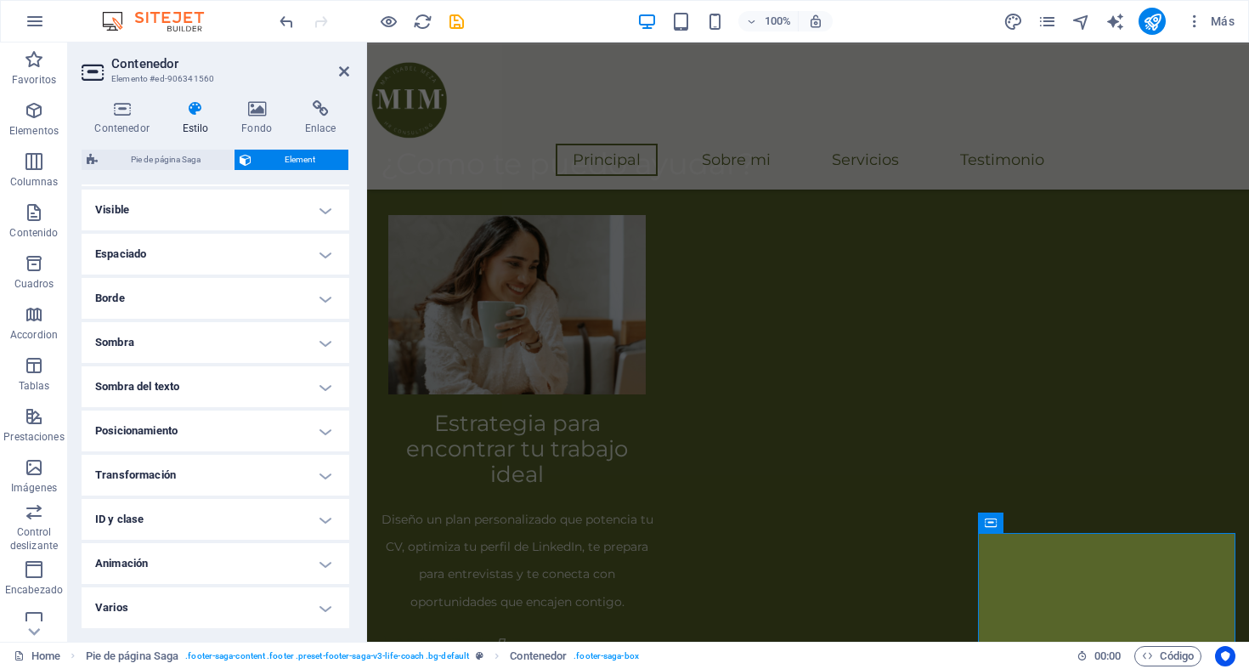
scroll to position [38, 0]
click at [325, 421] on h4 "Posicionamiento" at bounding box center [216, 431] width 268 height 41
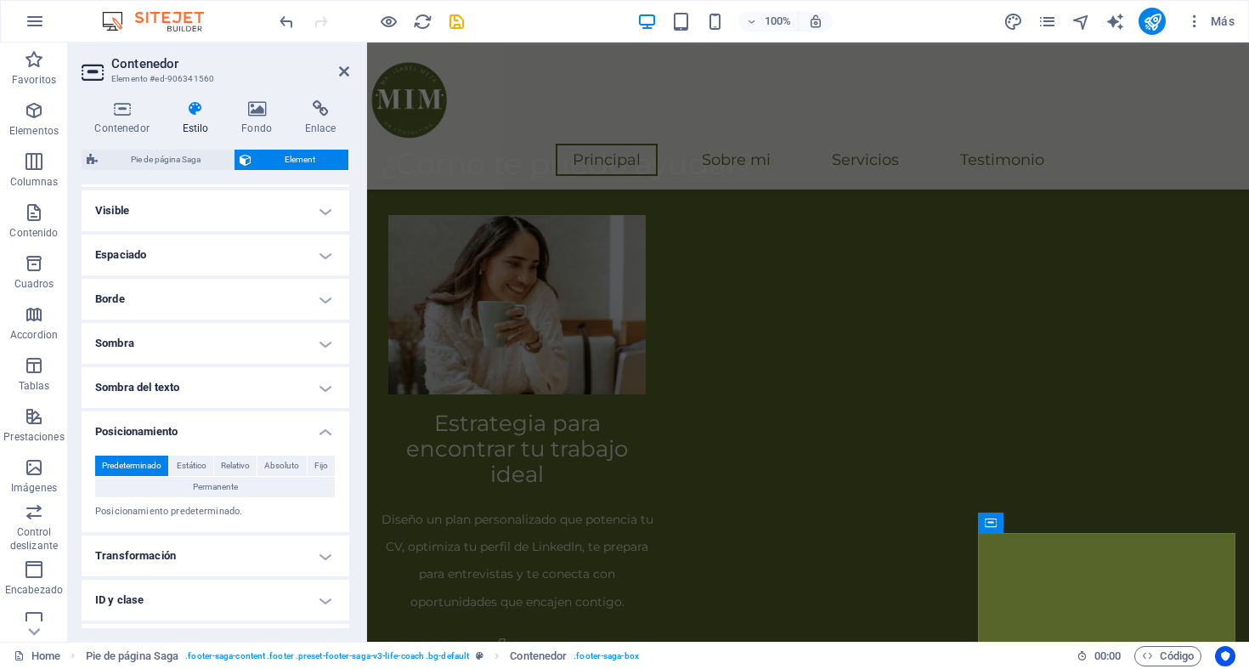
scroll to position [119, 0]
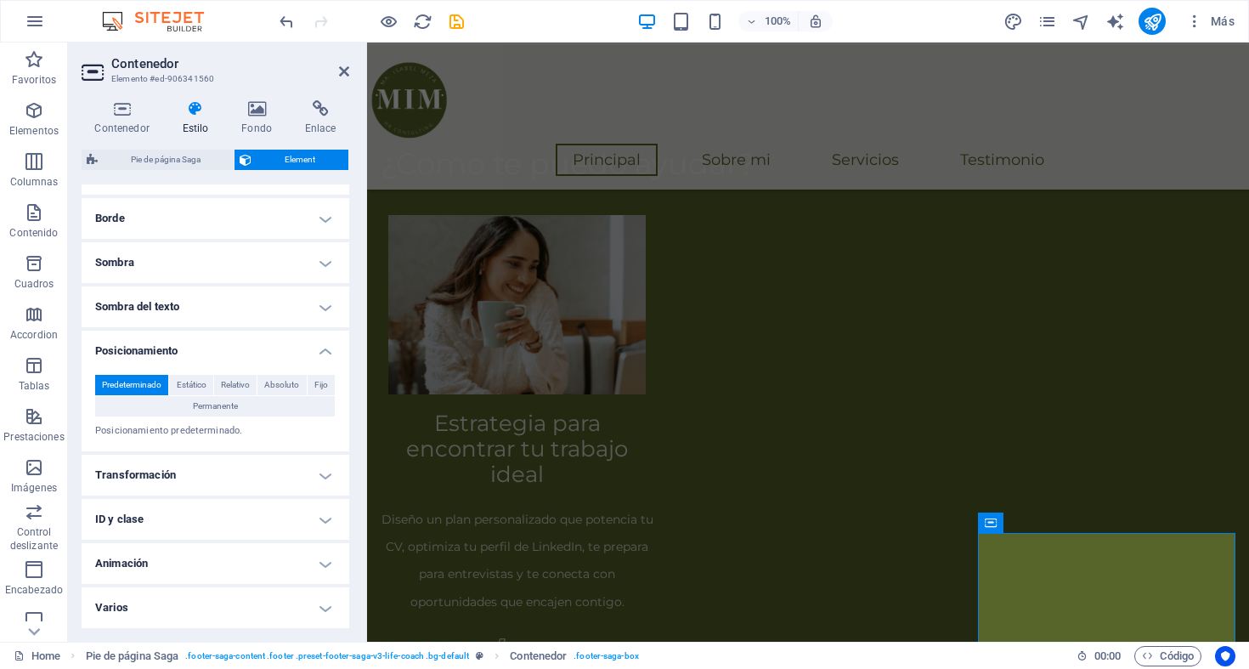
click at [324, 352] on h4 "Posicionamiento" at bounding box center [216, 345] width 268 height 31
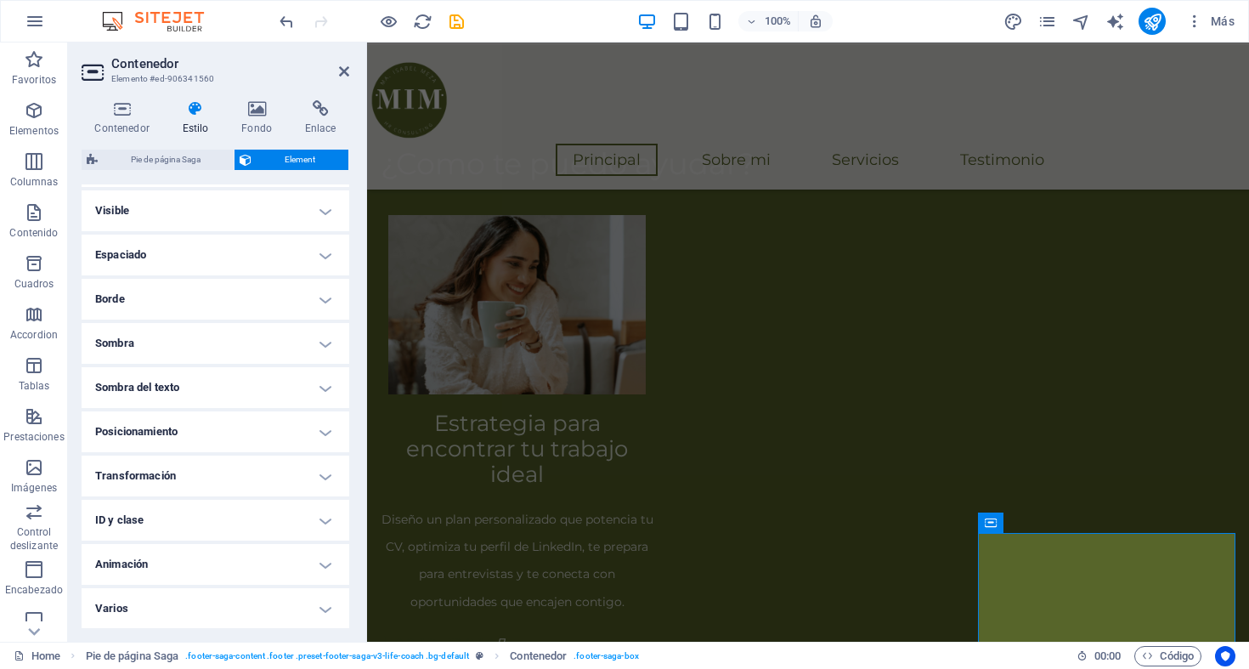
click at [320, 387] on h4 "Sombra del texto" at bounding box center [216, 387] width 268 height 41
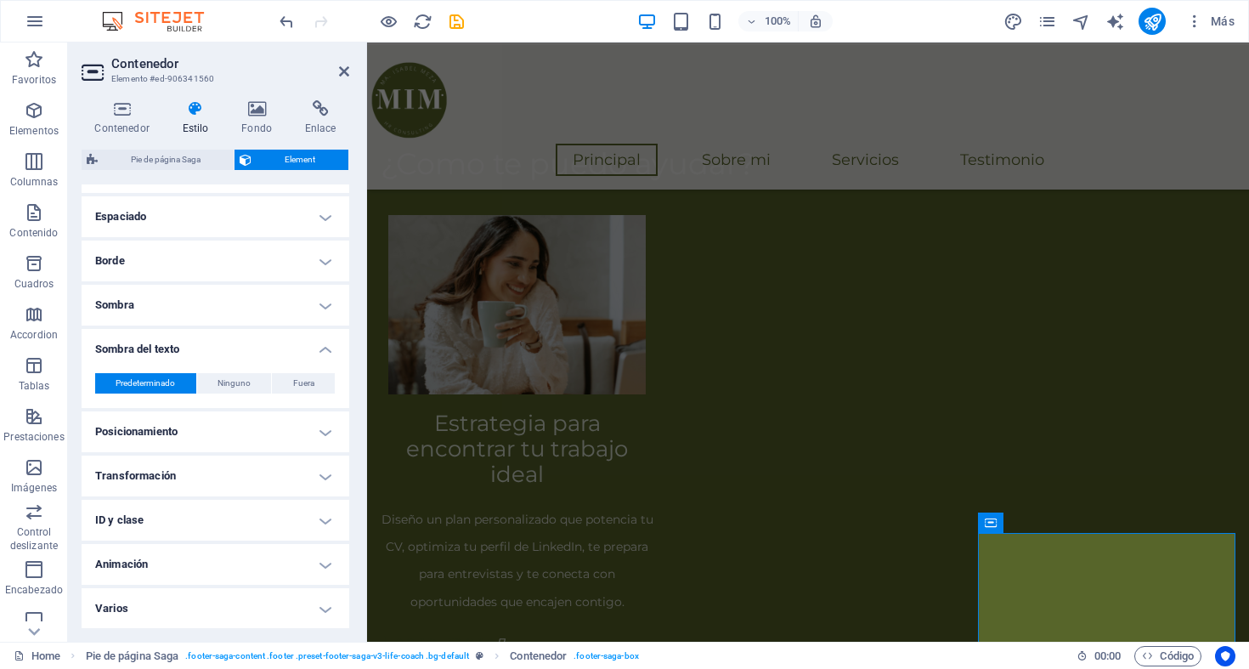
click at [315, 346] on h4 "Sombra del texto" at bounding box center [216, 344] width 268 height 31
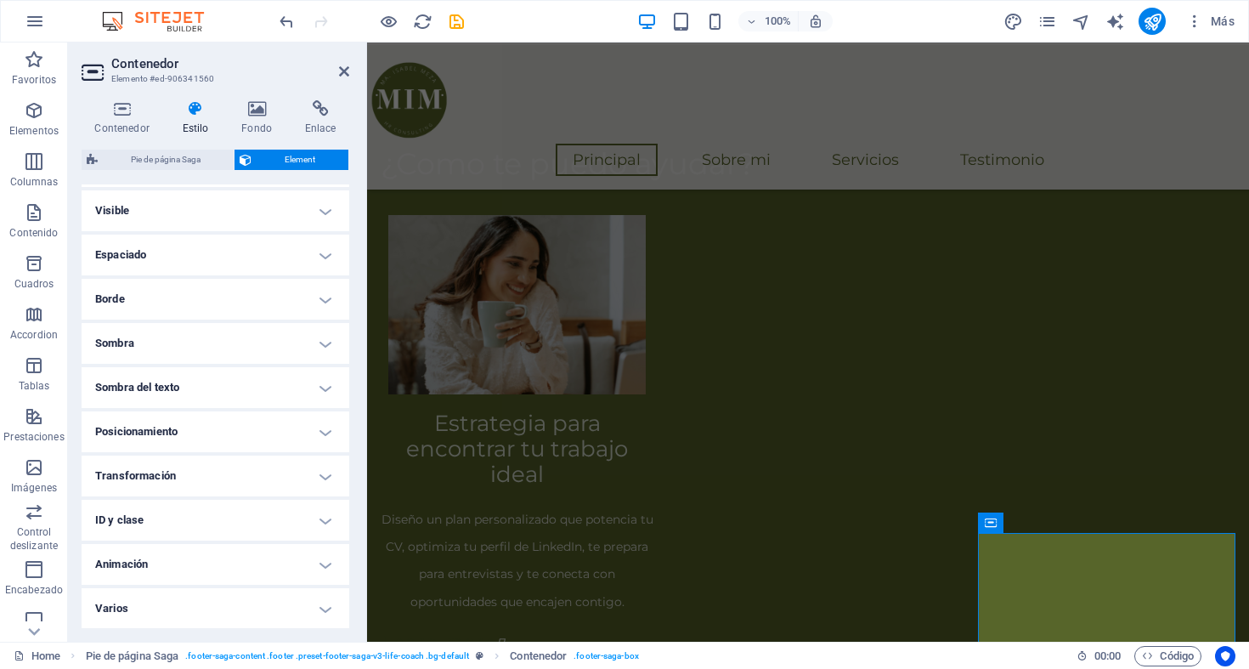
click at [320, 343] on h4 "Sombra" at bounding box center [216, 343] width 268 height 41
click at [323, 304] on h4 "Sombra" at bounding box center [216, 300] width 268 height 31
click at [324, 295] on h4 "Borde" at bounding box center [216, 299] width 268 height 41
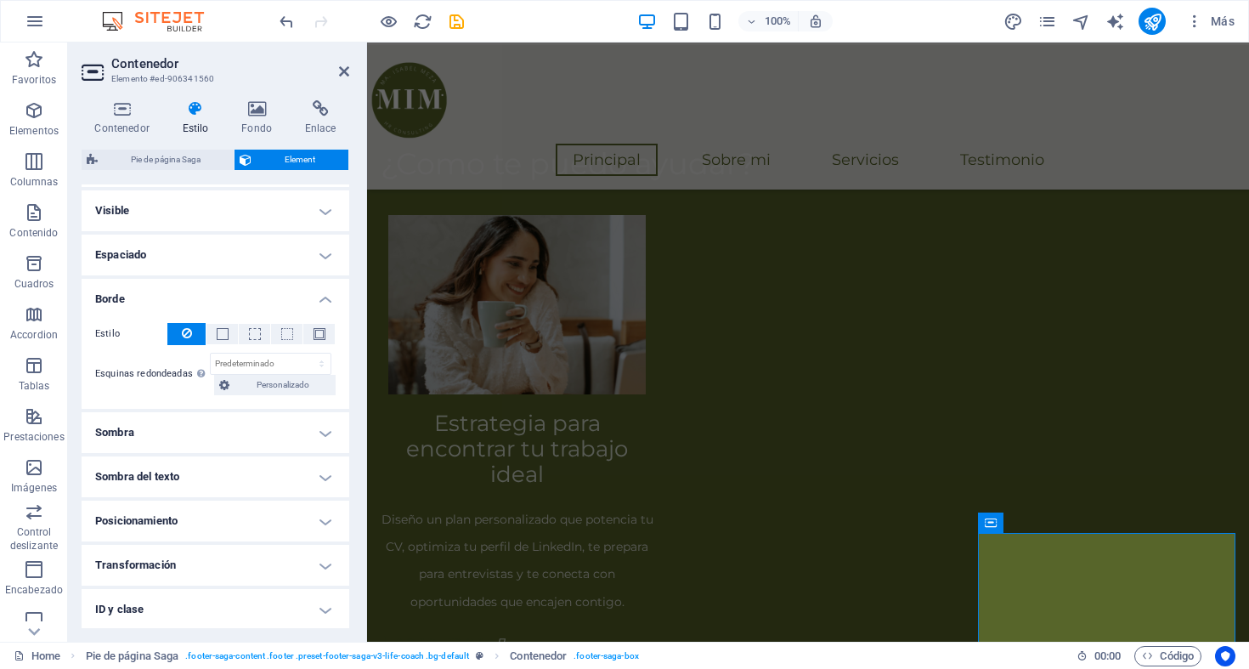
click at [324, 295] on h4 "Borde" at bounding box center [216, 294] width 268 height 31
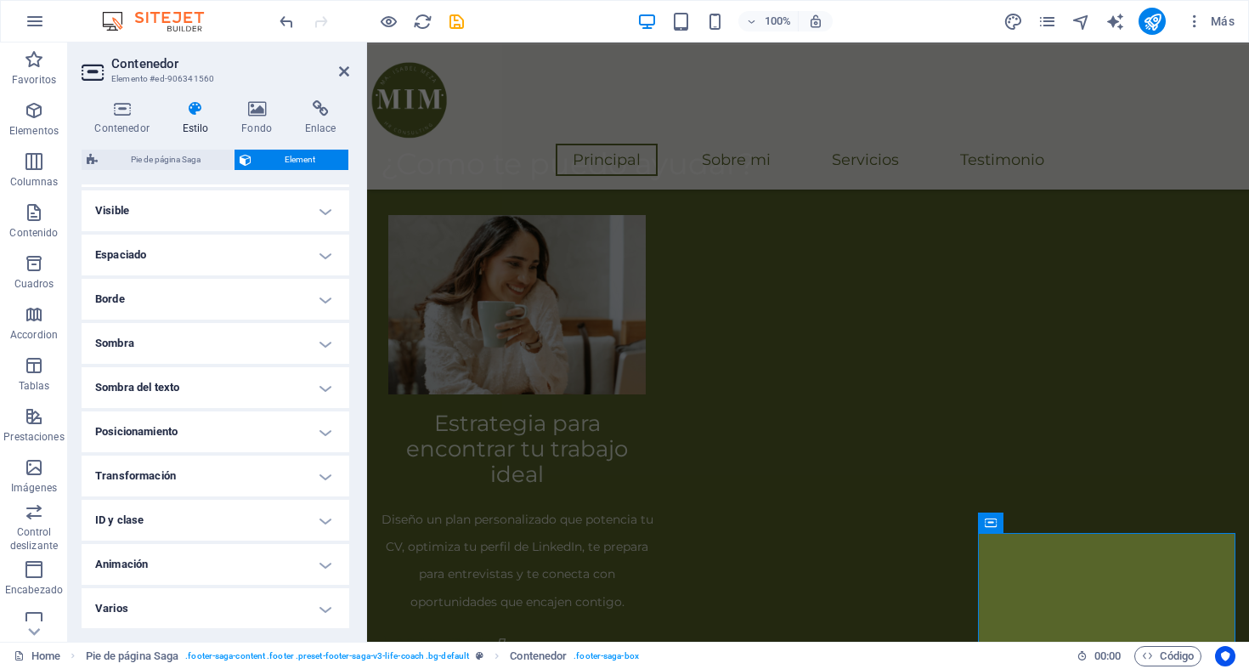
click at [322, 433] on h4 "Posicionamiento" at bounding box center [216, 431] width 268 height 41
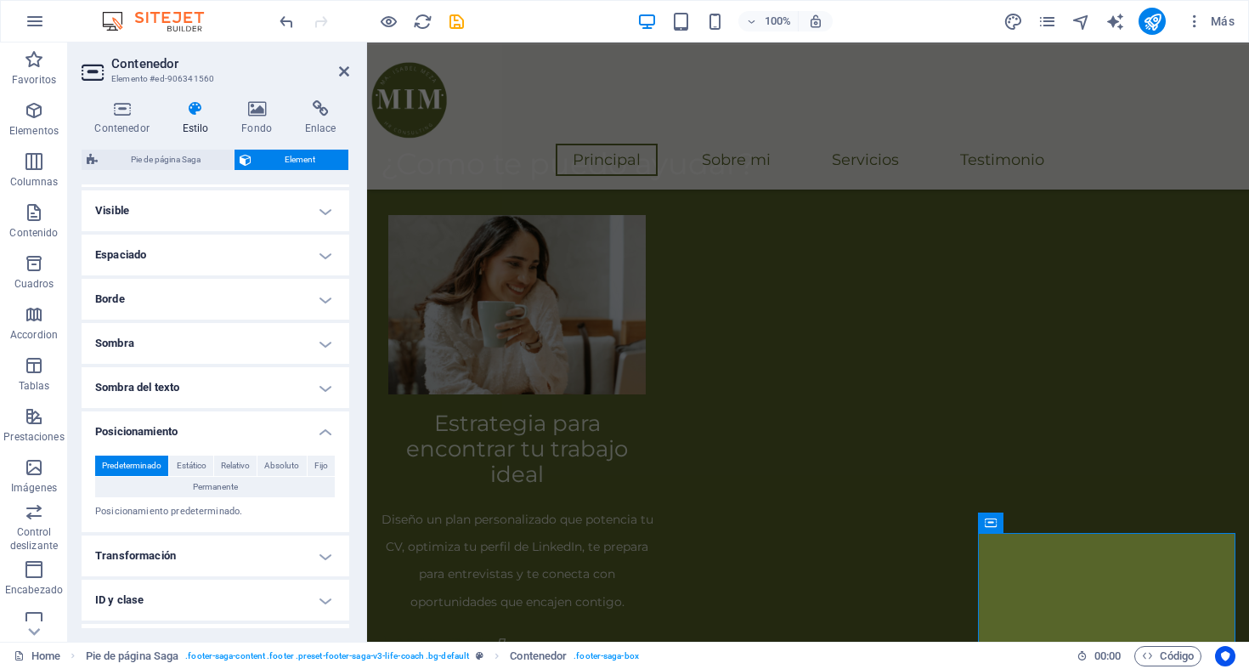
click at [322, 433] on h4 "Posicionamiento" at bounding box center [216, 426] width 268 height 31
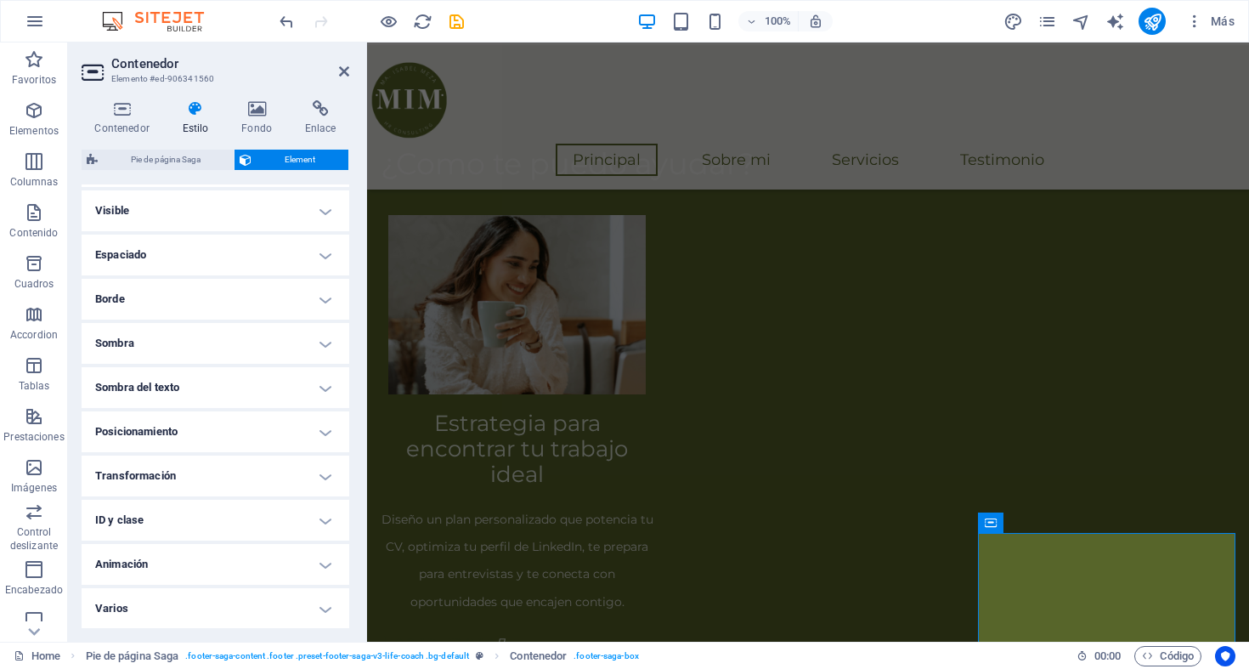
scroll to position [0, 0]
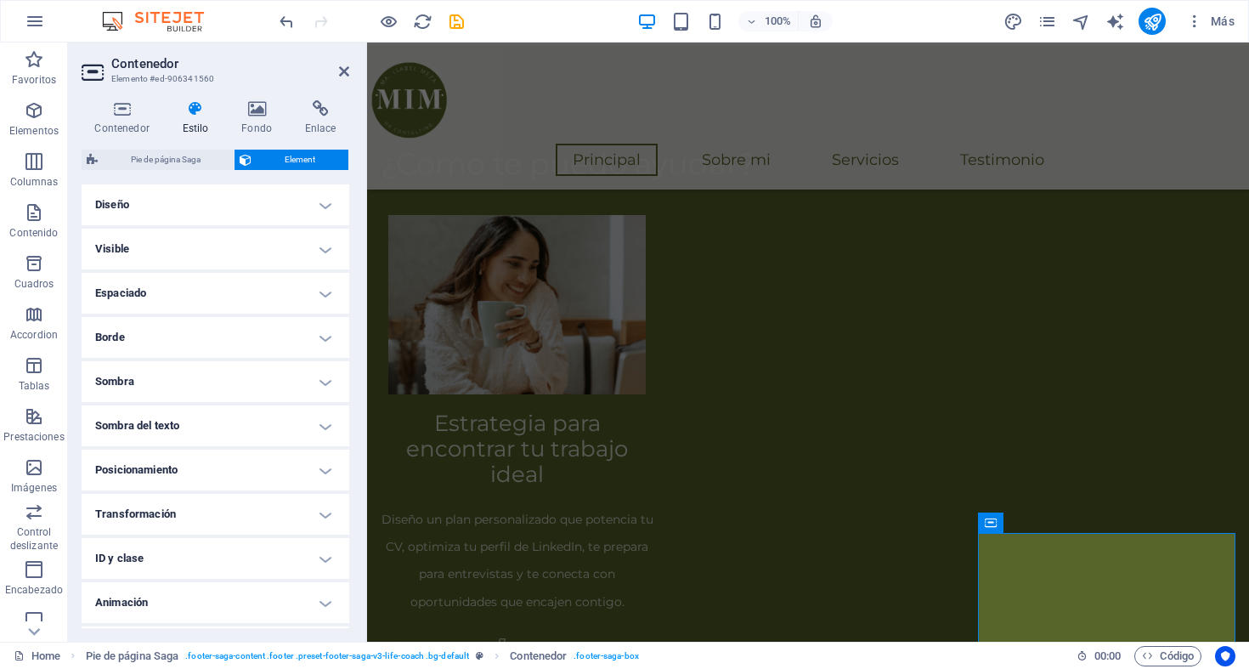
click at [317, 205] on h4 "Diseño" at bounding box center [216, 204] width 268 height 41
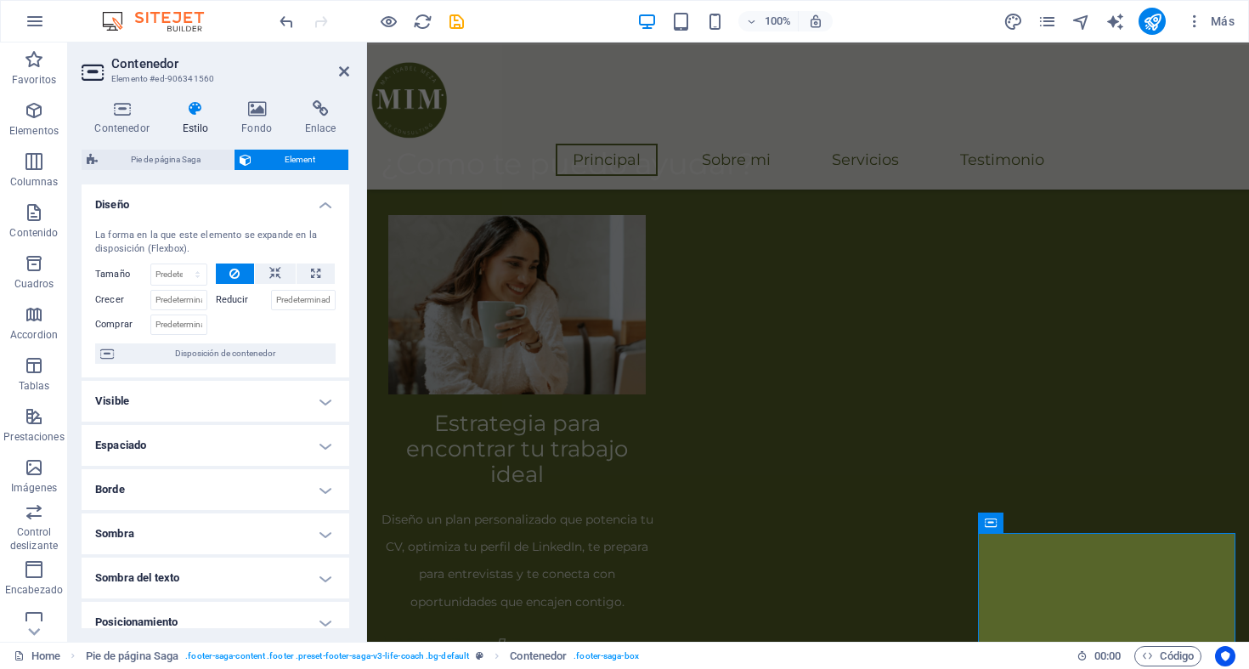
click at [320, 200] on h4 "Diseño" at bounding box center [216, 199] width 268 height 31
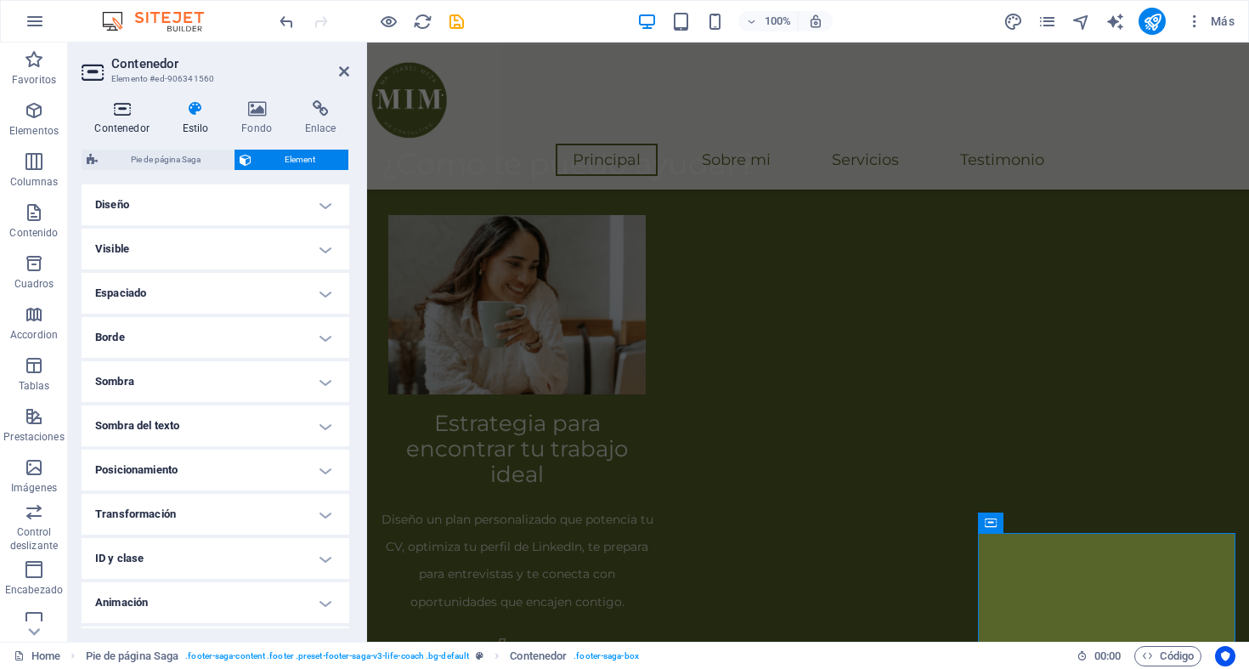
click at [133, 117] on h4 "Contenedor" at bounding box center [125, 118] width 87 height 36
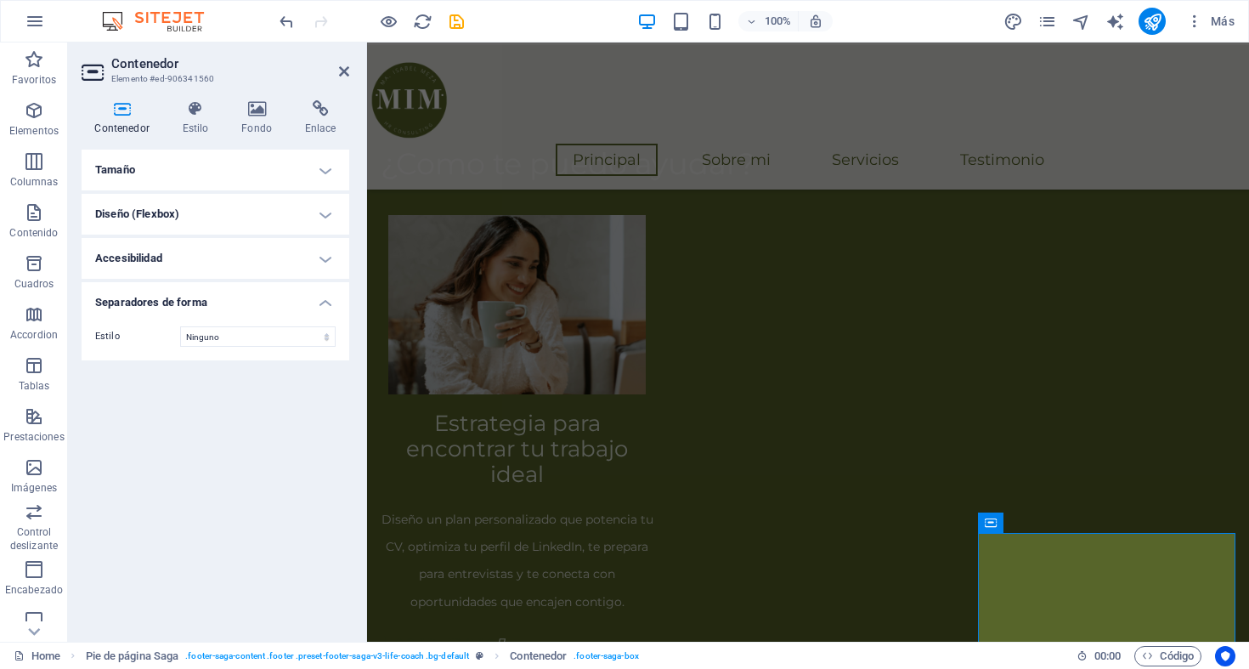
click at [236, 258] on h4 "Accesibilidad" at bounding box center [216, 258] width 268 height 41
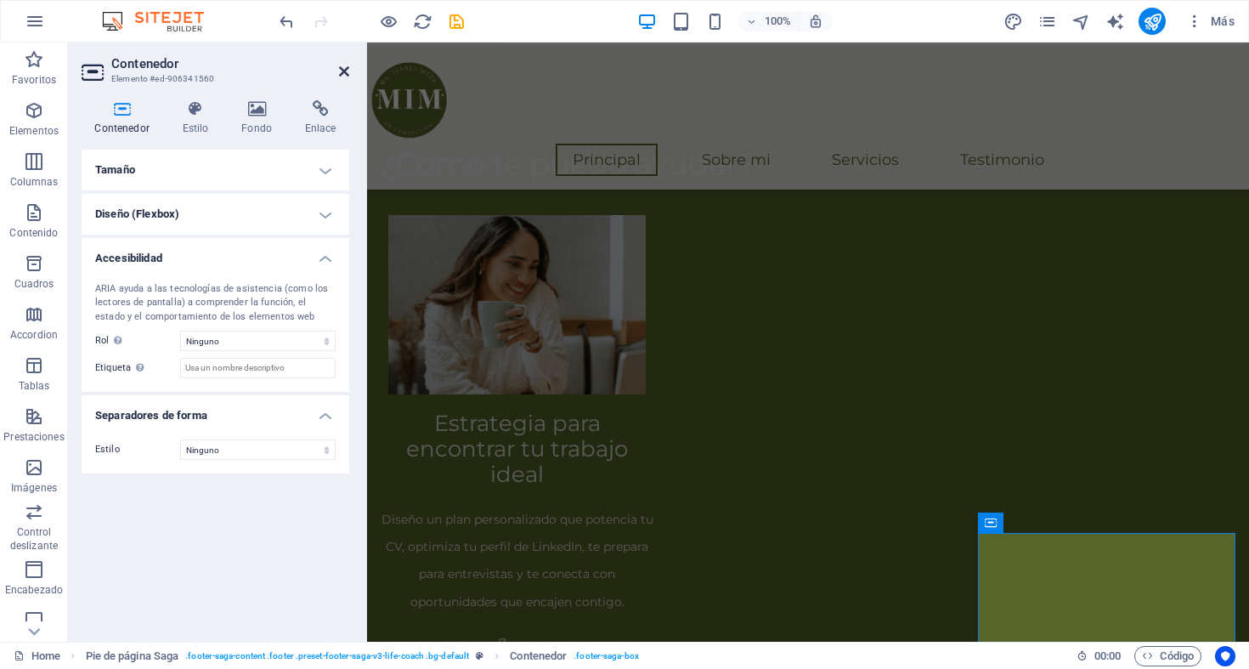
click at [343, 70] on icon at bounding box center [344, 72] width 10 height 14
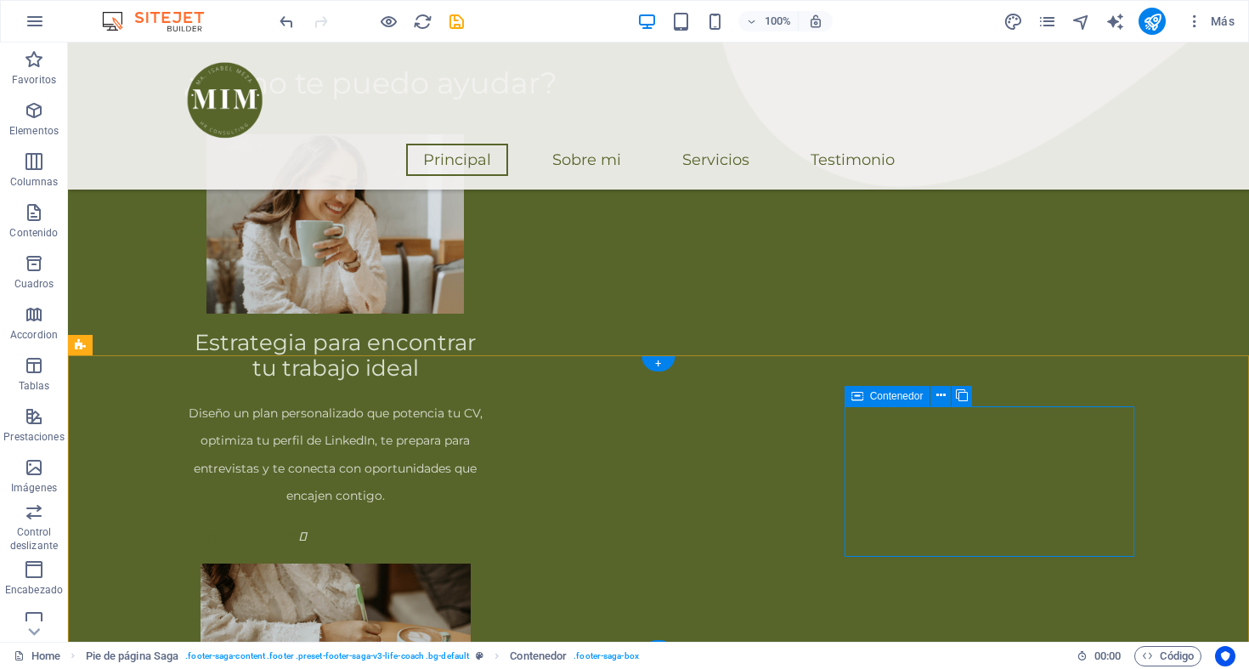
scroll to position [1829, 0]
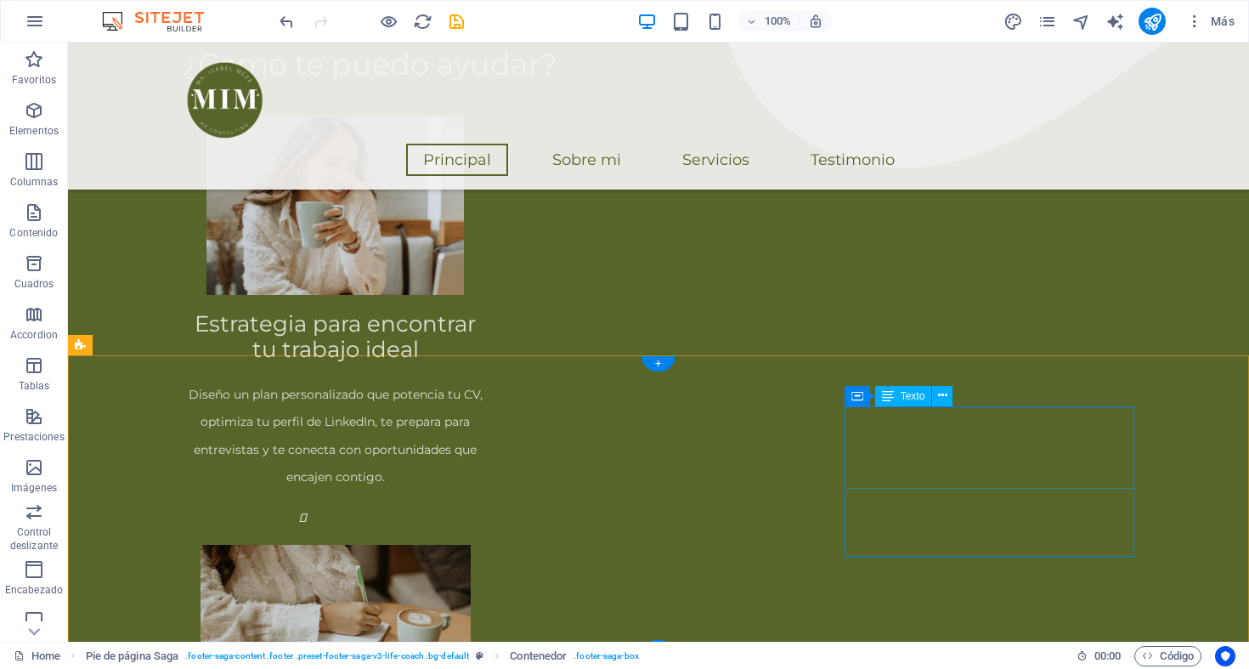
click at [937, 398] on icon at bounding box center [940, 395] width 9 height 18
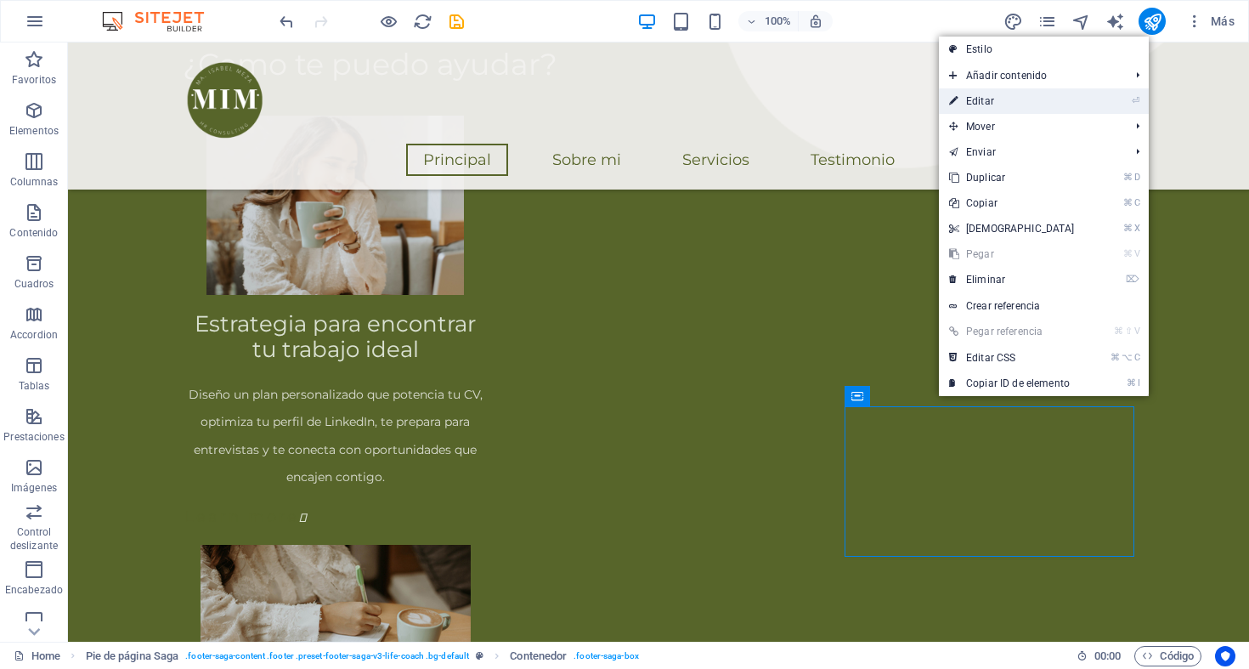
click at [985, 107] on link "⏎ Editar" at bounding box center [1012, 100] width 146 height 25
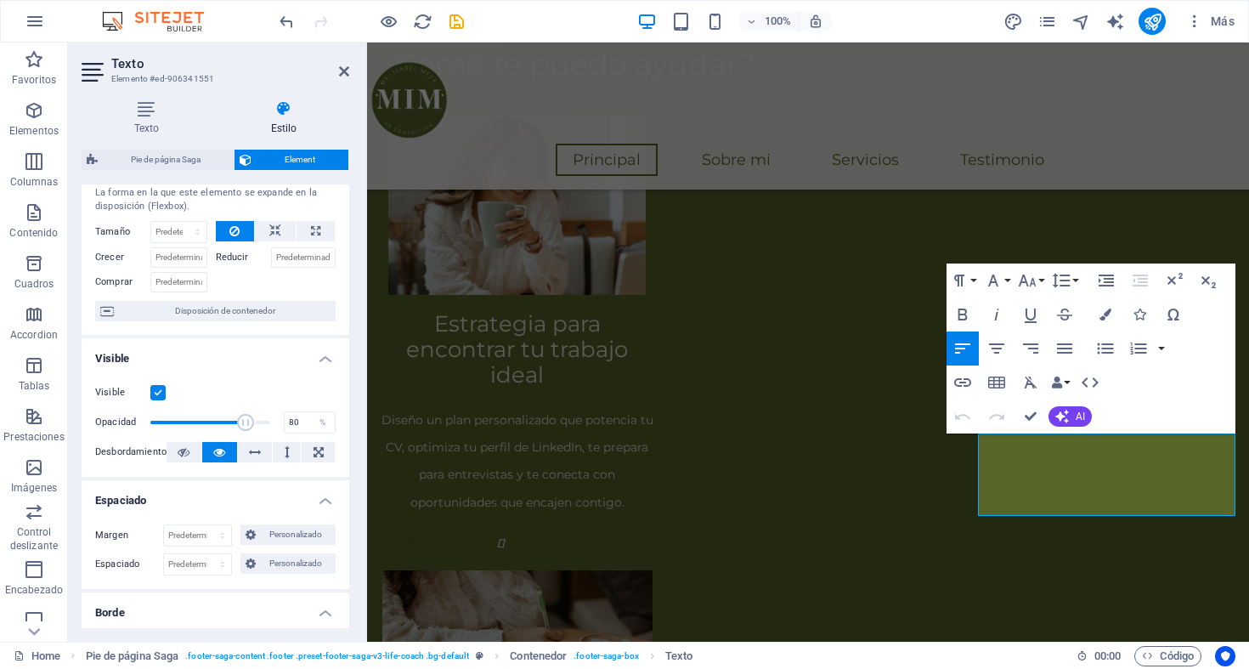
scroll to position [0, 0]
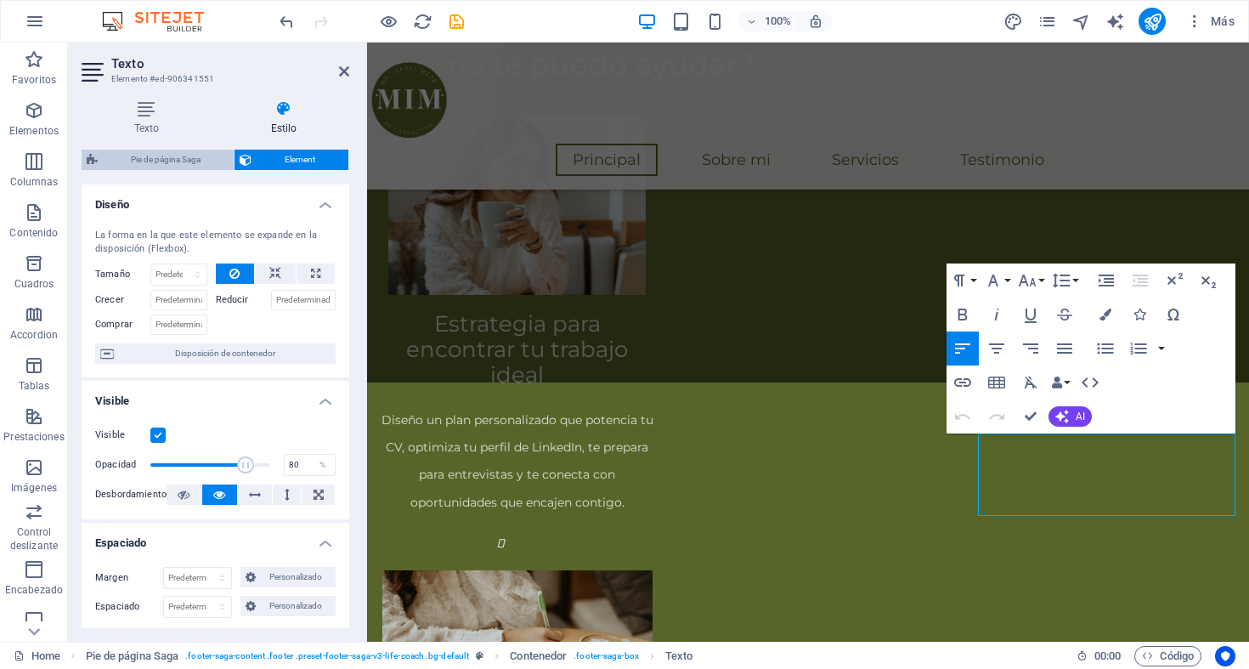
click at [182, 166] on span "Pie de página Saga" at bounding box center [166, 160] width 126 height 20
select select "rem"
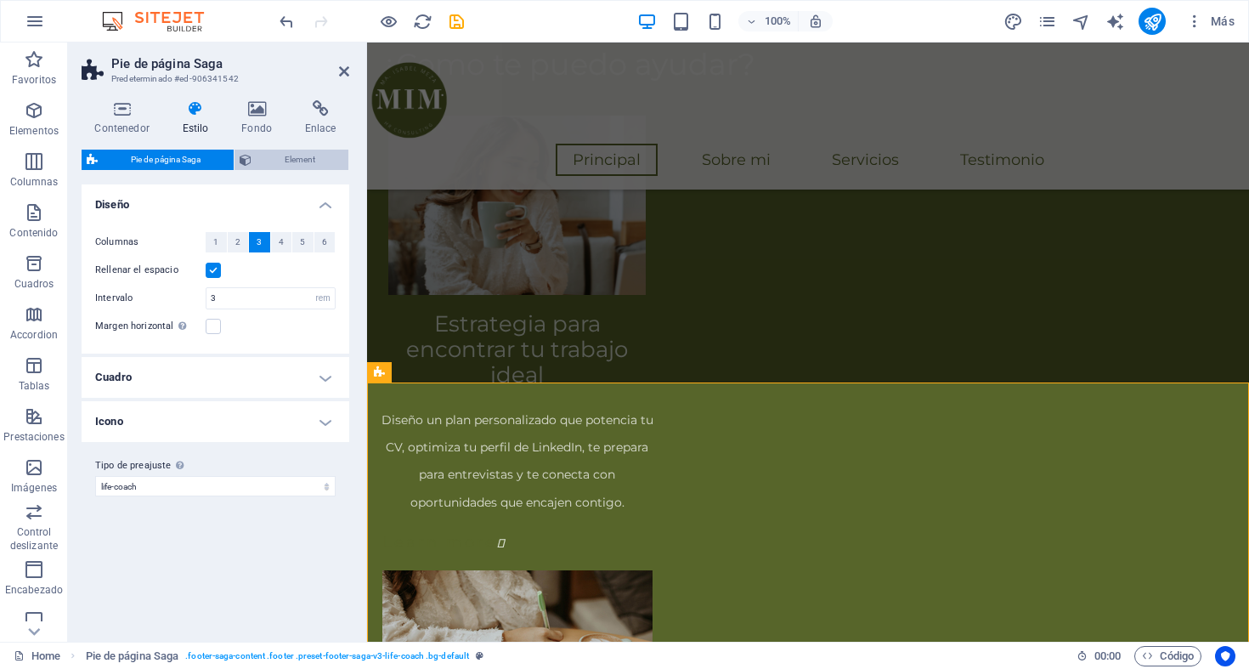
click at [244, 165] on icon at bounding box center [246, 160] width 12 height 20
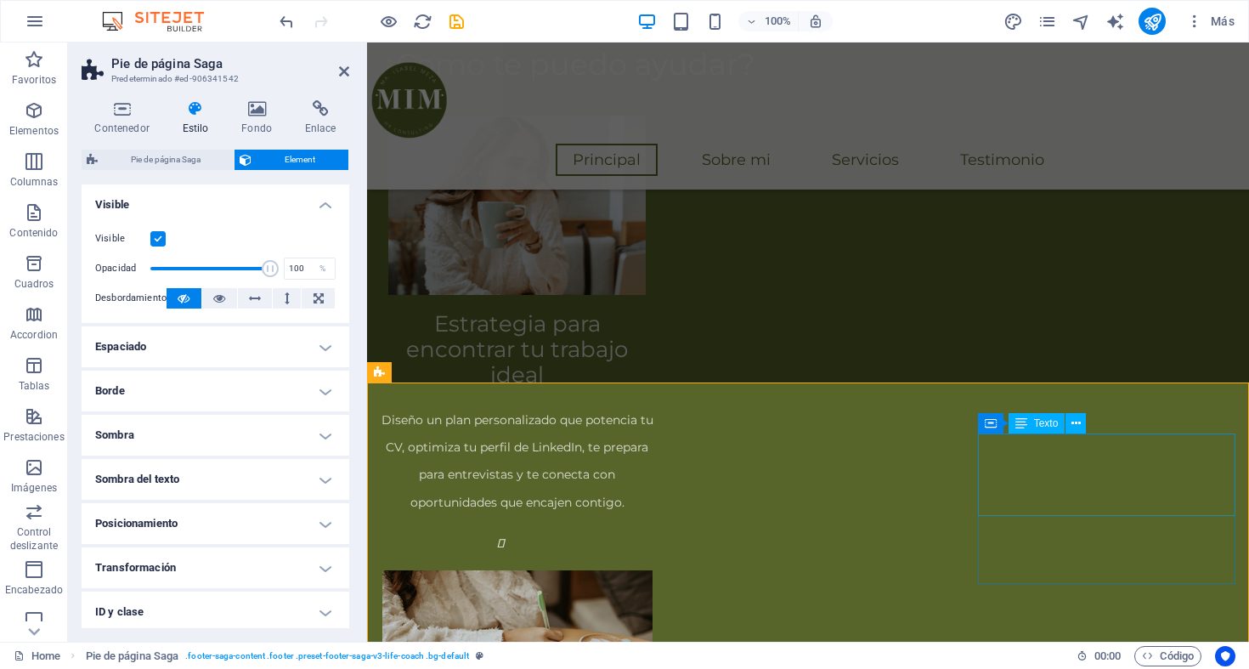
click at [985, 420] on icon at bounding box center [991, 423] width 12 height 20
click at [1072, 426] on icon at bounding box center [1073, 424] width 9 height 18
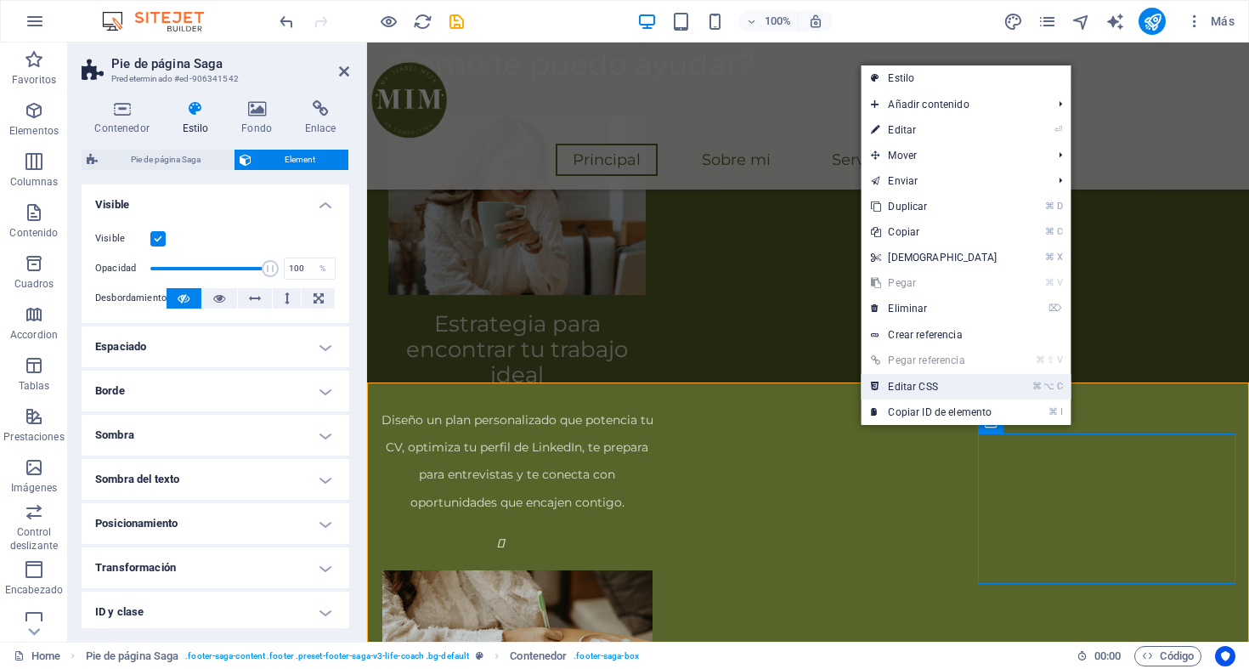
click at [963, 386] on link "⌘ ⌥ C Editar CSS" at bounding box center [933, 386] width 146 height 25
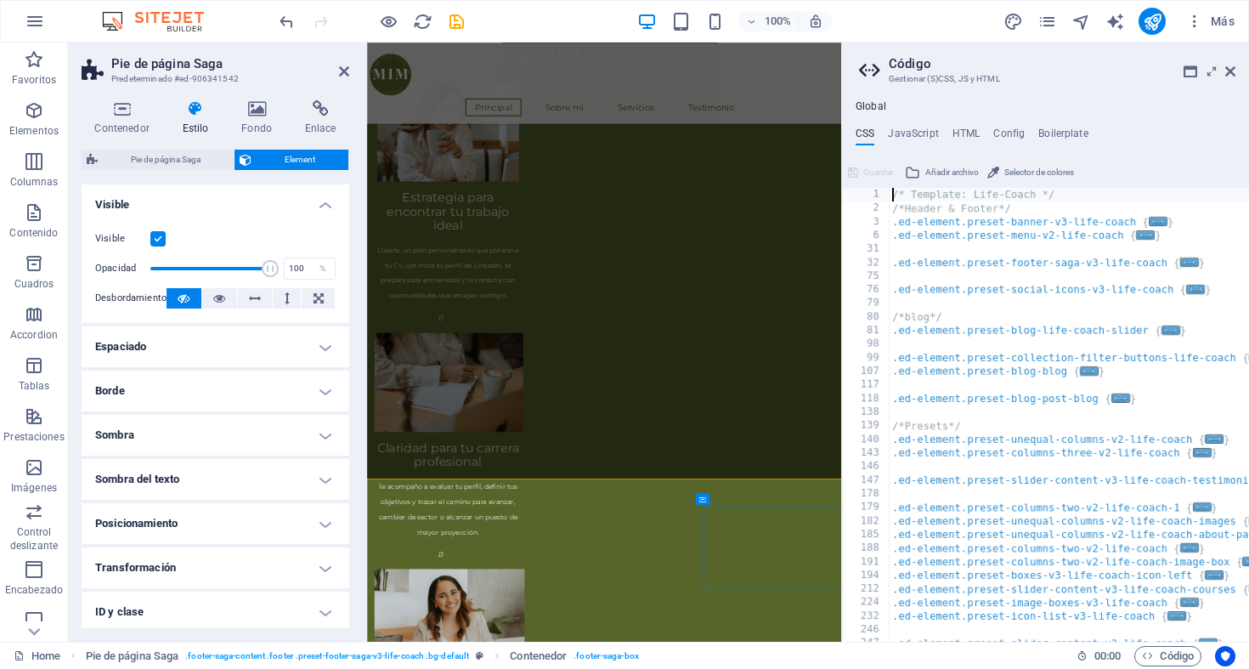
scroll to position [1377, 0]
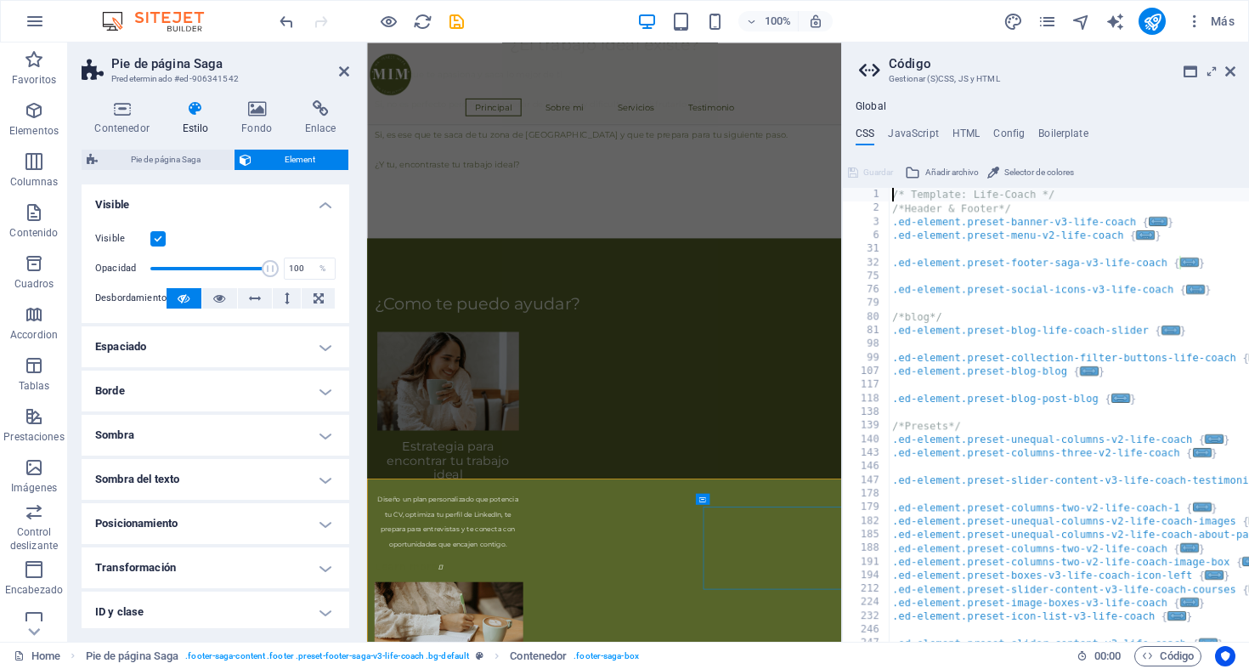
type textarea "&:first-child,"
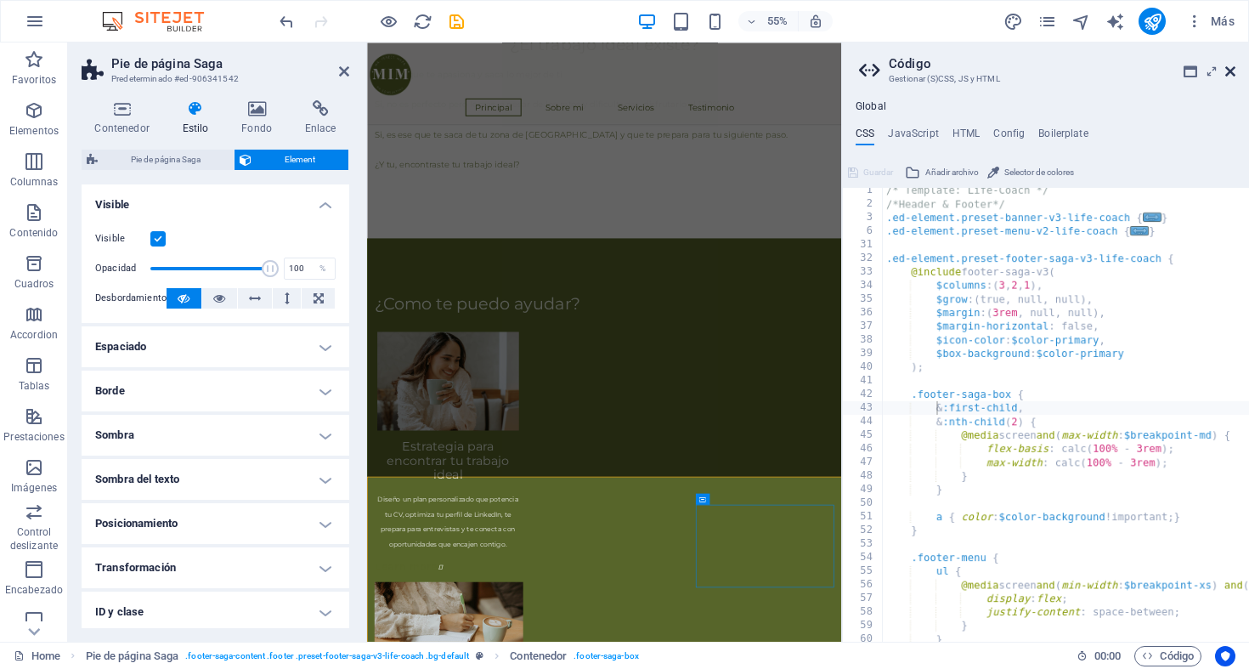
click at [1230, 65] on icon at bounding box center [1230, 72] width 10 height 14
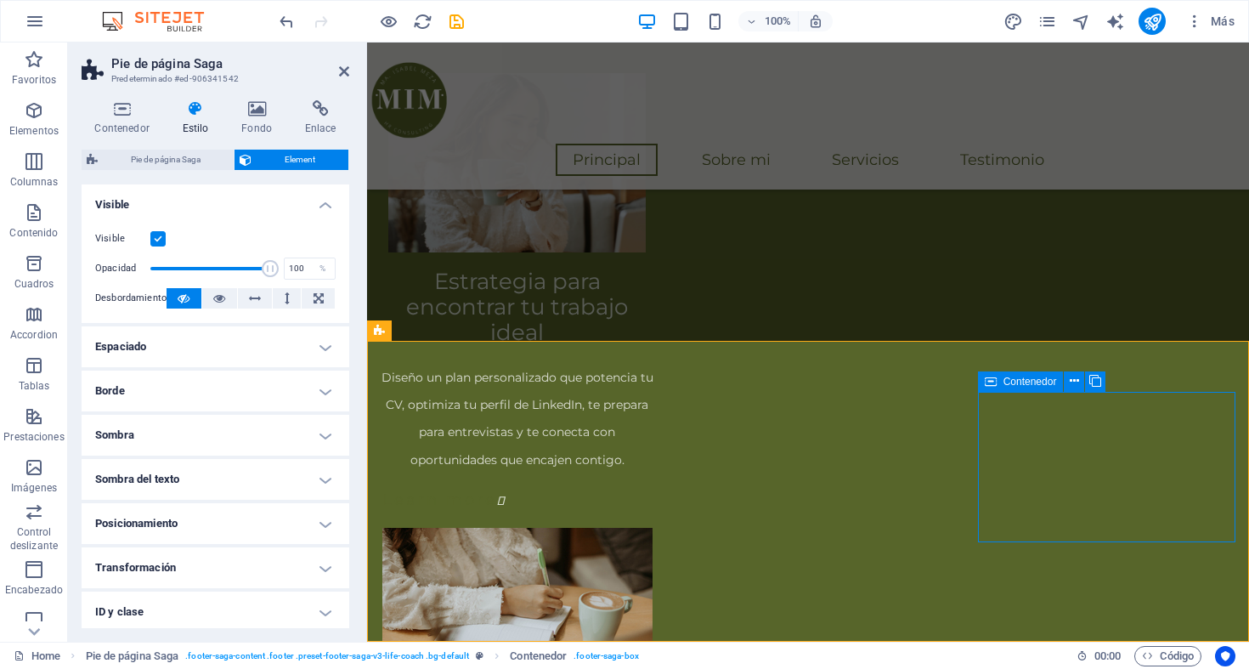
click at [995, 386] on icon at bounding box center [991, 381] width 12 height 20
click at [1070, 380] on icon at bounding box center [1073, 381] width 9 height 18
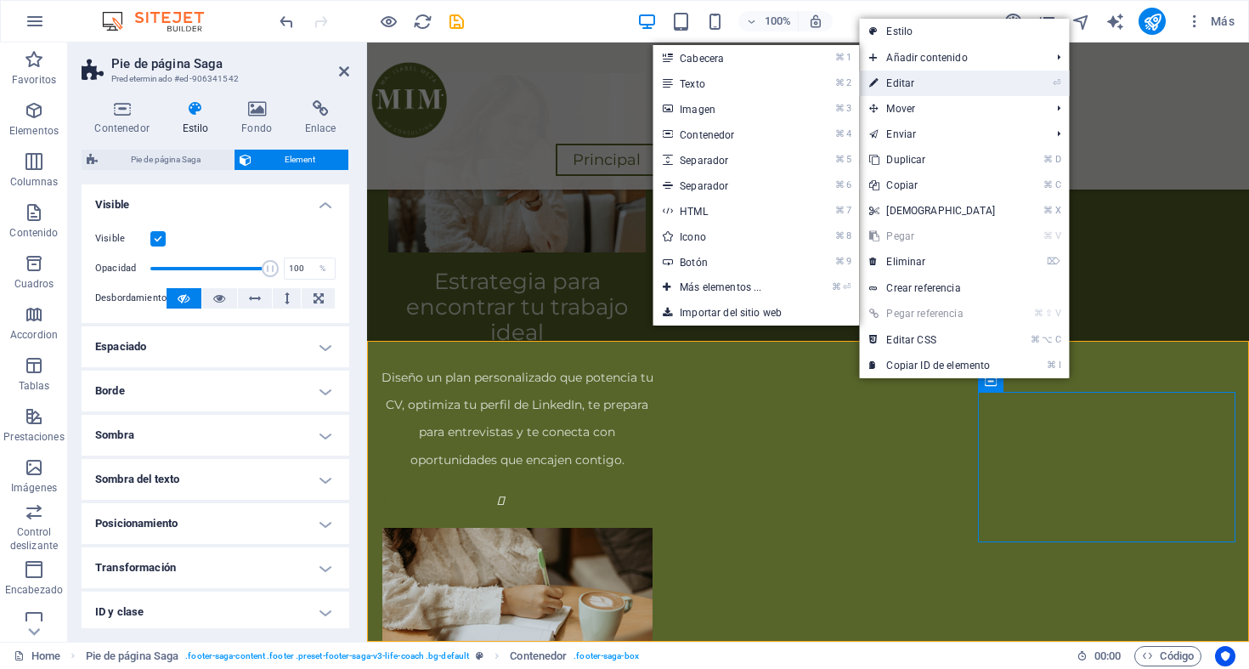
click at [947, 82] on link "⏎ Editar" at bounding box center [932, 83] width 146 height 25
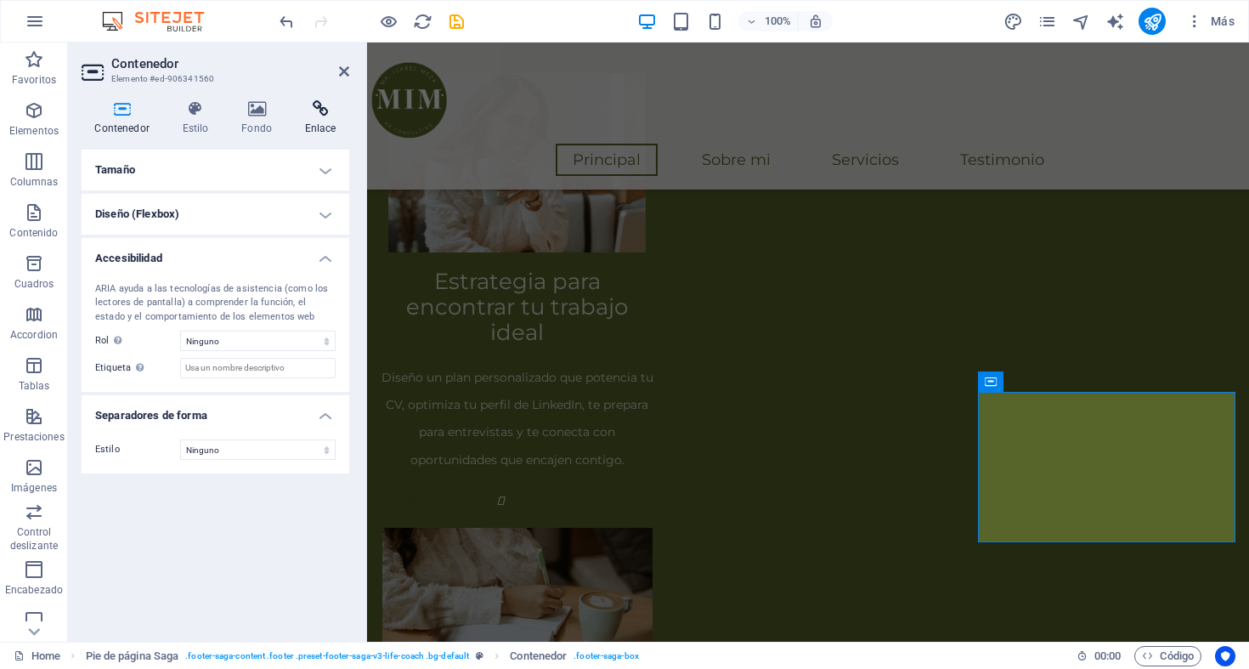
click at [322, 116] on icon at bounding box center [320, 108] width 58 height 17
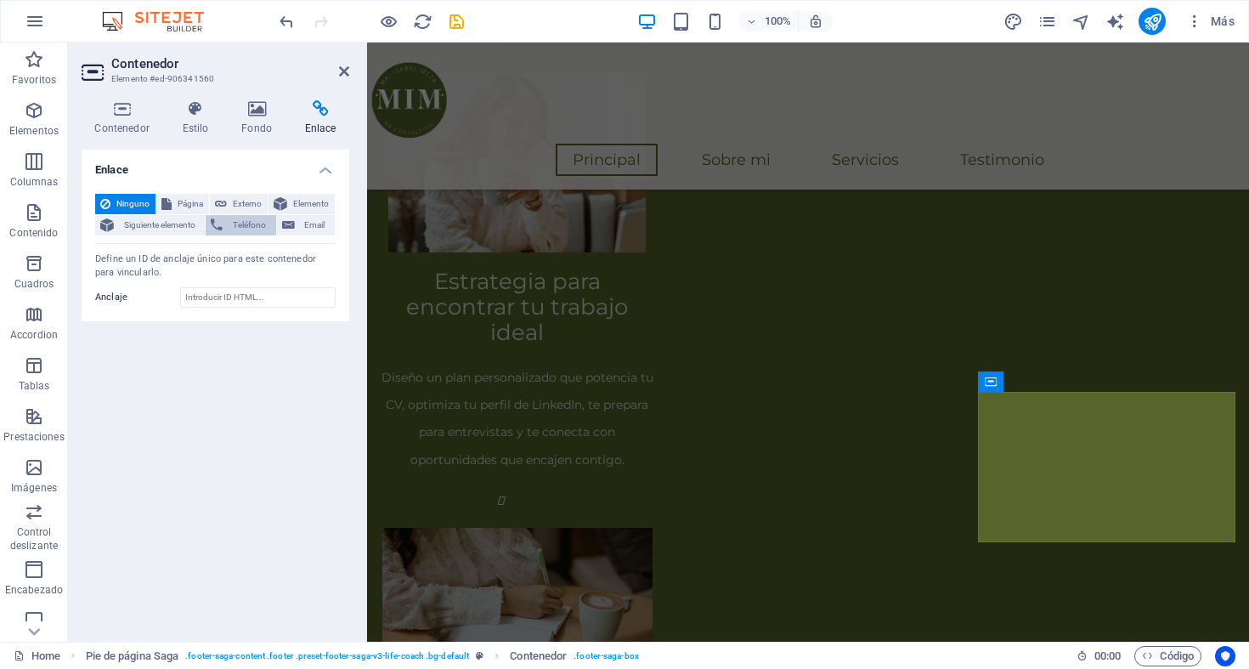
click at [244, 228] on span "Teléfono" at bounding box center [249, 225] width 42 height 20
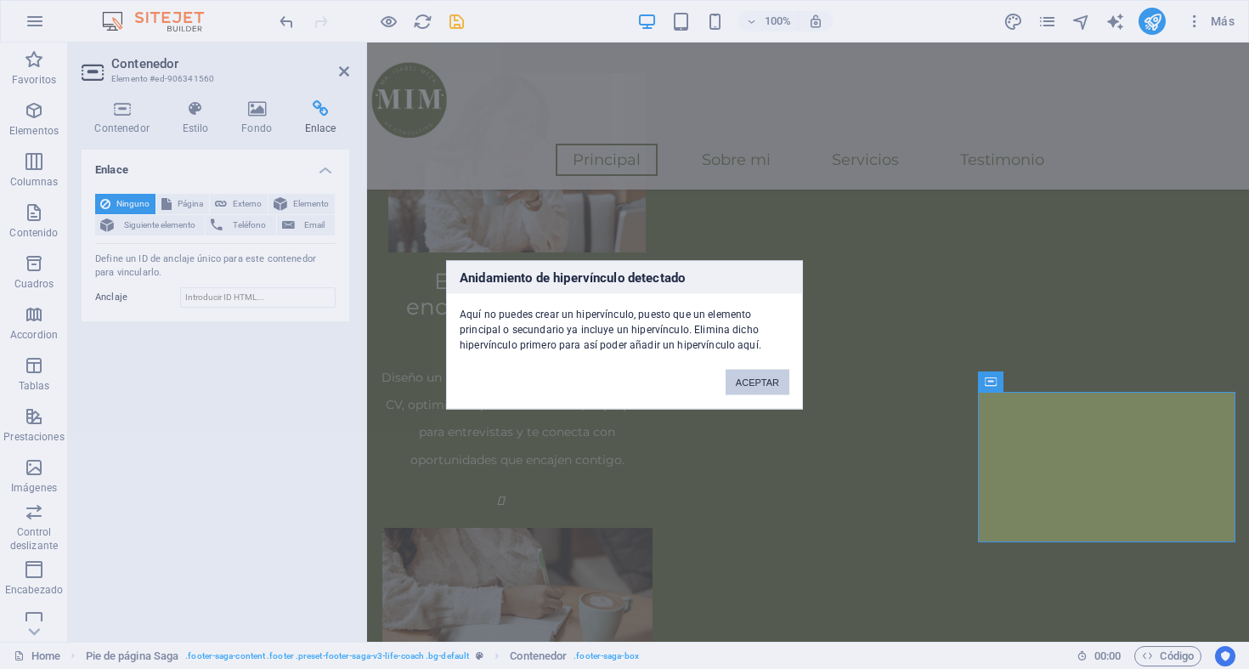
click at [762, 377] on button "ACEPTAR" at bounding box center [757, 381] width 64 height 25
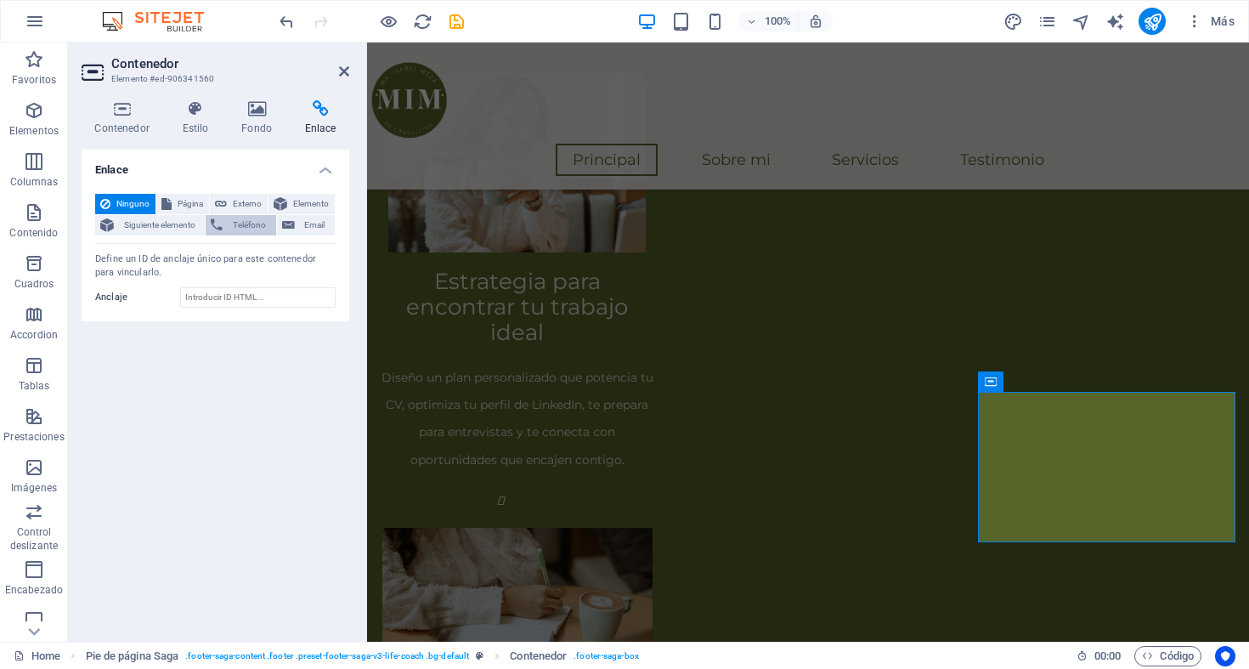
click at [245, 226] on span "Teléfono" at bounding box center [249, 225] width 42 height 20
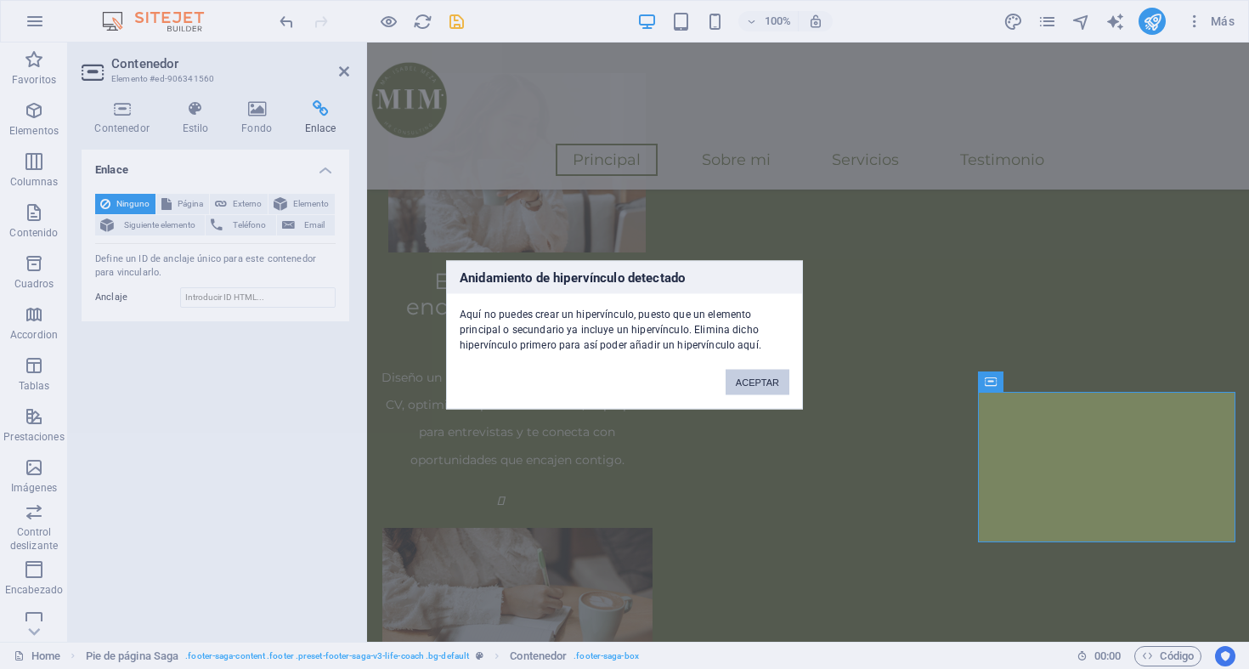
click at [766, 381] on button "ACEPTAR" at bounding box center [757, 381] width 64 height 25
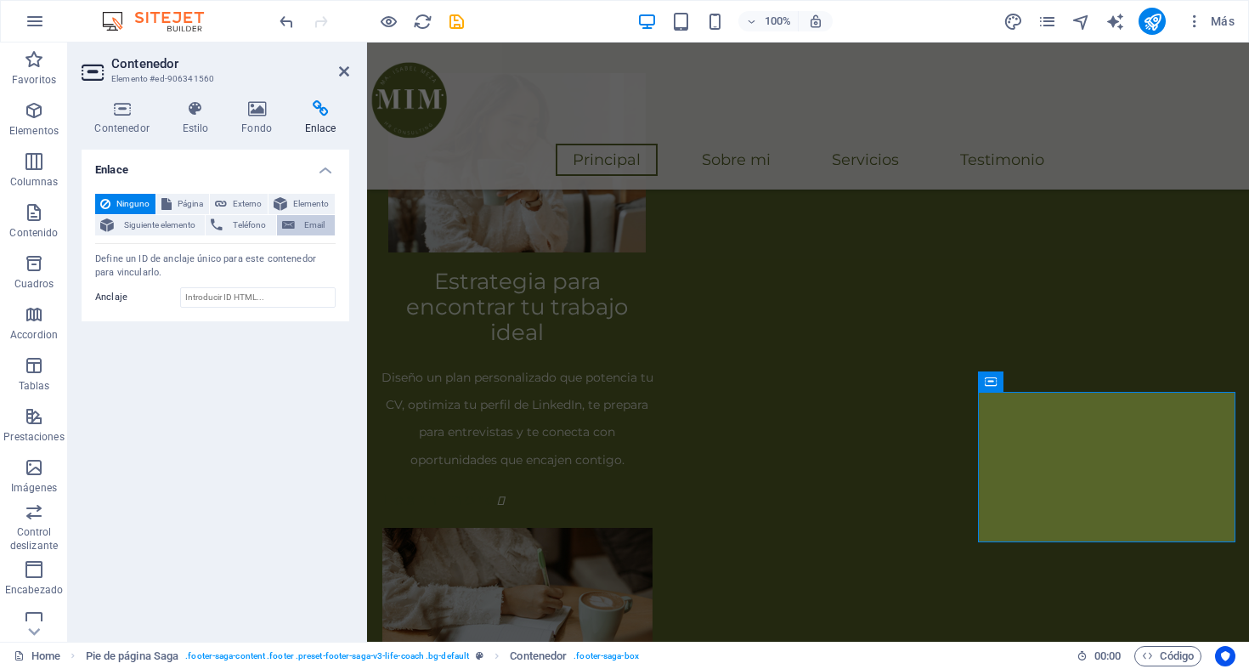
click at [296, 221] on button "Email" at bounding box center [306, 225] width 58 height 20
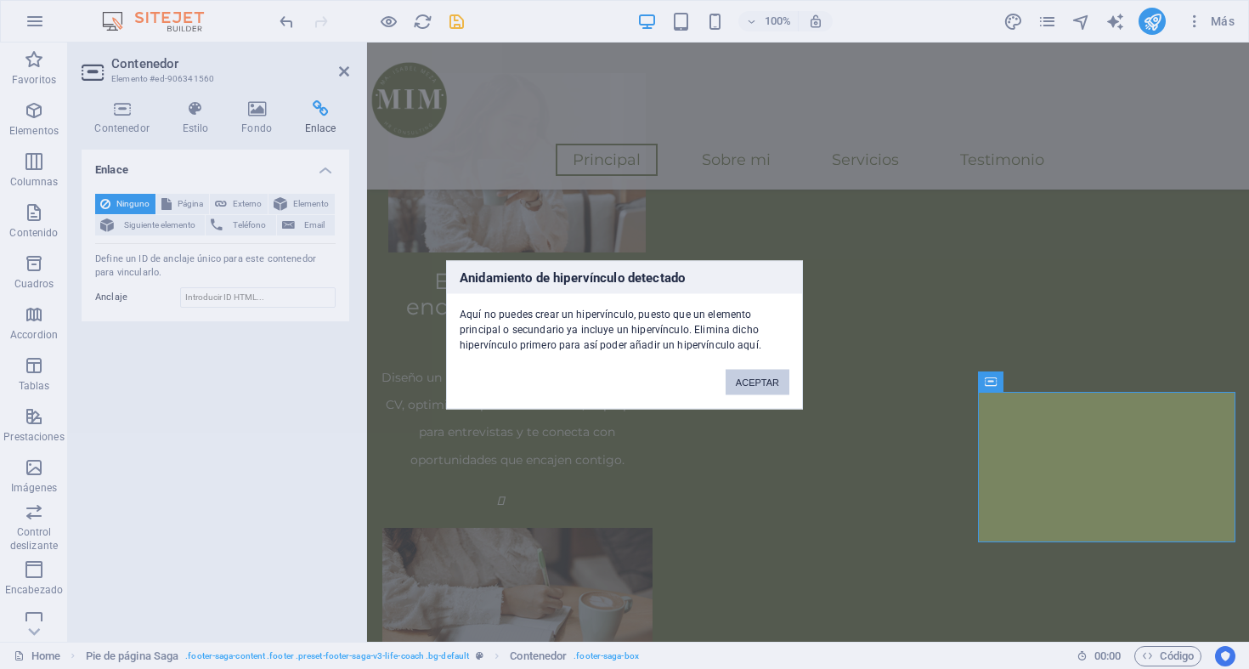
click at [760, 386] on button "ACEPTAR" at bounding box center [757, 381] width 64 height 25
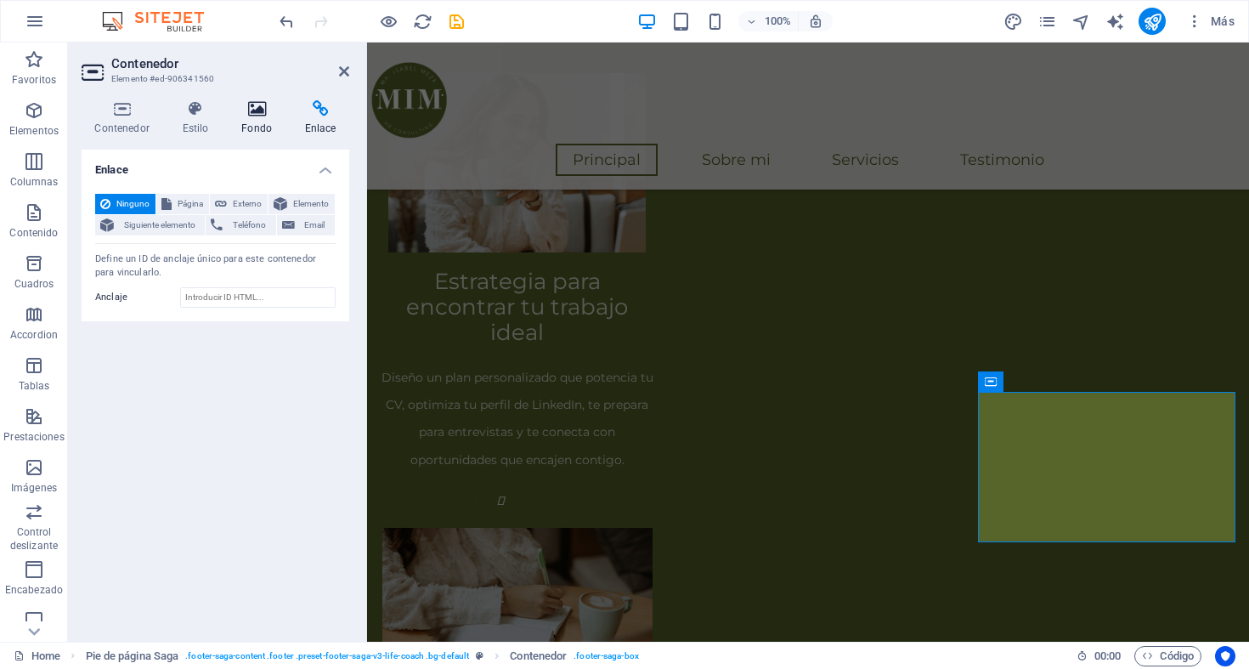
click at [253, 119] on h4 "Fondo" at bounding box center [260, 118] width 64 height 36
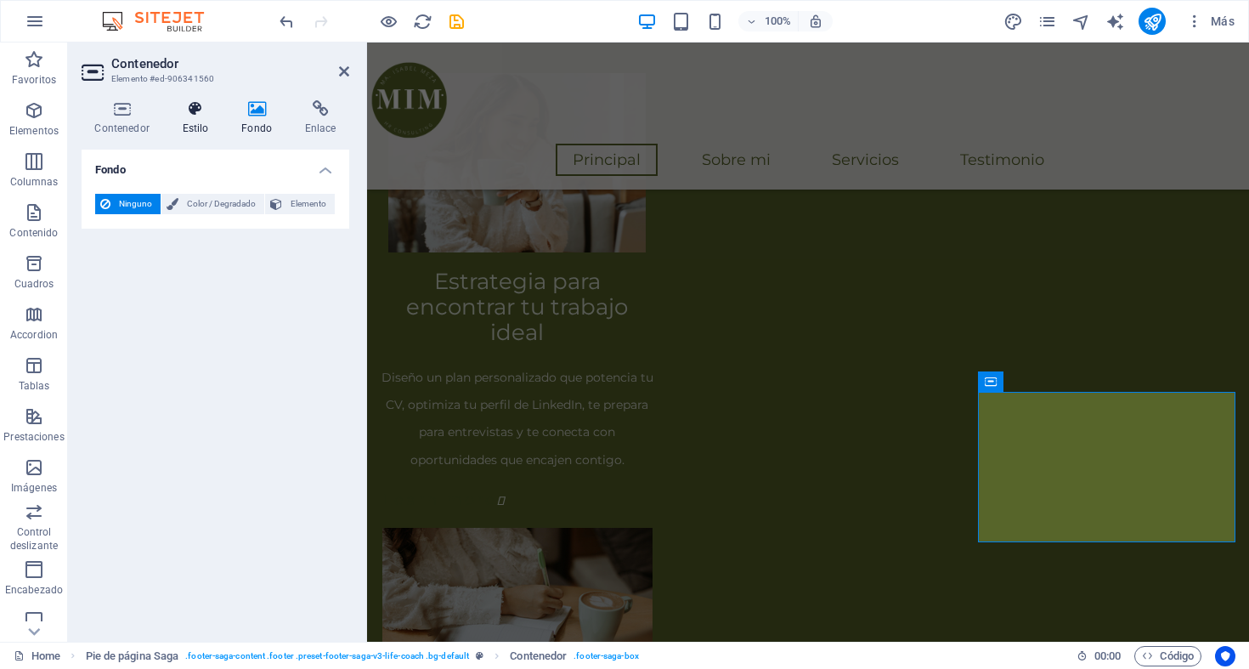
click at [206, 113] on icon at bounding box center [195, 108] width 53 height 17
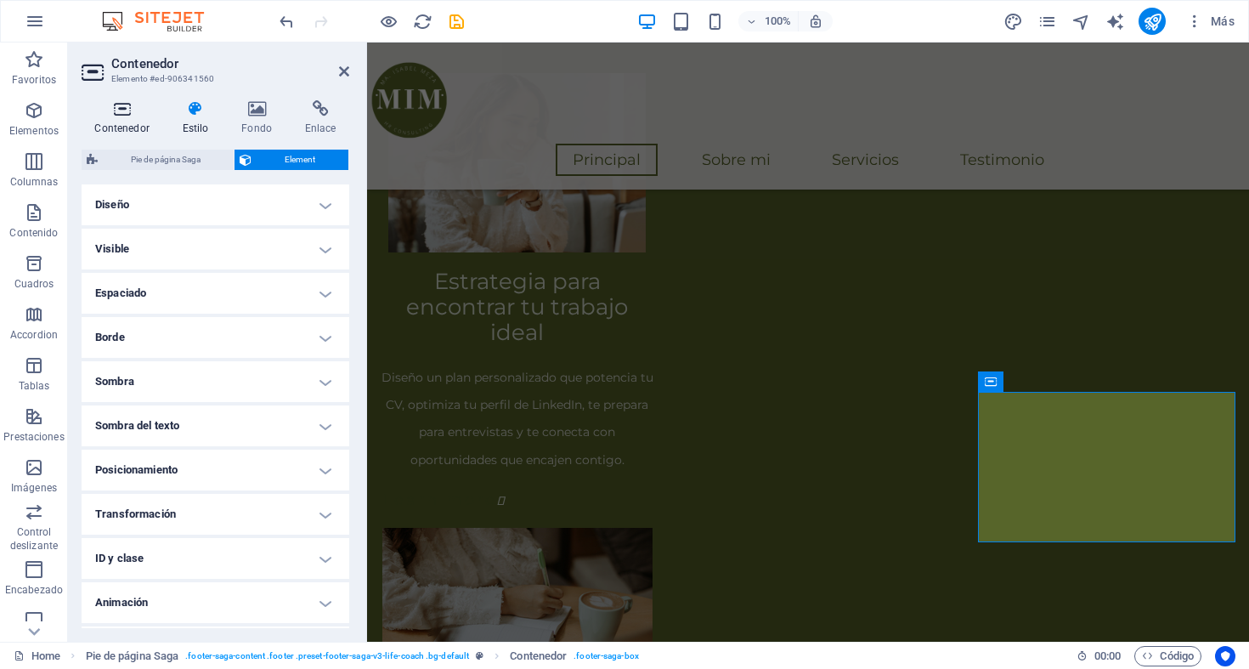
click at [115, 132] on h4 "Contenedor" at bounding box center [125, 118] width 87 height 36
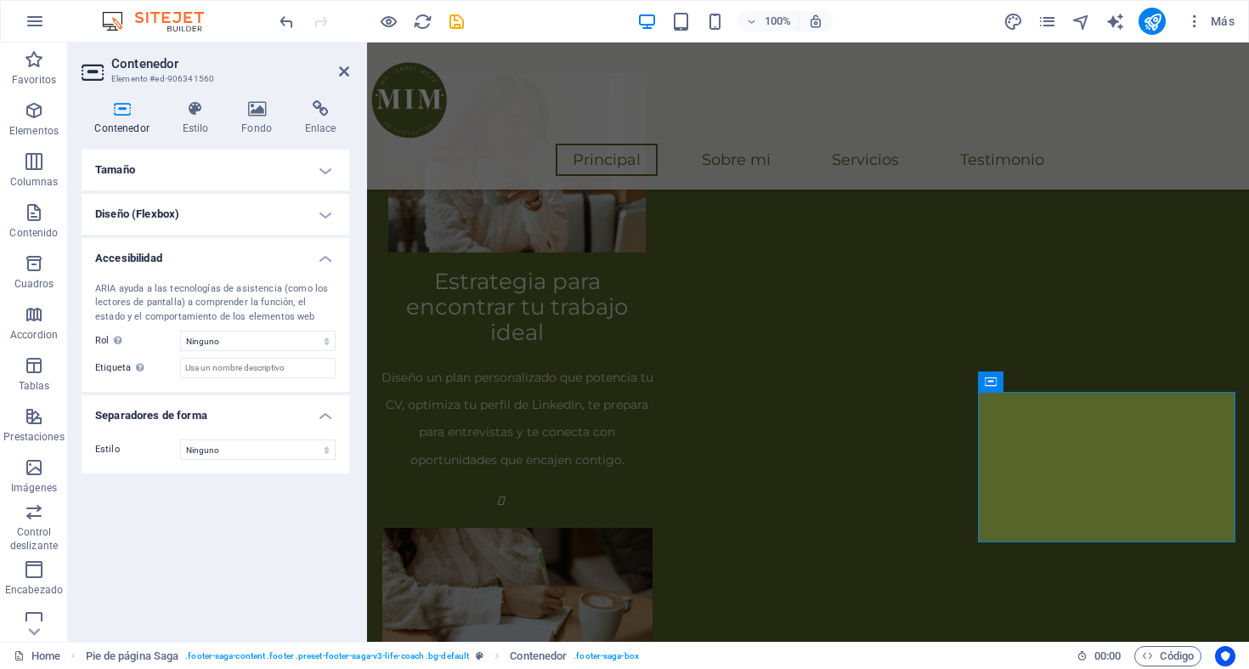
click at [167, 197] on h4 "Diseño (Flexbox)" at bounding box center [216, 214] width 268 height 41
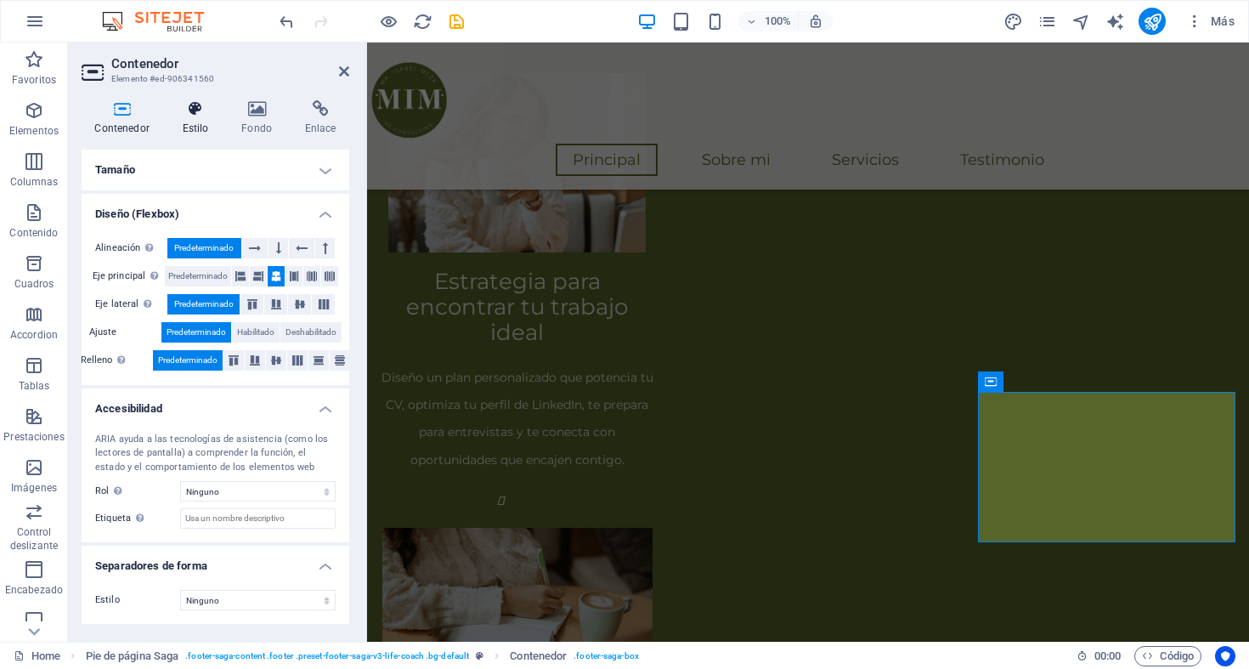
click at [189, 124] on h4 "Estilo" at bounding box center [198, 118] width 59 height 36
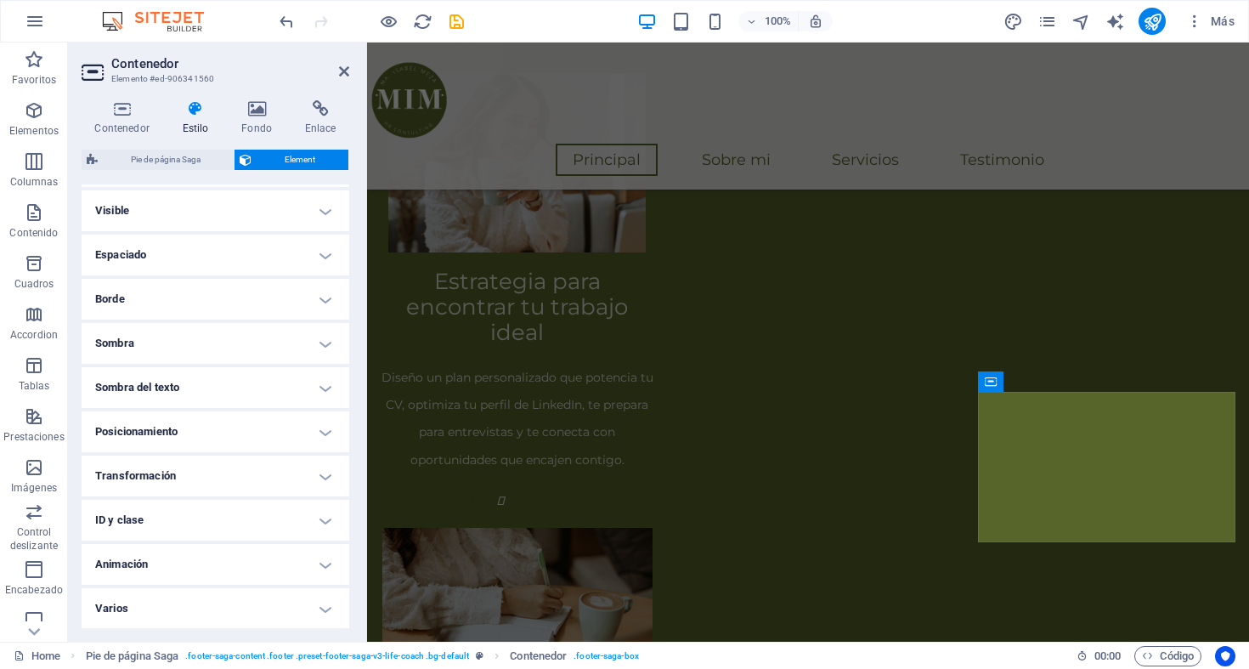
scroll to position [0, 0]
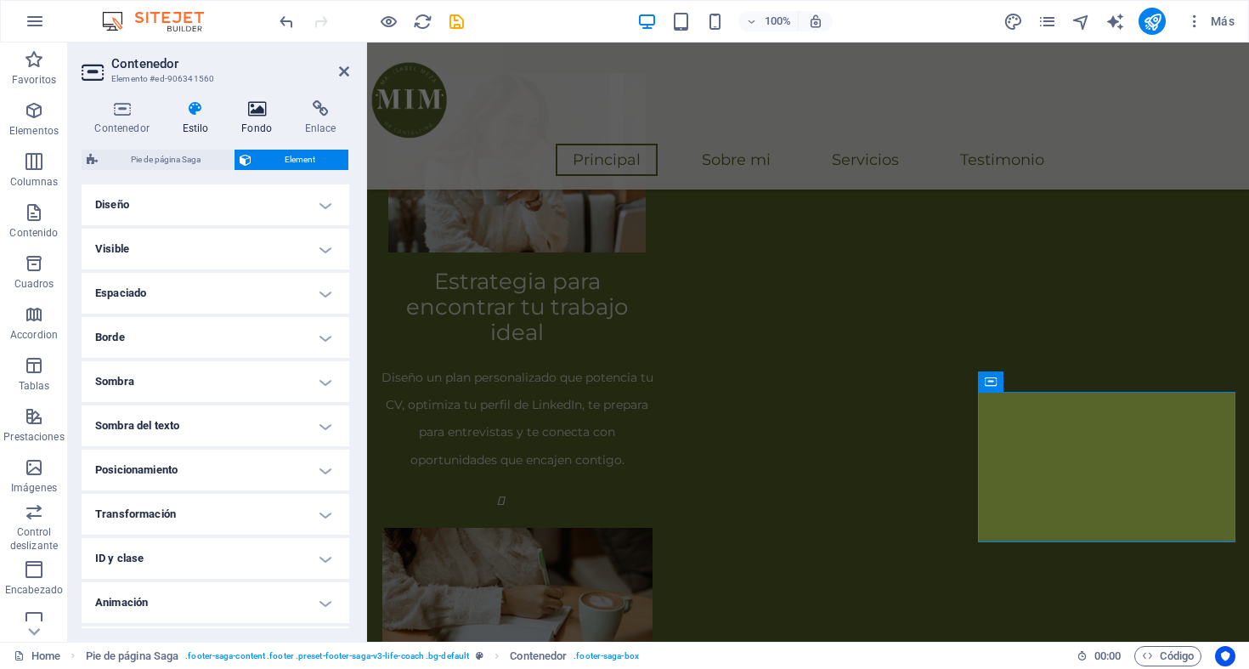
click at [259, 100] on icon at bounding box center [256, 108] width 57 height 17
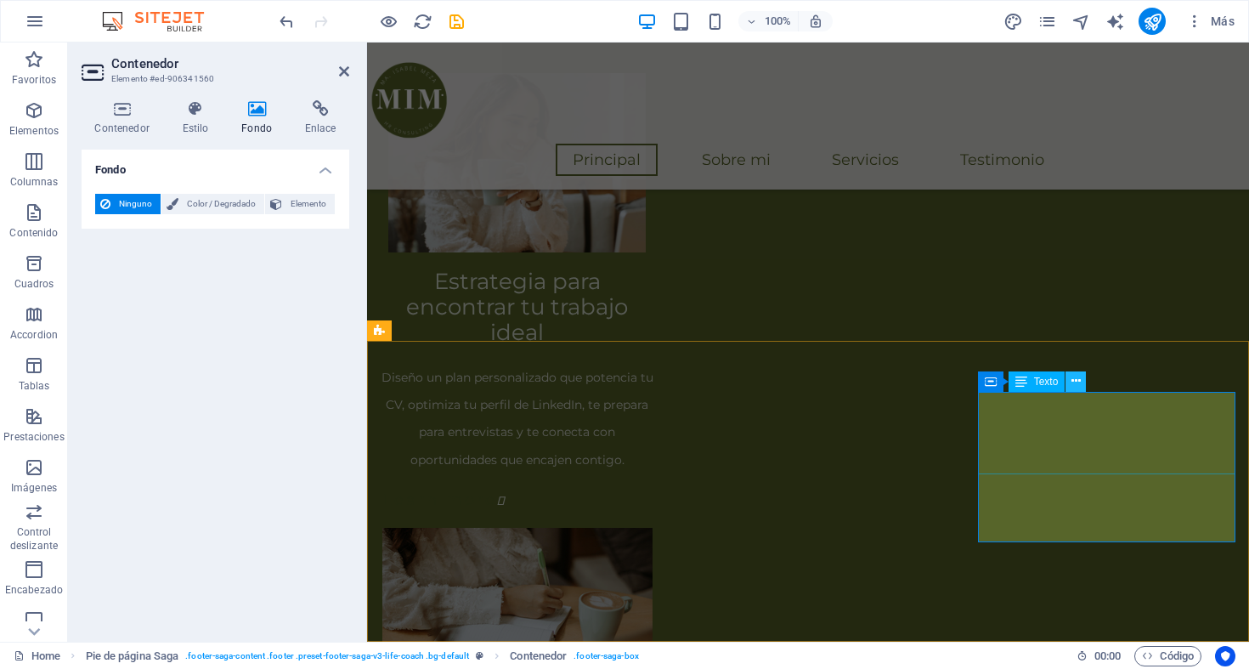
click at [1077, 385] on icon at bounding box center [1075, 381] width 9 height 18
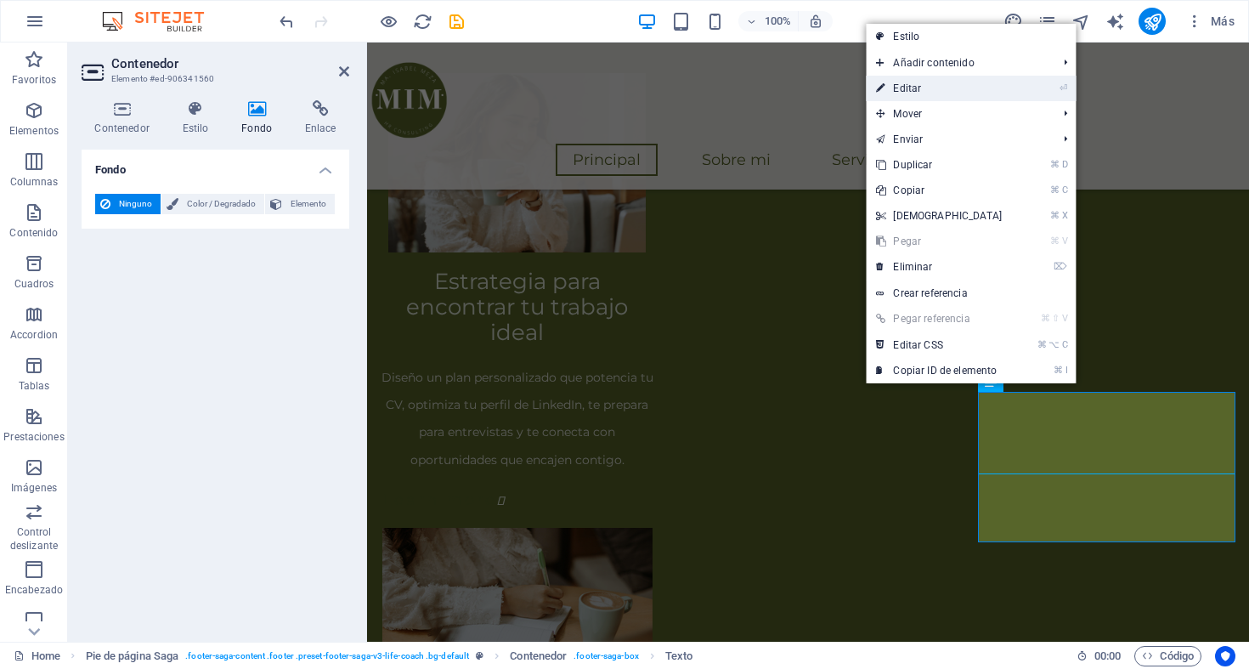
click at [935, 92] on link "⏎ Editar" at bounding box center [939, 88] width 146 height 25
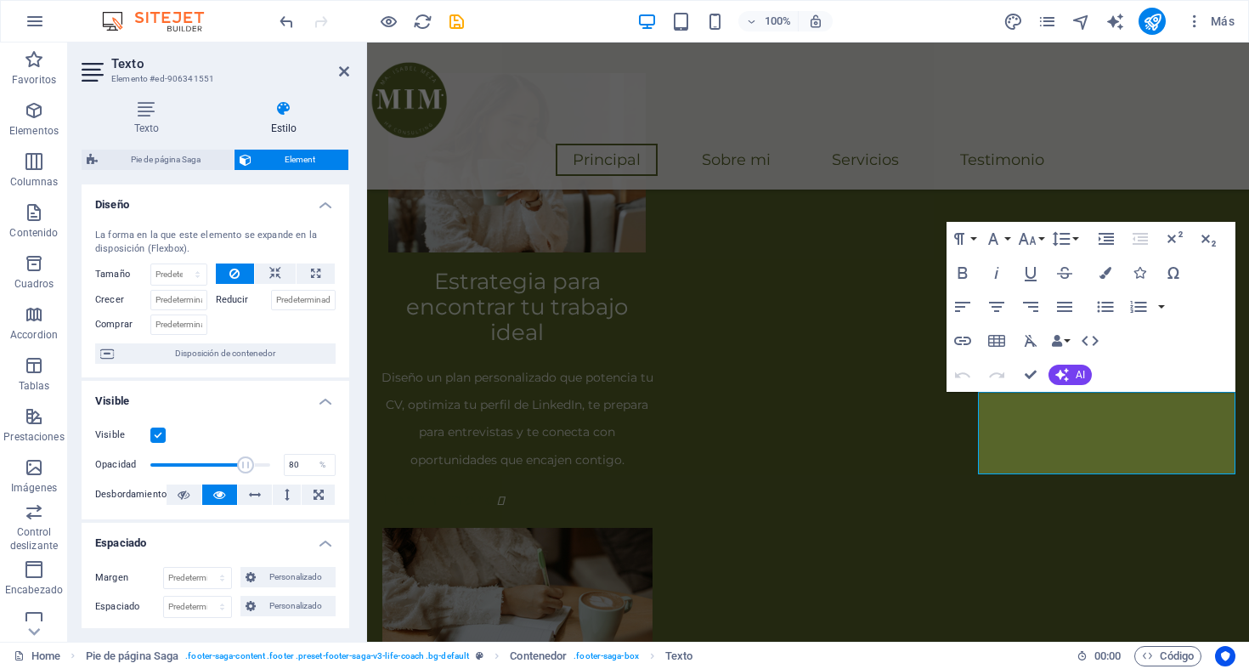
click at [323, 201] on h4 "Diseño" at bounding box center [216, 199] width 268 height 31
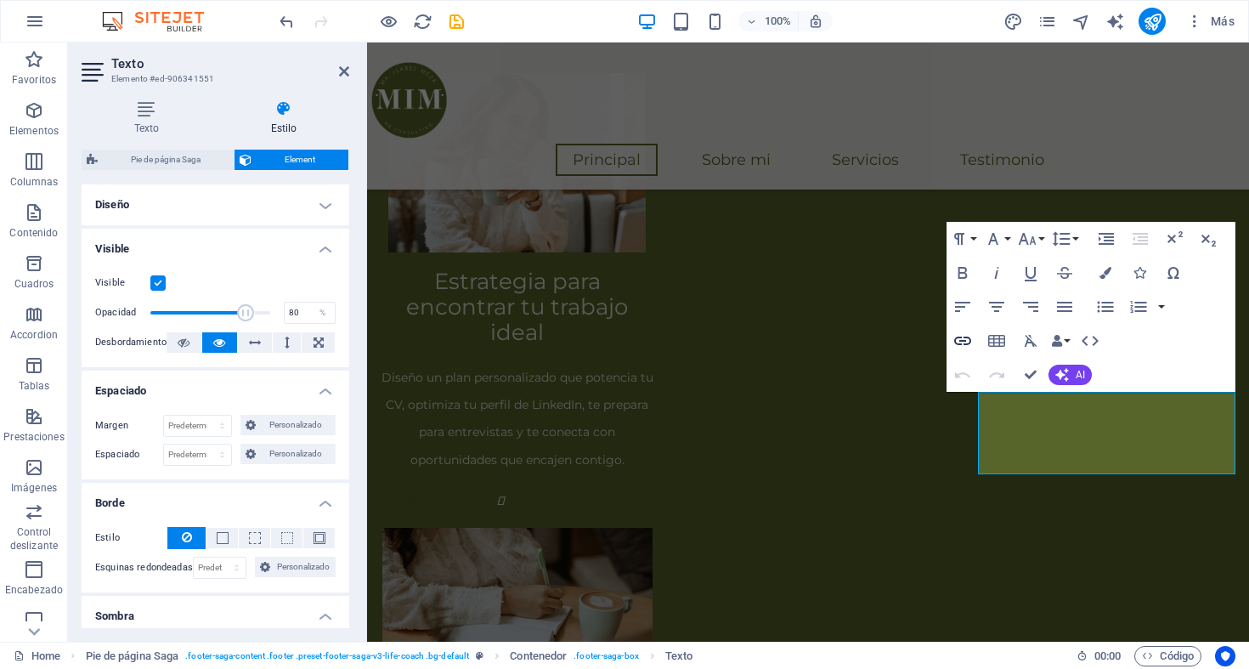
click at [960, 341] on icon "button" at bounding box center [962, 340] width 17 height 8
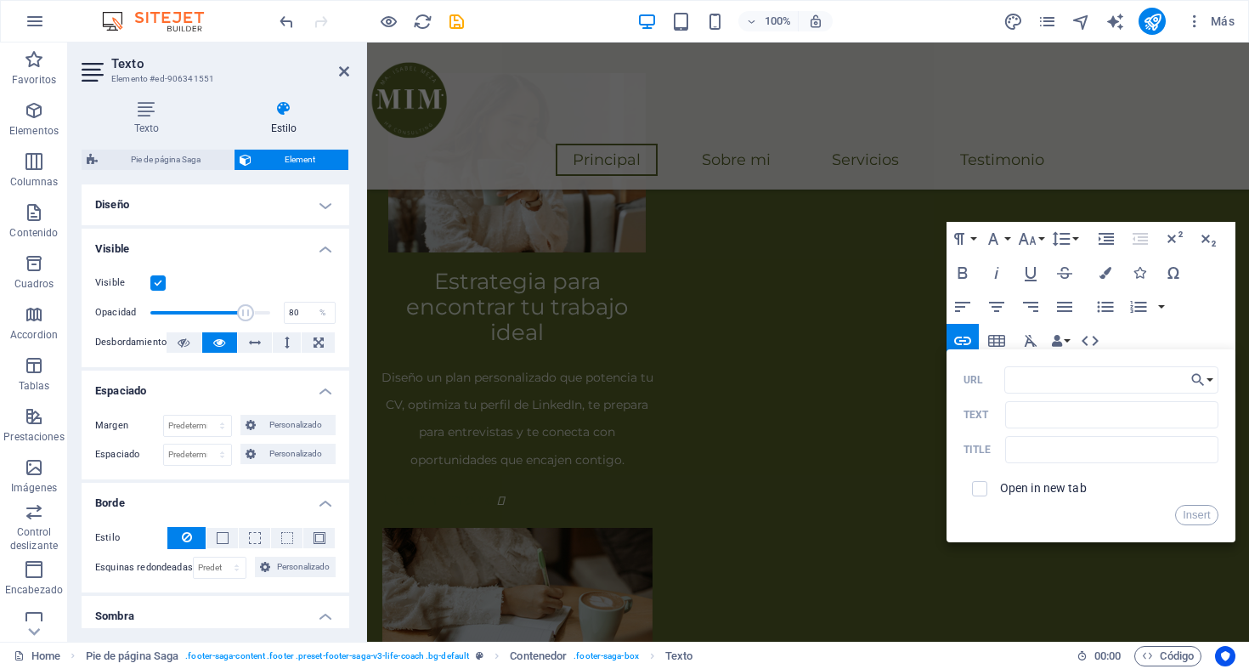
click at [1199, 338] on div "Paragraph Format Normal Heading 1 Heading 2 Heading 3 Heading 4 Heading 5 Headi…" at bounding box center [1090, 307] width 289 height 170
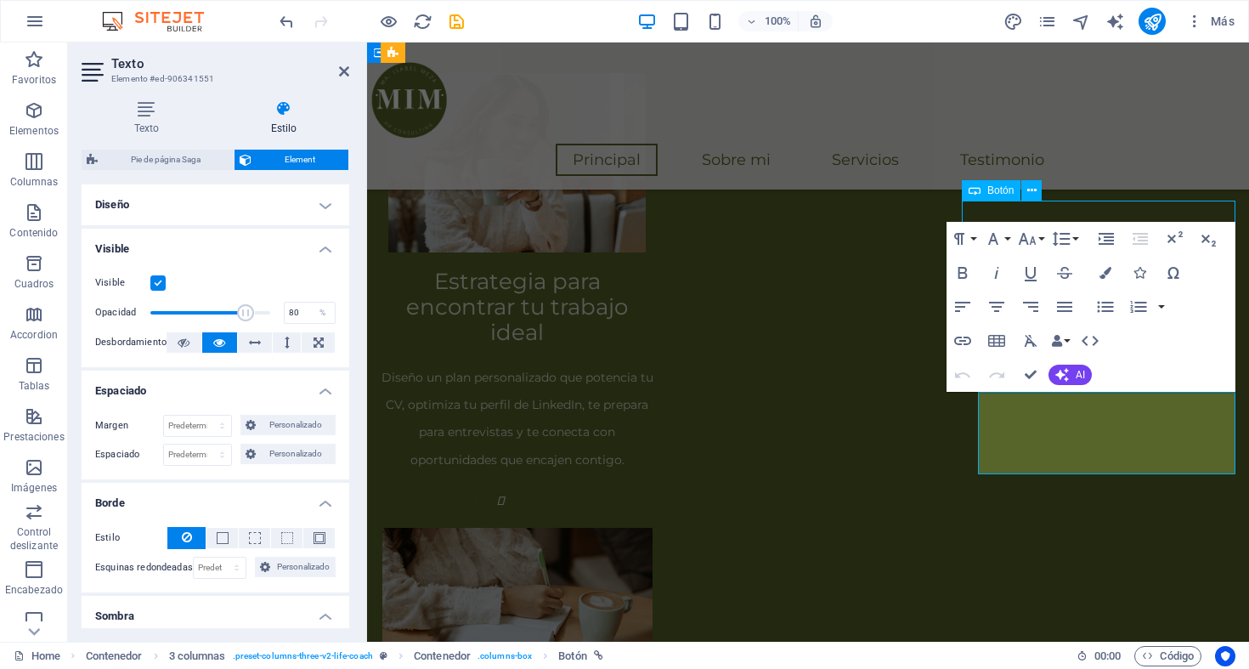
scroll to position [1844, 0]
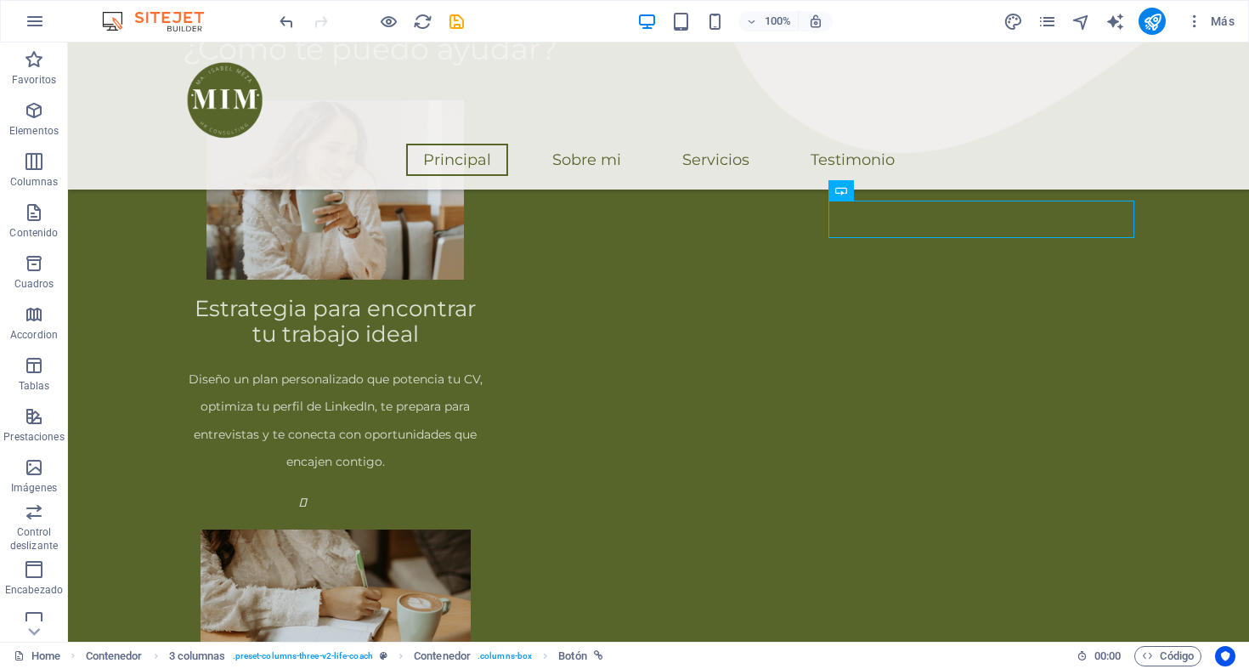
click at [173, 25] on img at bounding box center [161, 21] width 127 height 20
click at [106, 21] on img at bounding box center [161, 21] width 127 height 20
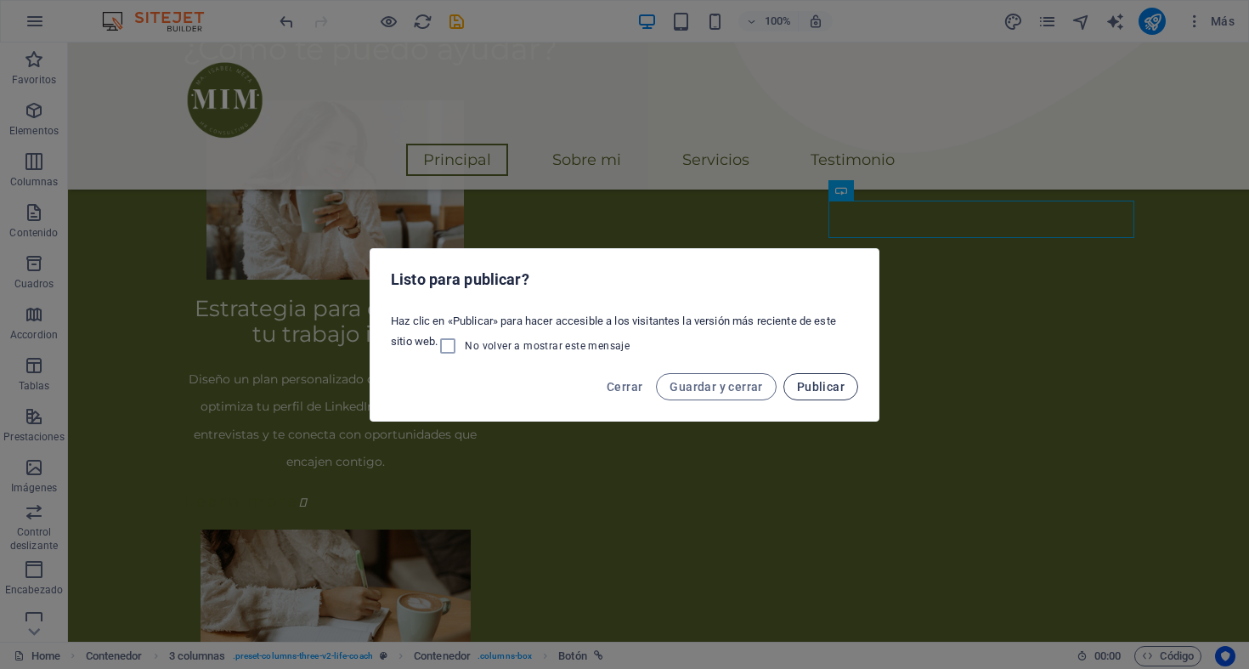
click at [822, 395] on button "Publicar" at bounding box center [820, 386] width 75 height 27
